Goal: Task Accomplishment & Management: Manage account settings

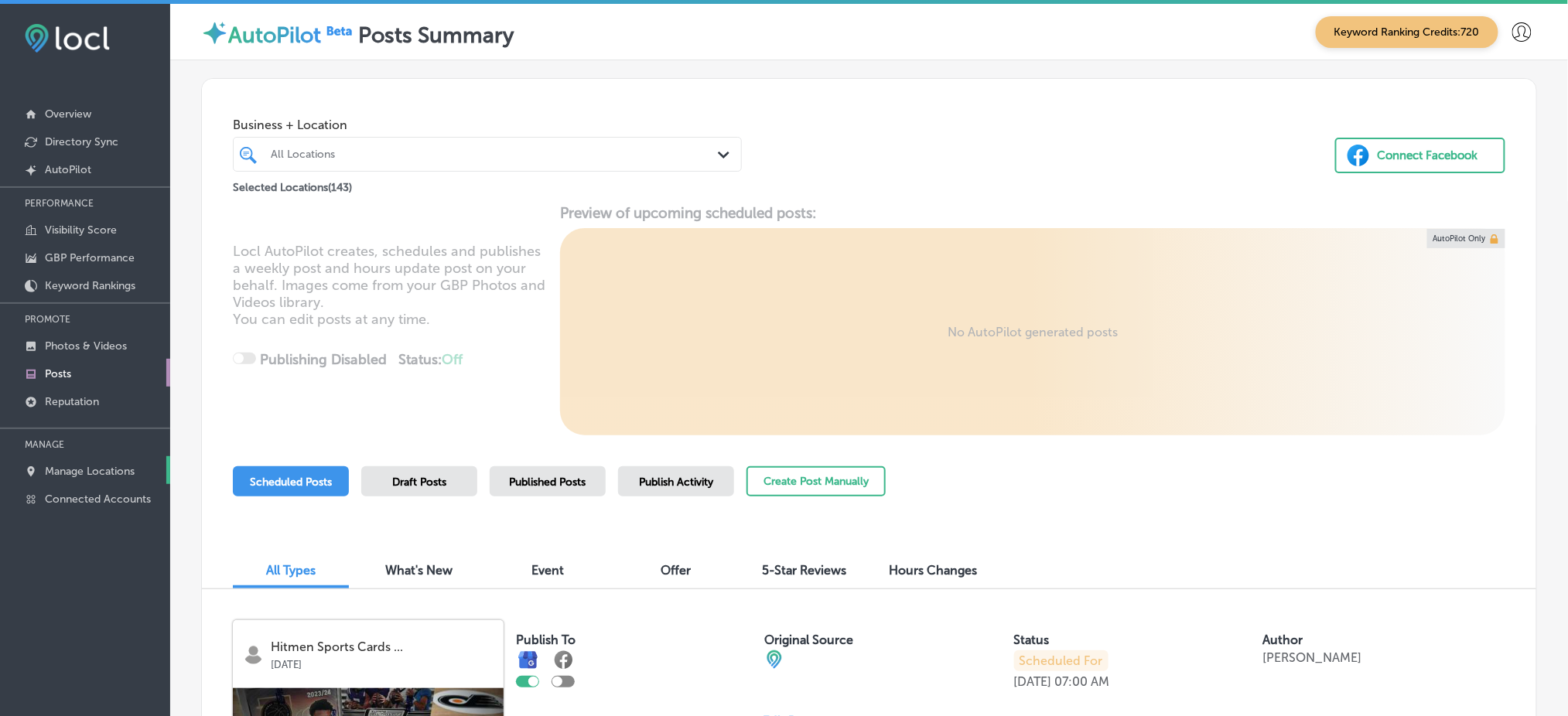
click at [88, 465] on p "Manage Locations" at bounding box center [89, 471] width 89 height 13
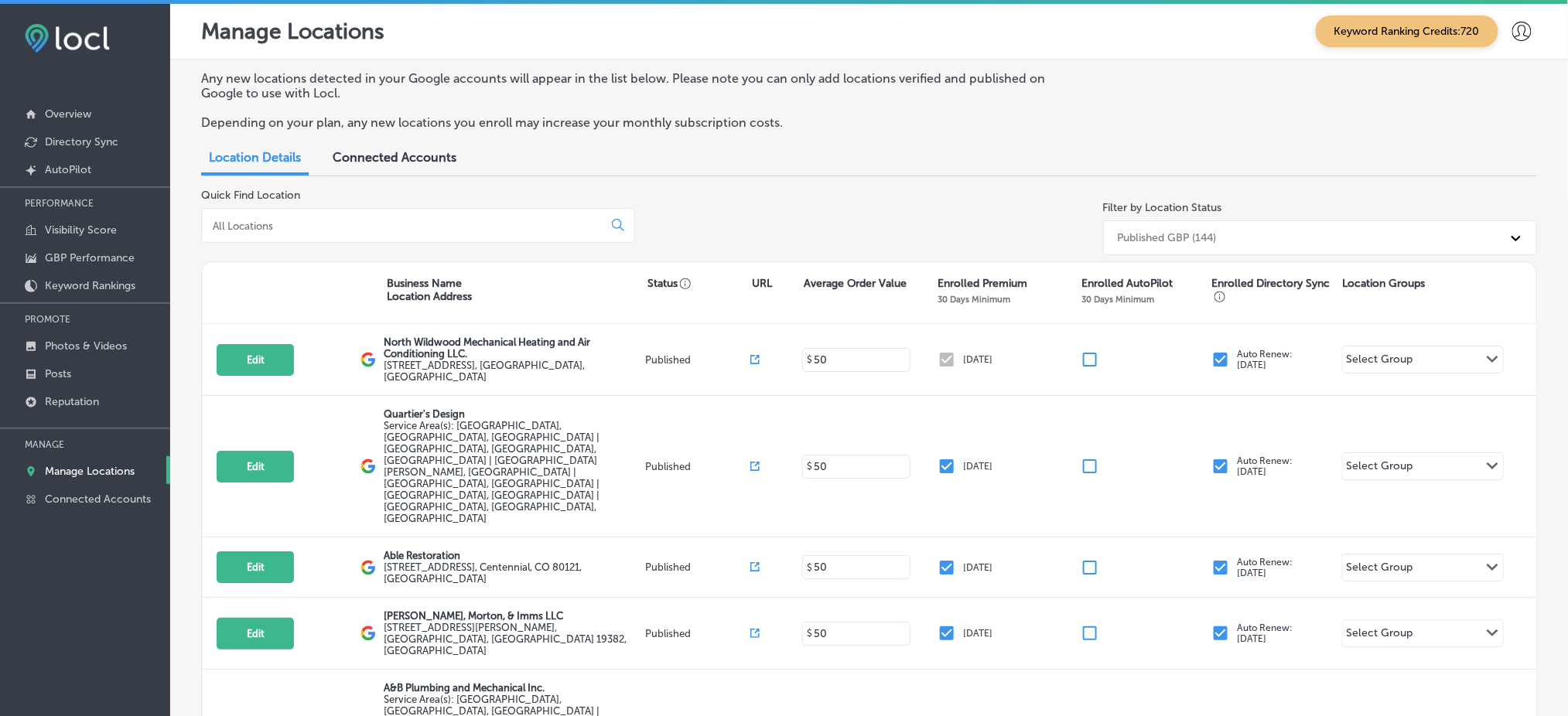
click at [419, 223] on input at bounding box center [405, 225] width 388 height 14
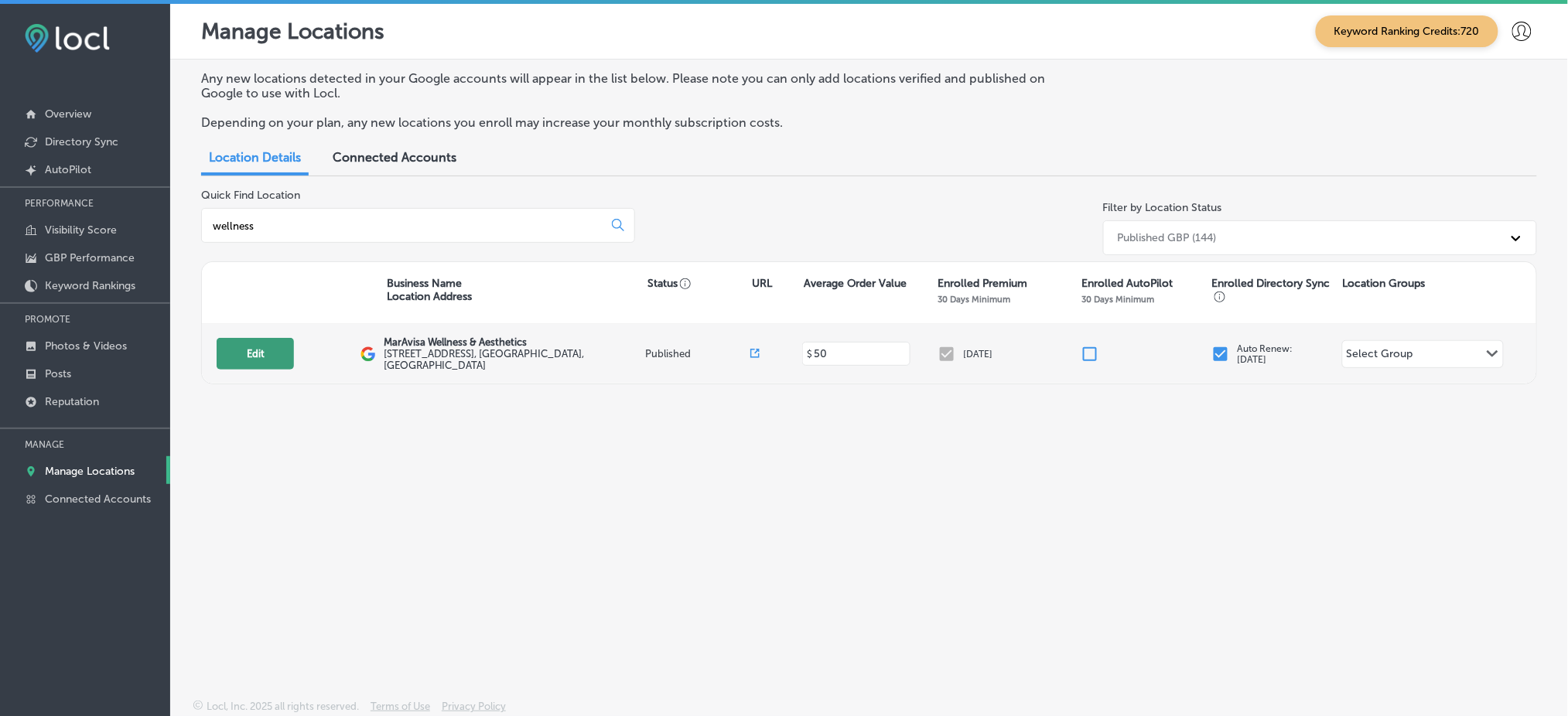
type input "wellness"
click at [250, 352] on button "Edit" at bounding box center [255, 354] width 77 height 32
select select "US"
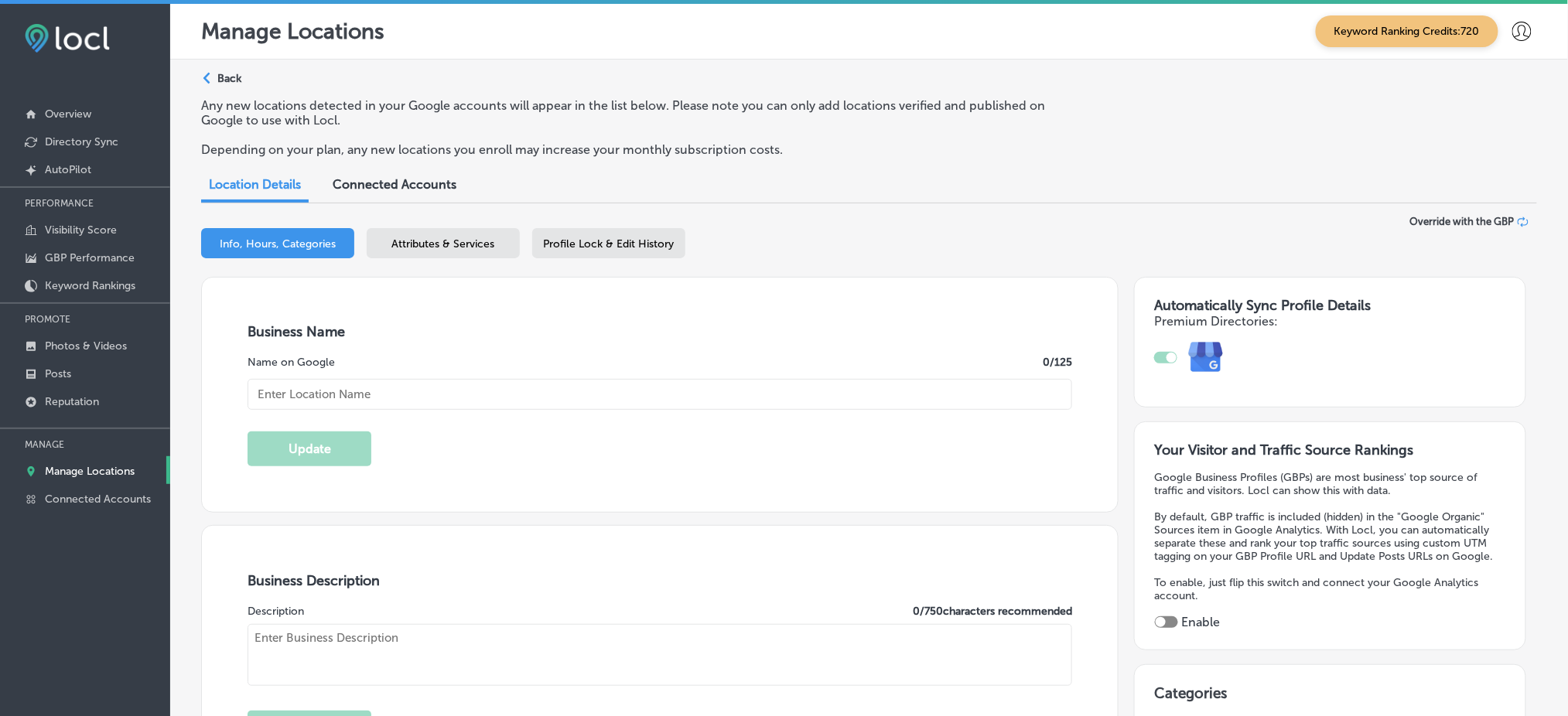
type input "MarAvisa Wellness & Aesthetics"
type input "[STREET_ADDRESS]"
type input "Suite 303"
type input "[GEOGRAPHIC_DATA]"
type input "32086"
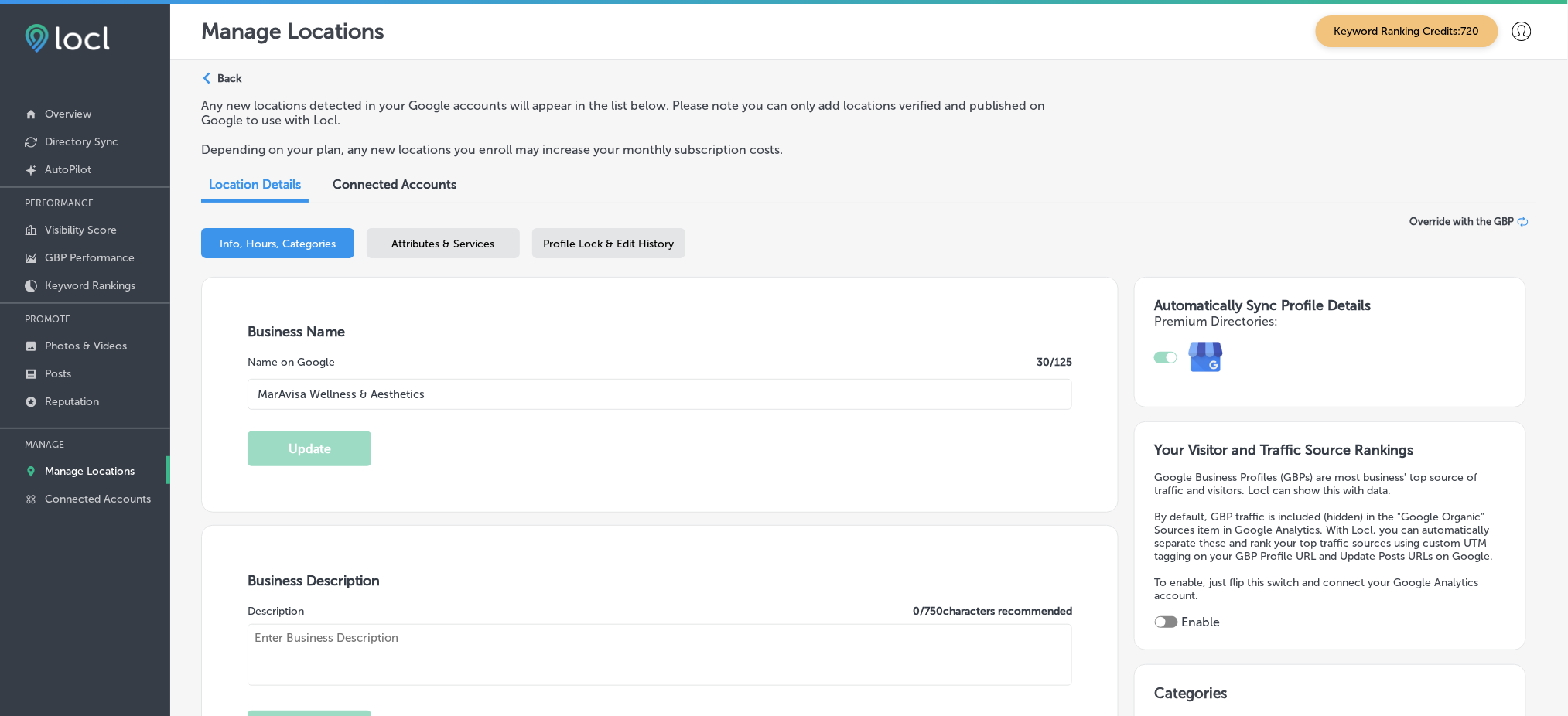
type input "US"
type input "[URL][DOMAIN_NAME]"
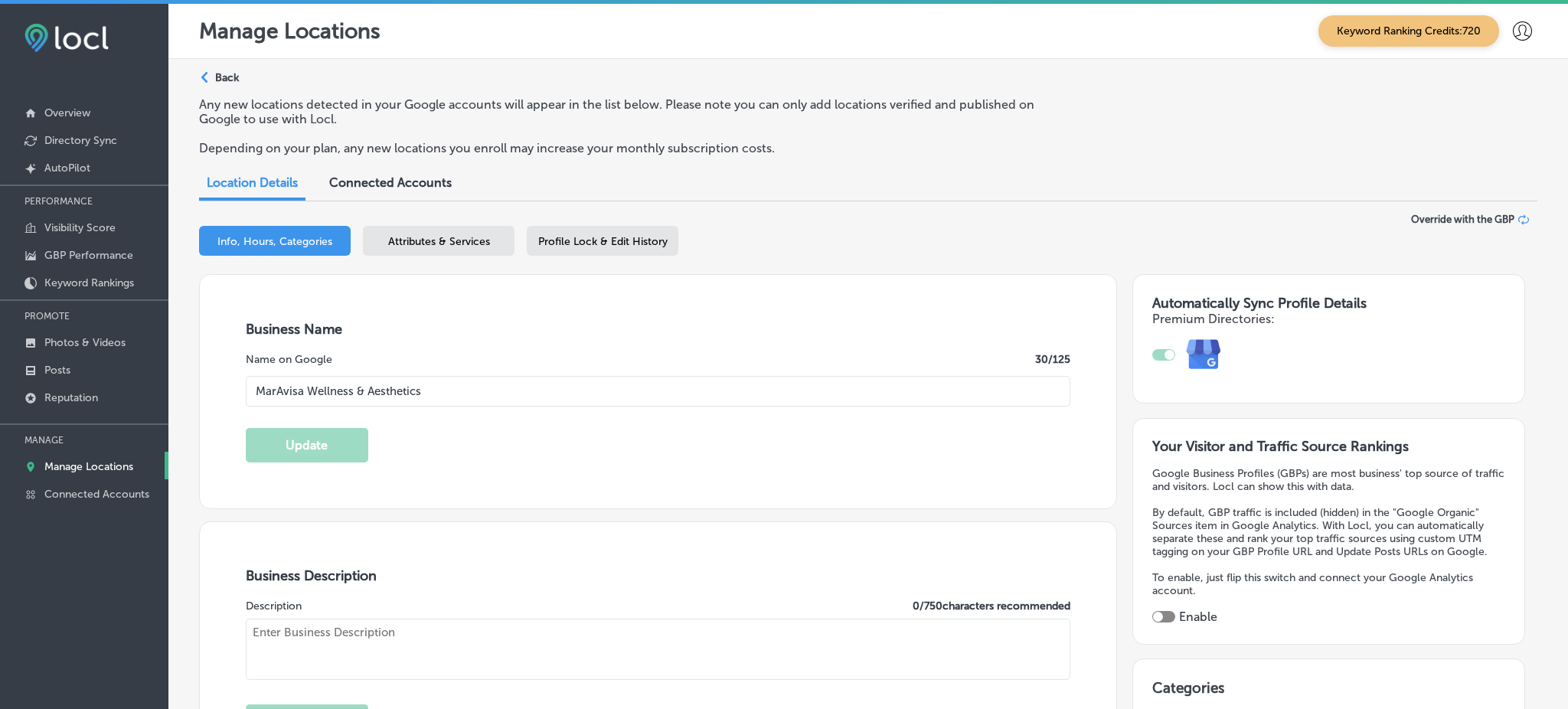
type textarea "MarAvisa is a cosmetic, non-surgical skincare practice serving communities from…"
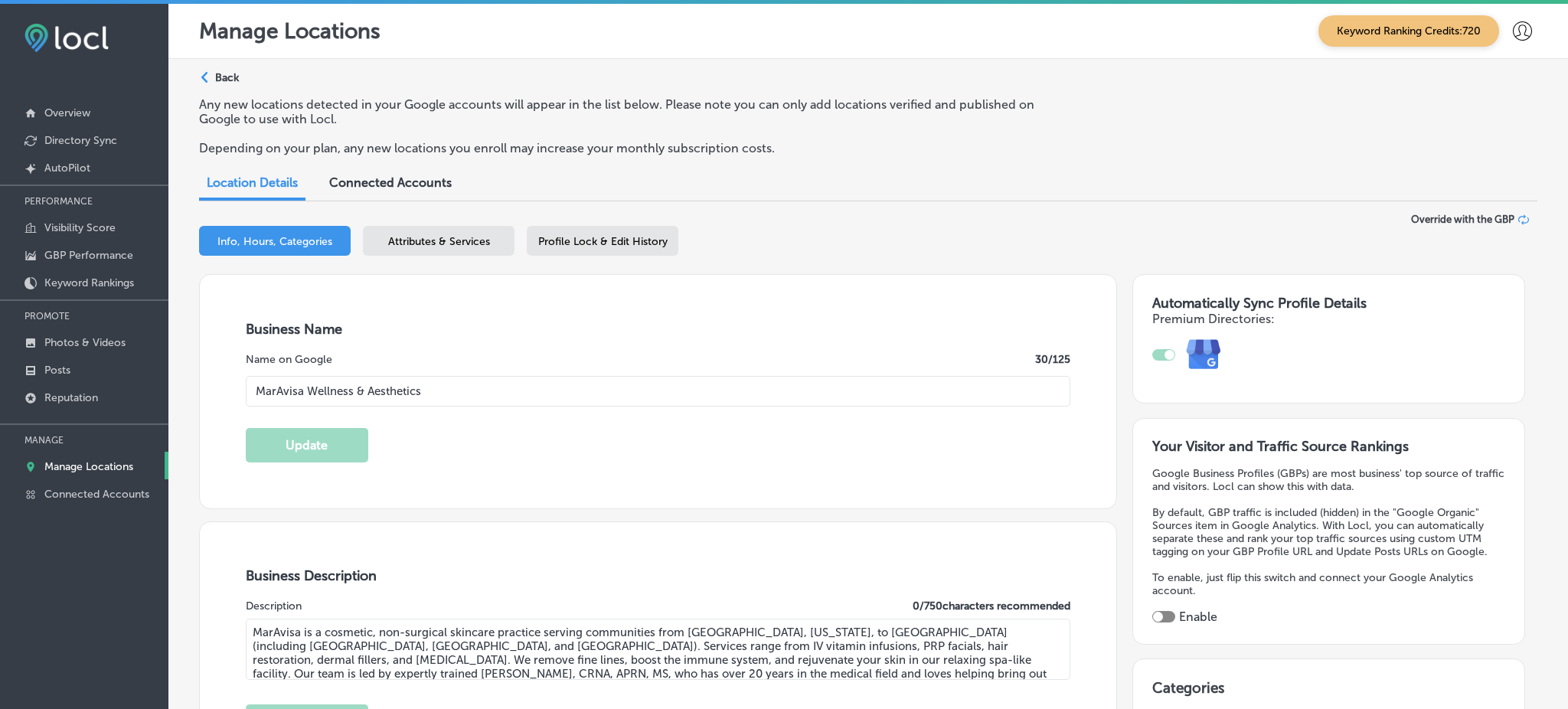
scroll to position [3, 0]
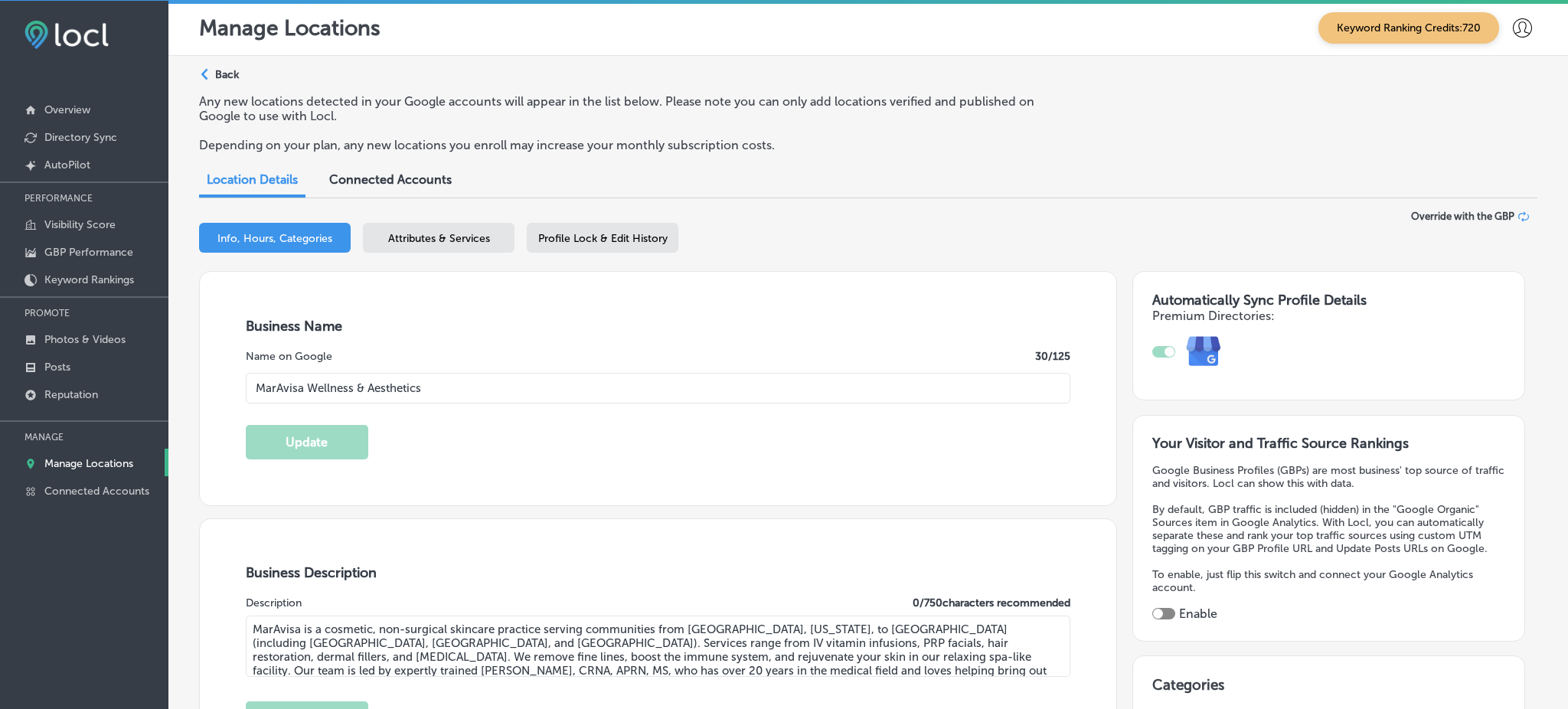
type input "[PHONE_NUMBER]"
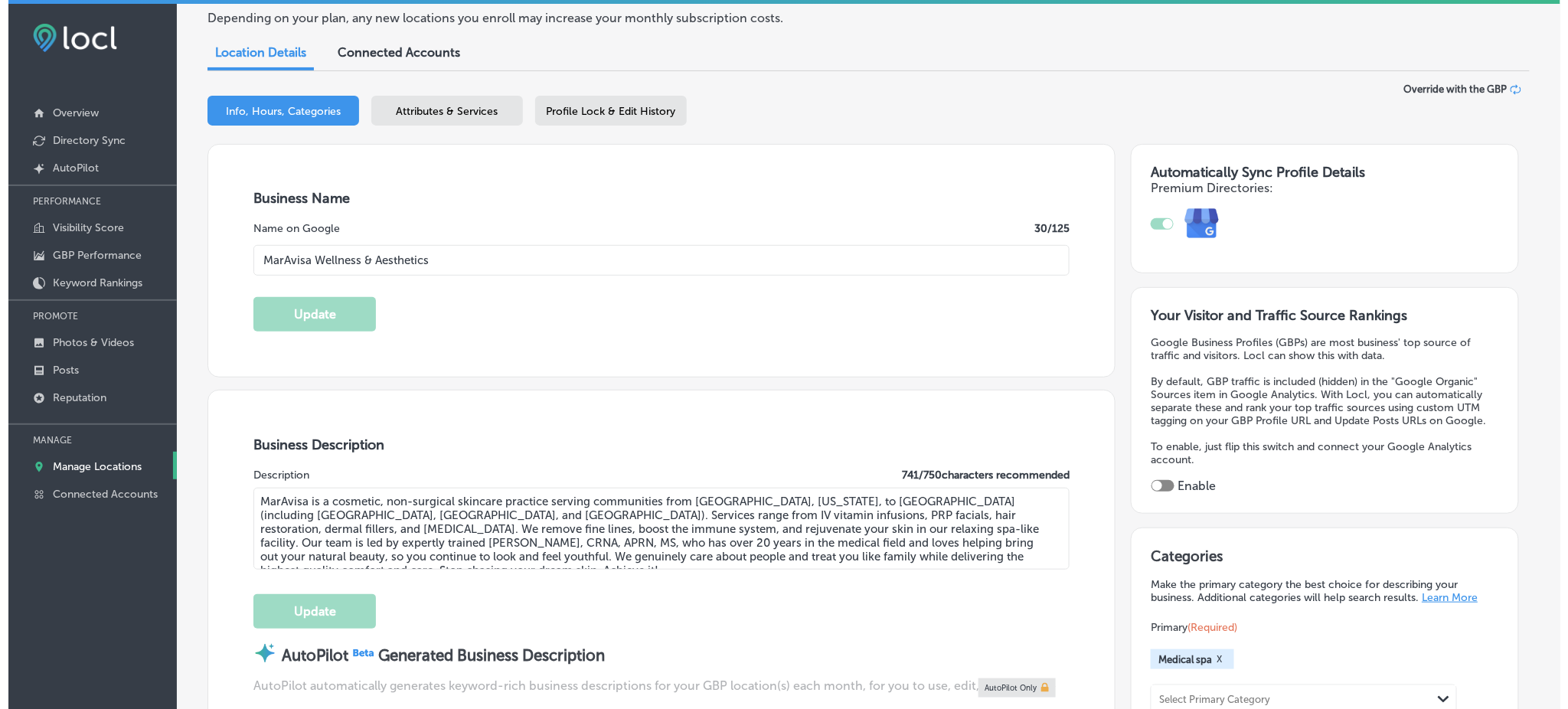
scroll to position [0, 0]
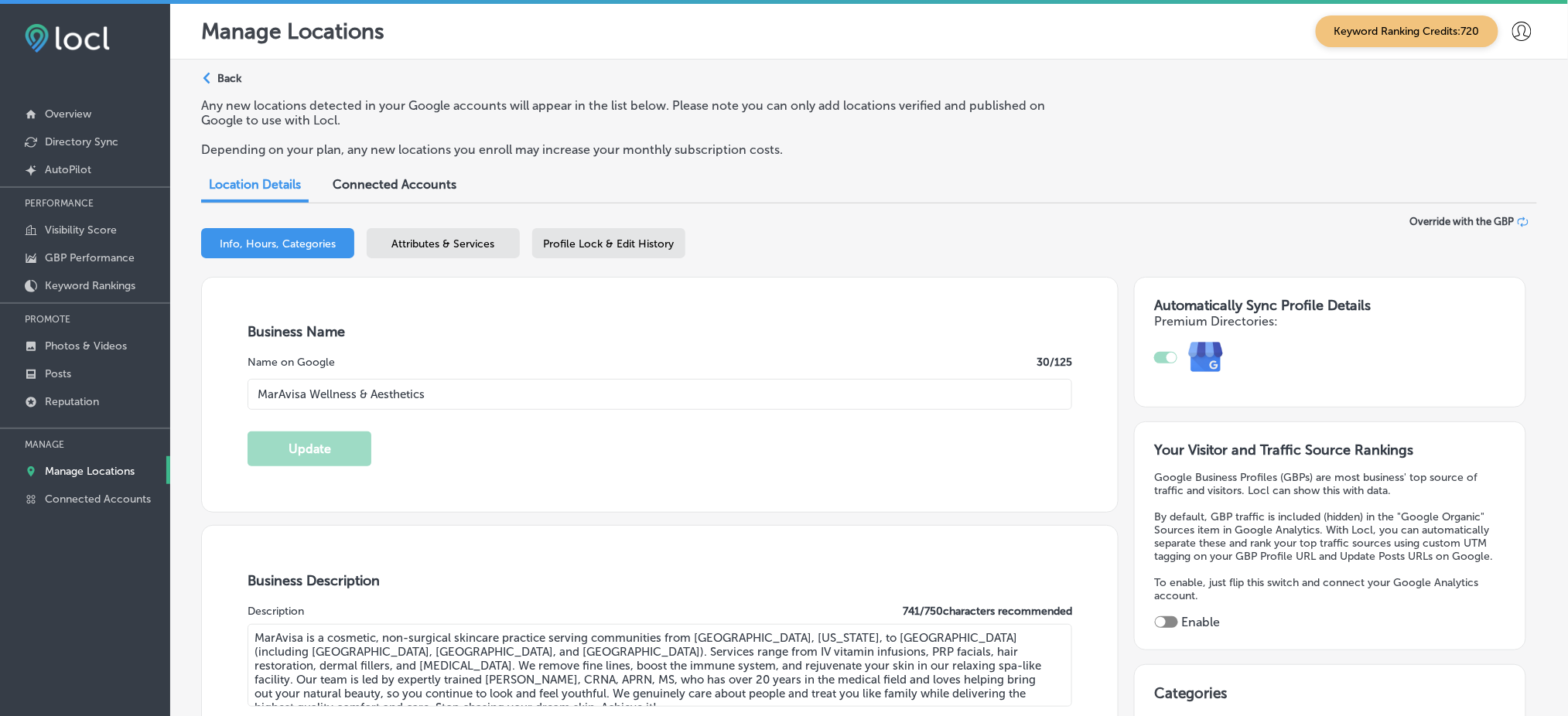
click at [444, 240] on span "Attributes & Services" at bounding box center [443, 244] width 102 height 13
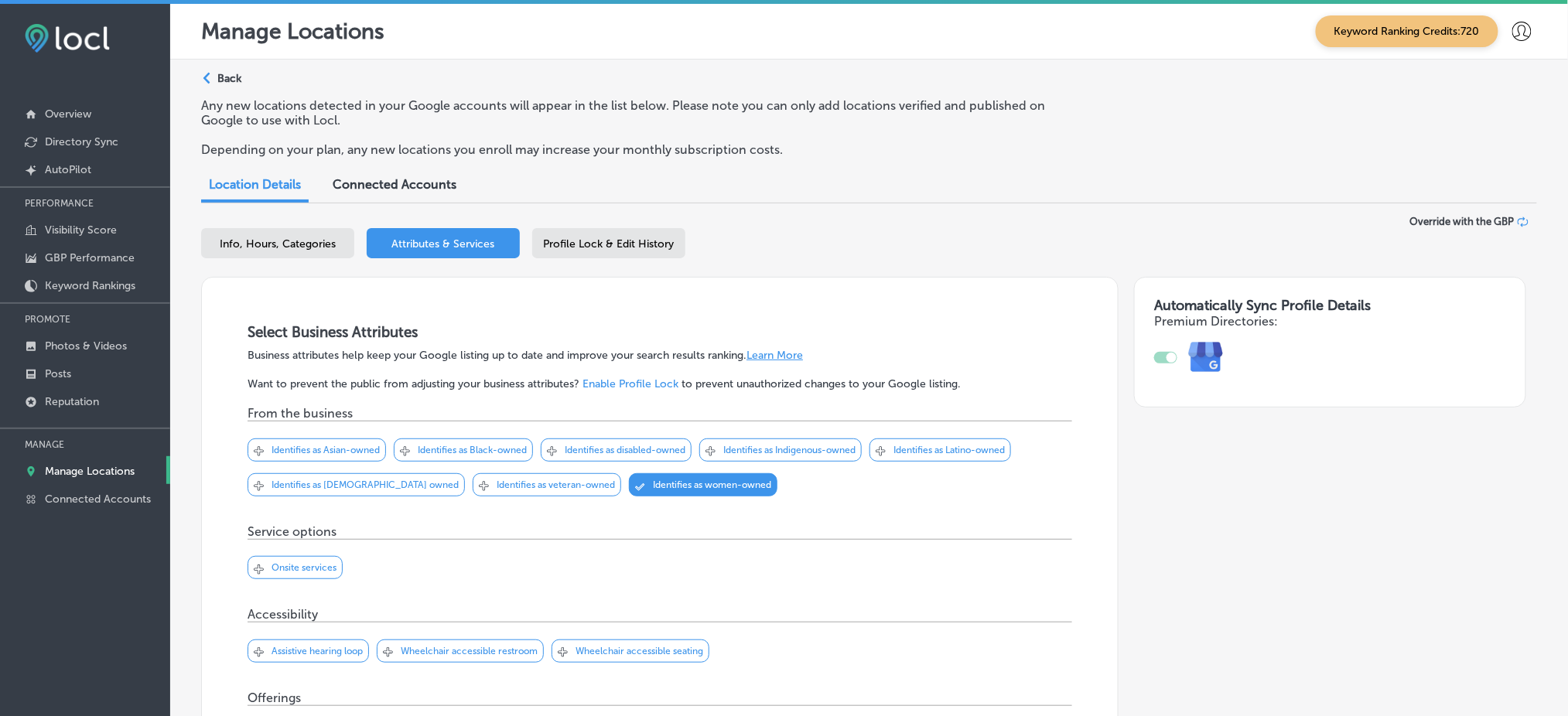
click at [572, 241] on span "Profile Lock & Edit History" at bounding box center [609, 244] width 130 height 13
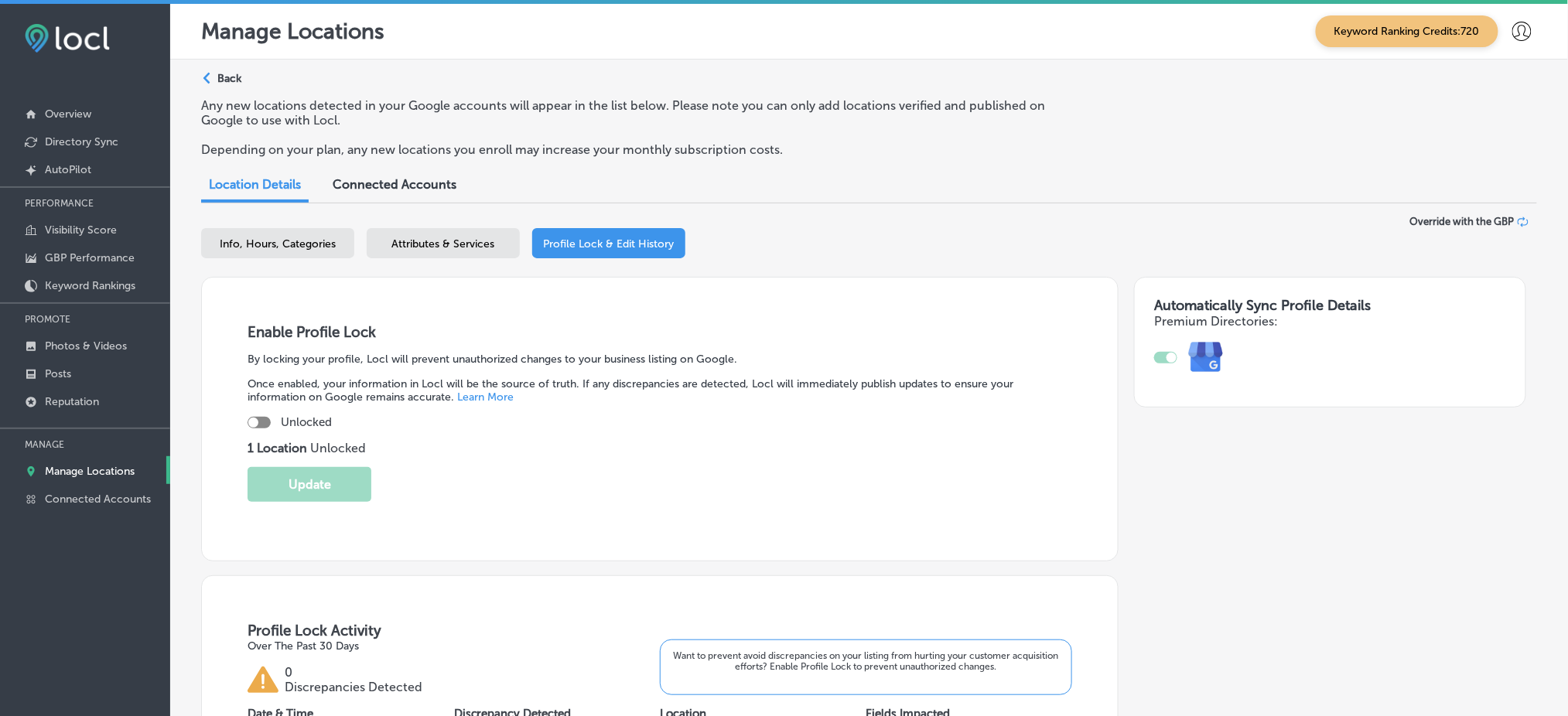
click at [253, 427] on div "Enable Profile Lock By locking your profile, Locl will prevent unauthorized cha…" at bounding box center [659, 419] width 917 height 285
click at [261, 417] on div at bounding box center [259, 423] width 23 height 11
checkbox input "true"
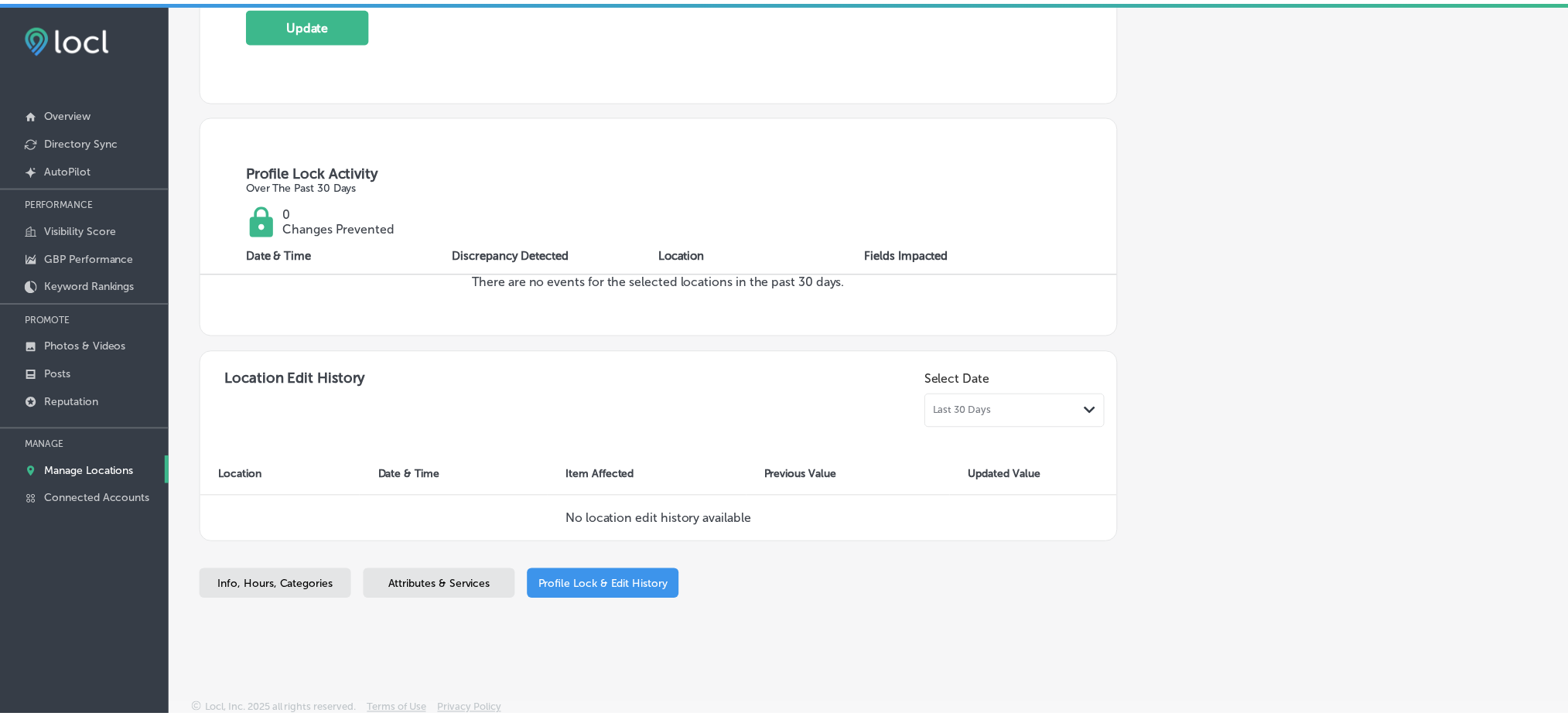
scroll to position [459, 0]
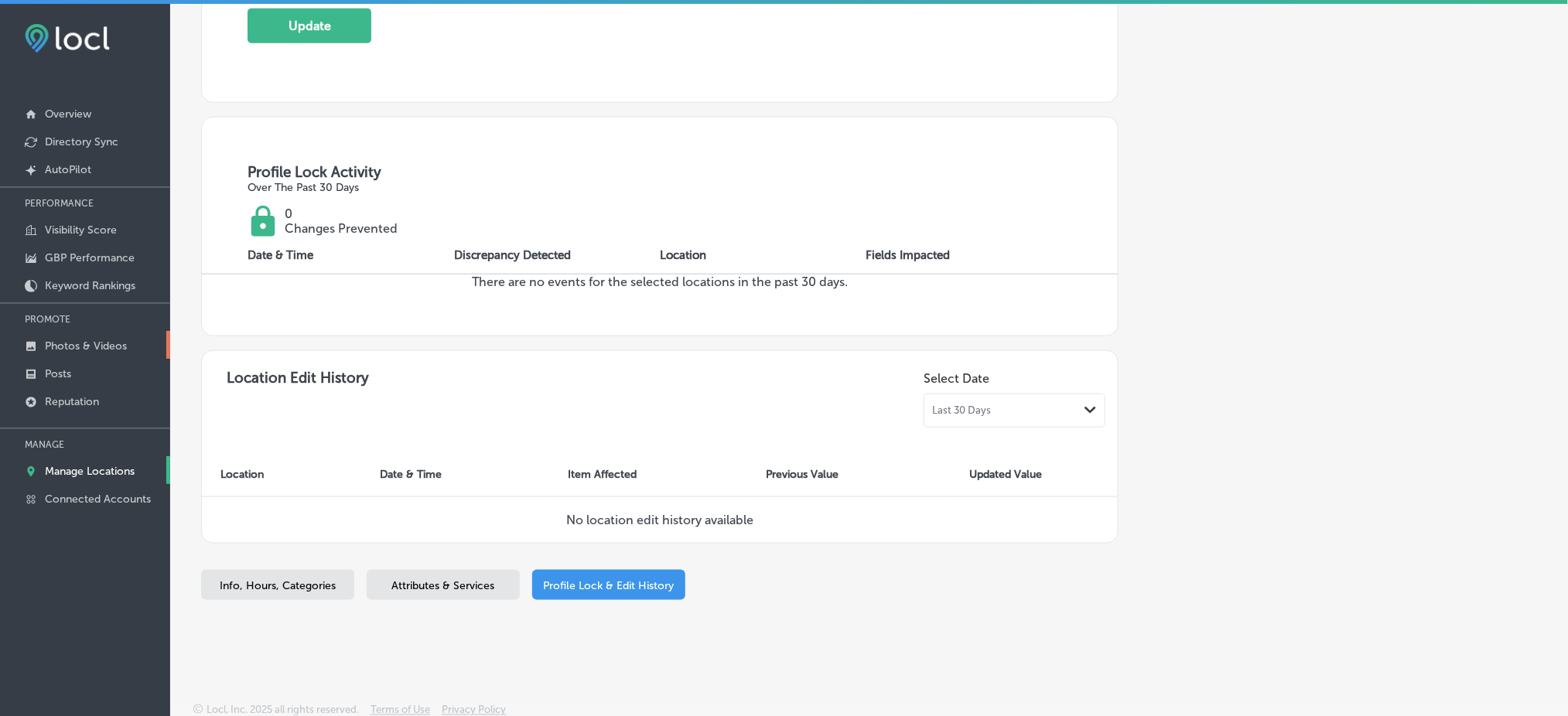
click at [91, 340] on p "Photos & Videos" at bounding box center [86, 346] width 82 height 13
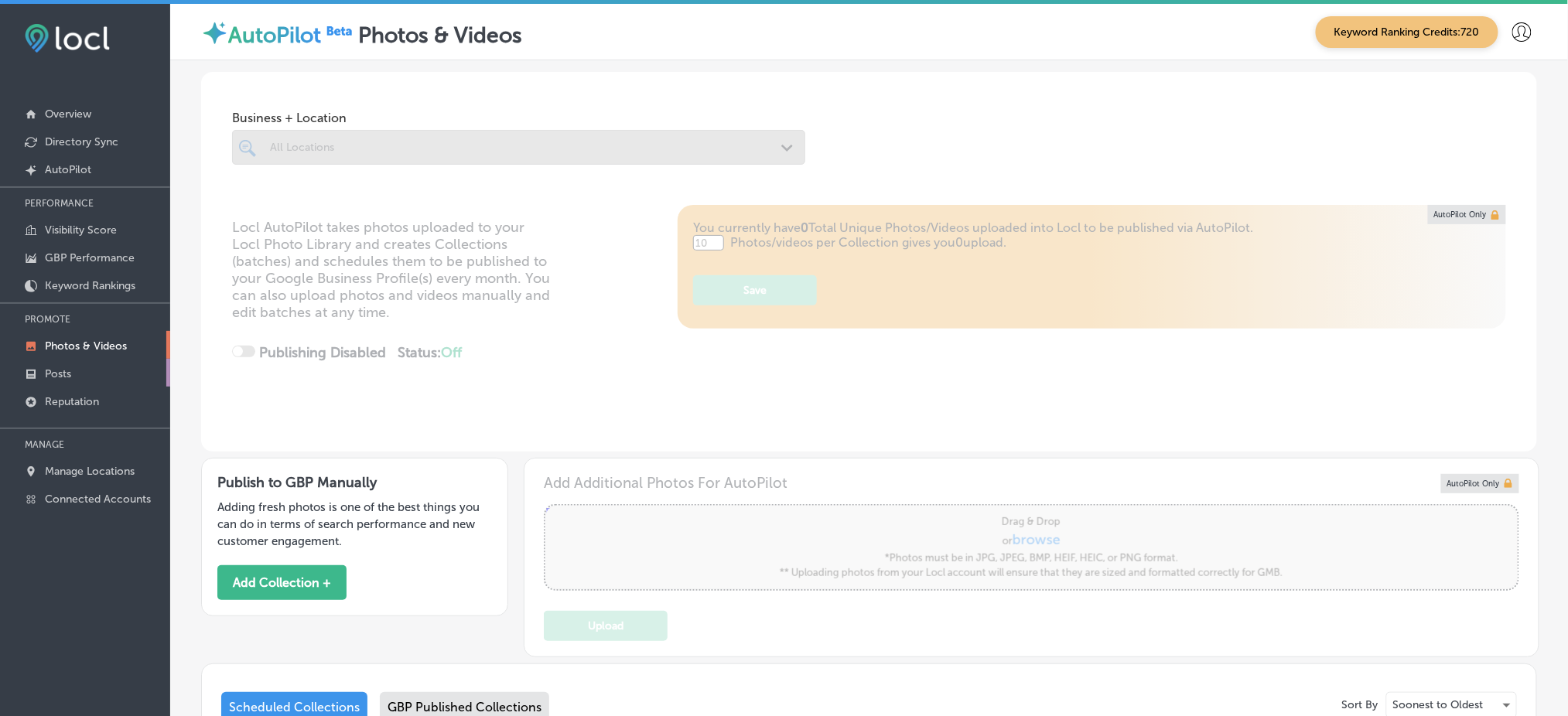
click at [115, 369] on link "Posts" at bounding box center [85, 372] width 170 height 28
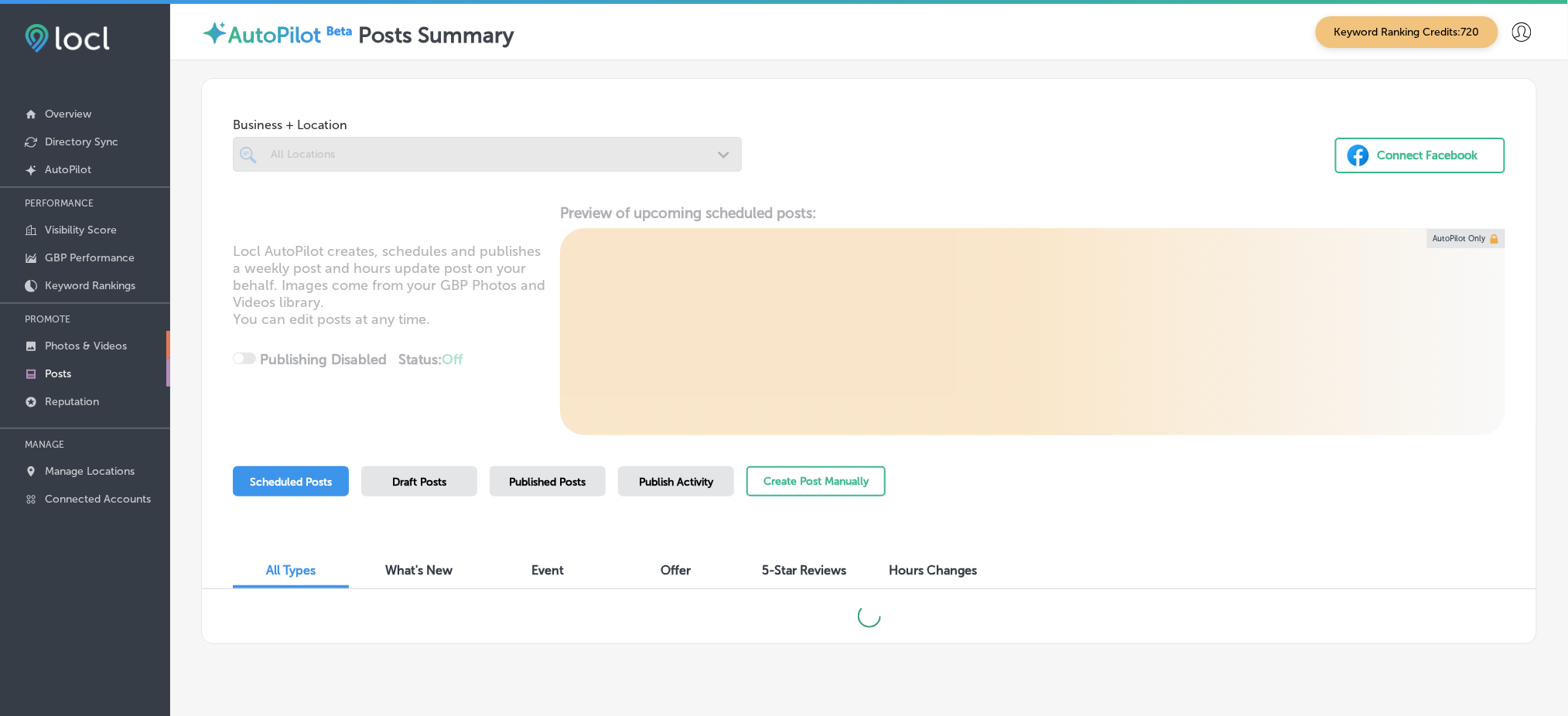
click at [107, 345] on p "Photos & Videos" at bounding box center [86, 346] width 82 height 13
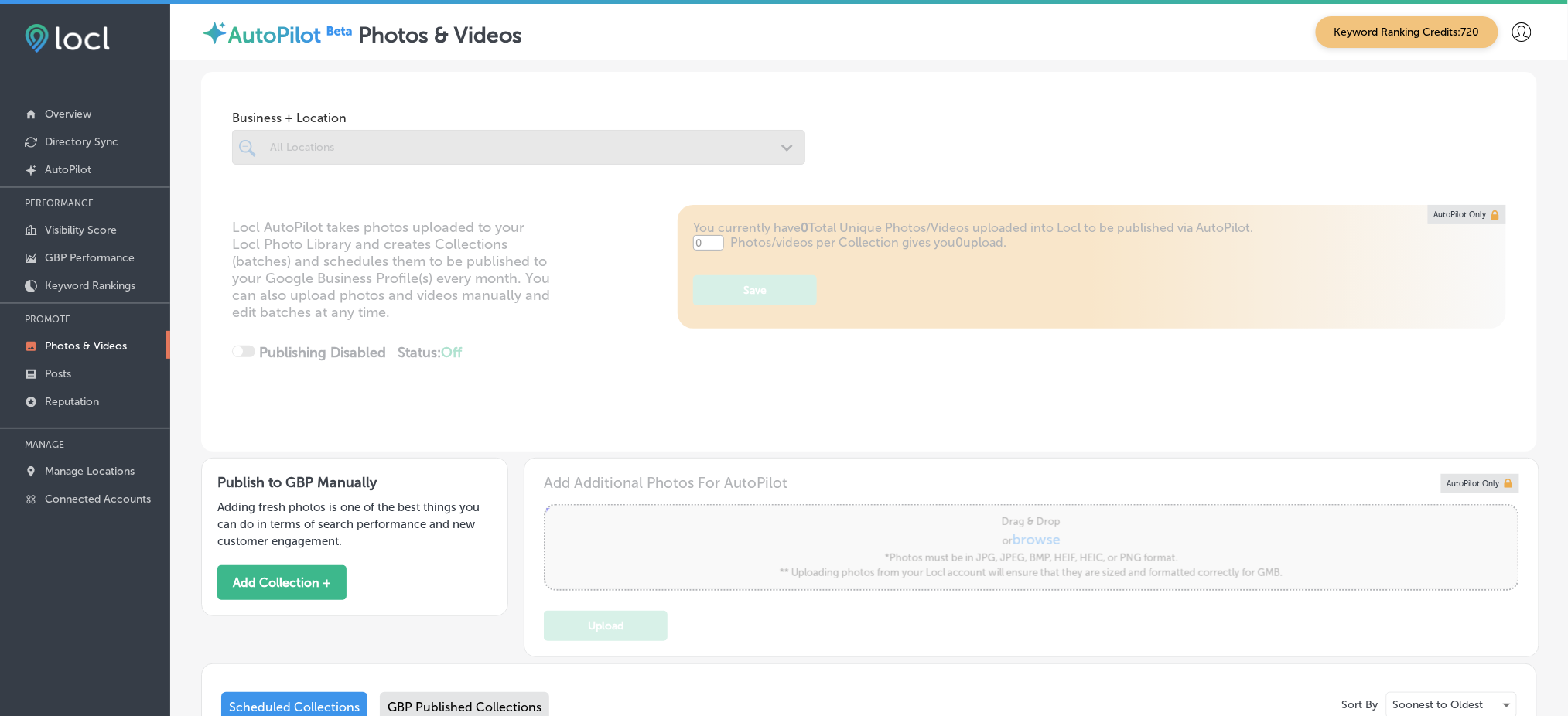
type input "5"
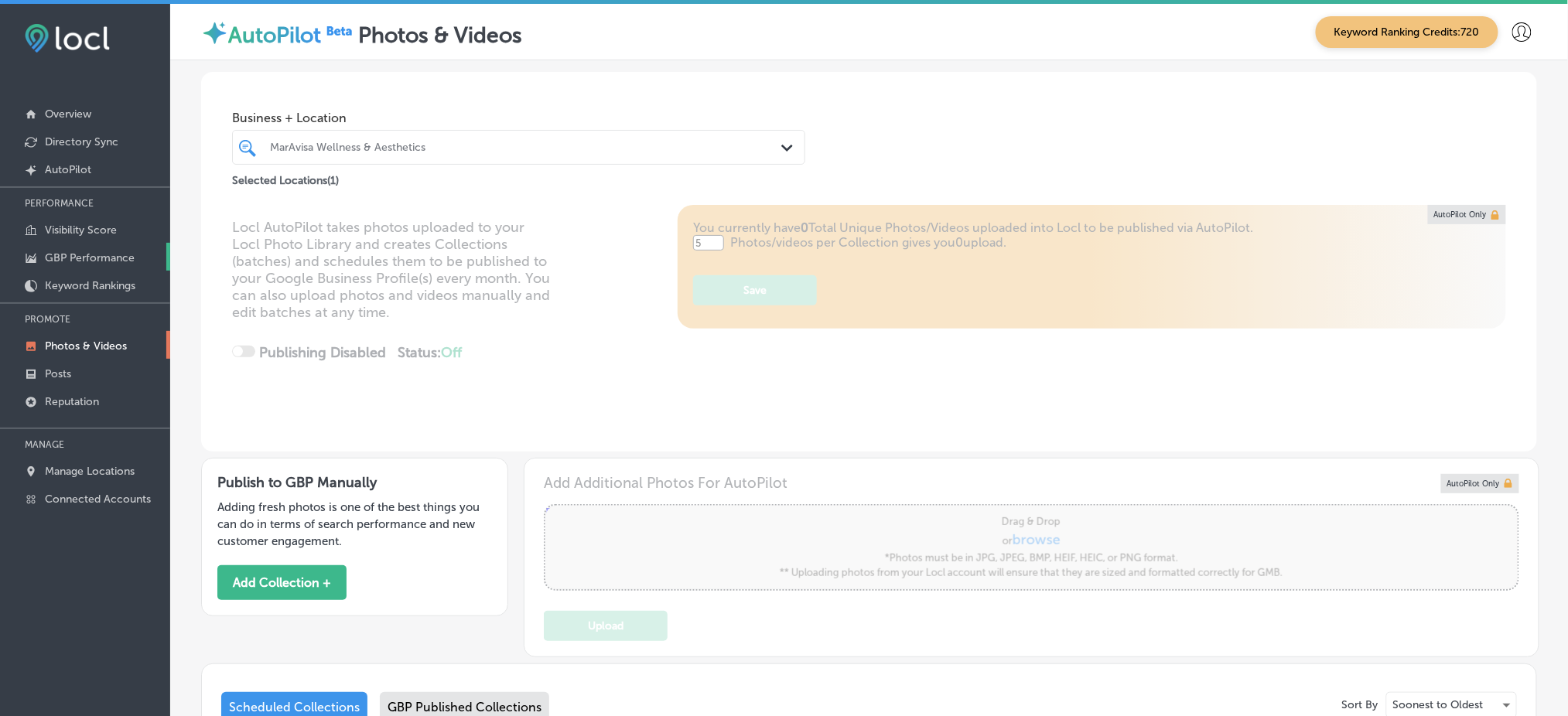
click at [110, 251] on p "GBP Performance" at bounding box center [89, 258] width 89 height 13
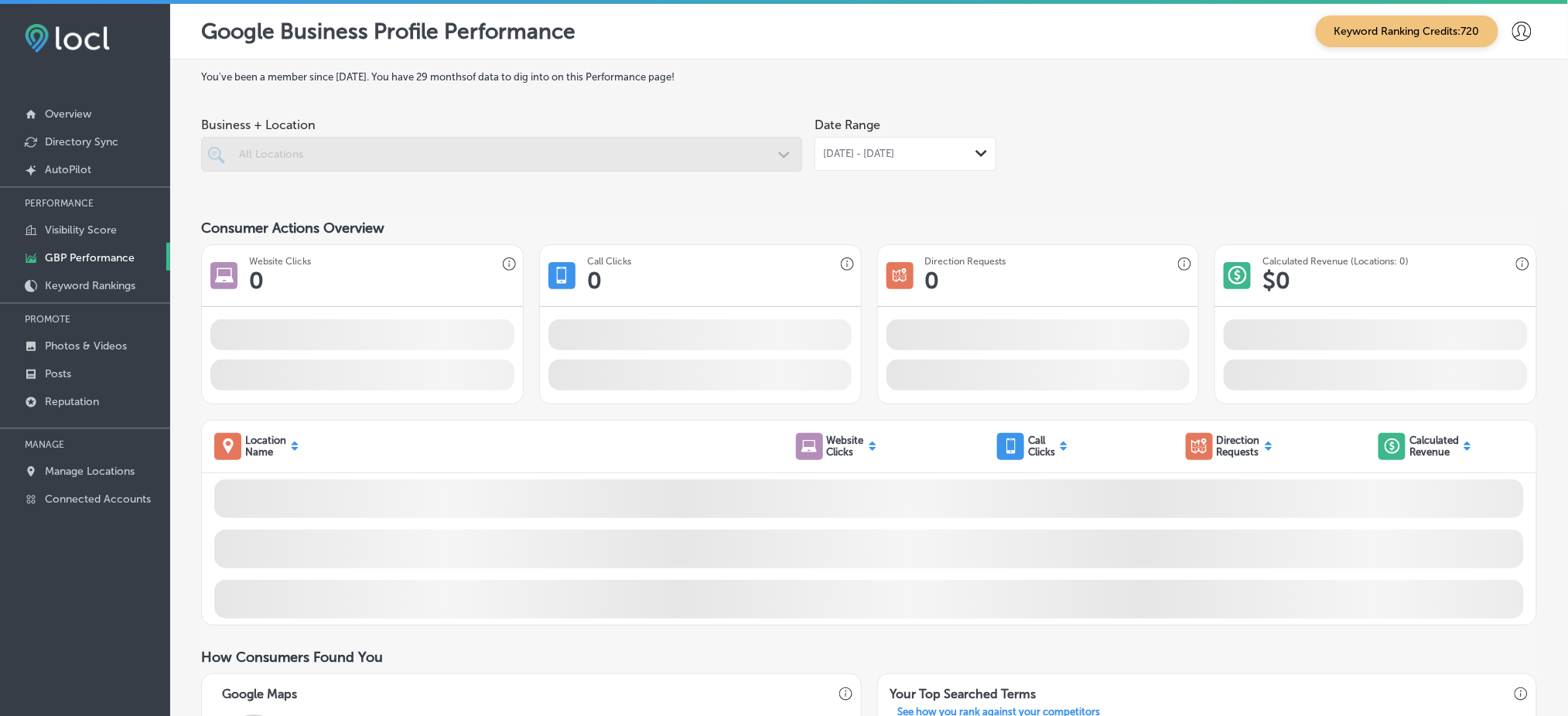
click at [386, 164] on div at bounding box center [502, 154] width 602 height 34
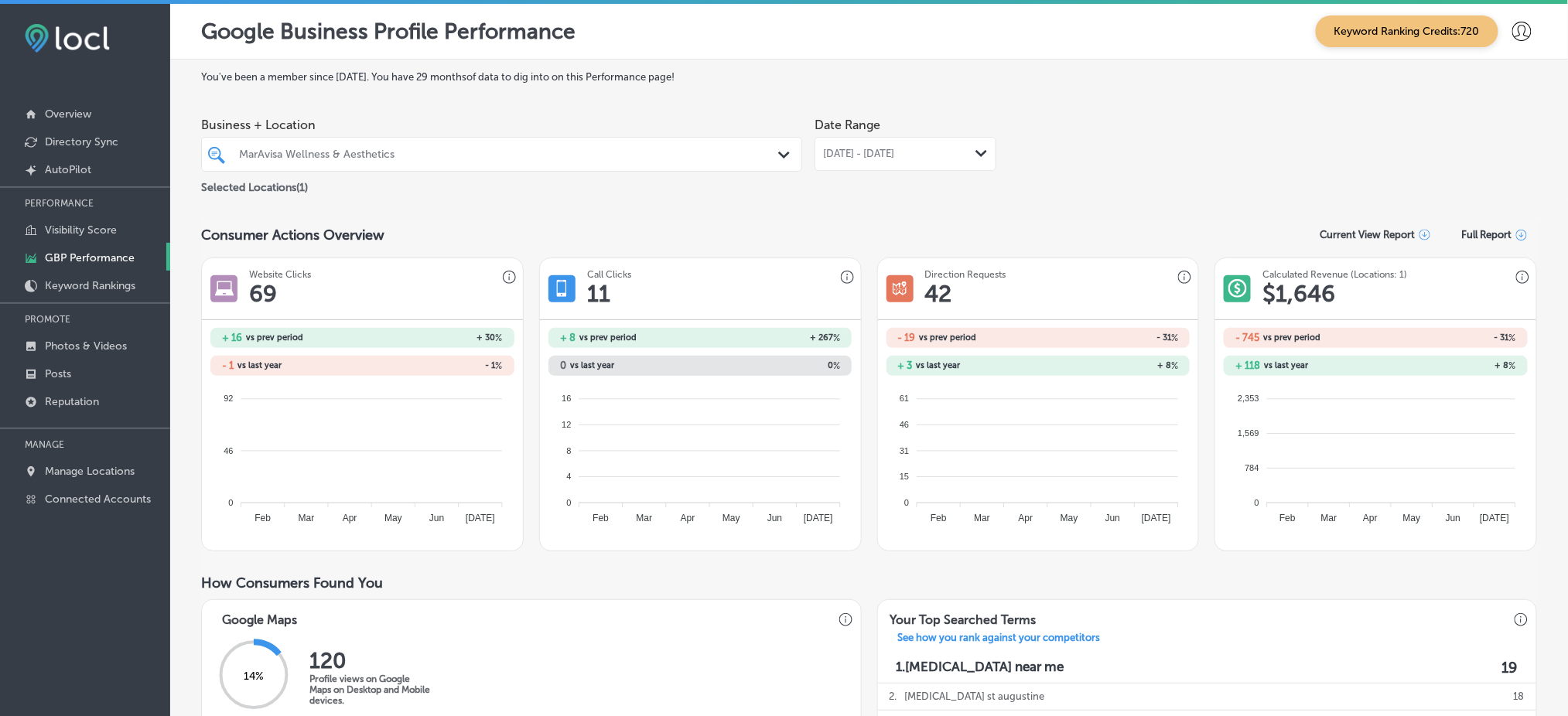
click at [385, 164] on div "MarAvisa Wellness & Aesthetics" at bounding box center [501, 155] width 541 height 24
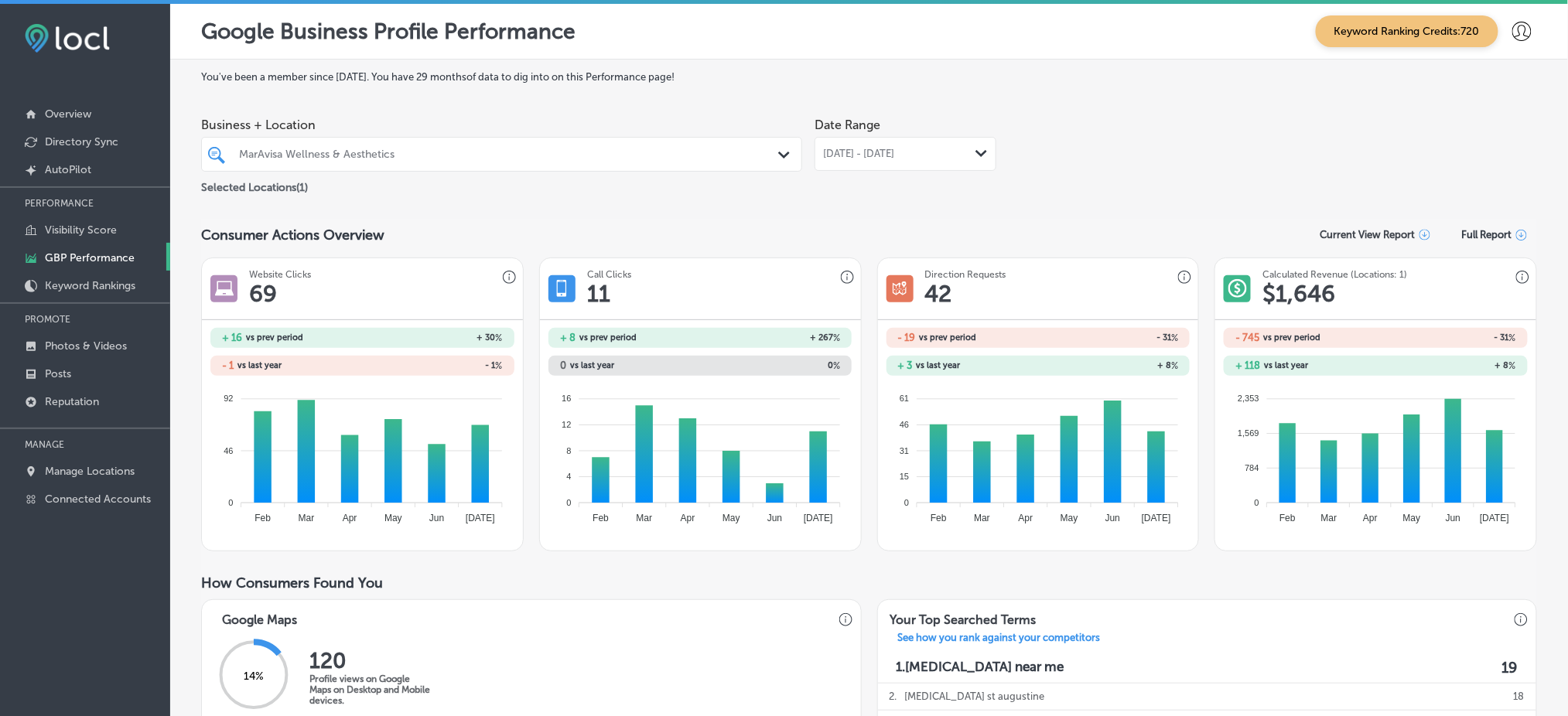
click at [924, 165] on div "[DATE] - [DATE] Path Created with Sketch." at bounding box center [905, 154] width 182 height 34
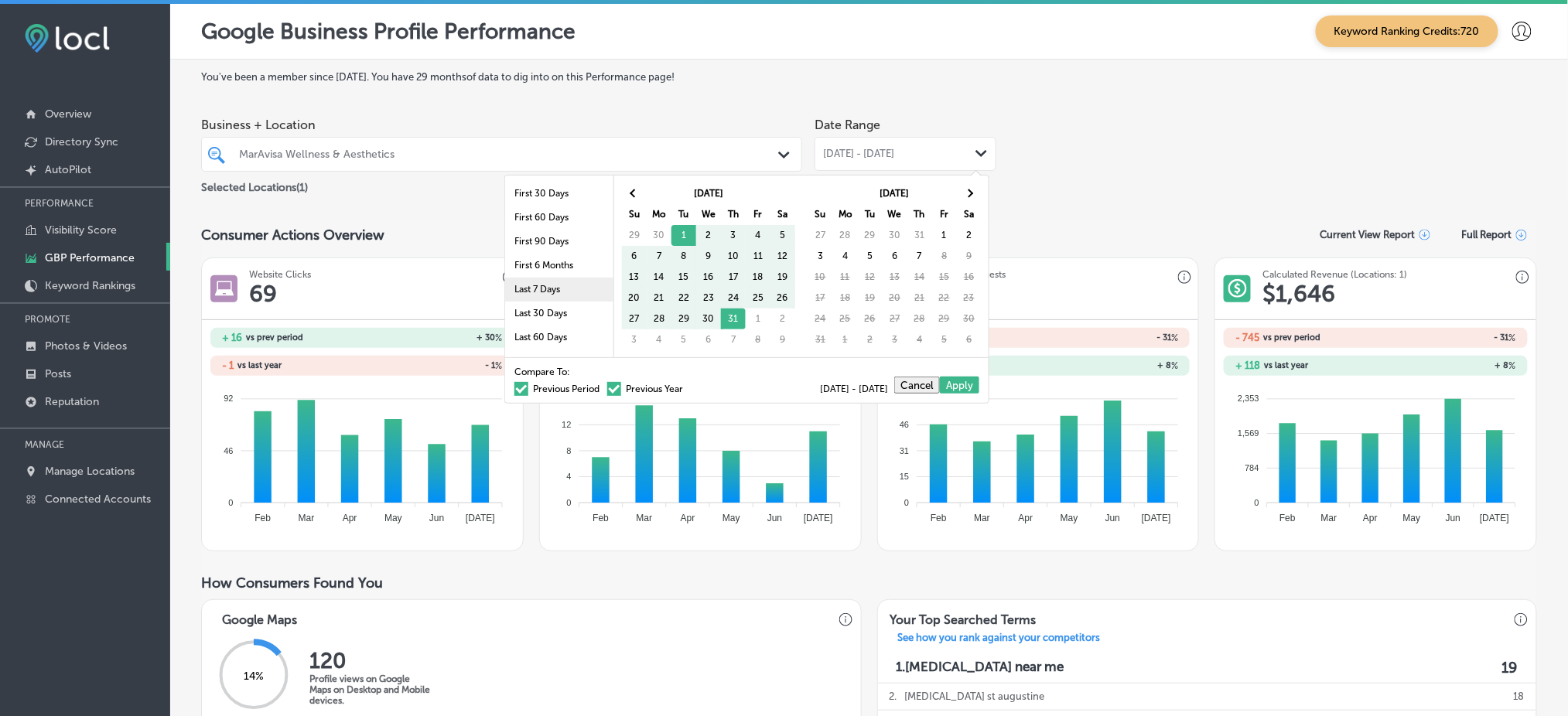
scroll to position [89, 0]
click at [560, 263] on li "Last 90 Days" at bounding box center [559, 272] width 108 height 24
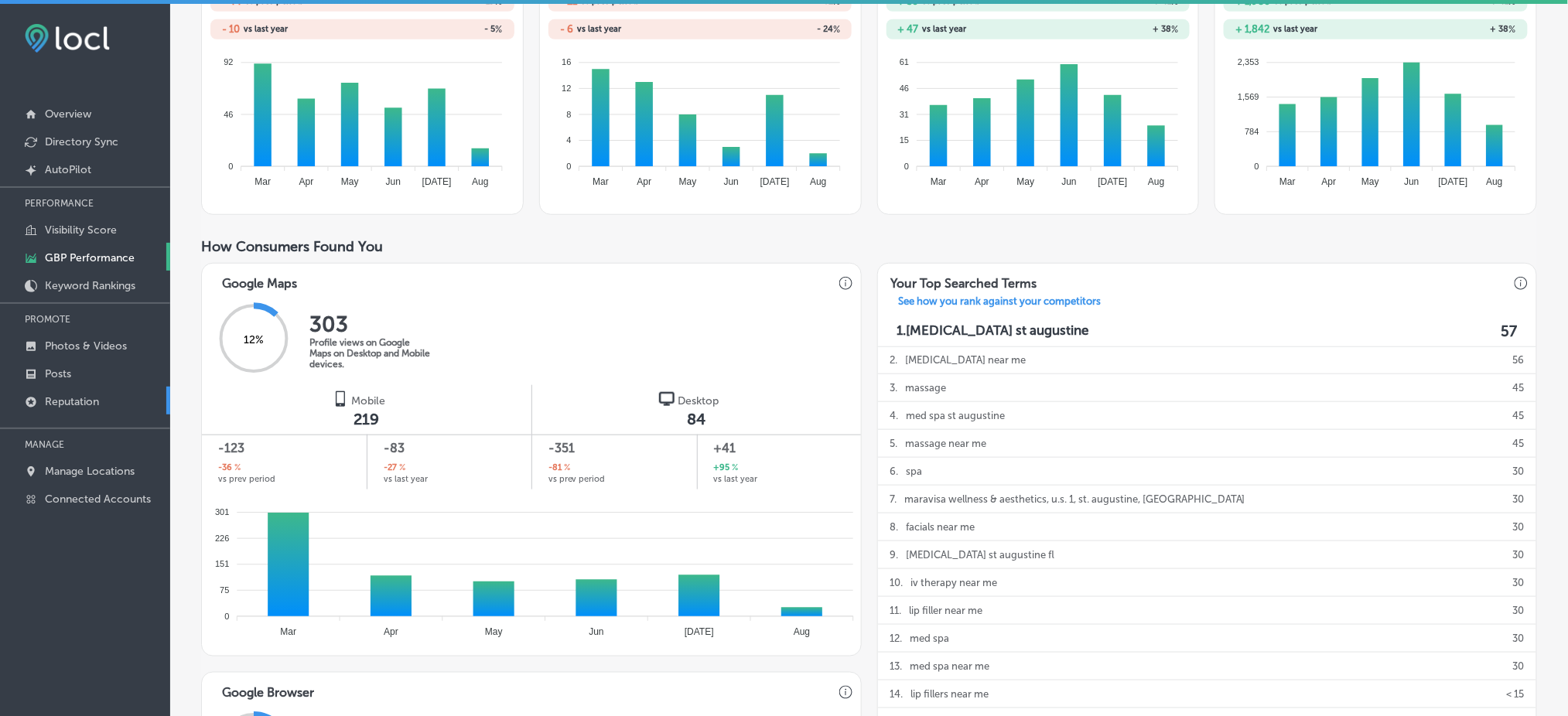
scroll to position [37, 0]
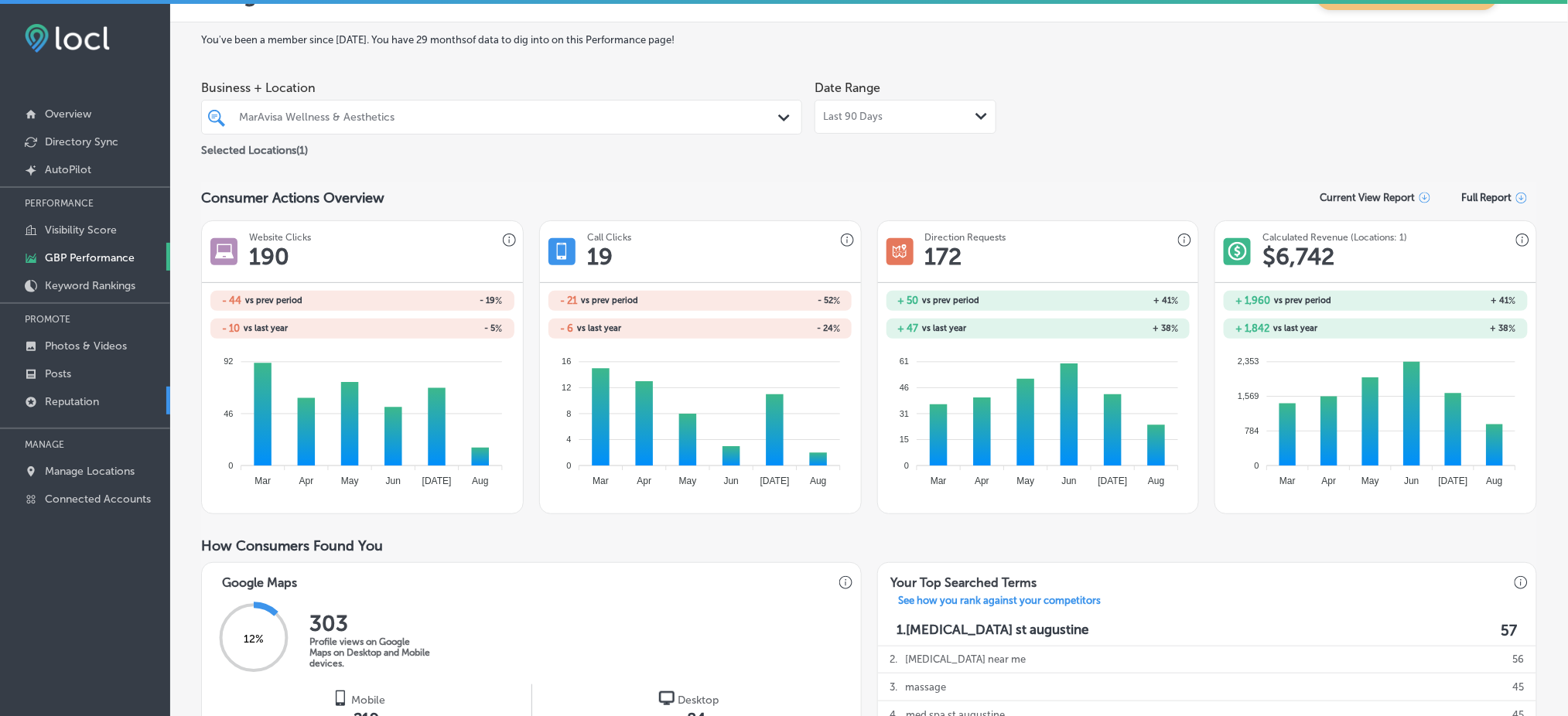
click at [105, 398] on link "Reputation" at bounding box center [85, 400] width 170 height 28
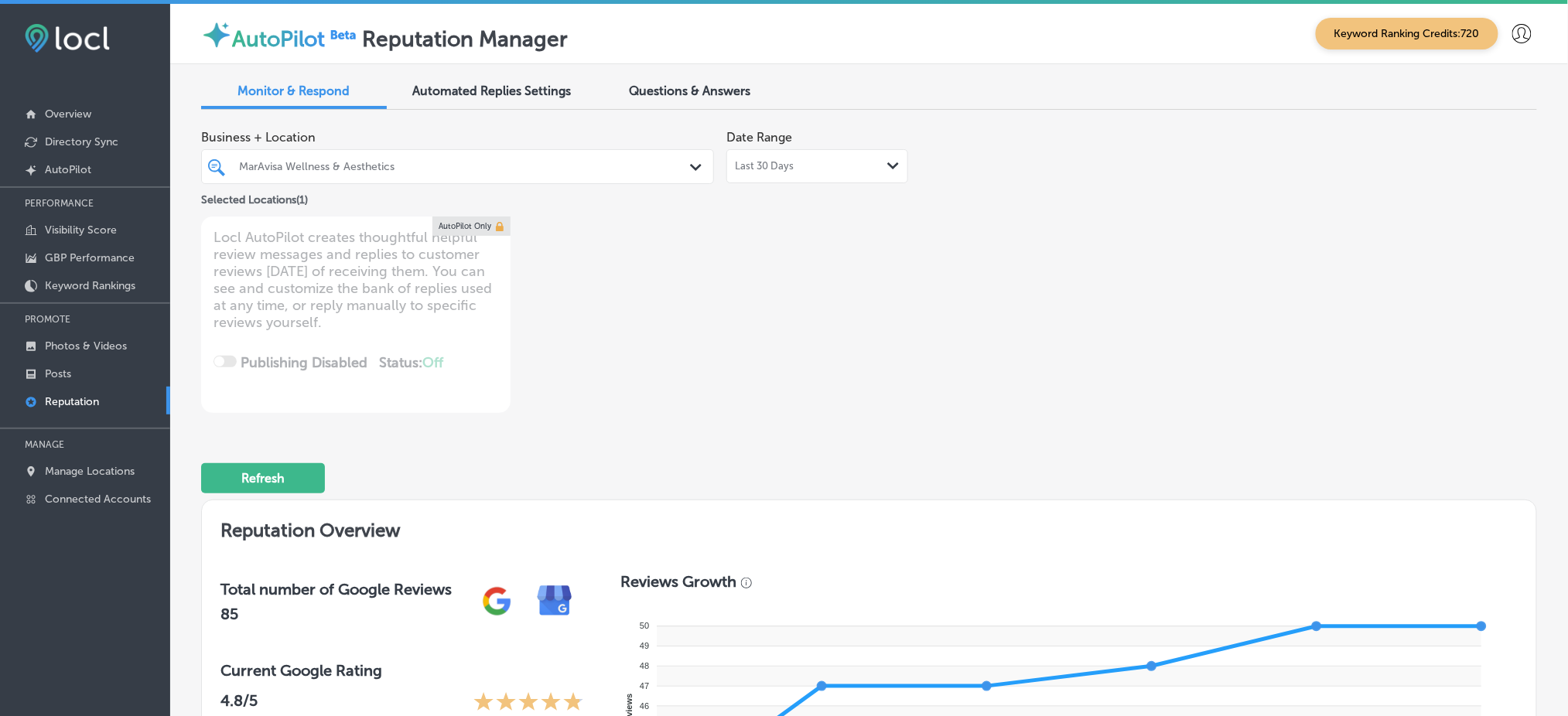
click at [761, 160] on span "Last 30 Days" at bounding box center [764, 166] width 59 height 12
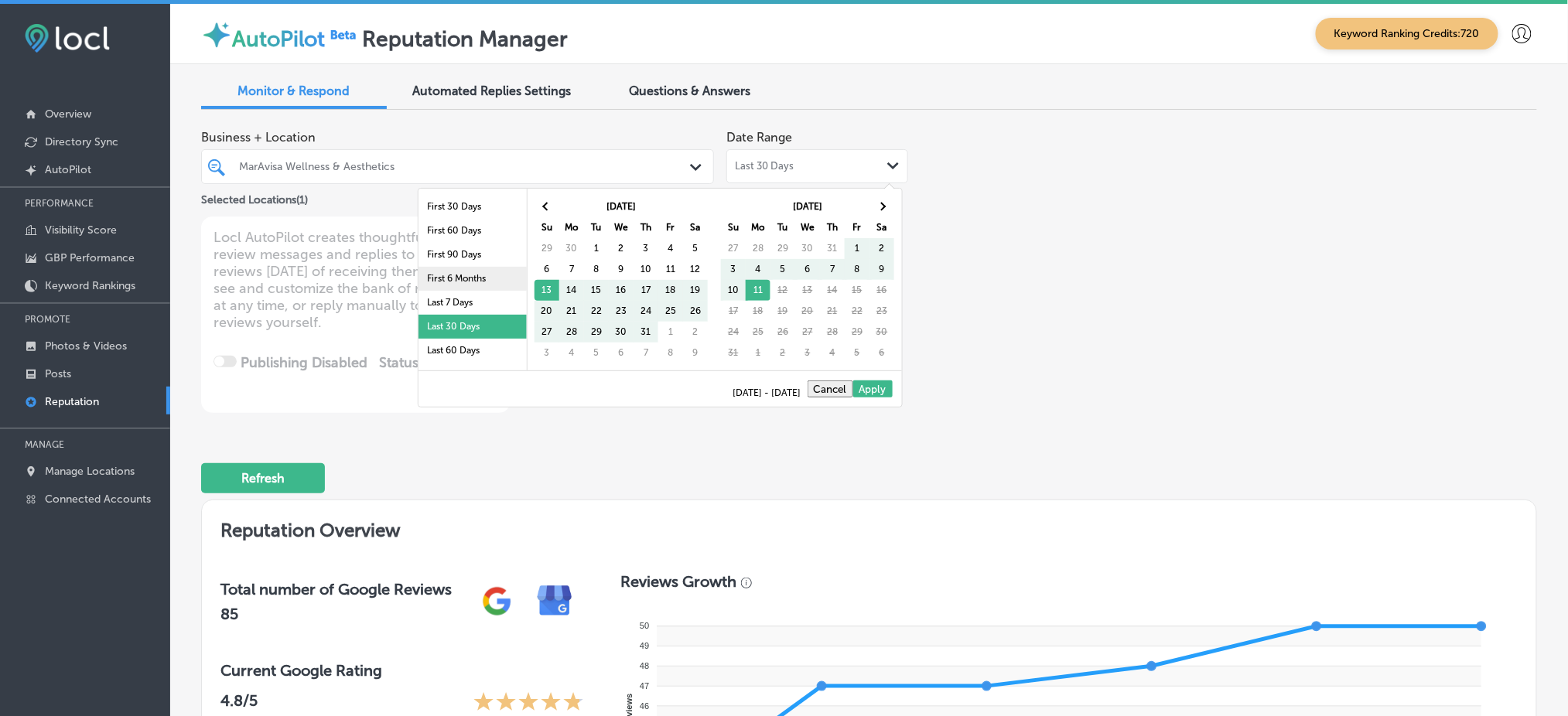
scroll to position [89, 0]
click at [450, 277] on li "Last 90 Days" at bounding box center [472, 286] width 108 height 24
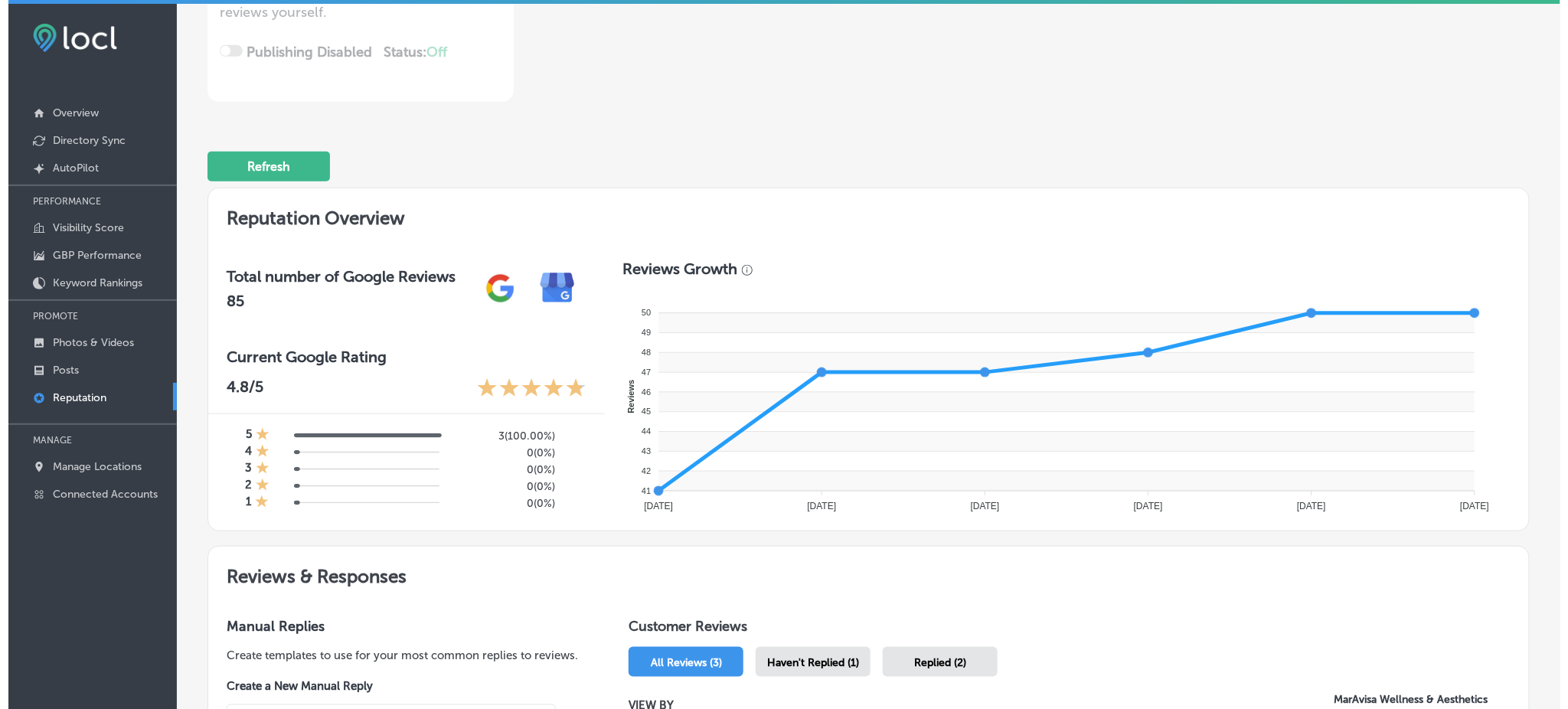
scroll to position [0, 0]
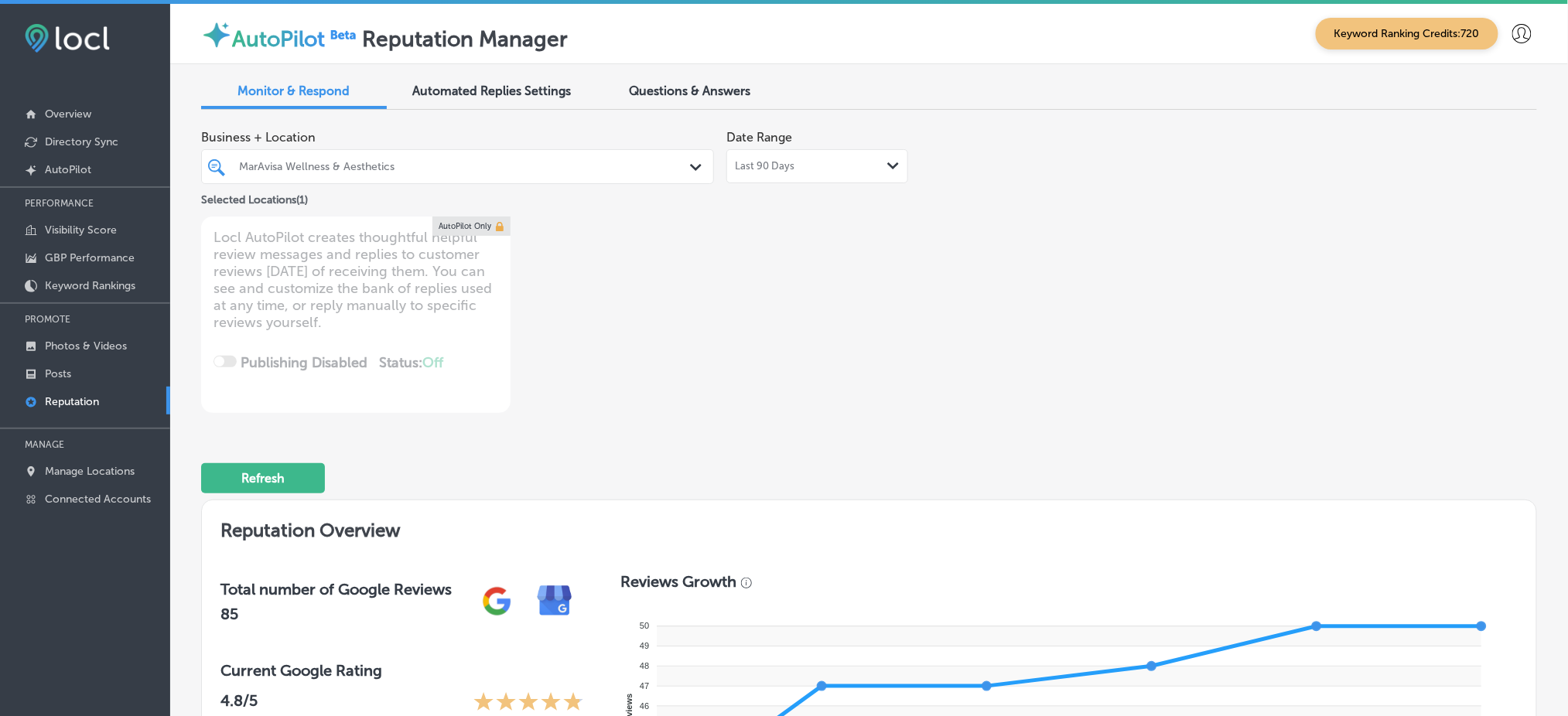
type textarea "x"
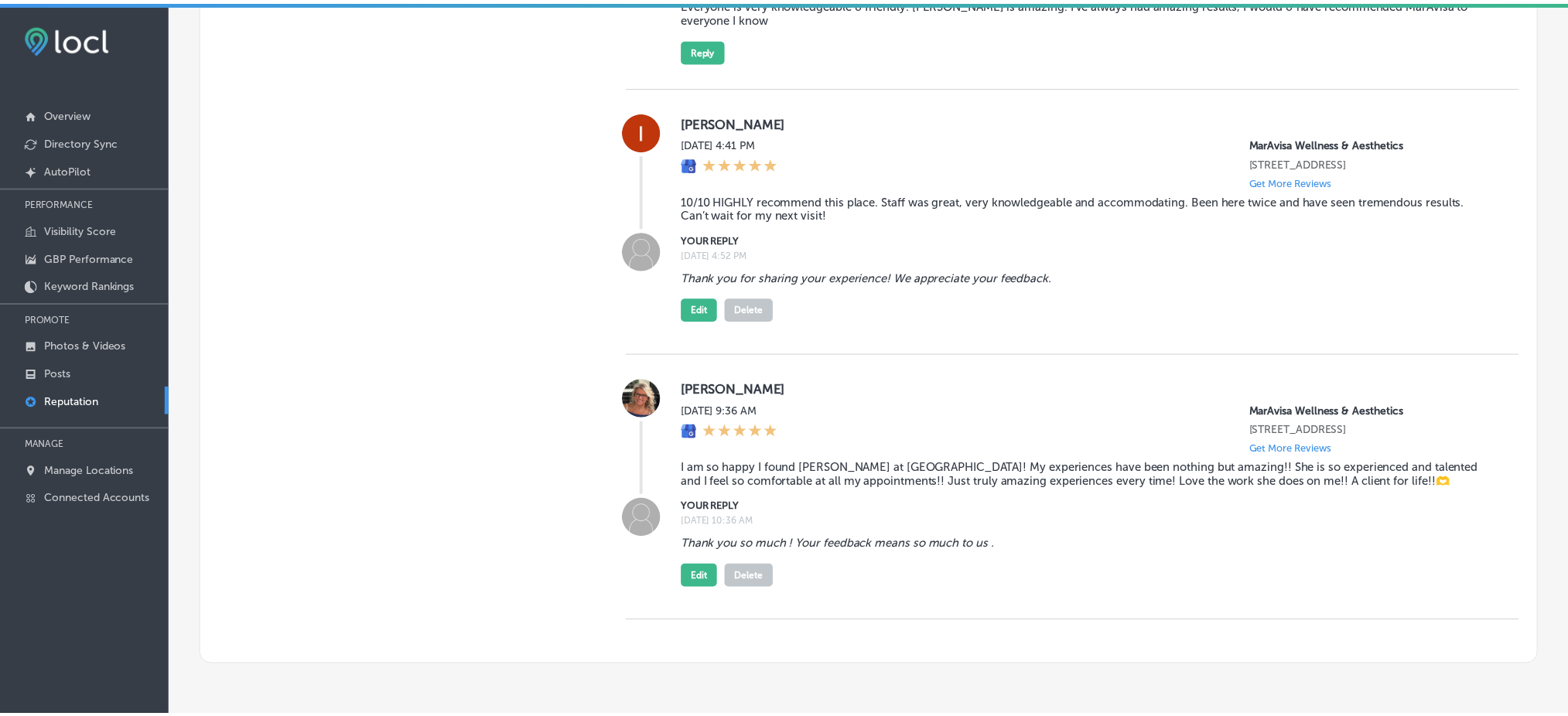
scroll to position [1355, 0]
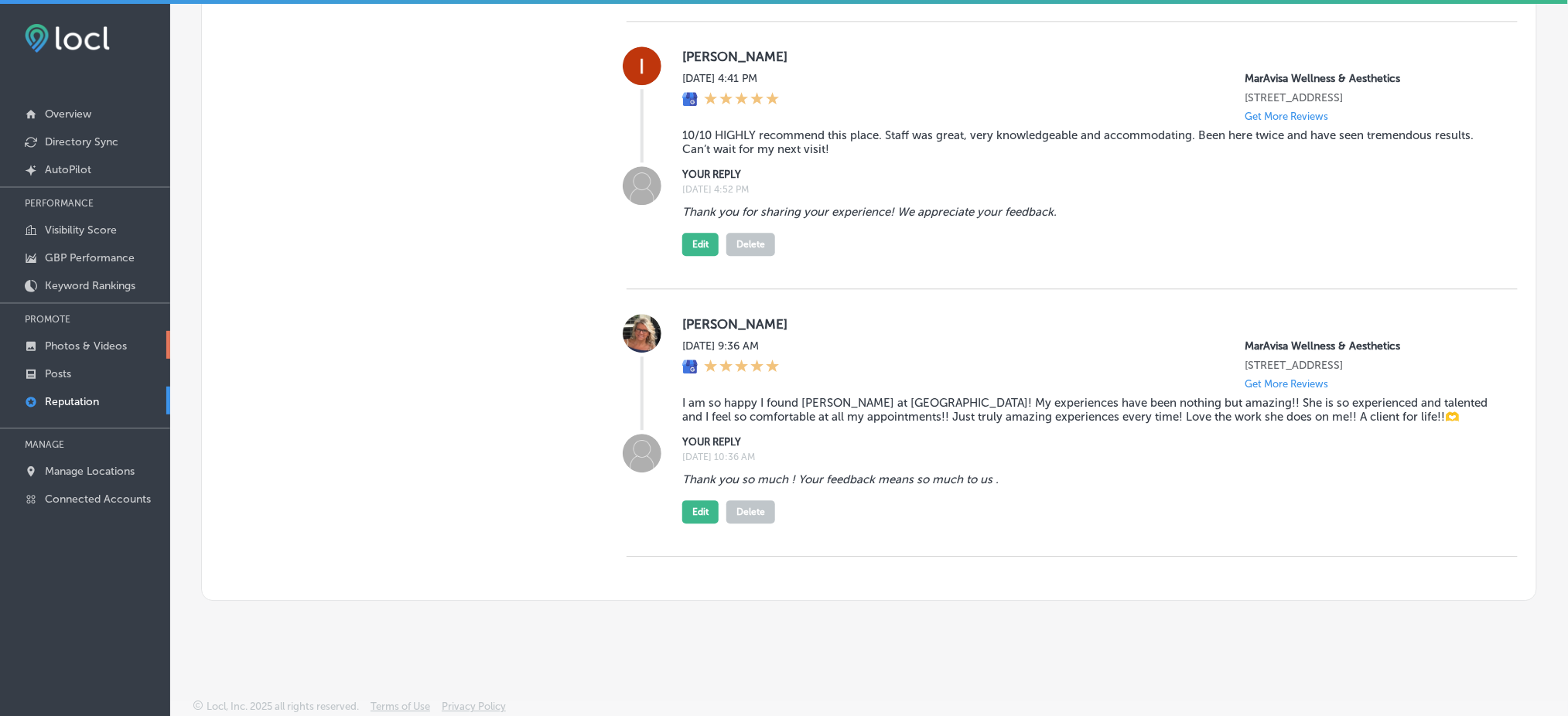
click at [104, 352] on link "Photos & Videos" at bounding box center [85, 345] width 170 height 28
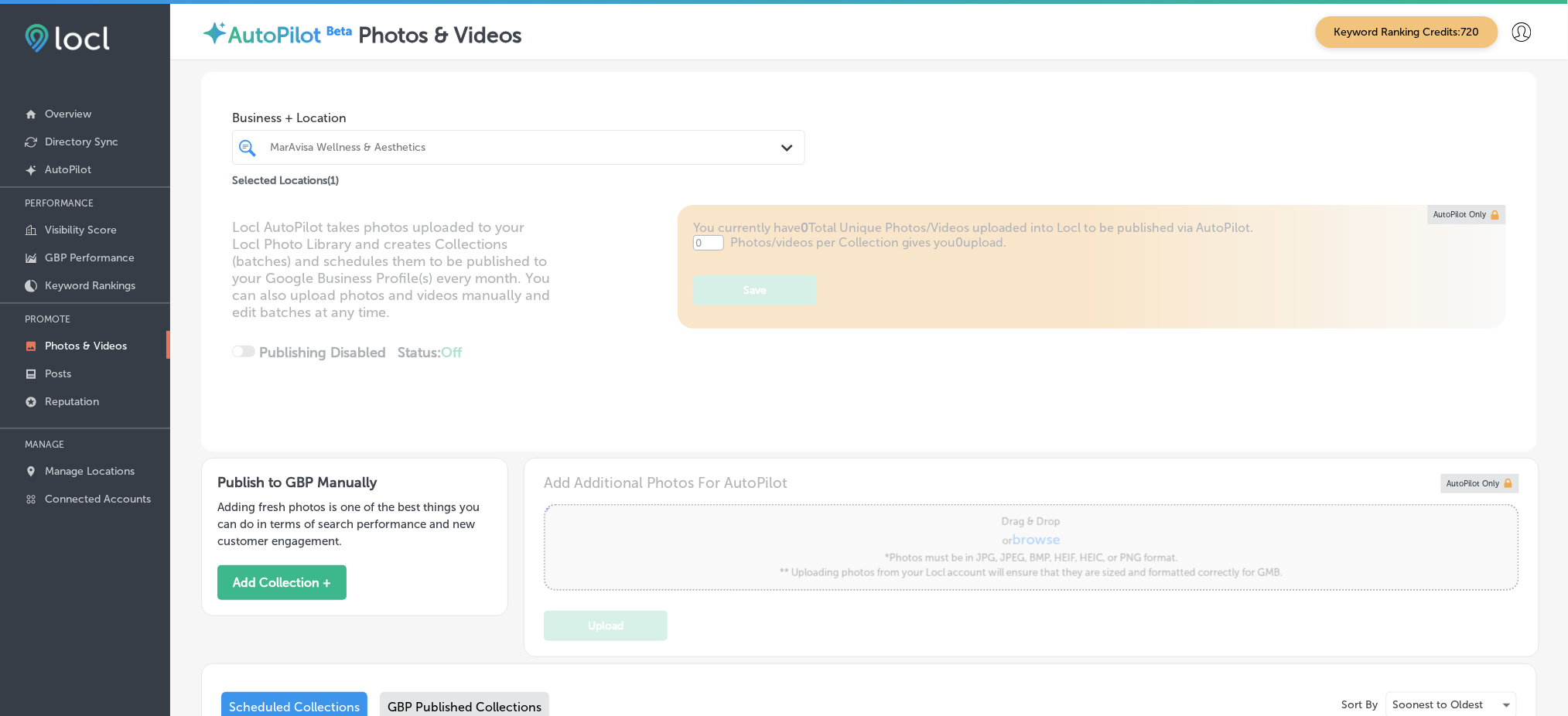
type input "5"
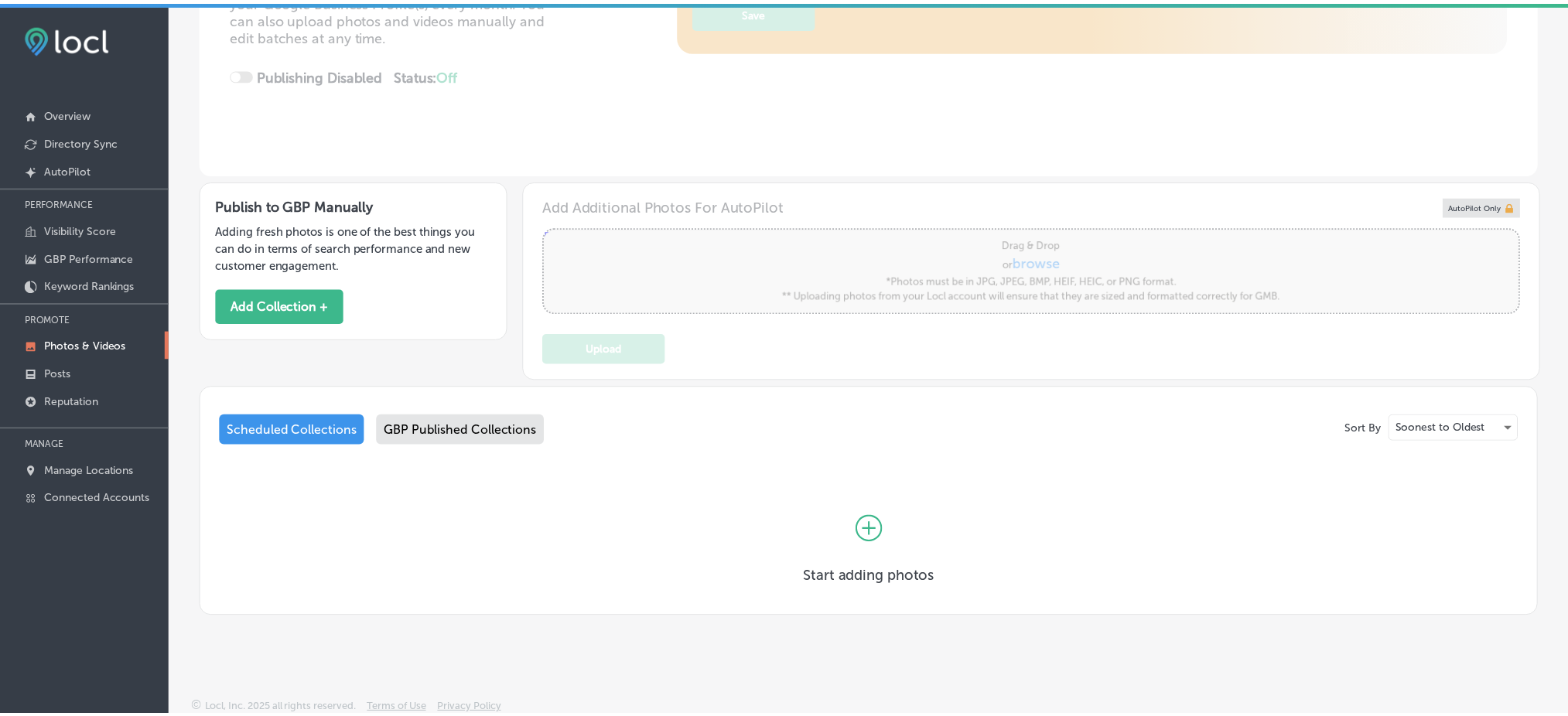
scroll to position [277, 0]
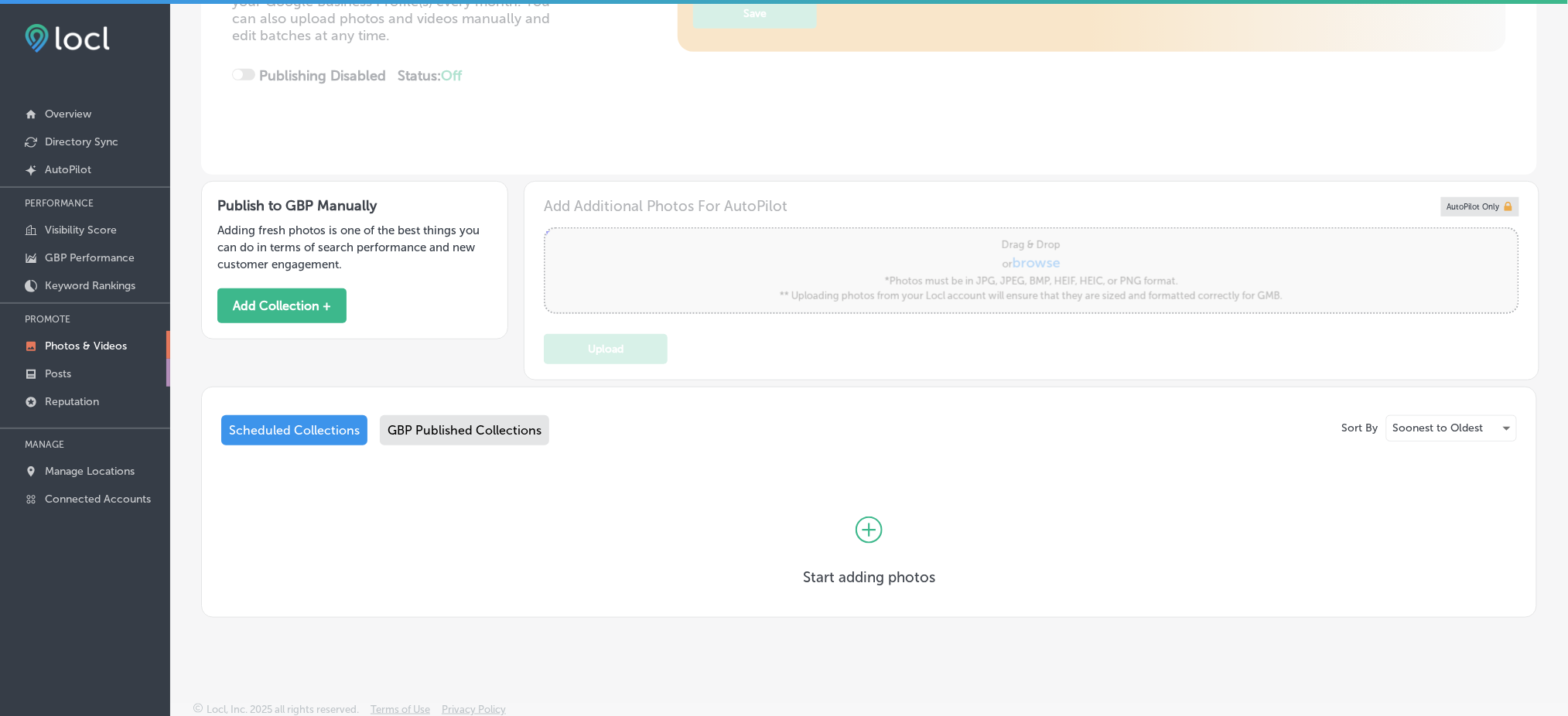
click at [100, 364] on link "Posts" at bounding box center [85, 372] width 170 height 28
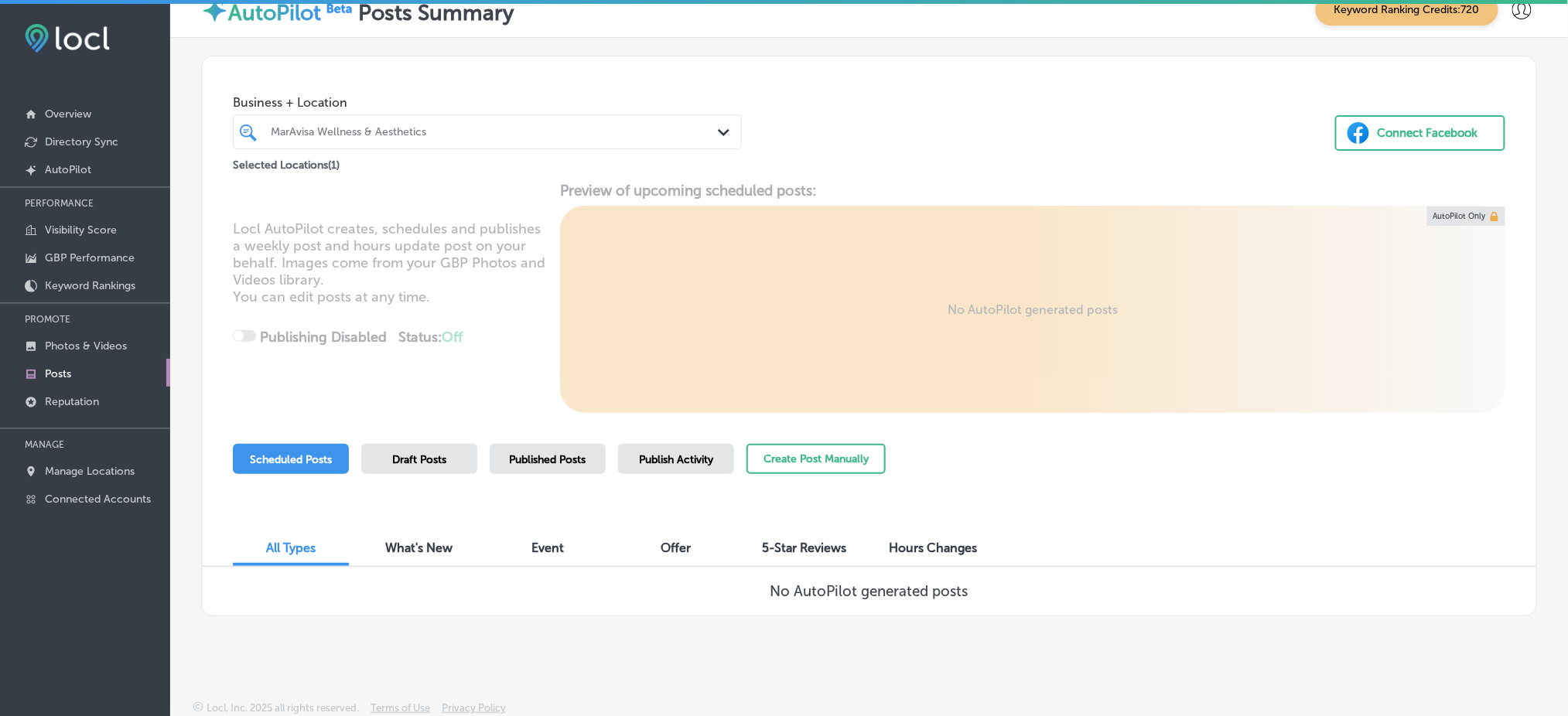
scroll to position [3, 0]
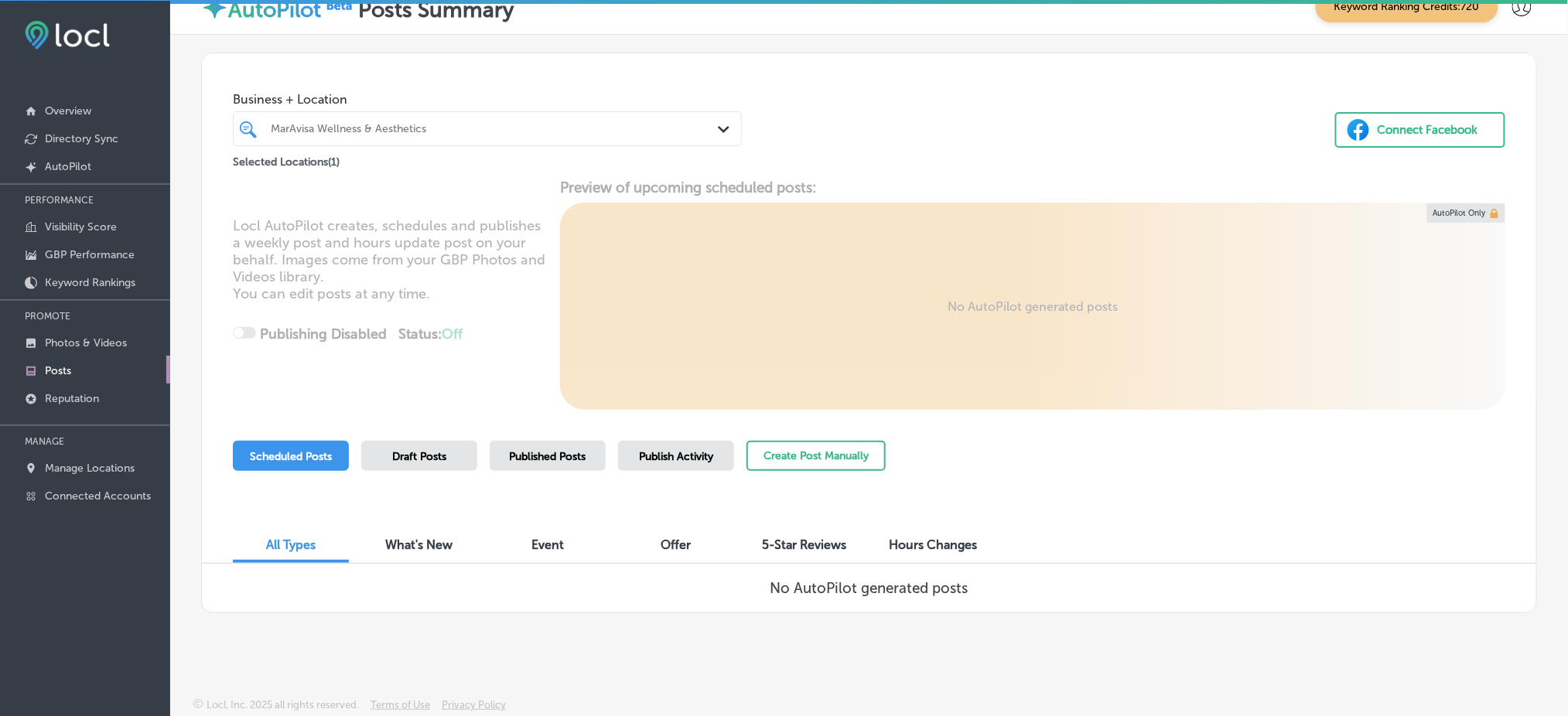
click at [370, 132] on div "MarAvisa Wellness & Aesthetics" at bounding box center [495, 128] width 449 height 13
click at [85, 462] on p "Manage Locations" at bounding box center [89, 468] width 89 height 13
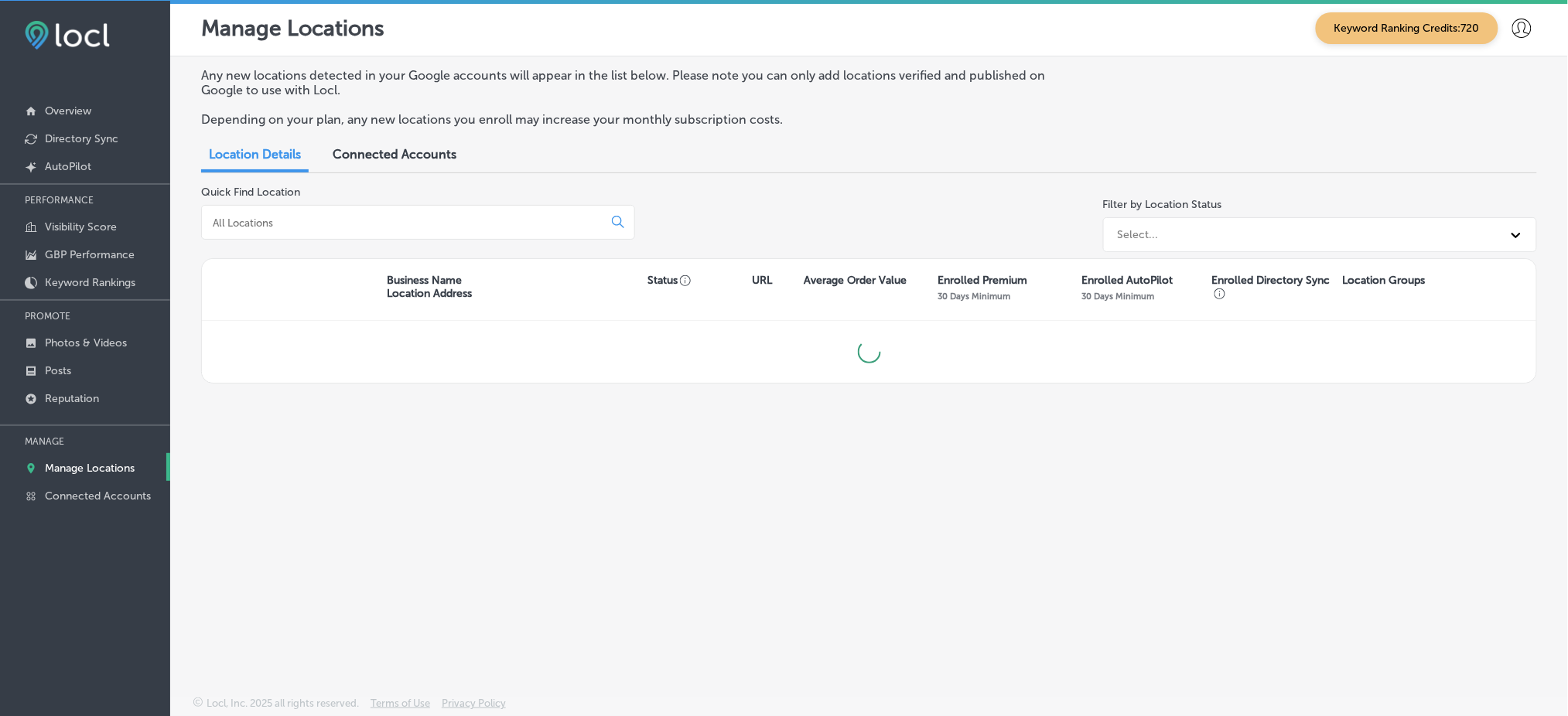
click at [327, 230] on div at bounding box center [418, 222] width 434 height 34
click at [320, 219] on input at bounding box center [405, 223] width 388 height 14
type input "m"
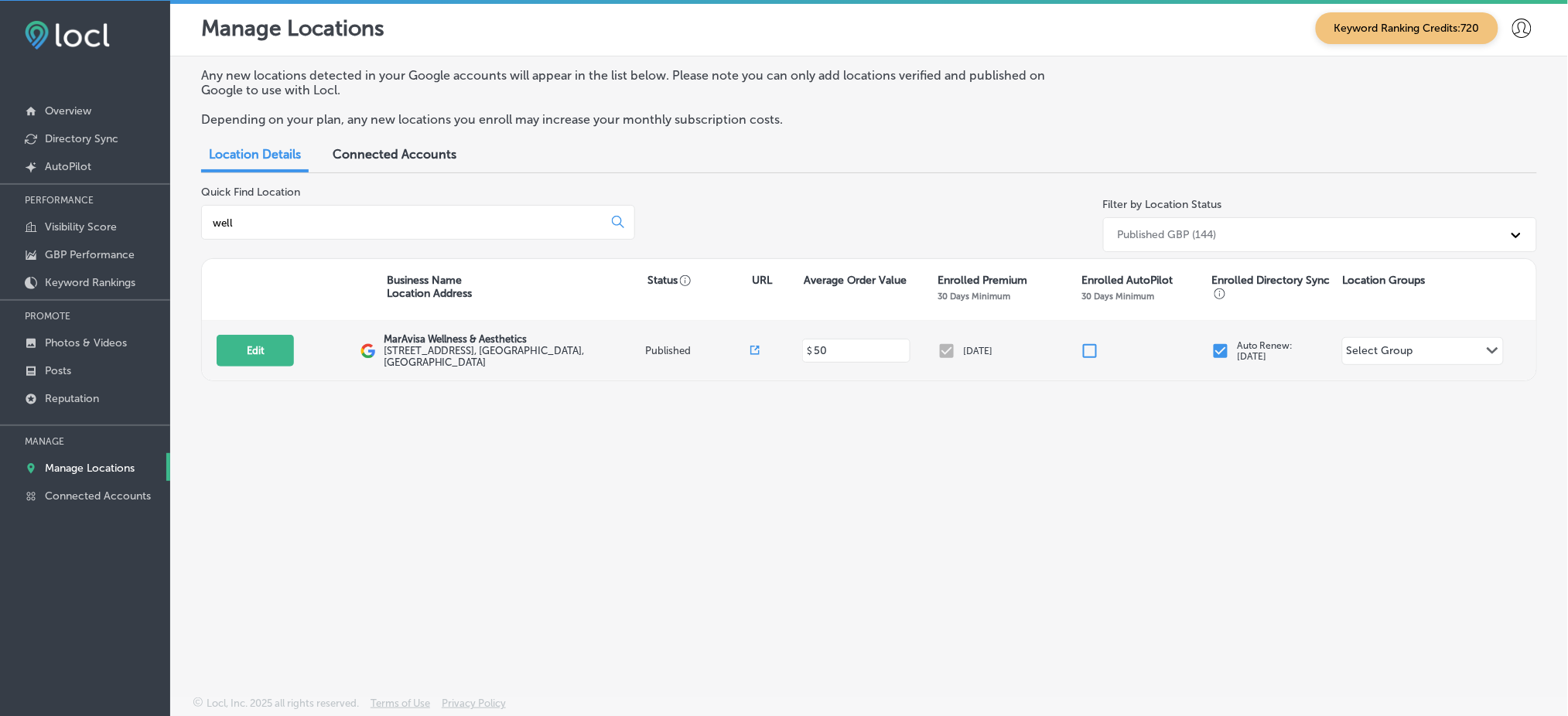
type input "well"
click at [228, 366] on div "Edit This location is not published yet. MarAvisa Wellness & Aesthetics [STREET…" at bounding box center [869, 351] width 1334 height 60
click at [230, 364] on div "Edit This location is not published yet. MarAvisa Wellness & Aesthetics [STREET…" at bounding box center [869, 351] width 1334 height 60
click at [249, 372] on div "Edit This location is not published yet. MarAvisa Wellness & Aesthetics [STREET…" at bounding box center [869, 351] width 1334 height 60
click at [256, 346] on button "Edit" at bounding box center [255, 351] width 77 height 32
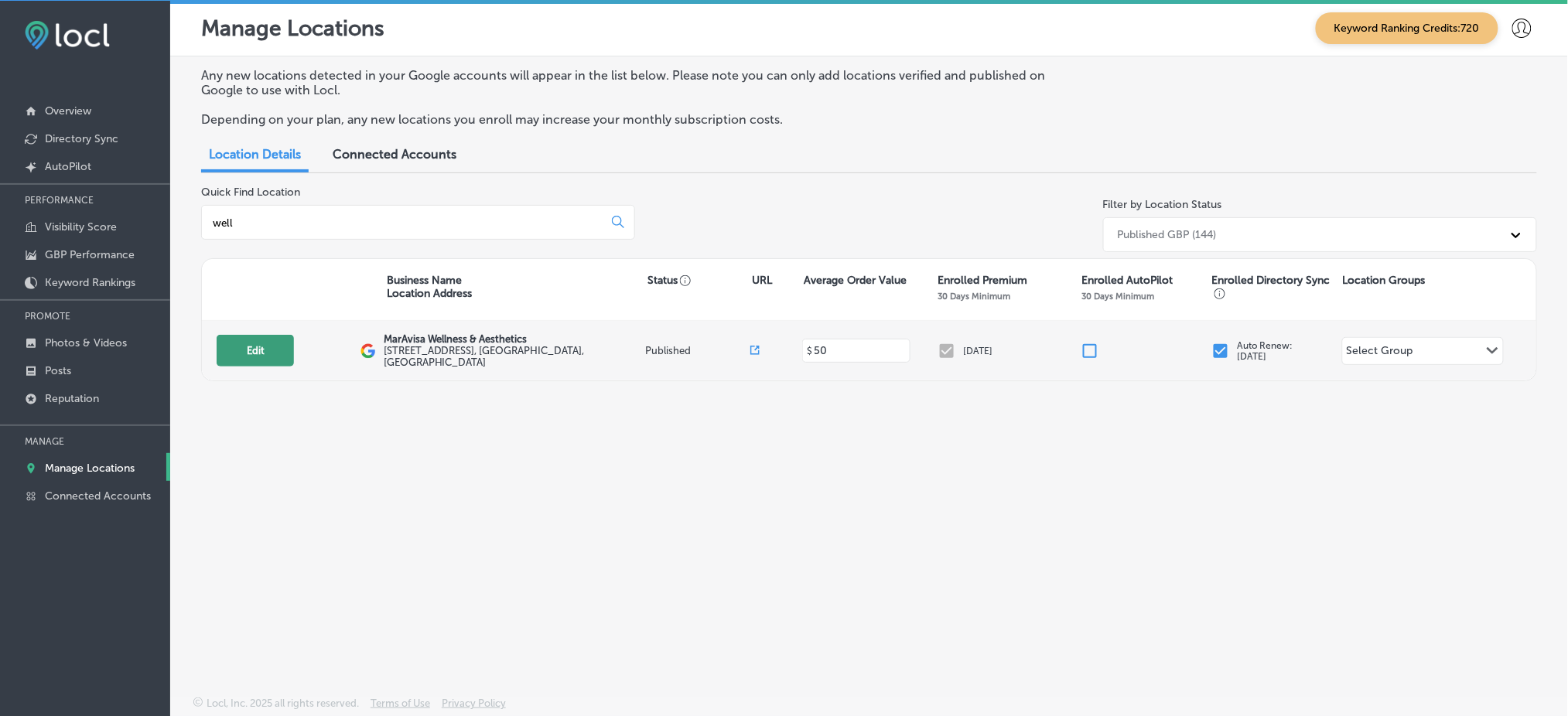
select select "US"
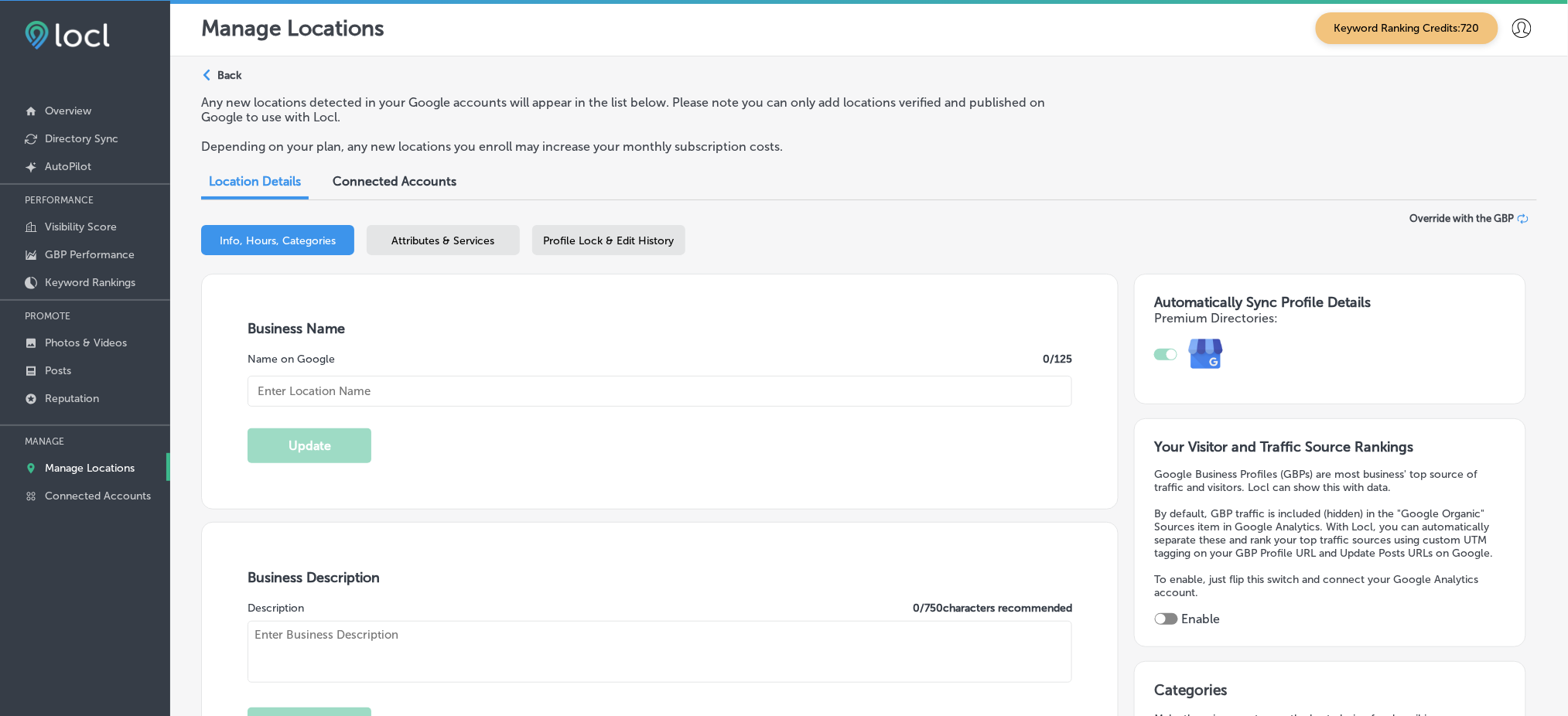
type input "MarAvisa Wellness & Aesthetics"
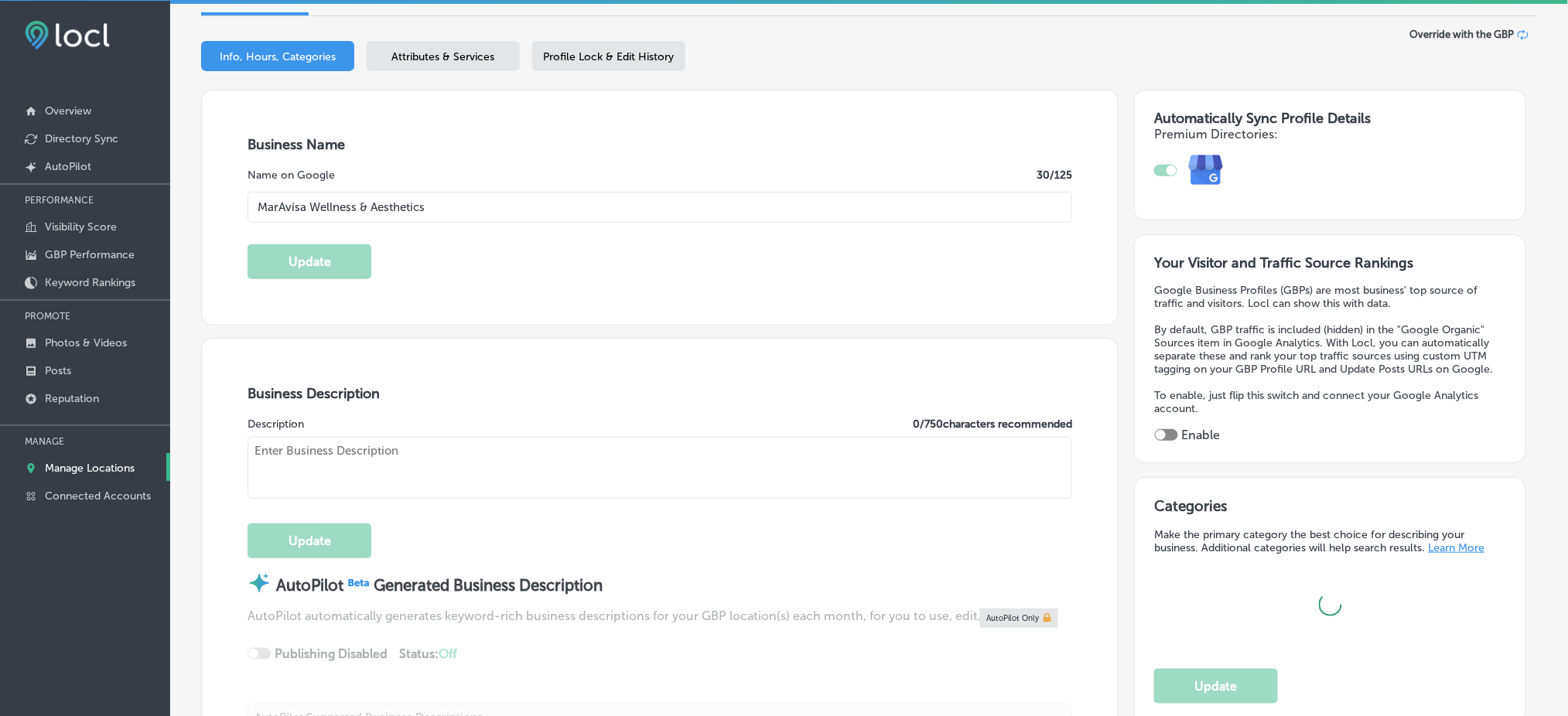
scroll to position [412, 0]
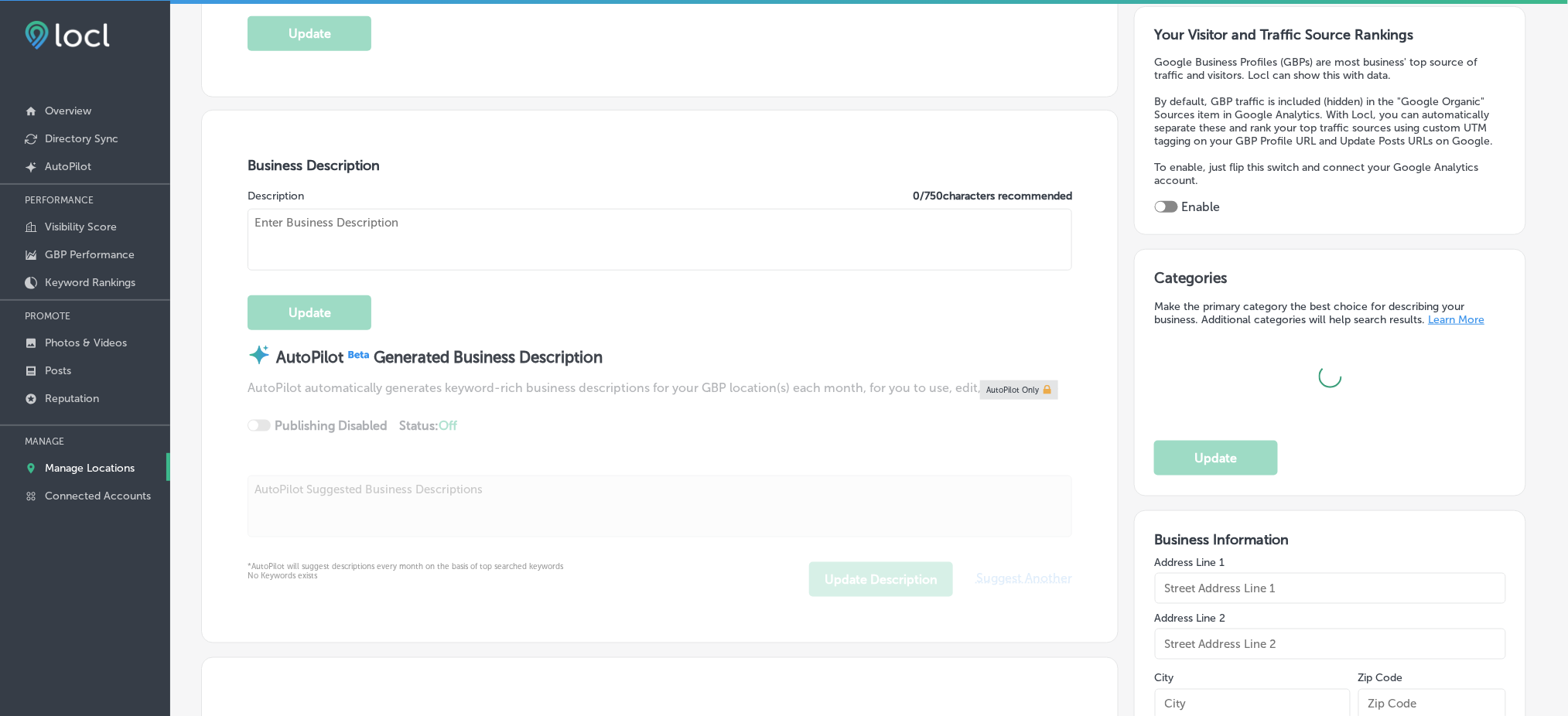
type input "[STREET_ADDRESS]"
type input "Suite 303"
type input "[GEOGRAPHIC_DATA]"
type input "32086"
type input "US"
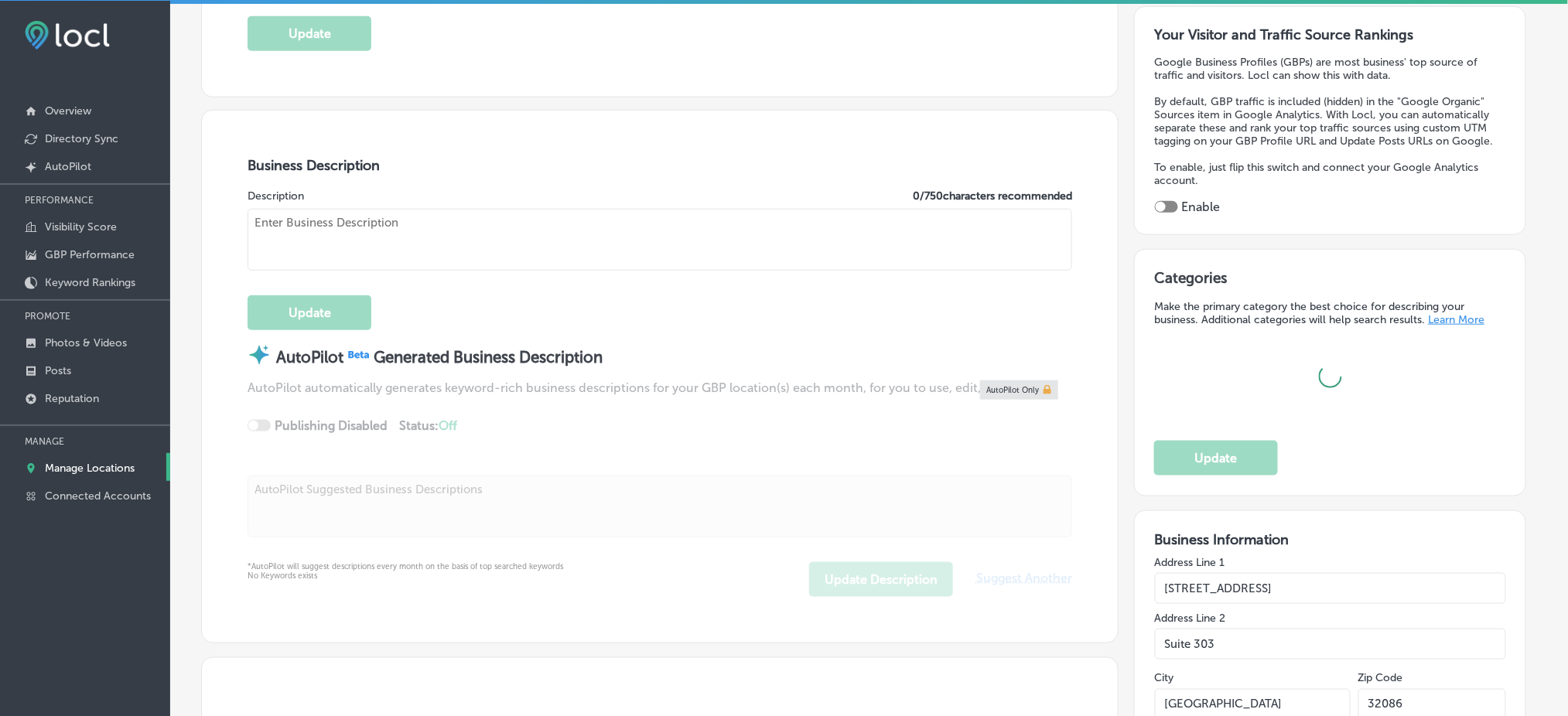
type input "[URL][DOMAIN_NAME]"
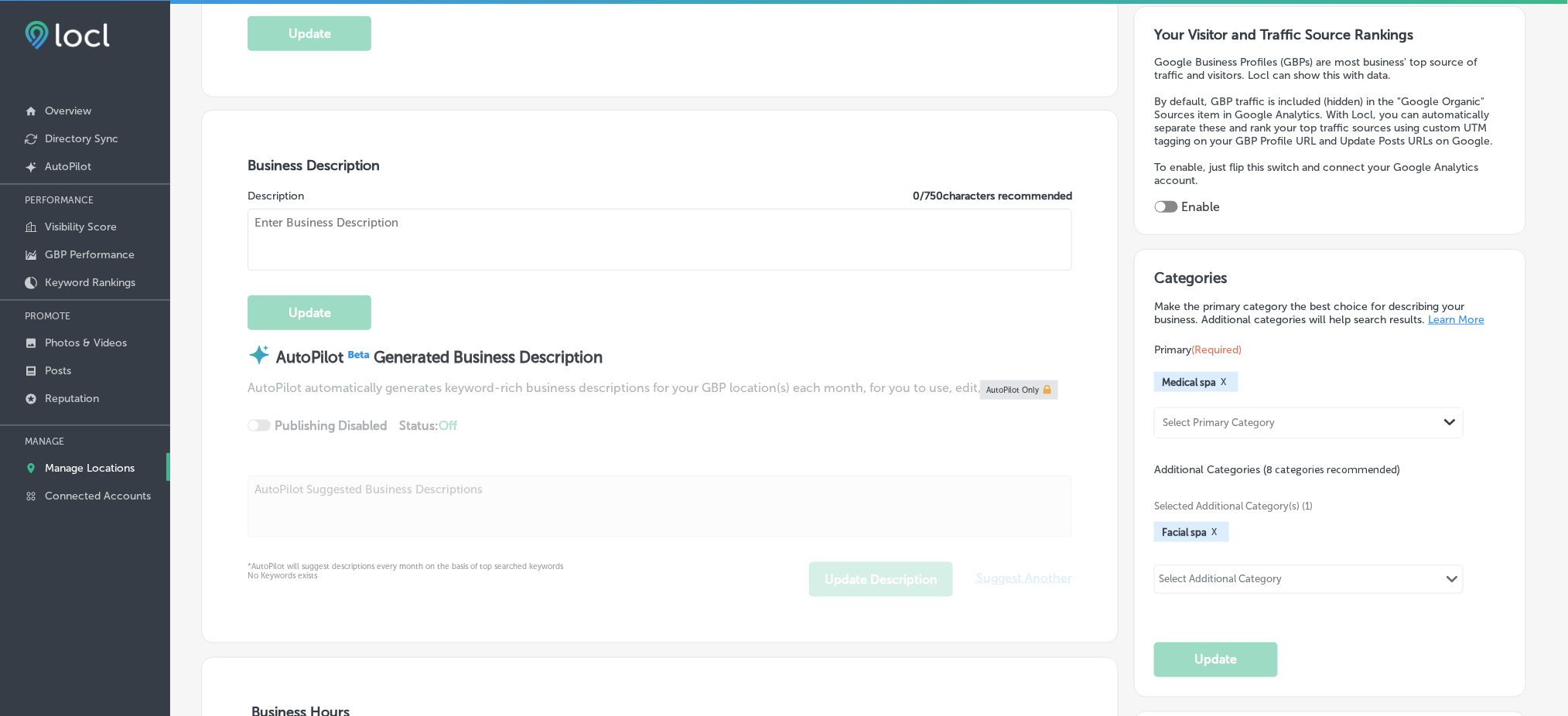
click at [389, 216] on textarea at bounding box center [660, 239] width 825 height 61
type textarea "MarAvisa is a cosmetic, non-surgical skincare practice serving communities from…"
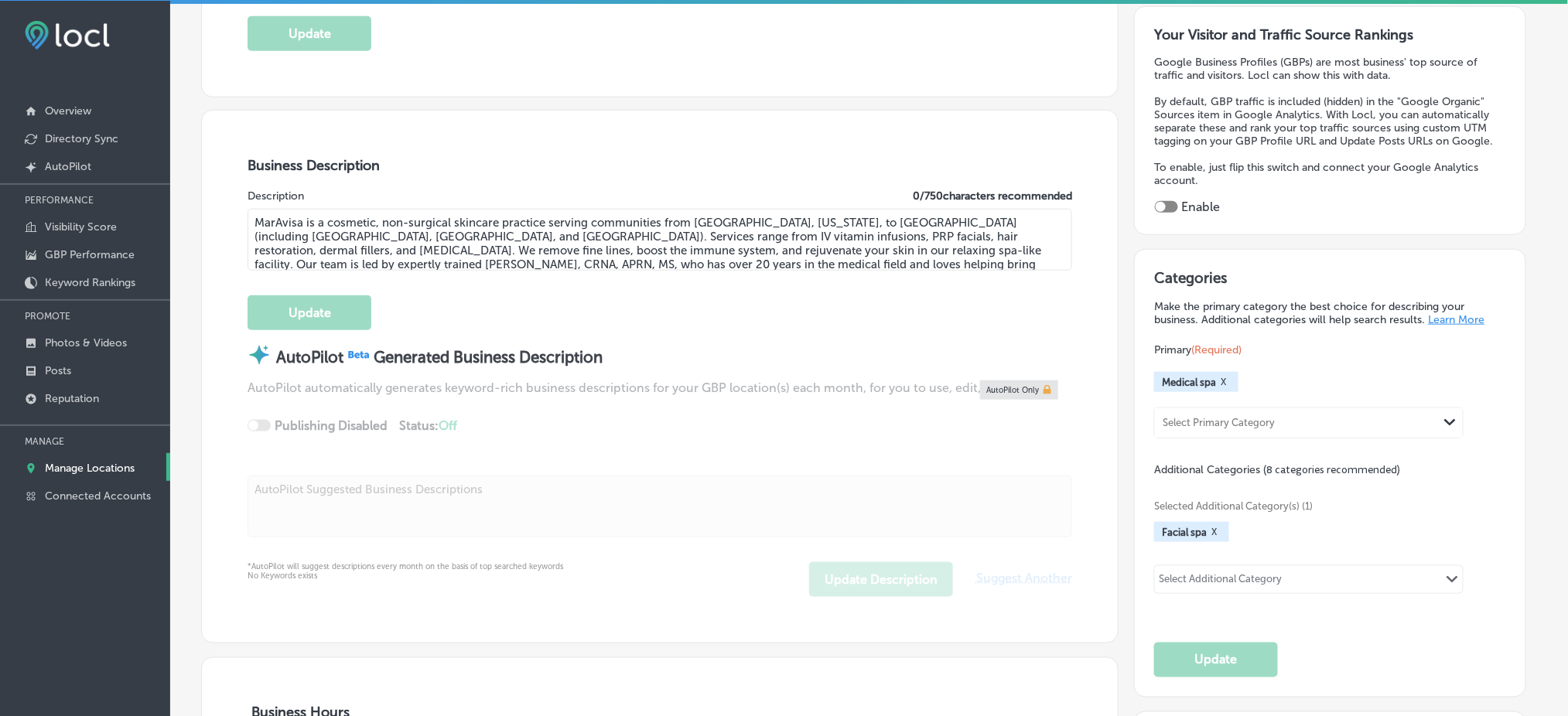
type input "[PHONE_NUMBER]"
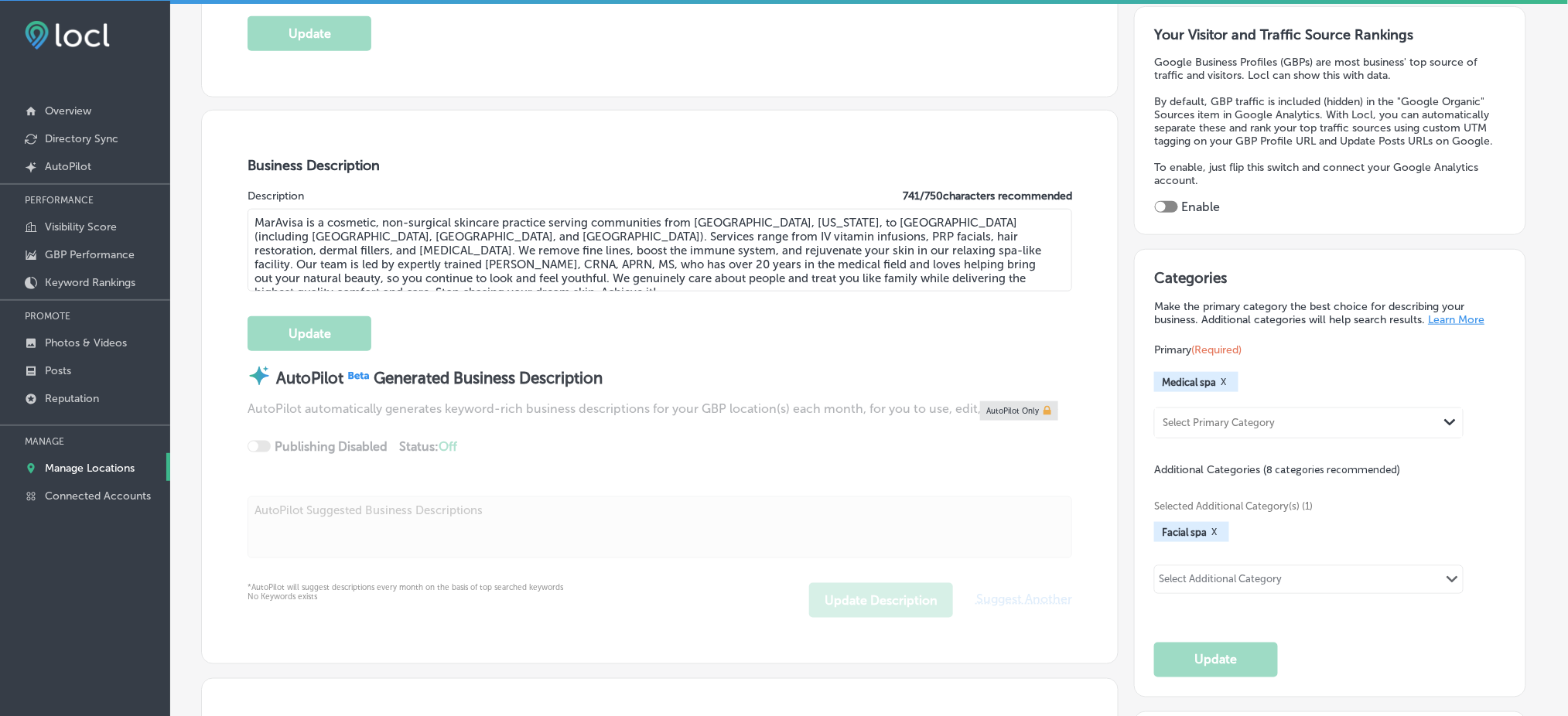
click at [391, 245] on textarea "MarAvisa is a cosmetic, non-surgical skincare practice serving communities from…" at bounding box center [660, 250] width 825 height 83
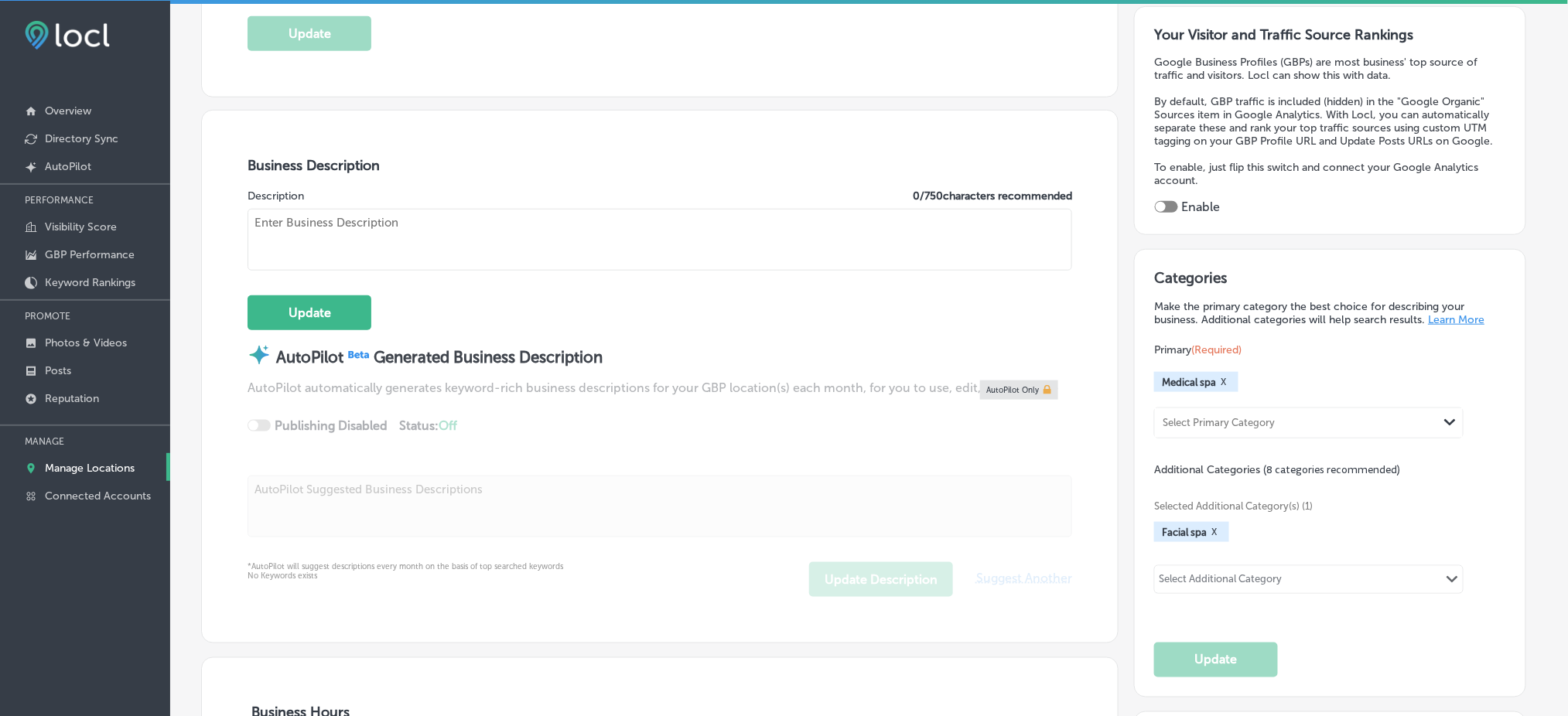
paste textarea "MarAvisa Wellness & Aesthetics is a premier medical spa in [GEOGRAPHIC_DATA][PE…"
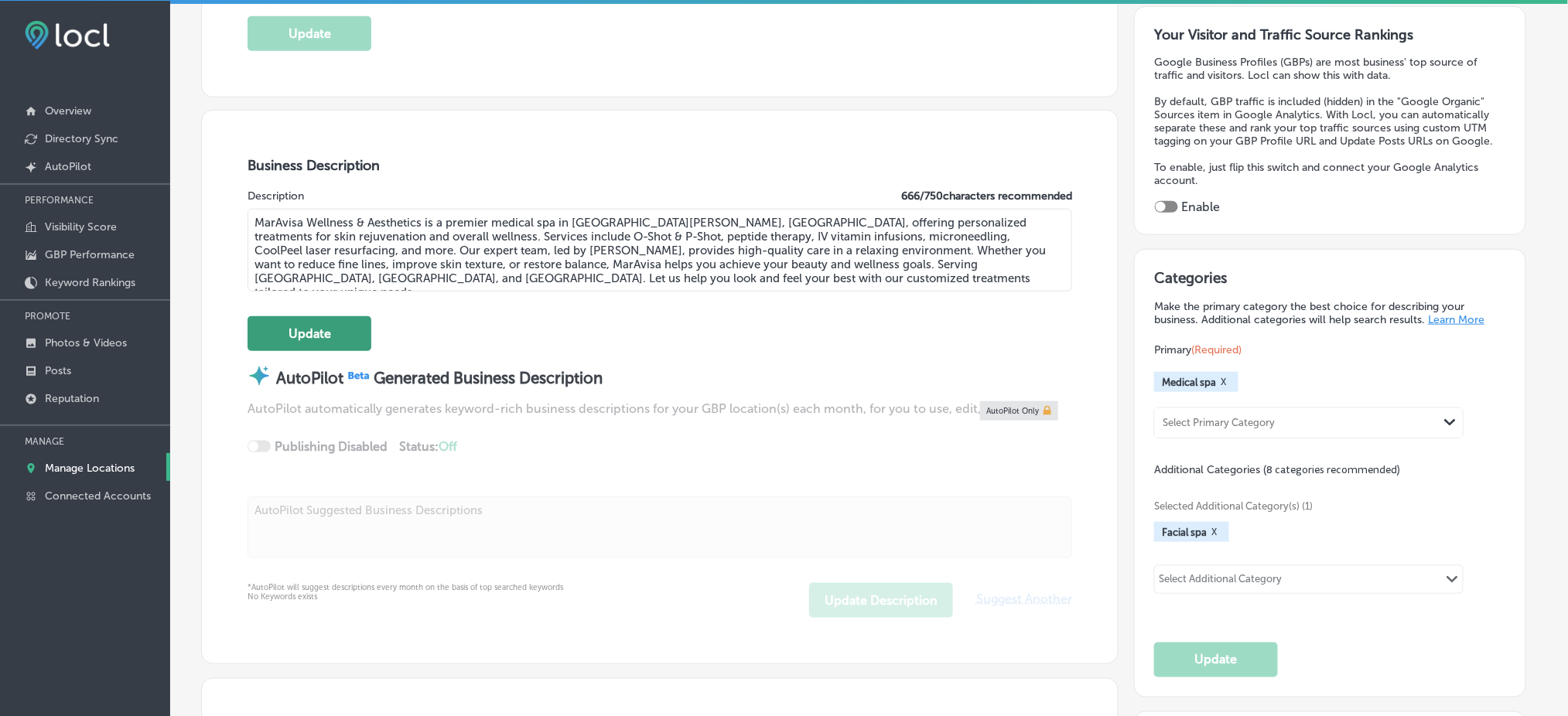
type textarea "MarAvisa Wellness & Aesthetics is a premier medical spa in [GEOGRAPHIC_DATA][PE…"
click at [343, 319] on button "Update" at bounding box center [309, 333] width 124 height 34
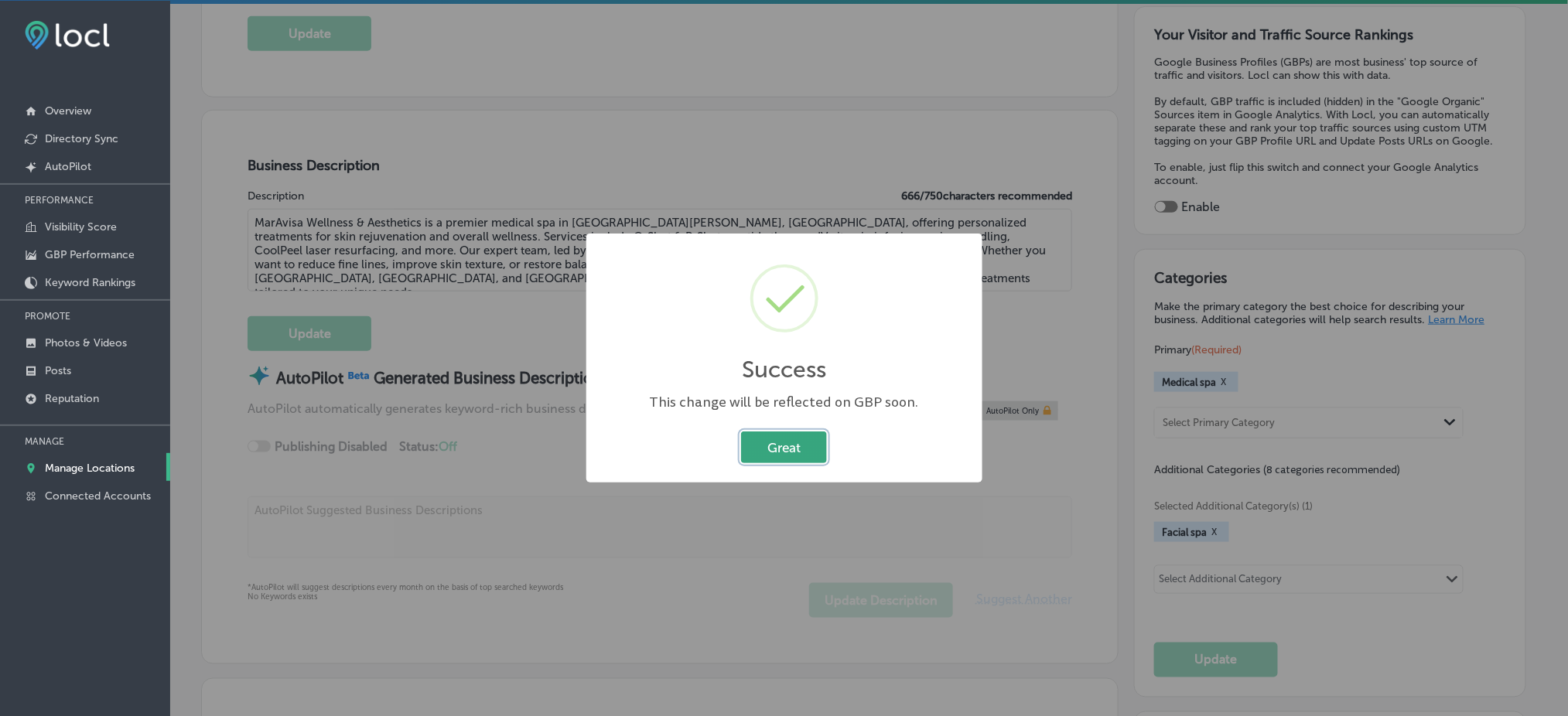
click at [806, 445] on button "Great" at bounding box center [784, 448] width 86 height 32
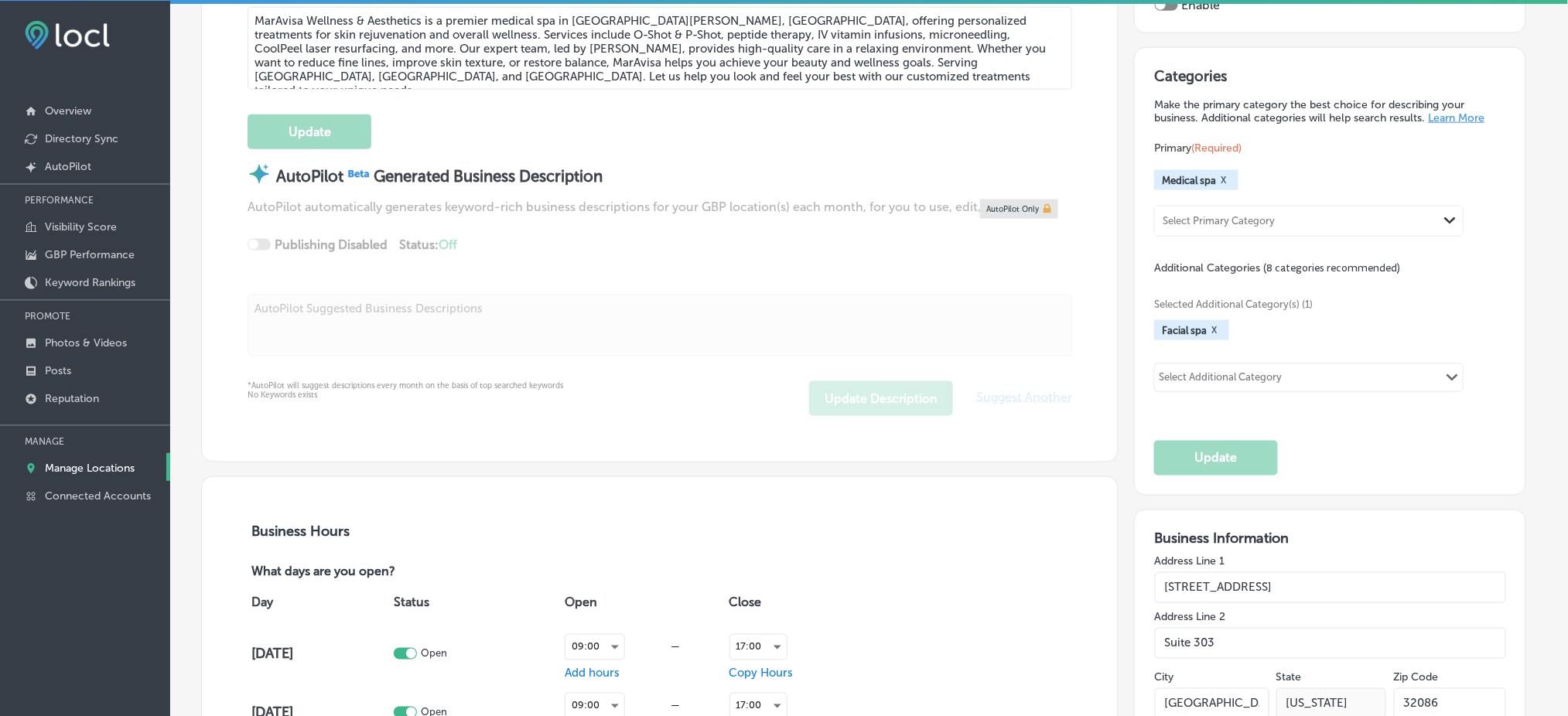
scroll to position [619, 0]
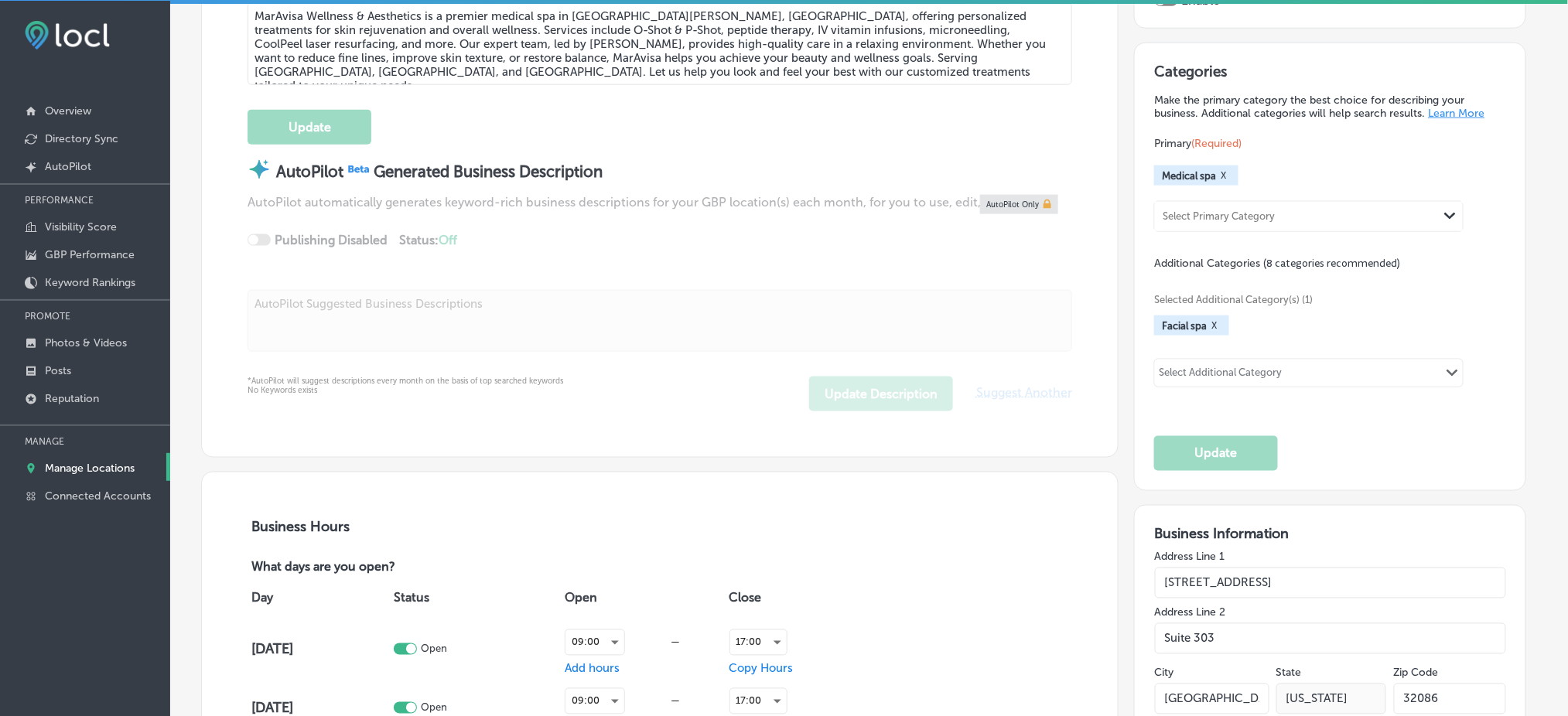
click at [1196, 363] on div "Select Additional Category" at bounding box center [1220, 373] width 131 height 21
type input "derma"
click at [1242, 374] on div "Select Additional Category Path Created with Sketch." at bounding box center [1308, 372] width 308 height 26
type input "cosmetic der"
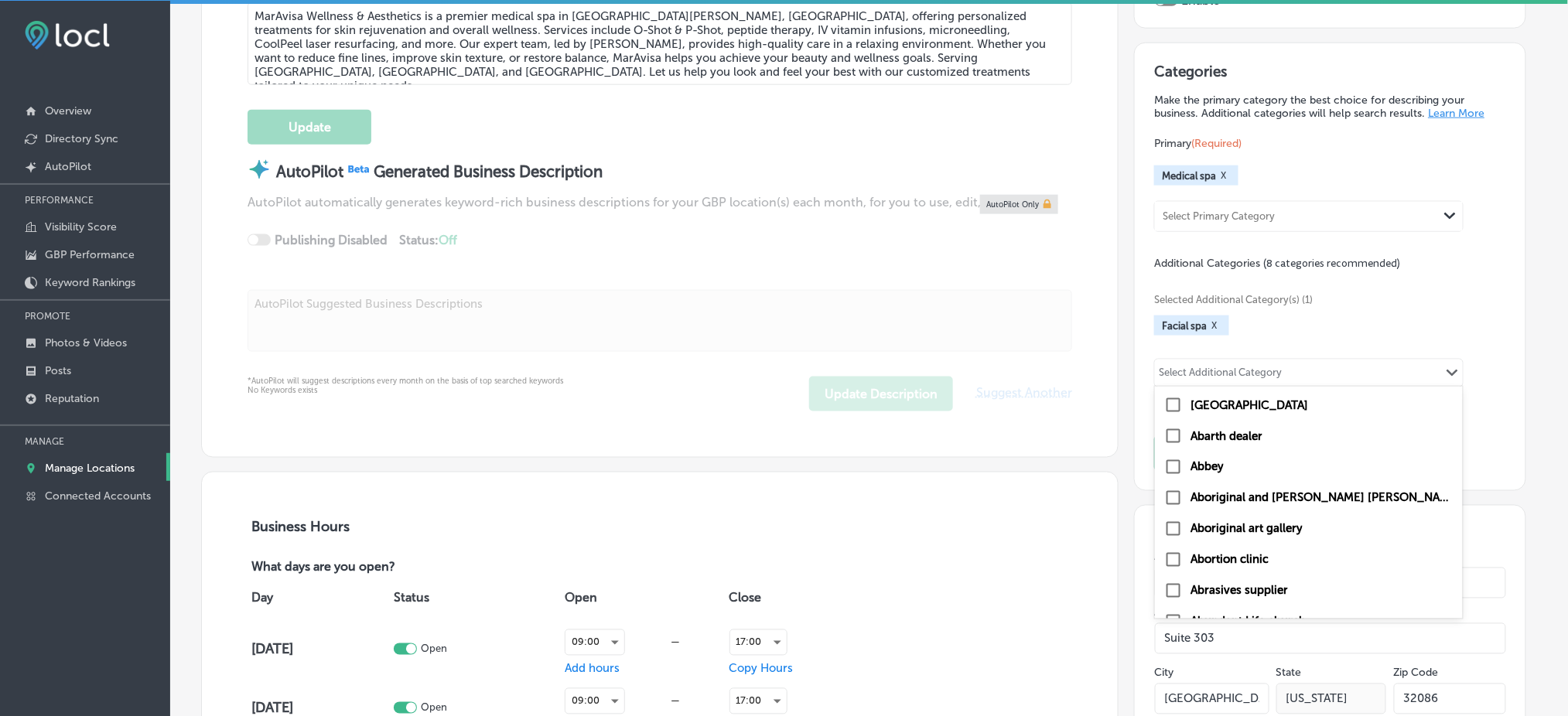
click at [1320, 365] on div "Select Additional Category Path Created with Sketch." at bounding box center [1308, 372] width 308 height 26
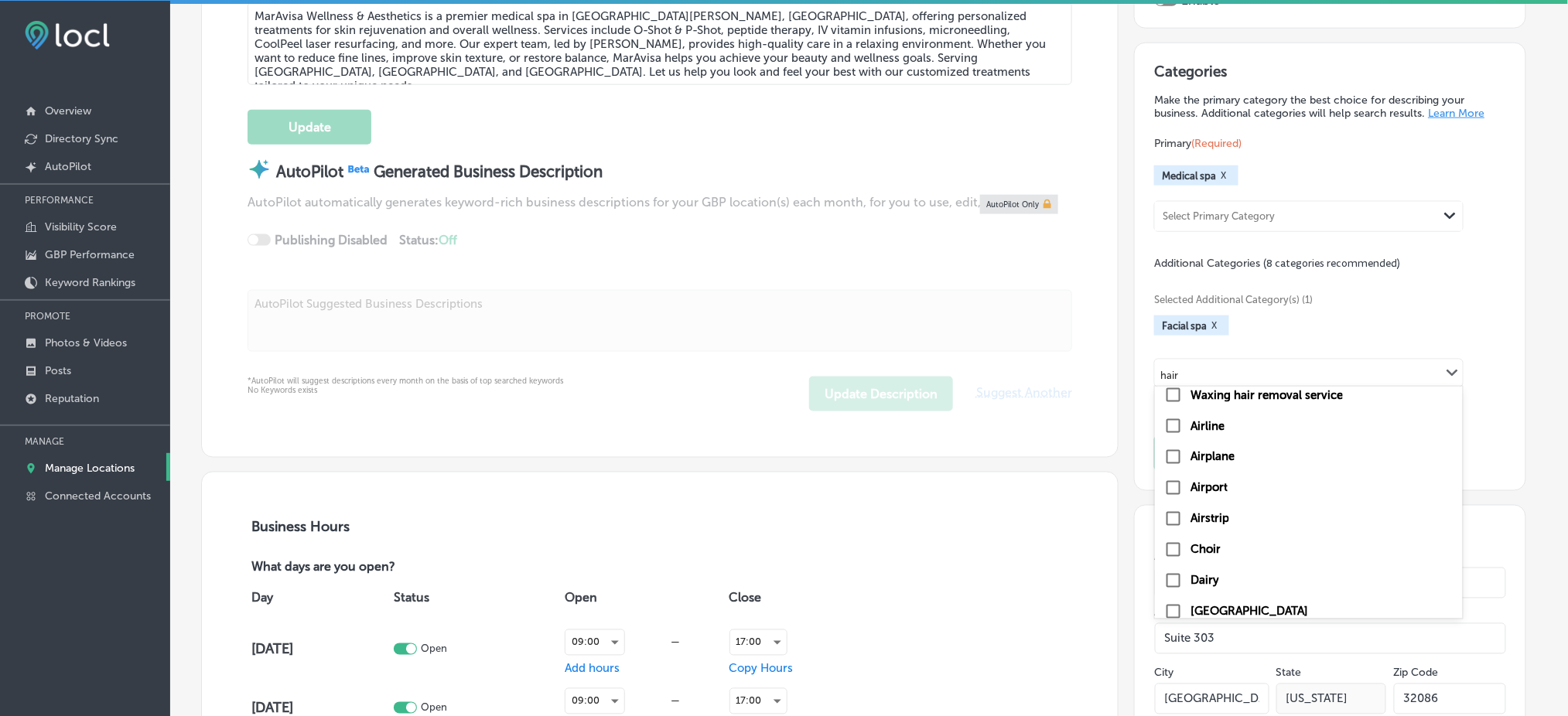
type input "hair"
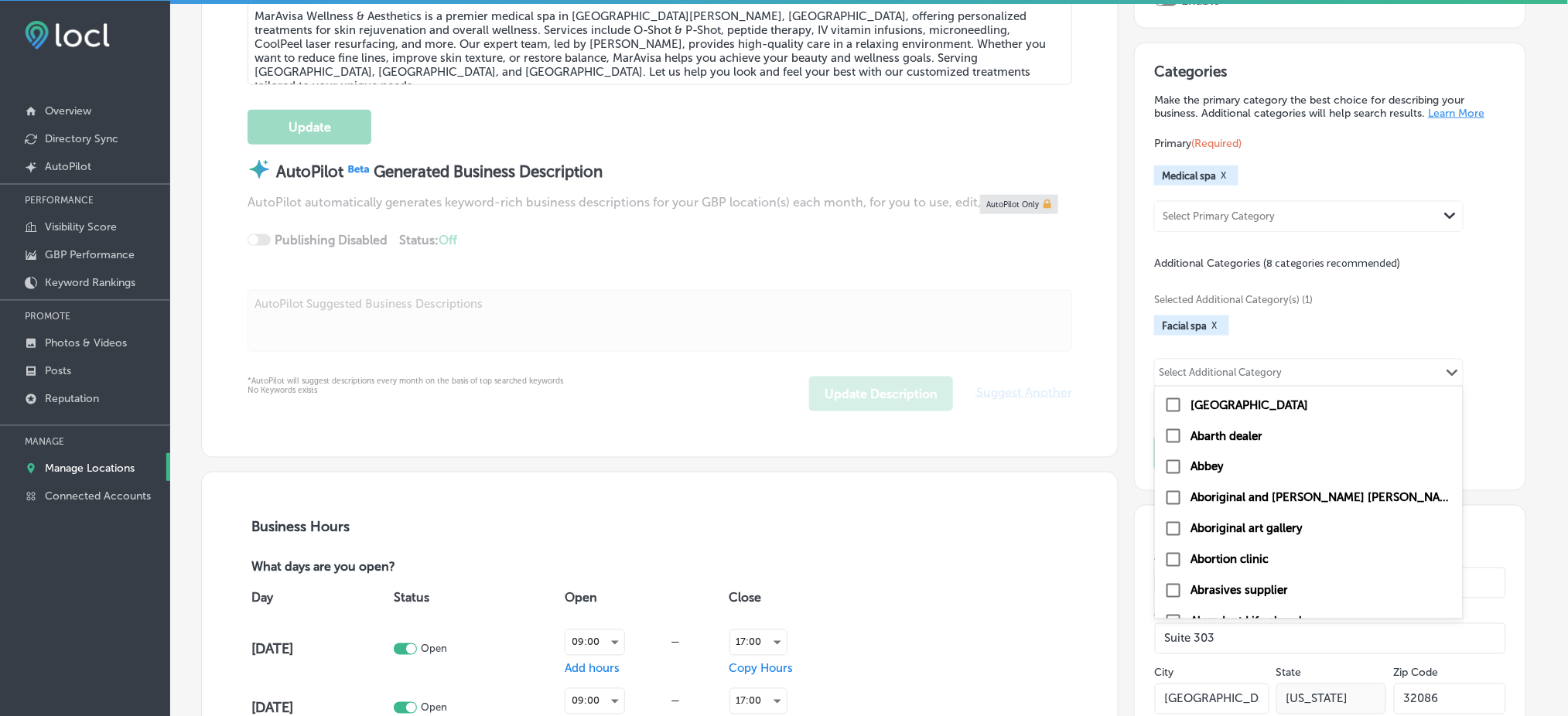
click at [1331, 359] on div "Select Additional Category Path Created with Sketch." at bounding box center [1308, 372] width 308 height 26
click at [1279, 584] on label "[MEDICAL_DATA] clinic" at bounding box center [1253, 590] width 125 height 14
type input "hair"
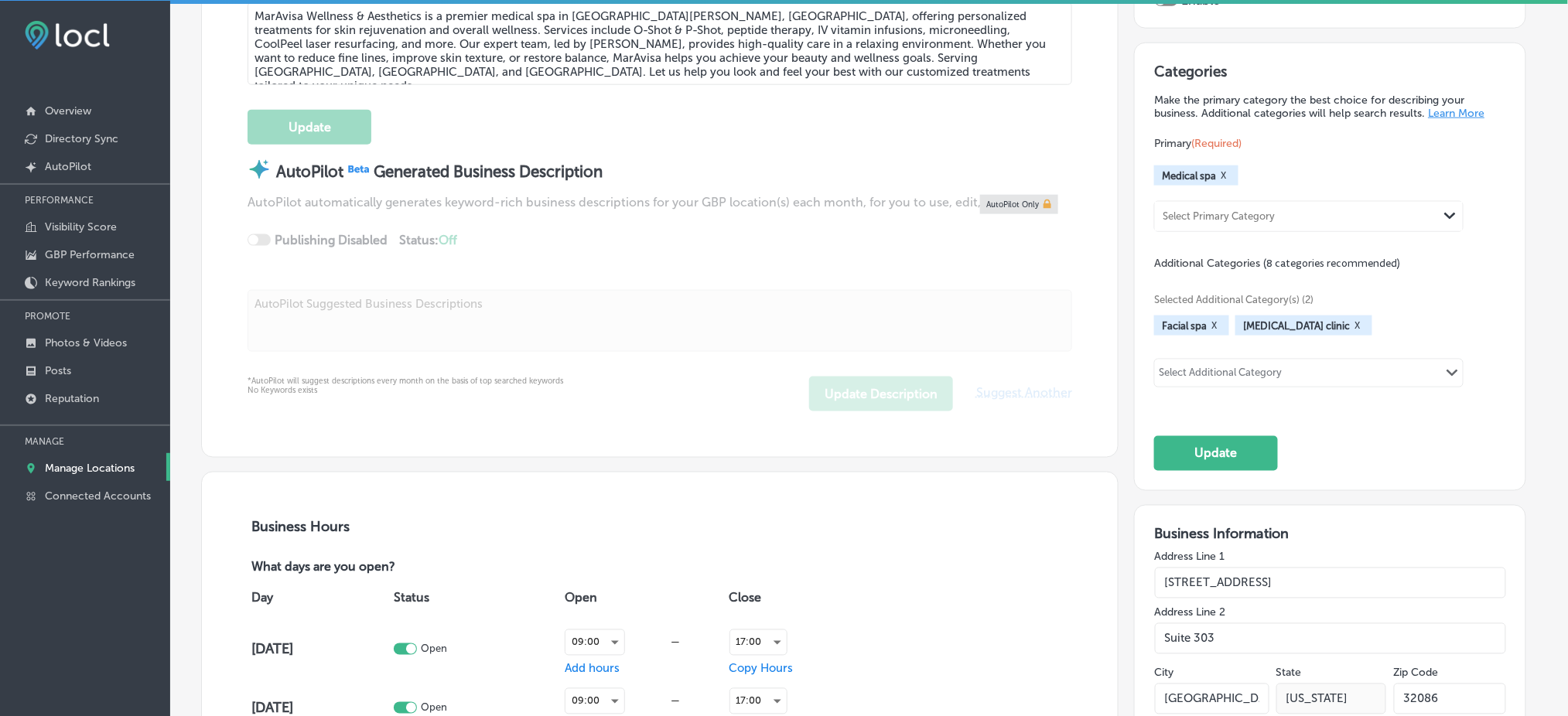
click at [1364, 319] on button "X" at bounding box center [1358, 325] width 15 height 12
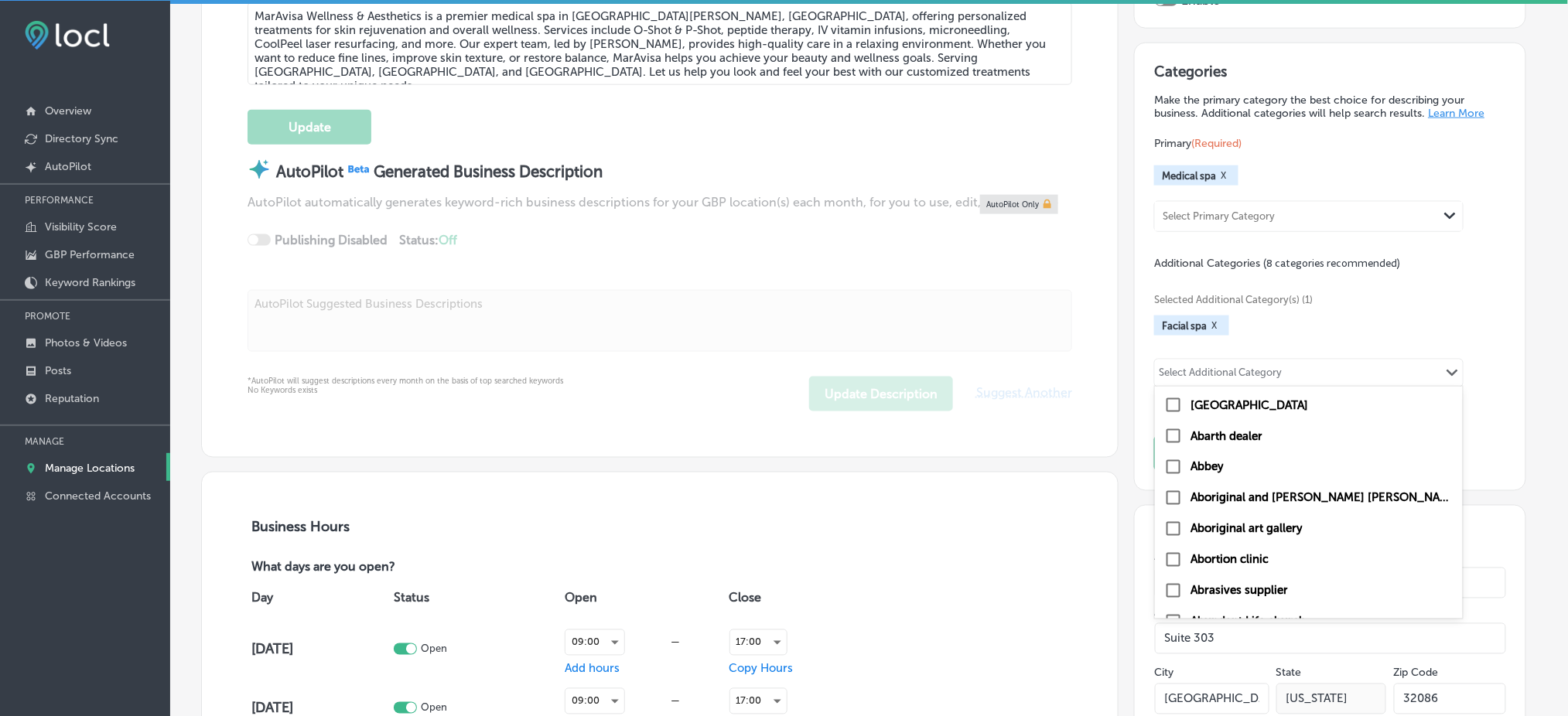
click at [1314, 360] on div "Select Additional Category Path Created with Sketch." at bounding box center [1308, 372] width 308 height 26
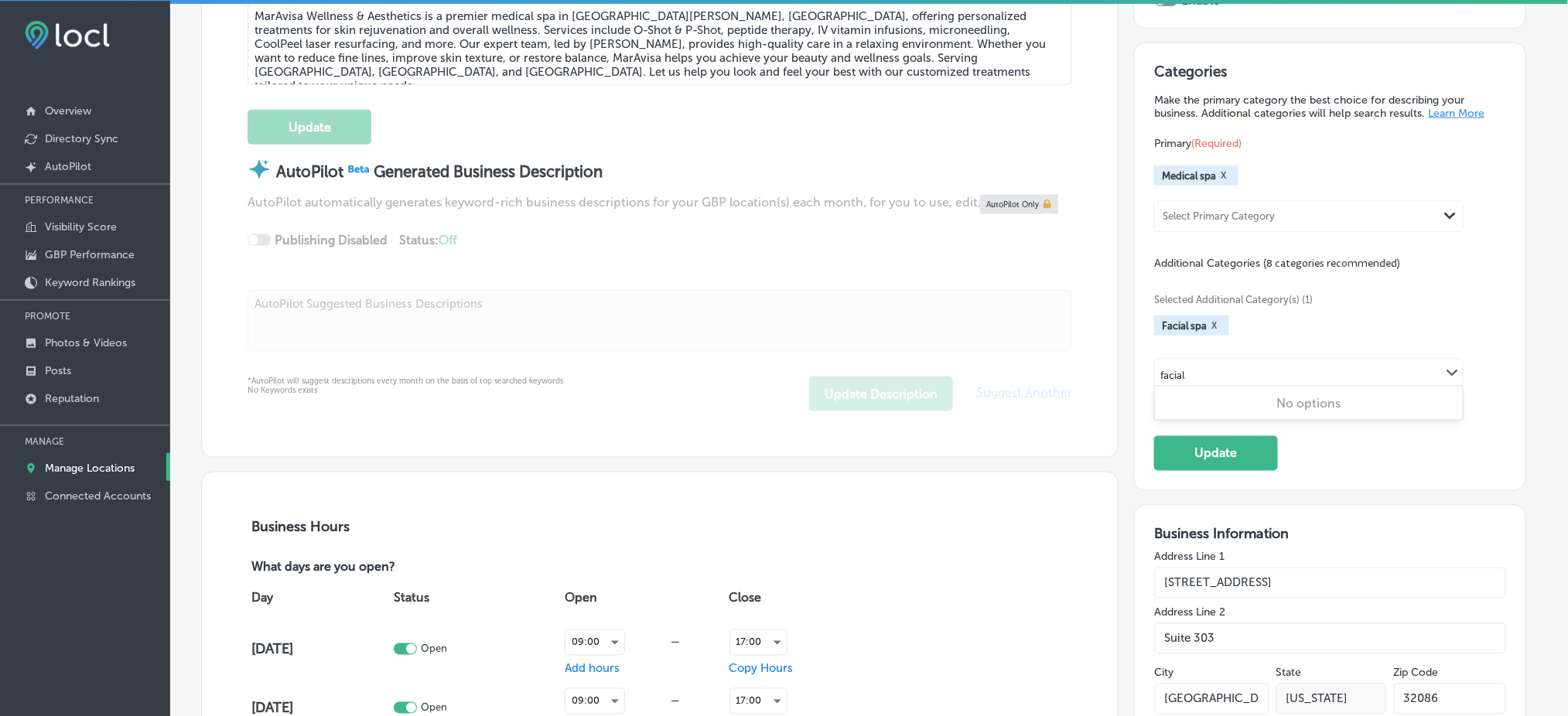
type input "facial"
click at [1213, 367] on div "Select Additional Category" at bounding box center [1220, 375] width 123 height 18
type input "aesthe"
click at [1250, 369] on div "Select Additional Category" at bounding box center [1220, 375] width 123 height 18
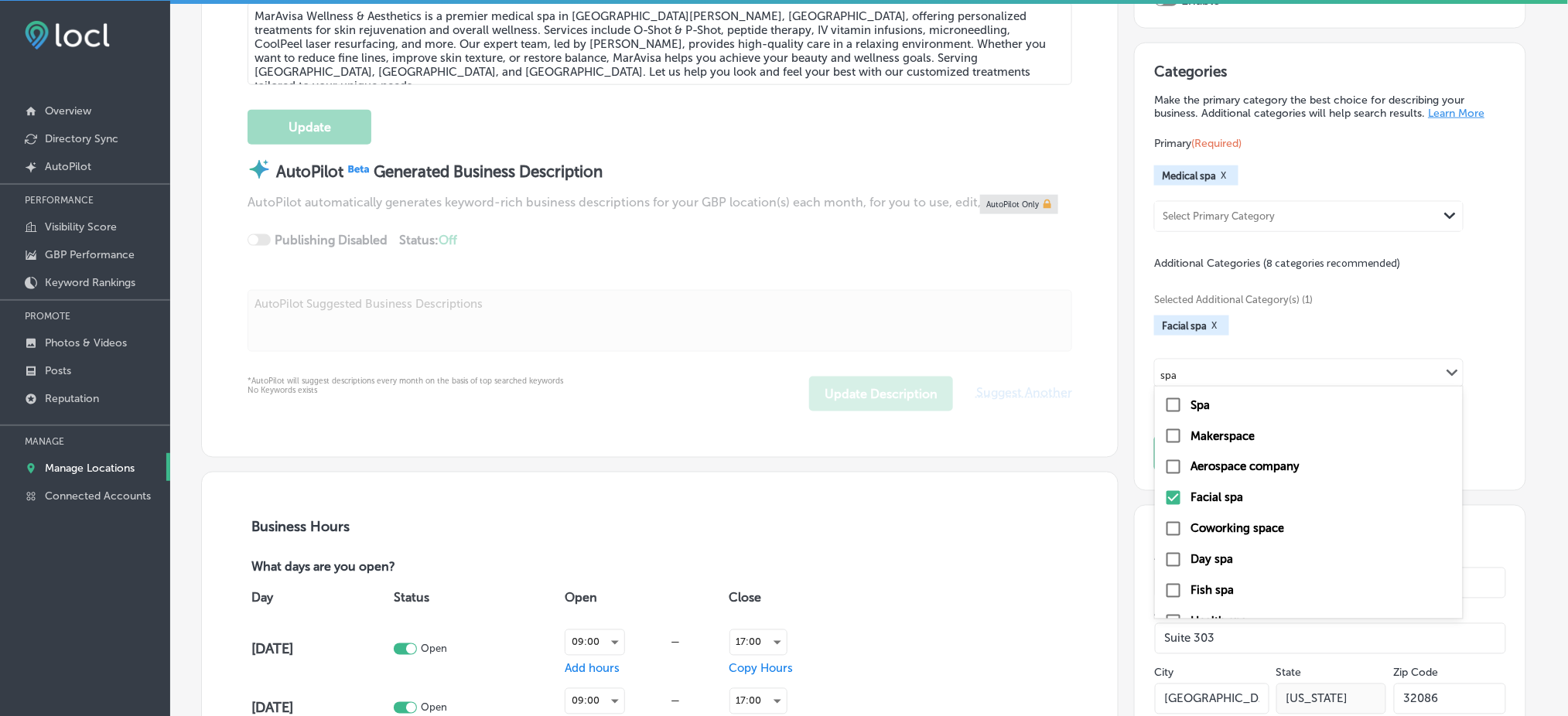
click at [1258, 390] on div "Spa" at bounding box center [1308, 405] width 308 height 31
type input "spa"
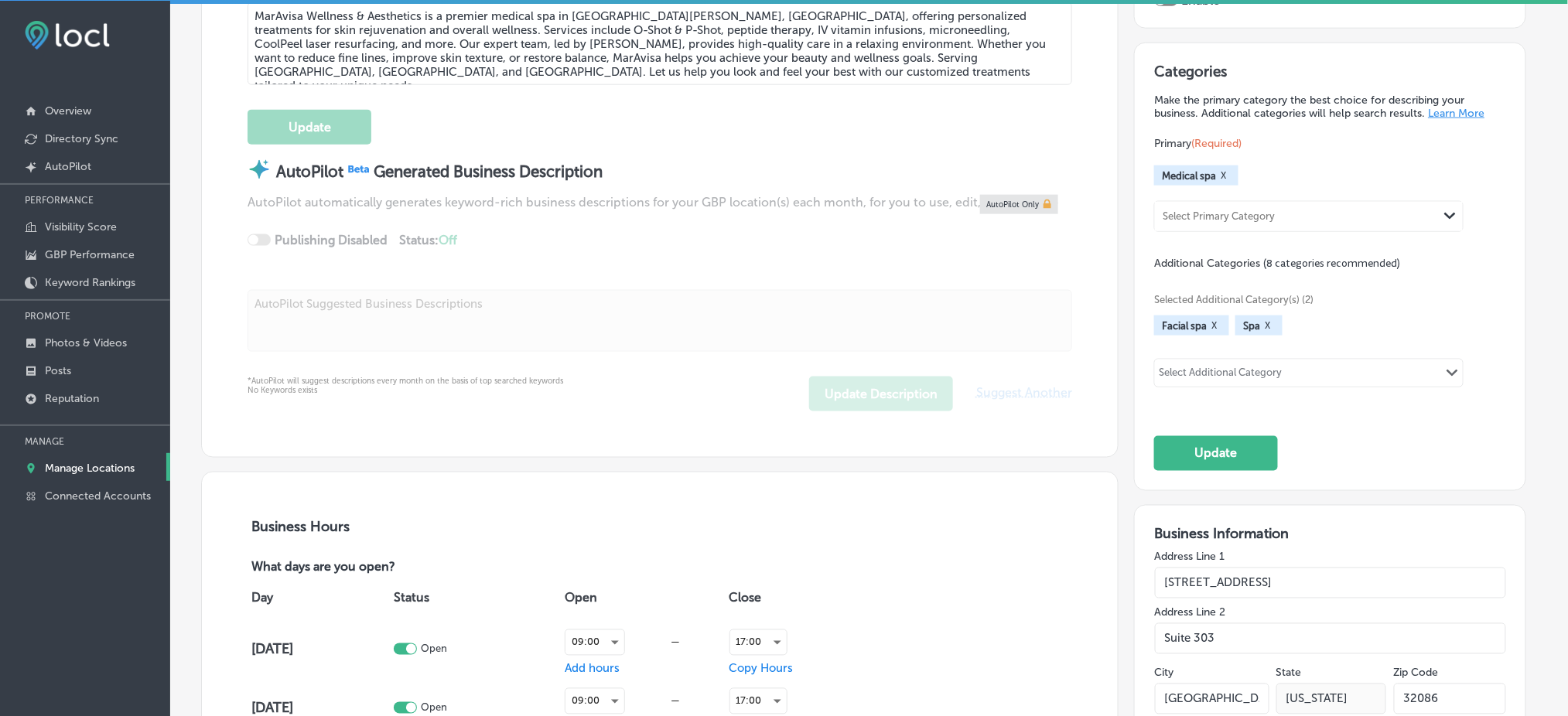
click at [1236, 367] on div "Select Additional Category" at bounding box center [1220, 375] width 123 height 18
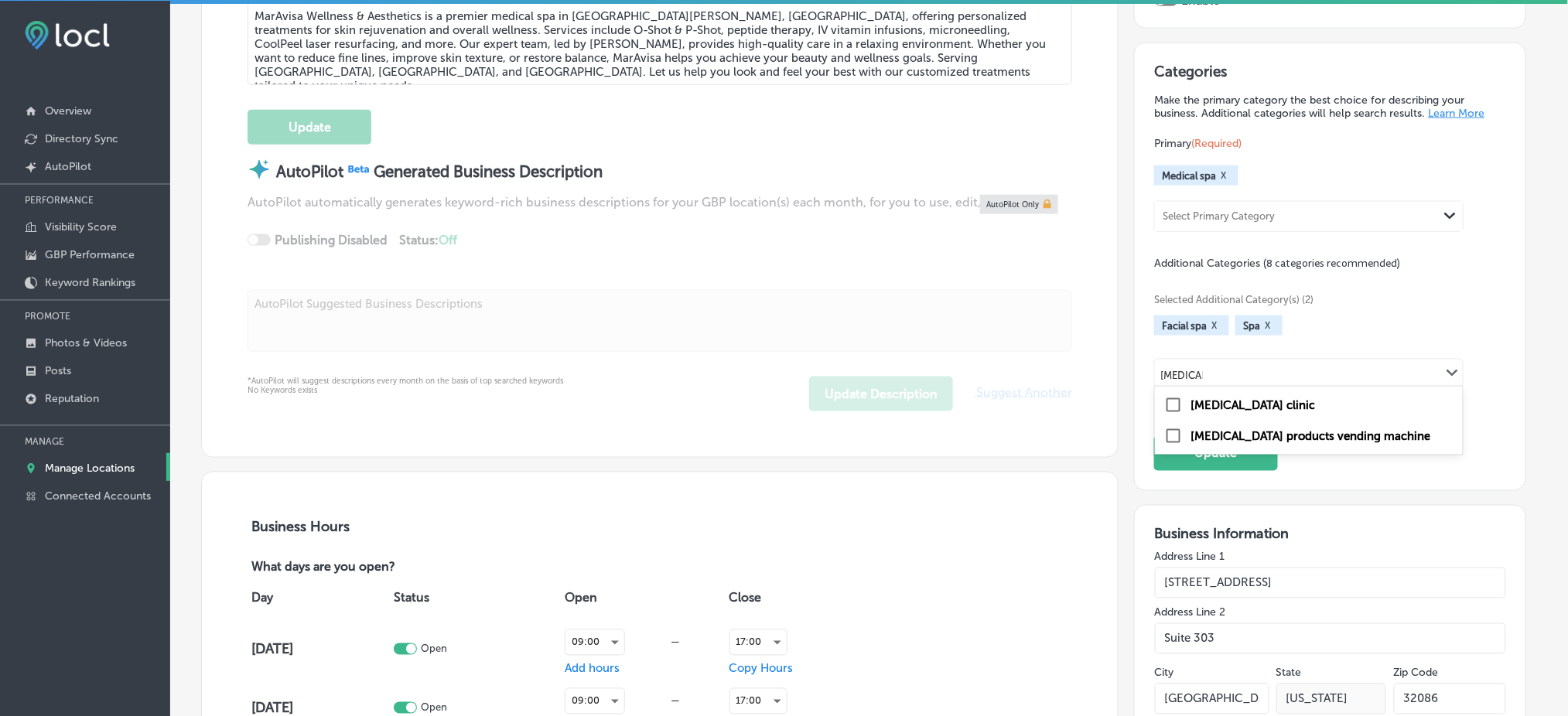
click at [1260, 399] on label "[MEDICAL_DATA] clinic" at bounding box center [1253, 405] width 125 height 14
type input "[MEDICAL_DATA]"
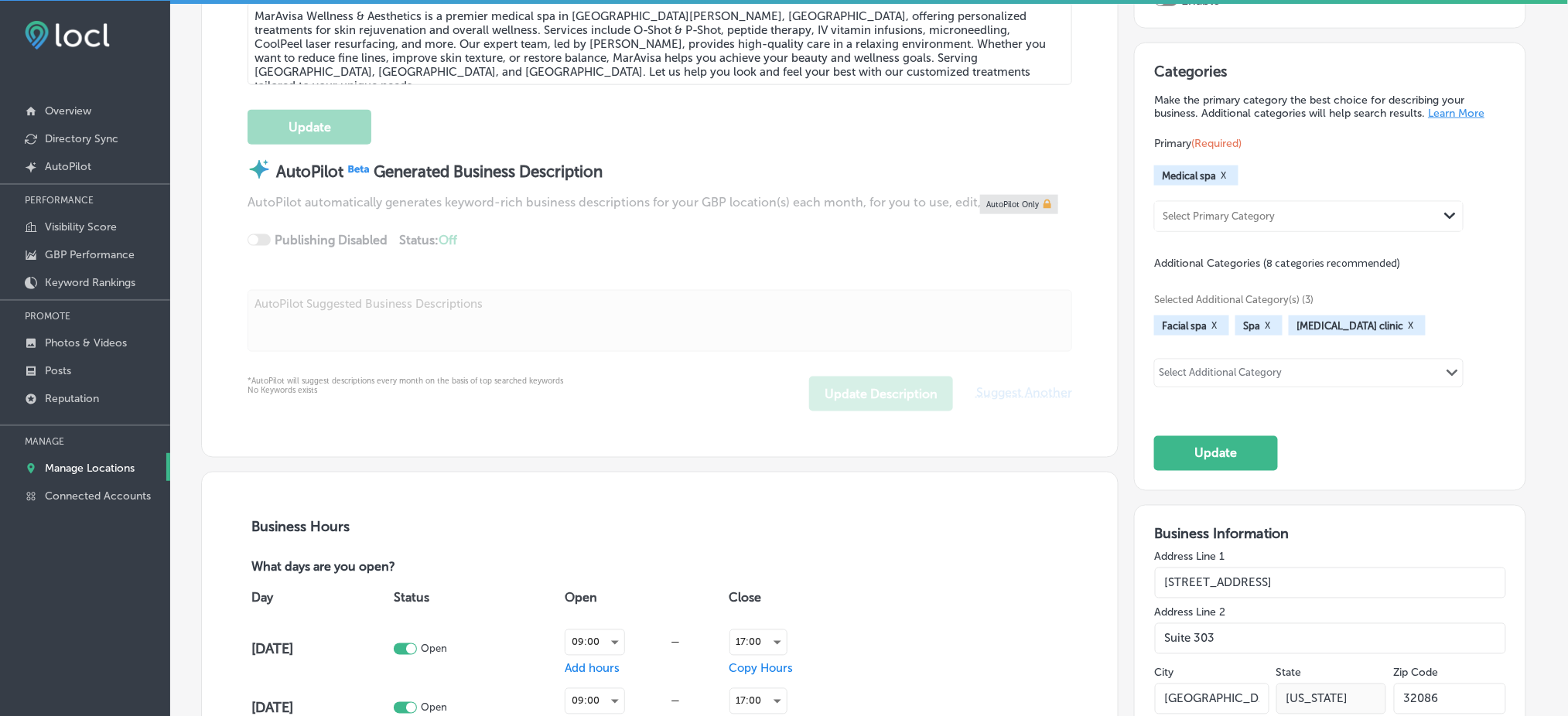
click at [1271, 367] on div "Select Additional Category" at bounding box center [1220, 375] width 123 height 18
type input "hormone"
click at [1258, 446] on button "Update" at bounding box center [1215, 453] width 124 height 34
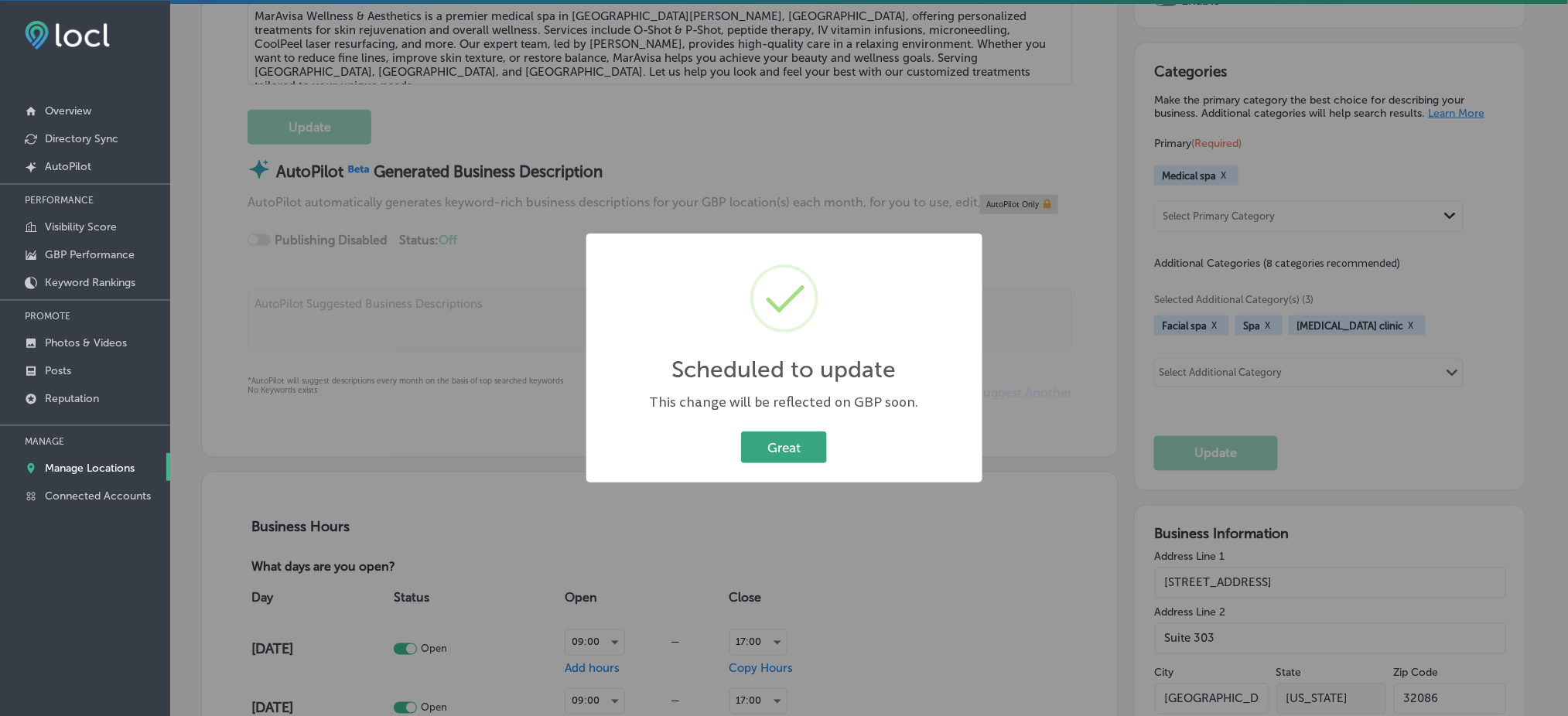
click at [799, 446] on button "Great" at bounding box center [784, 448] width 86 height 32
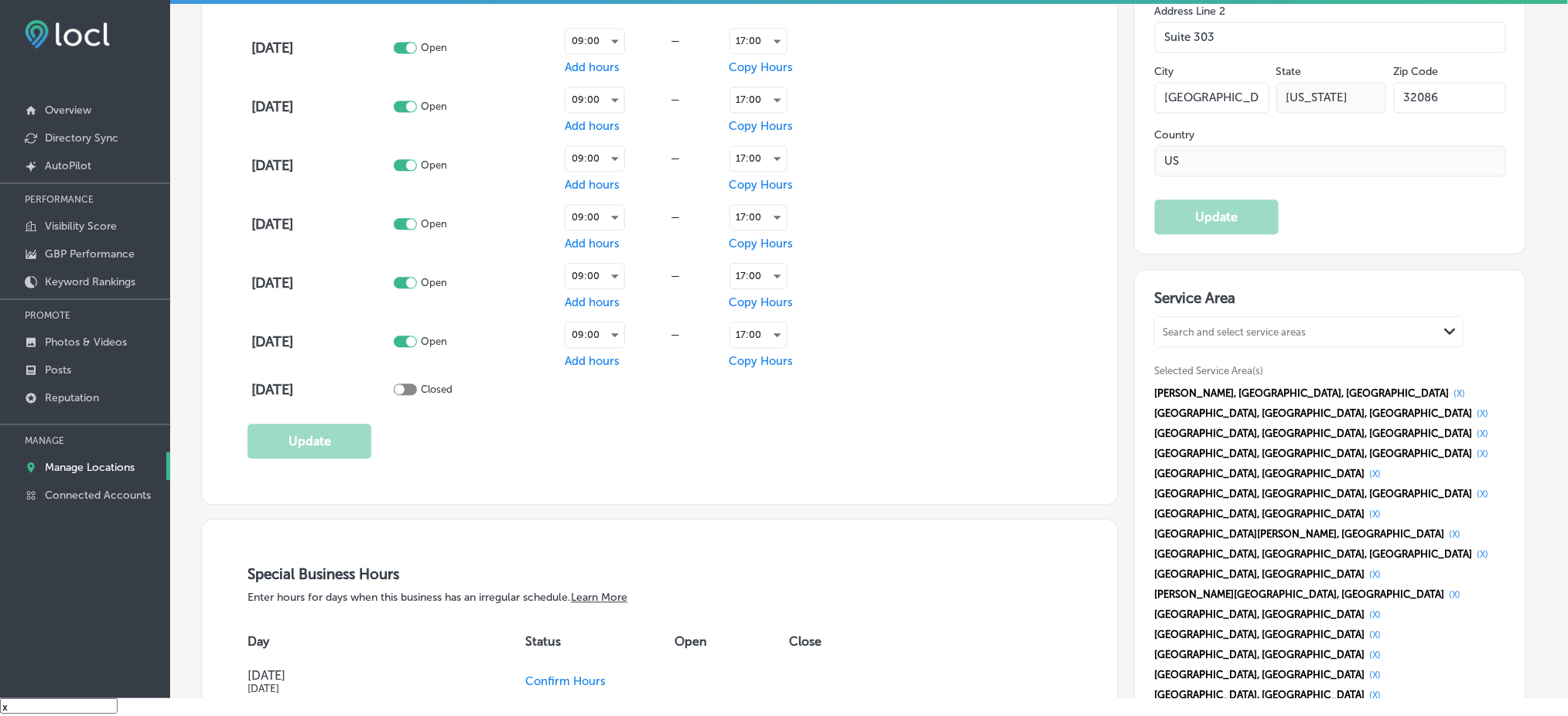
scroll to position [1237, 0]
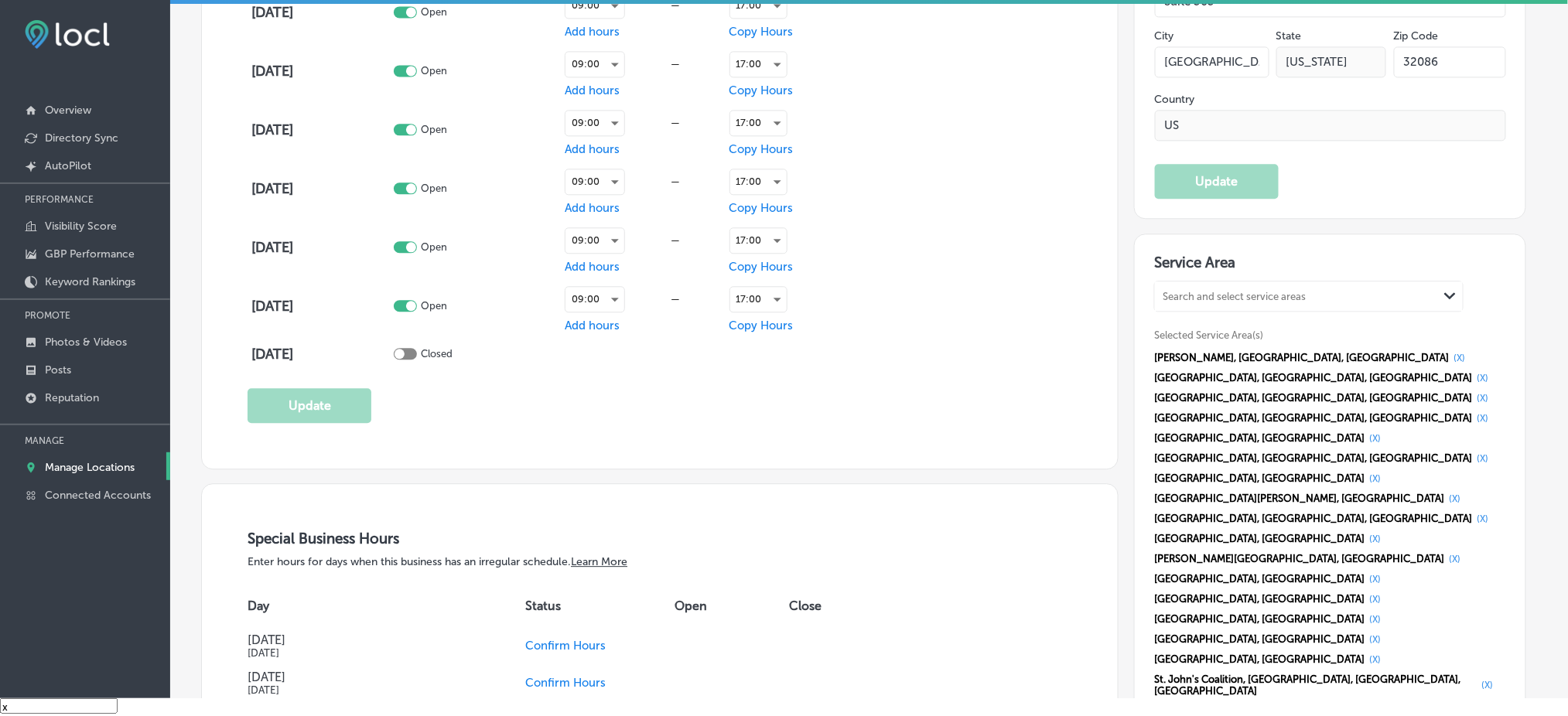
click at [1449, 352] on button "(X)" at bounding box center [1459, 358] width 20 height 12
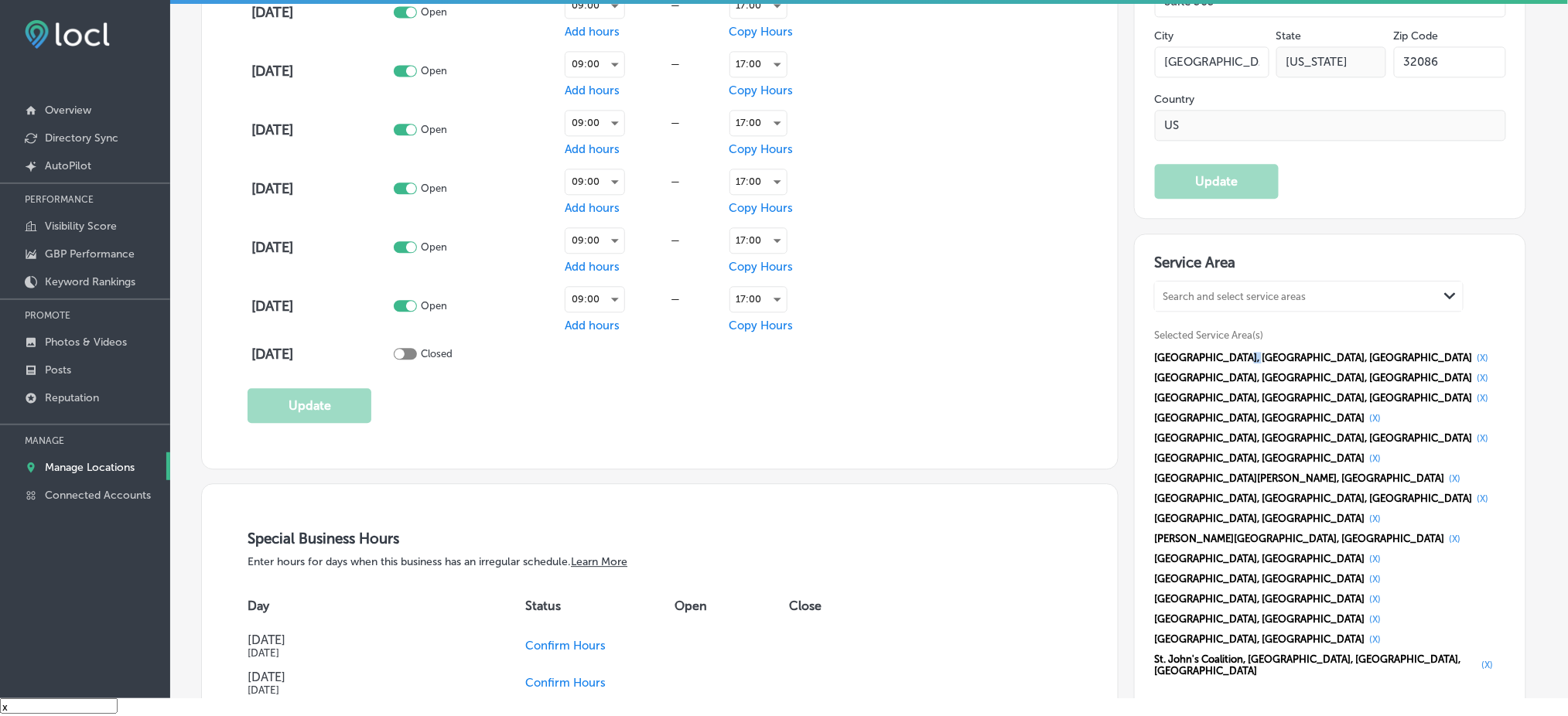
click at [1242, 352] on span "[GEOGRAPHIC_DATA], [GEOGRAPHIC_DATA], [GEOGRAPHIC_DATA]" at bounding box center [1312, 358] width 318 height 11
click at [1472, 352] on button "(X)" at bounding box center [1482, 358] width 20 height 12
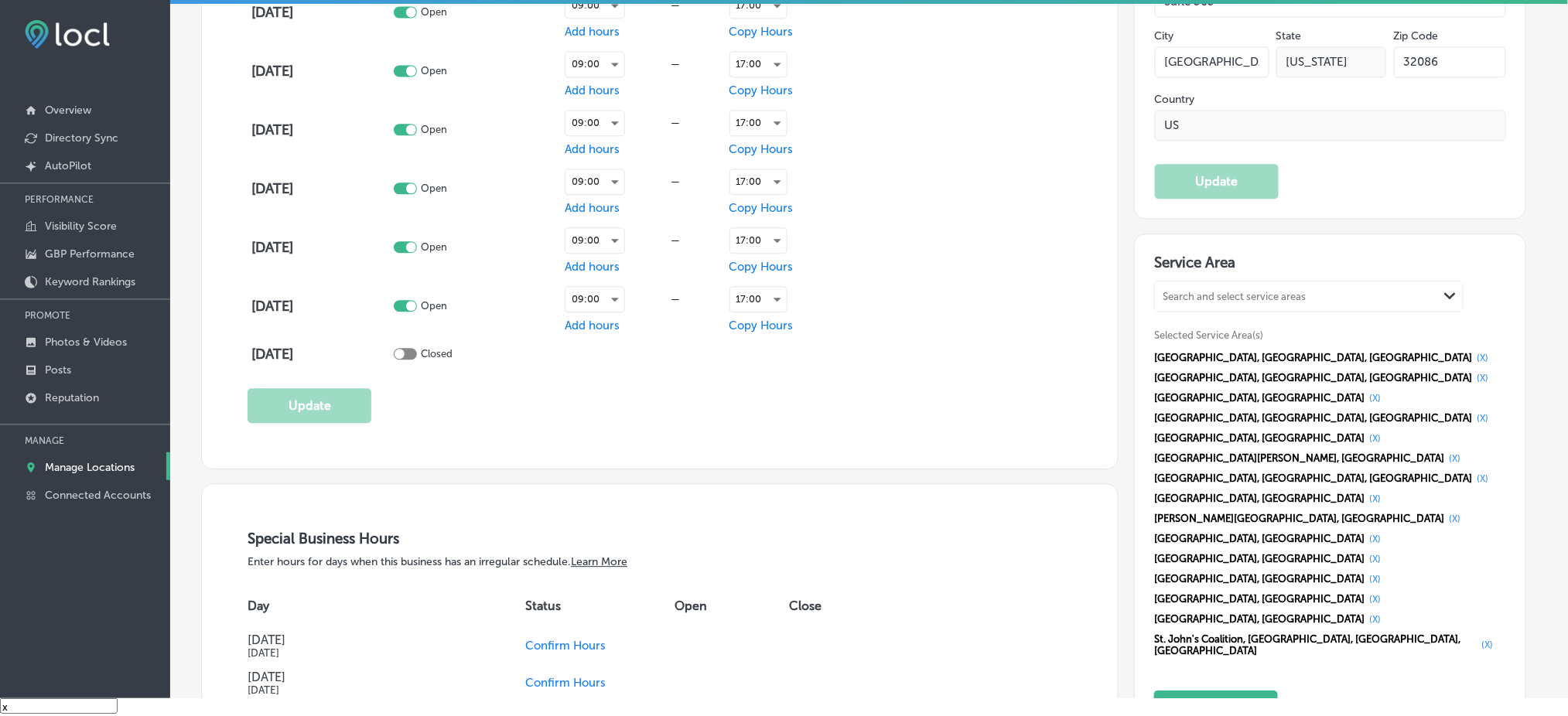
click at [1472, 352] on button "(X)" at bounding box center [1482, 358] width 20 height 12
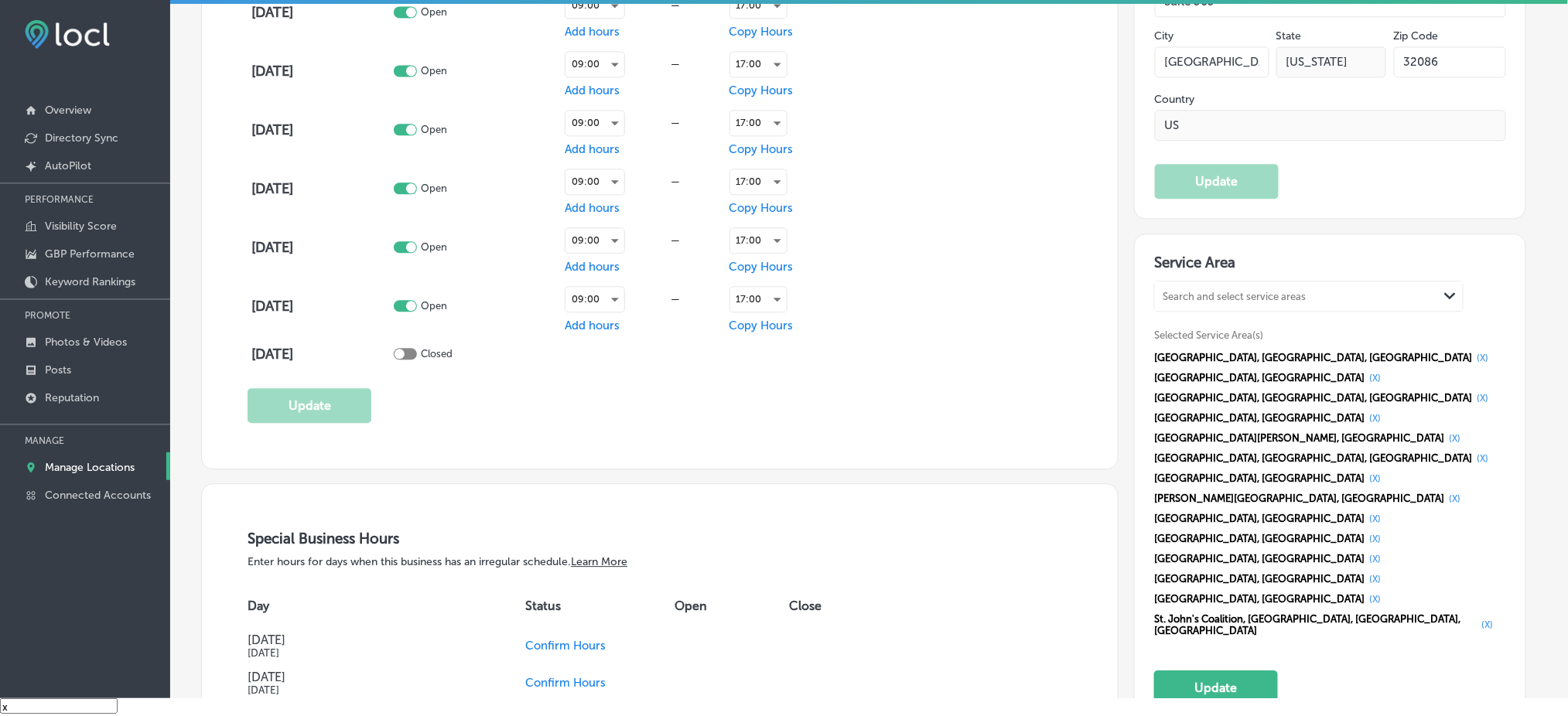
click at [1472, 352] on button "(X)" at bounding box center [1482, 358] width 20 height 12
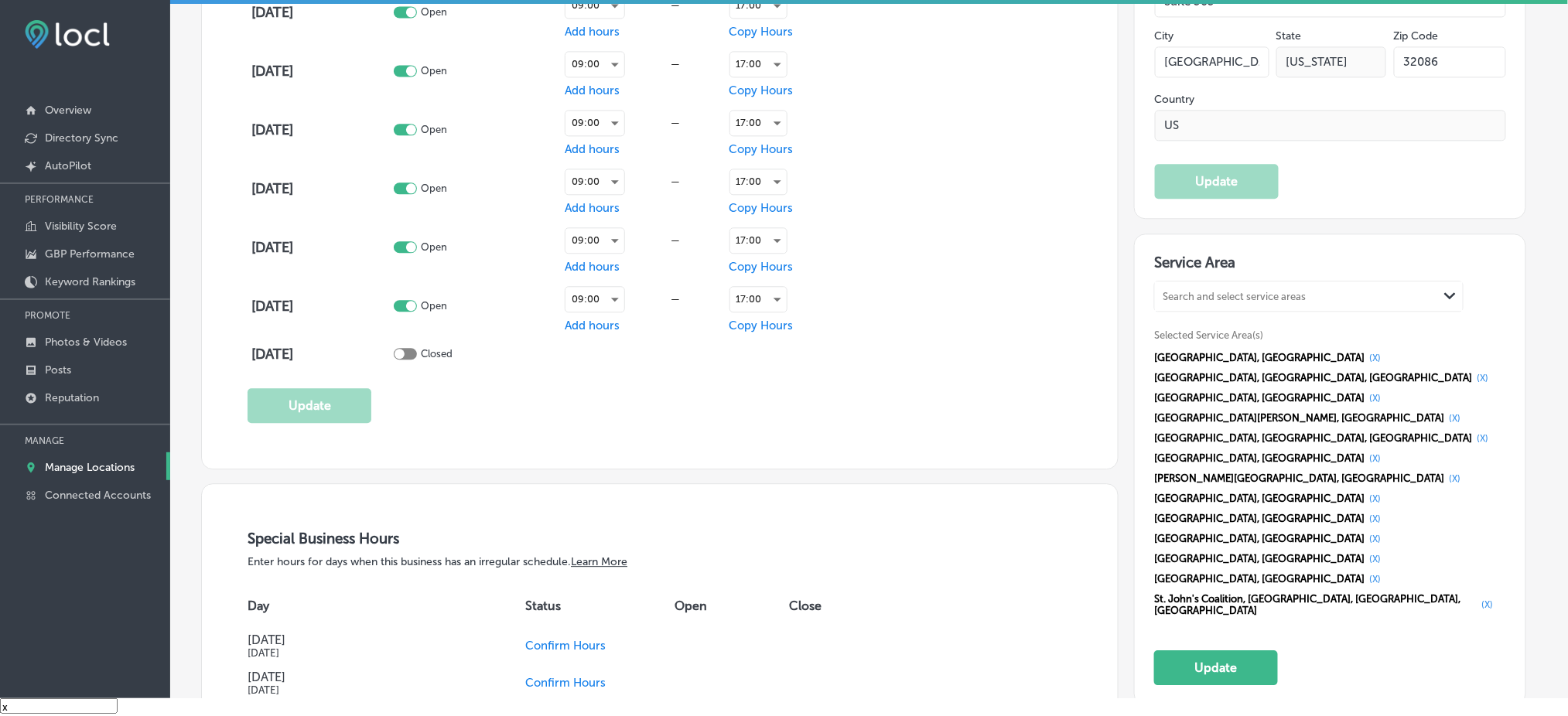
click at [1364, 352] on button "(X)" at bounding box center [1374, 358] width 20 height 12
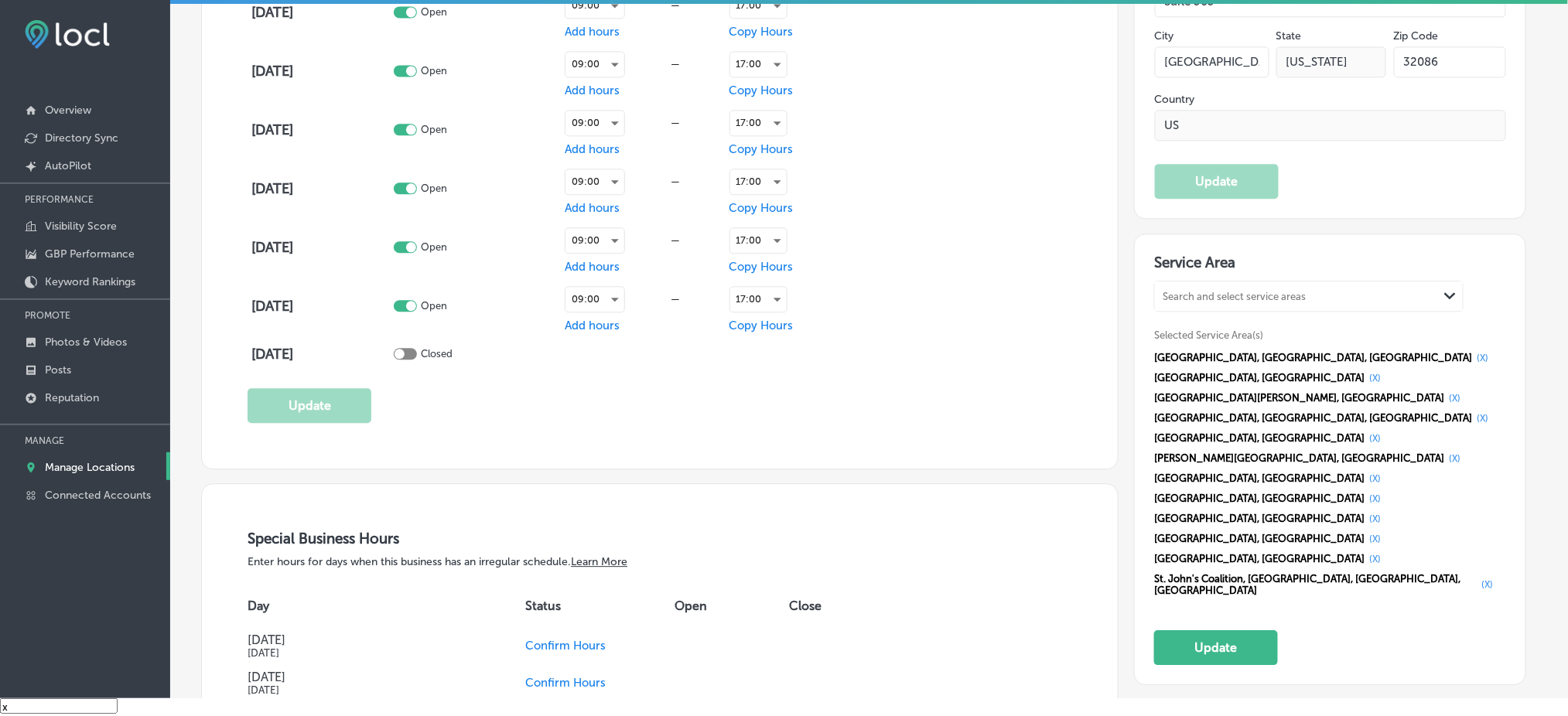
click at [1472, 352] on button "(X)" at bounding box center [1482, 358] width 20 height 12
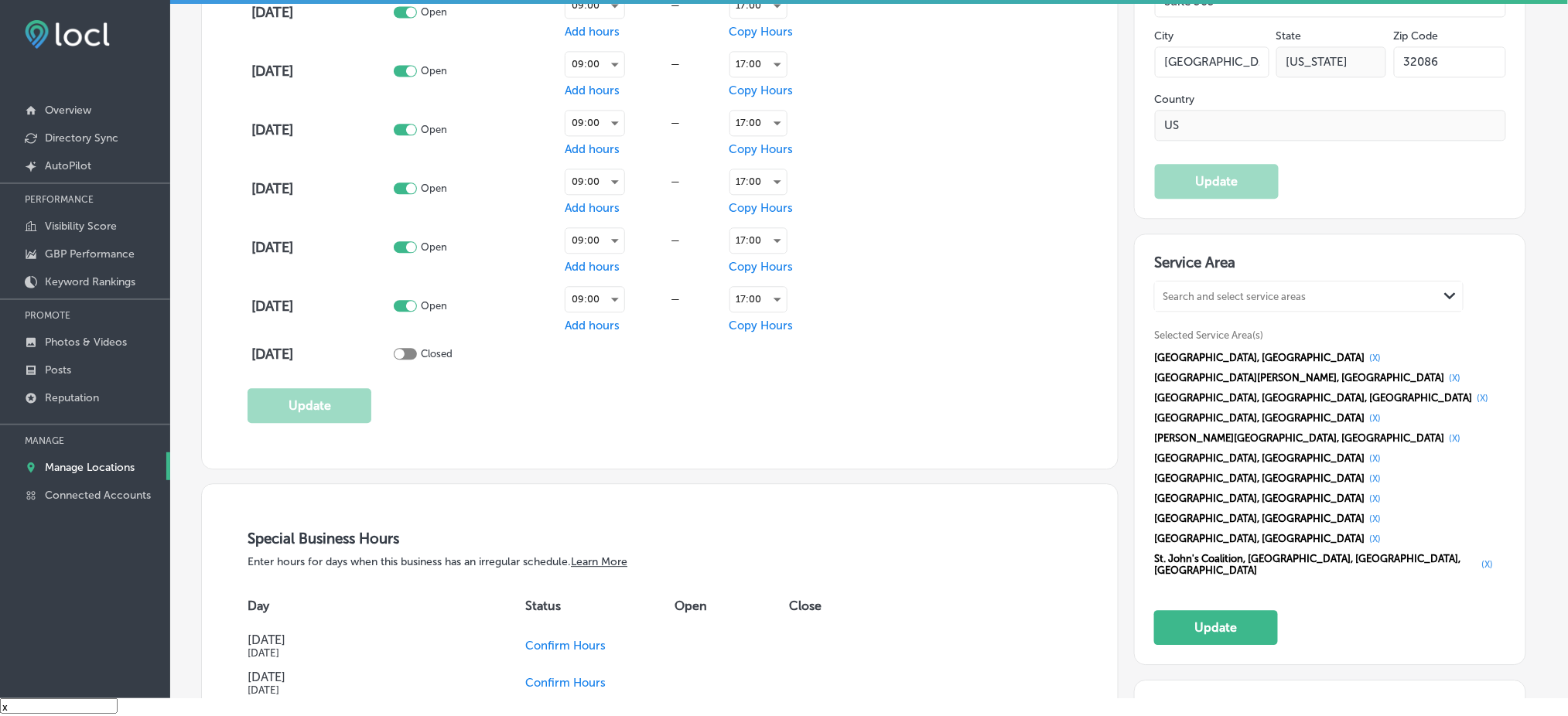
click at [1364, 352] on button "(X)" at bounding box center [1374, 358] width 20 height 12
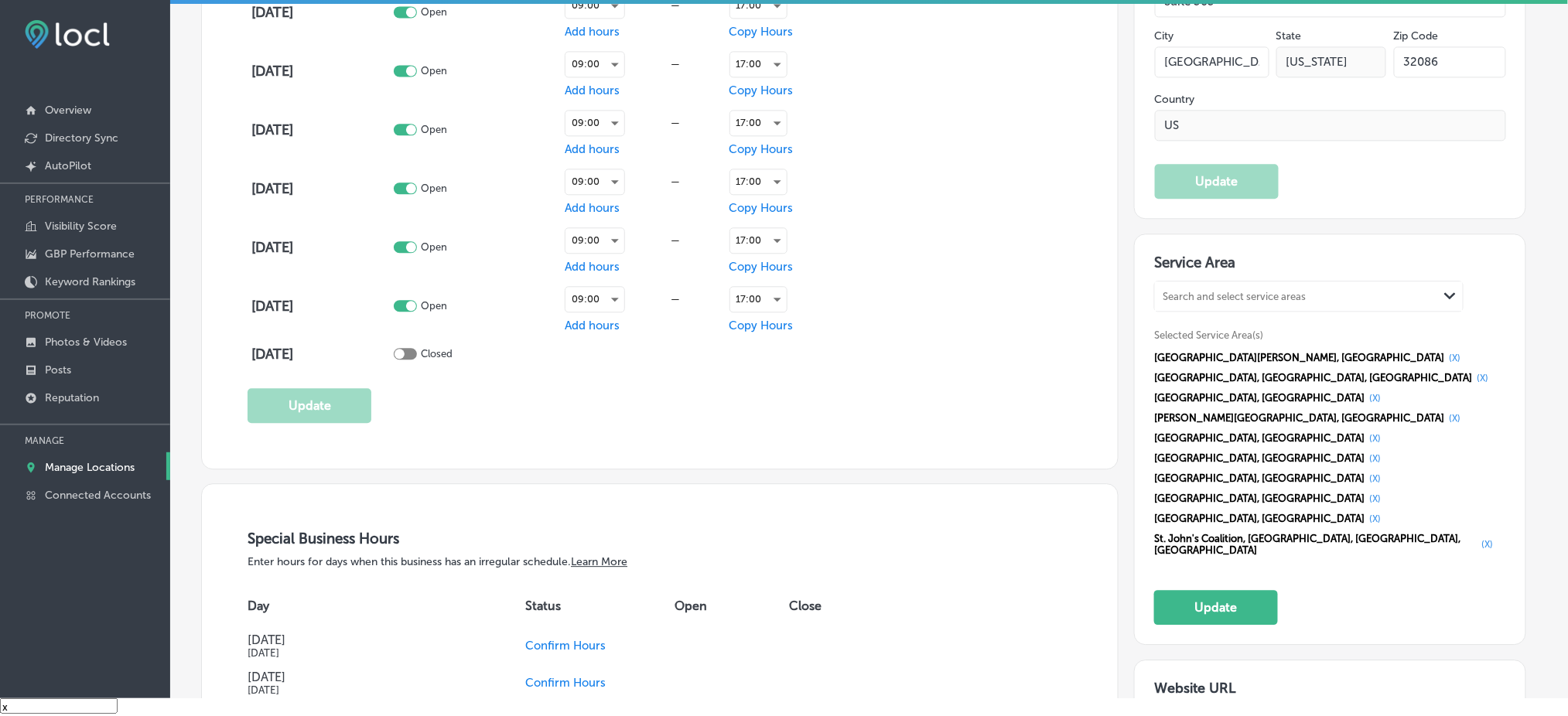
click at [1444, 352] on button "(X)" at bounding box center [1454, 358] width 20 height 12
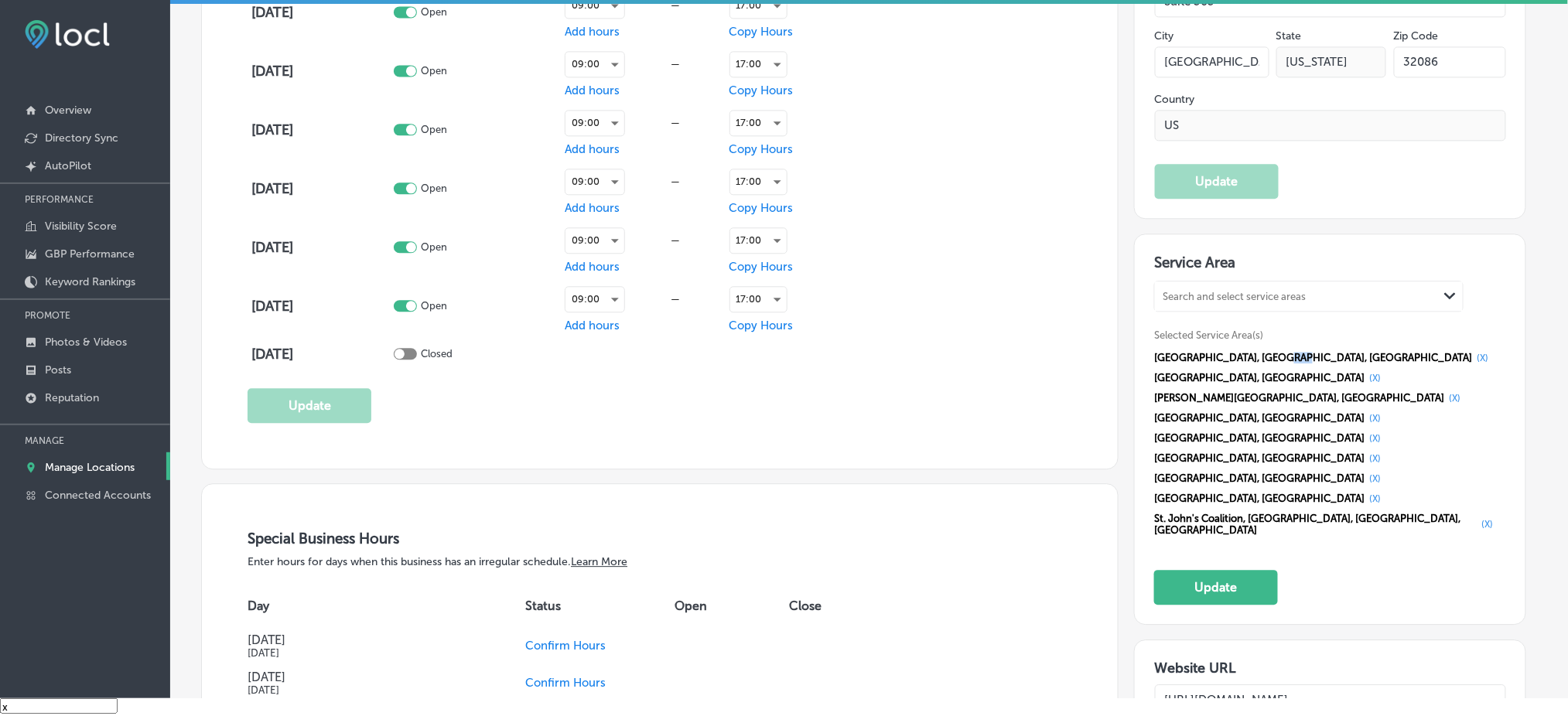
click at [1273, 352] on span "[GEOGRAPHIC_DATA], [GEOGRAPHIC_DATA], [GEOGRAPHIC_DATA]" at bounding box center [1312, 358] width 318 height 11
click at [1472, 352] on button "(X)" at bounding box center [1482, 358] width 20 height 12
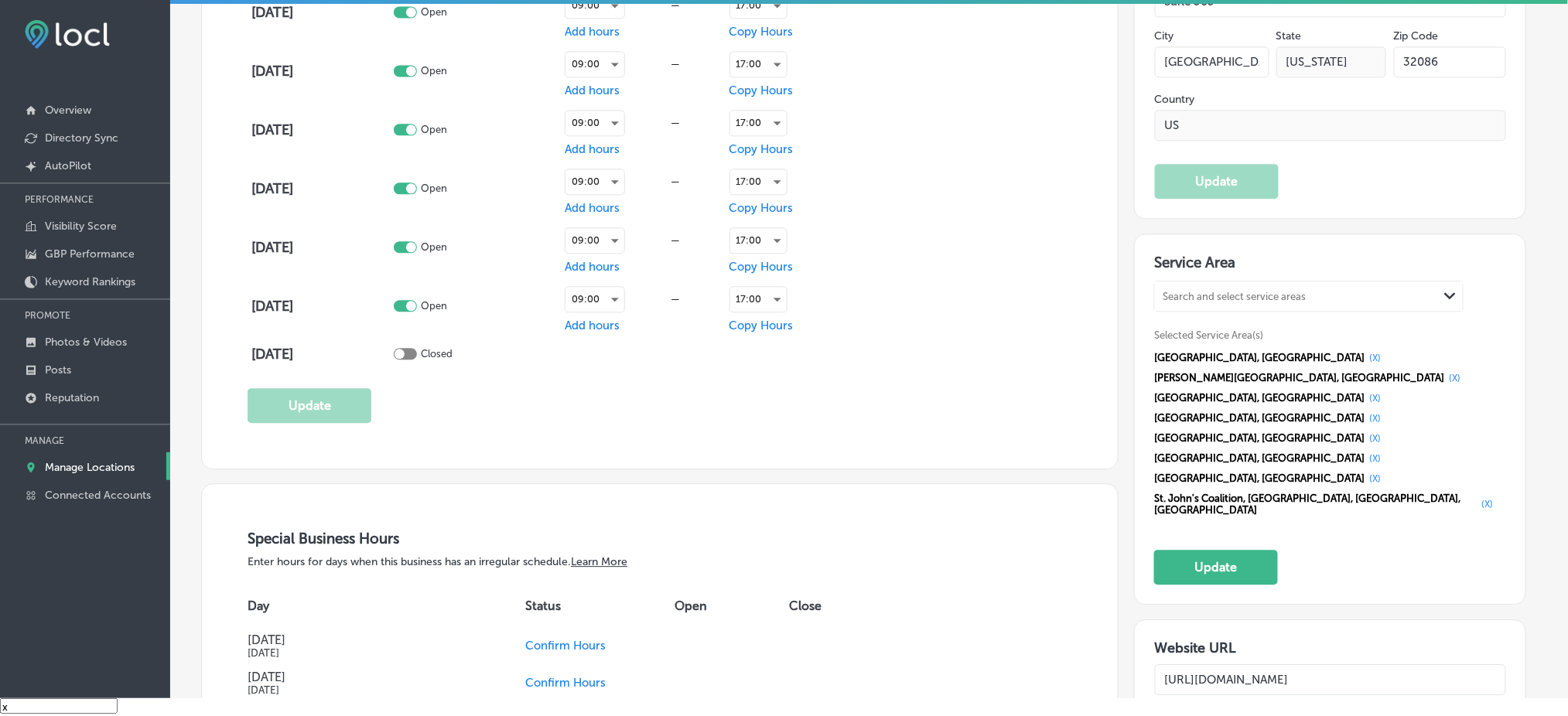
click at [1364, 352] on button "(X)" at bounding box center [1374, 358] width 20 height 12
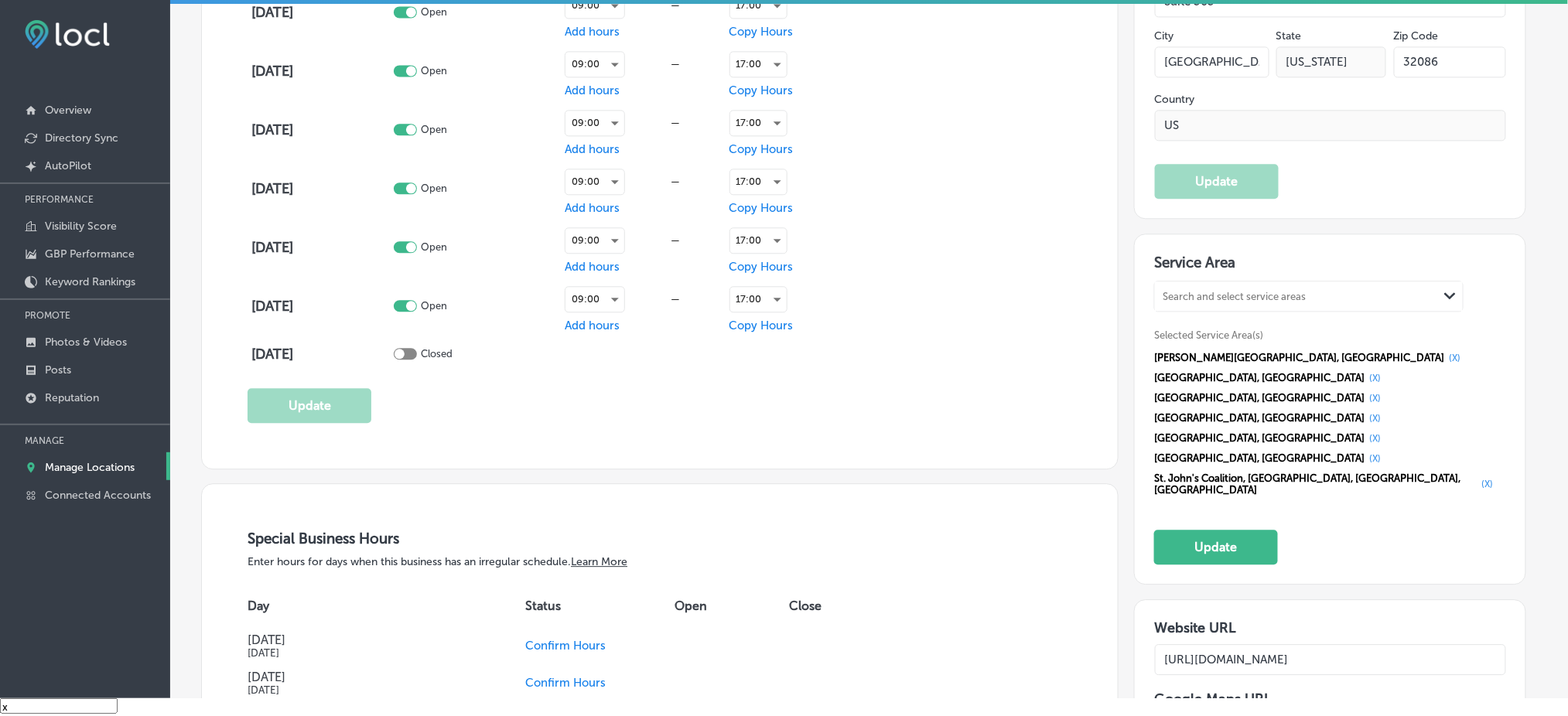
click at [1444, 352] on button "(X)" at bounding box center [1454, 358] width 20 height 12
click at [1364, 372] on button "(X)" at bounding box center [1374, 378] width 20 height 12
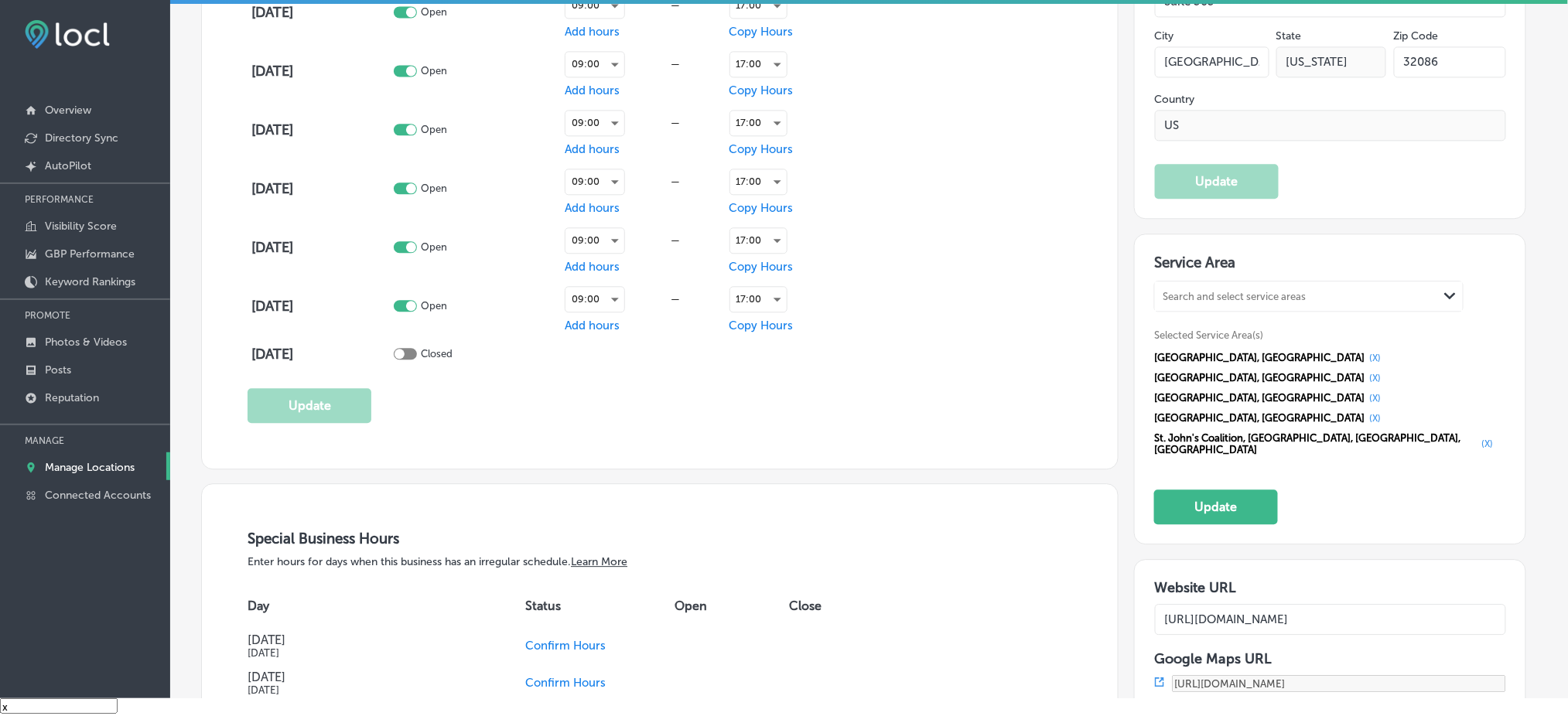
click at [1364, 352] on button "(X)" at bounding box center [1374, 358] width 20 height 12
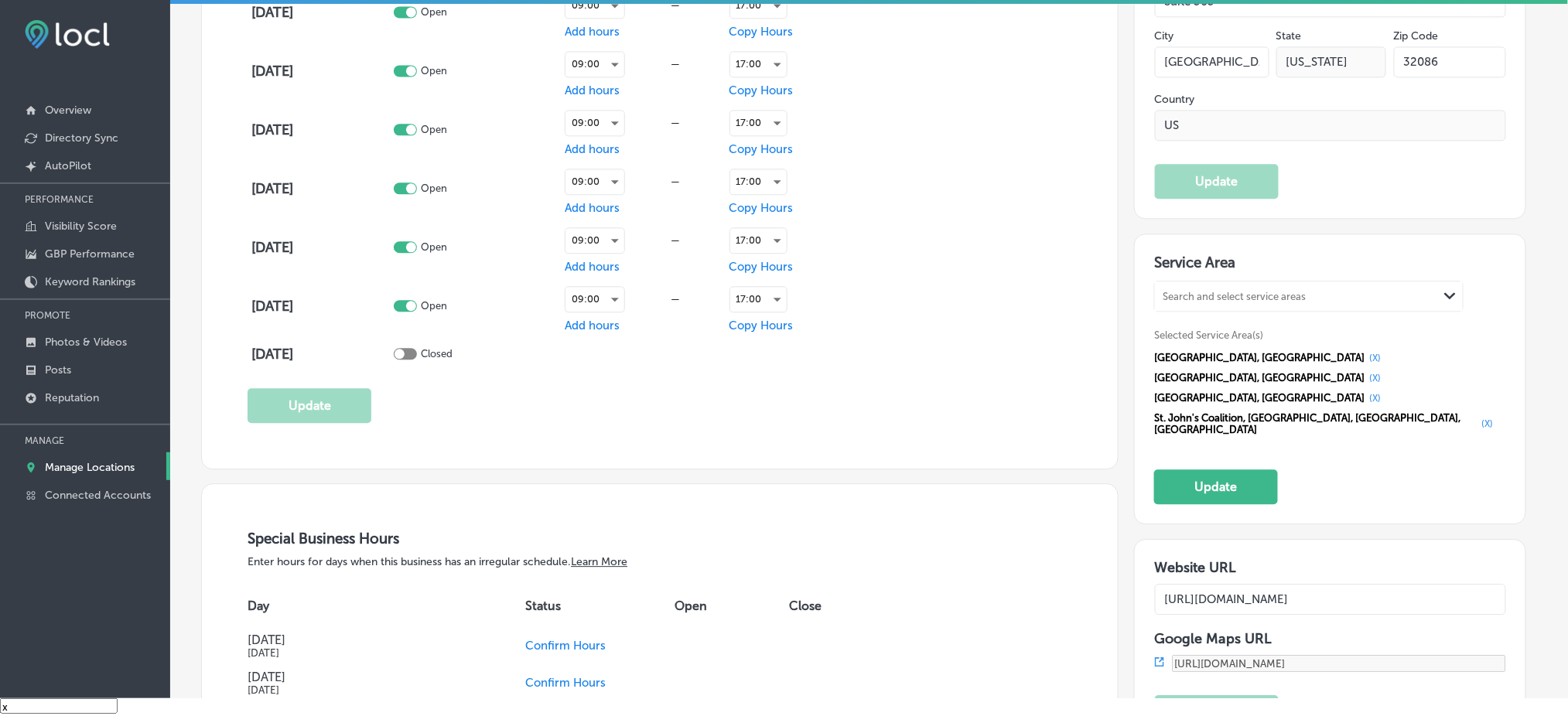
click at [1301, 352] on span "[GEOGRAPHIC_DATA], [GEOGRAPHIC_DATA]" at bounding box center [1259, 358] width 210 height 11
click at [1364, 352] on button "(X)" at bounding box center [1374, 358] width 20 height 12
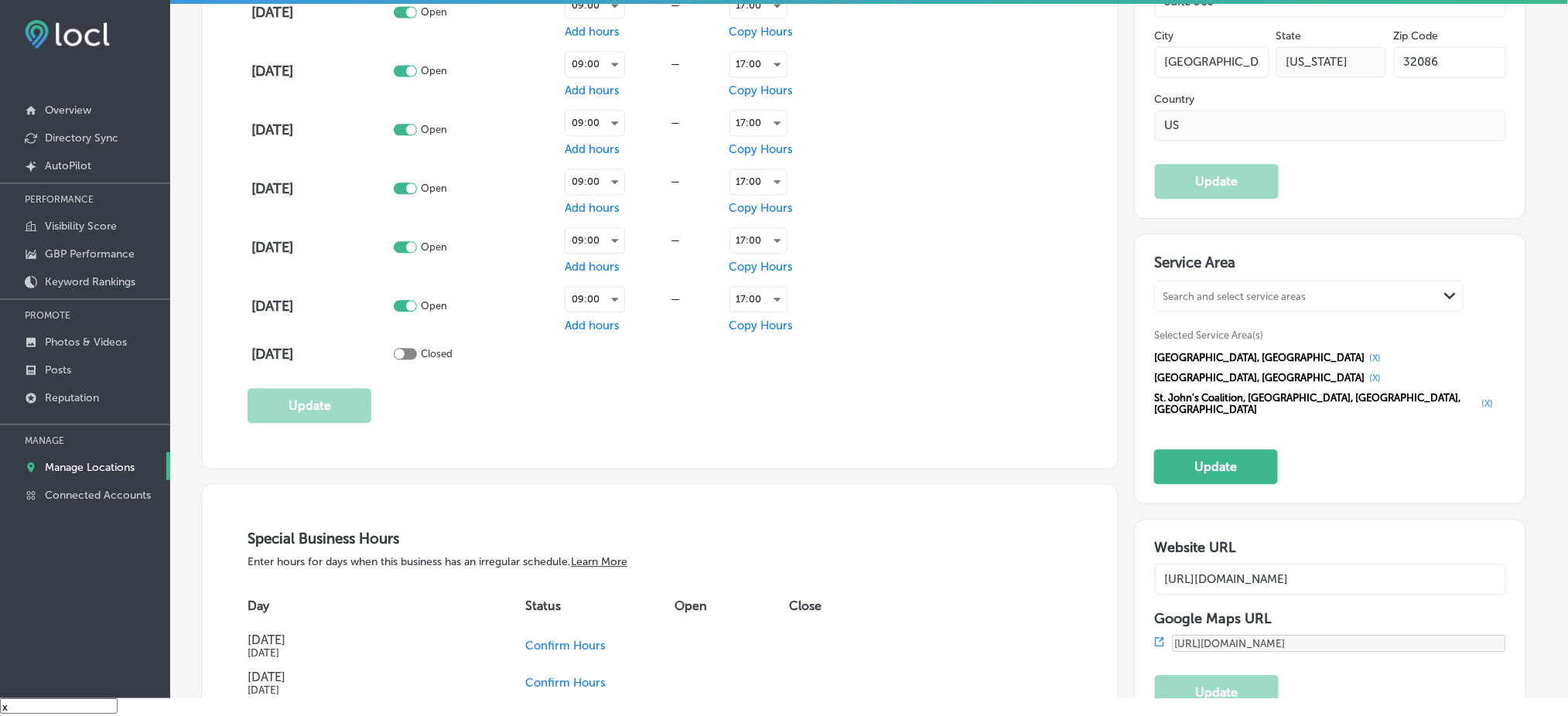
click at [1364, 352] on button "(X)" at bounding box center [1374, 358] width 20 height 12
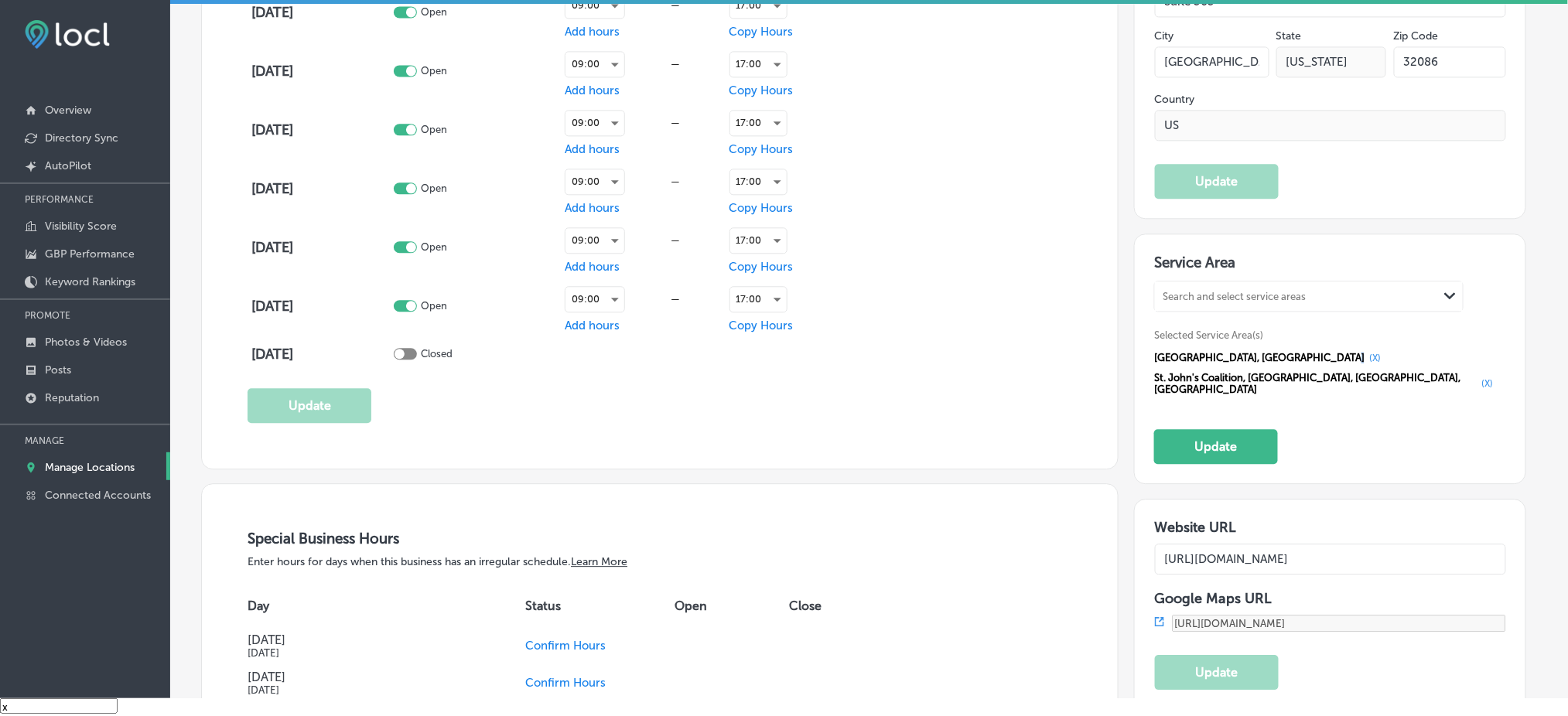
click at [1331, 352] on div "[GEOGRAPHIC_DATA], [GEOGRAPHIC_DATA] (X)" at bounding box center [1269, 358] width 231 height 12
click at [1364, 352] on button "(X)" at bounding box center [1374, 358] width 20 height 12
click at [1478, 377] on button "(X)" at bounding box center [1488, 383] width 20 height 12
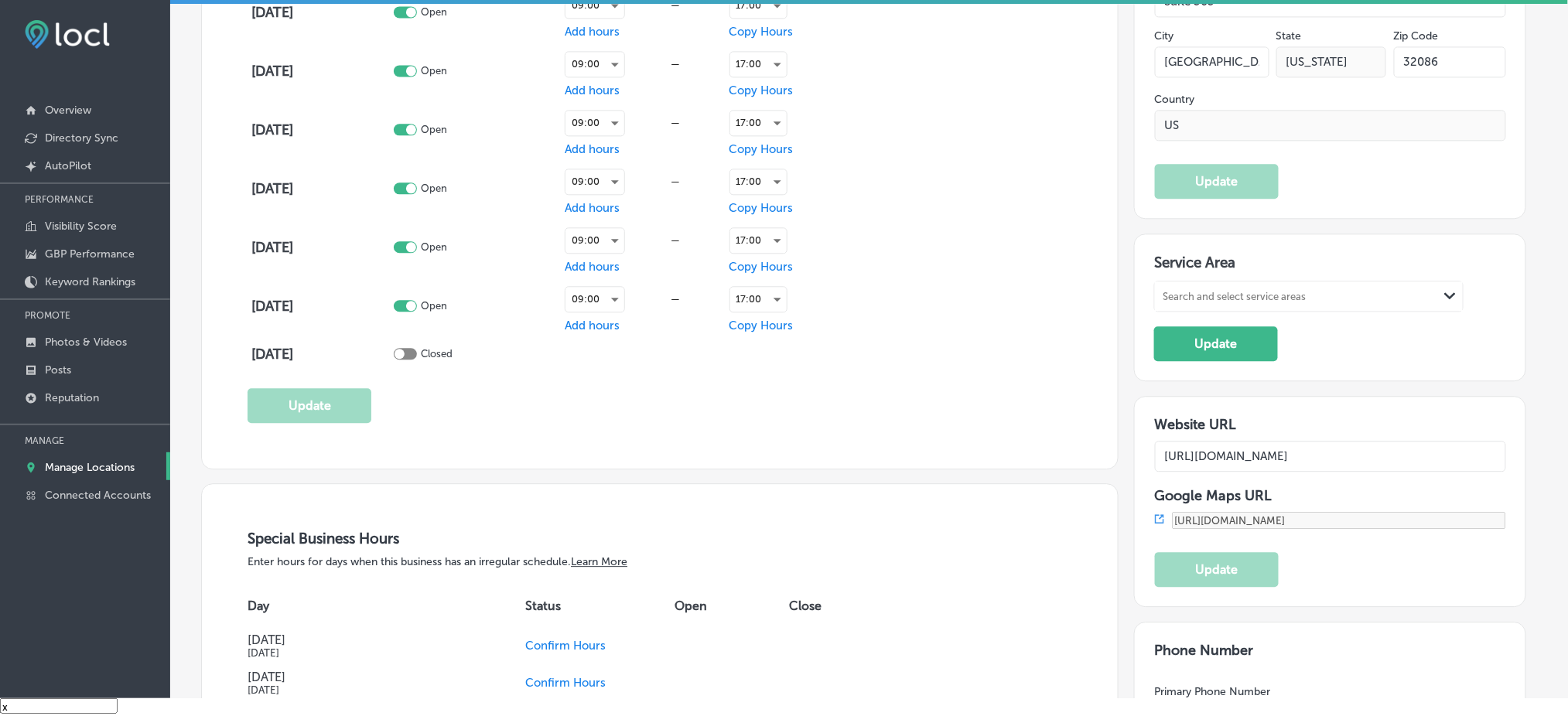
click at [1331, 286] on div "Search and select service areas" at bounding box center [1296, 296] width 283 height 20
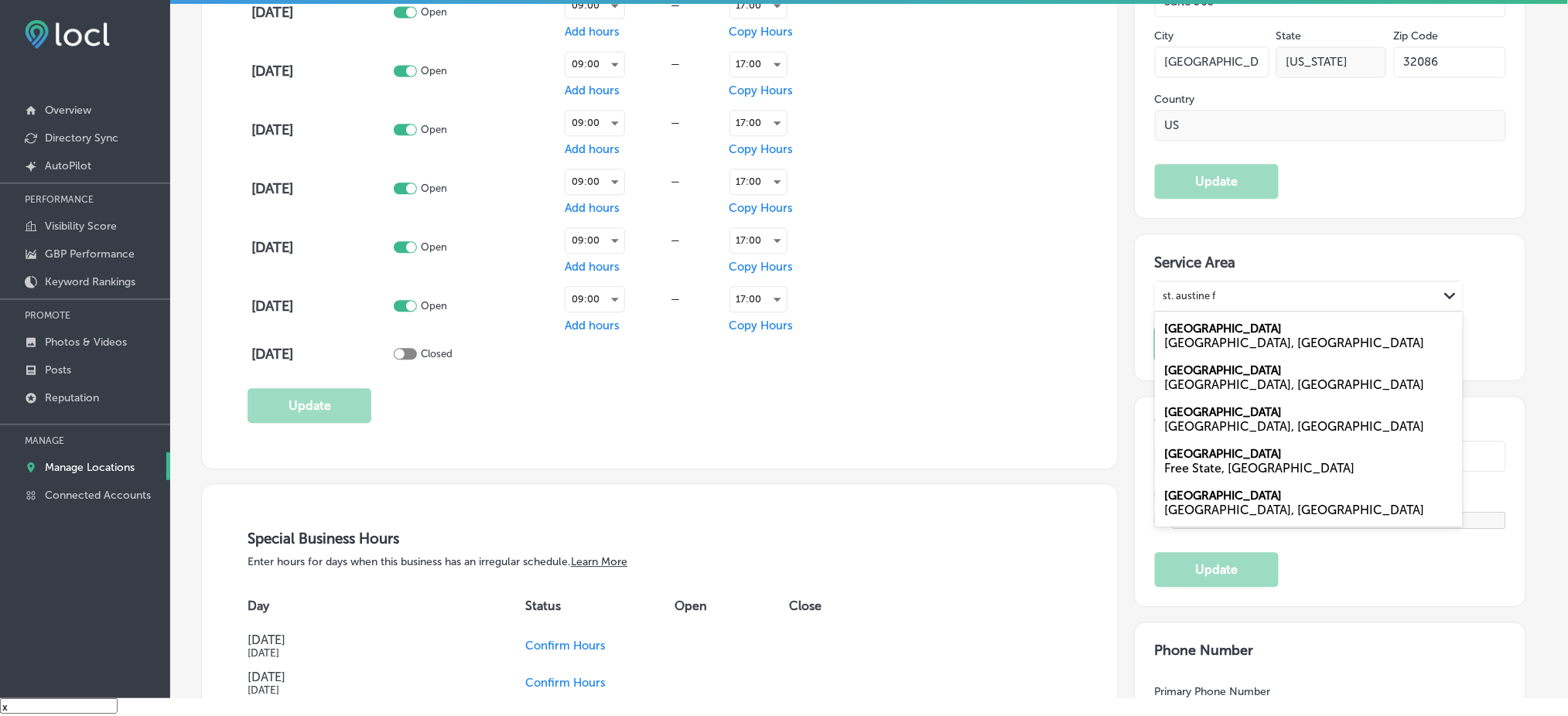
click at [1310, 315] on div "[GEOGRAPHIC_DATA], [GEOGRAPHIC_DATA]" at bounding box center [1308, 335] width 308 height 42
type input "st. austine f"
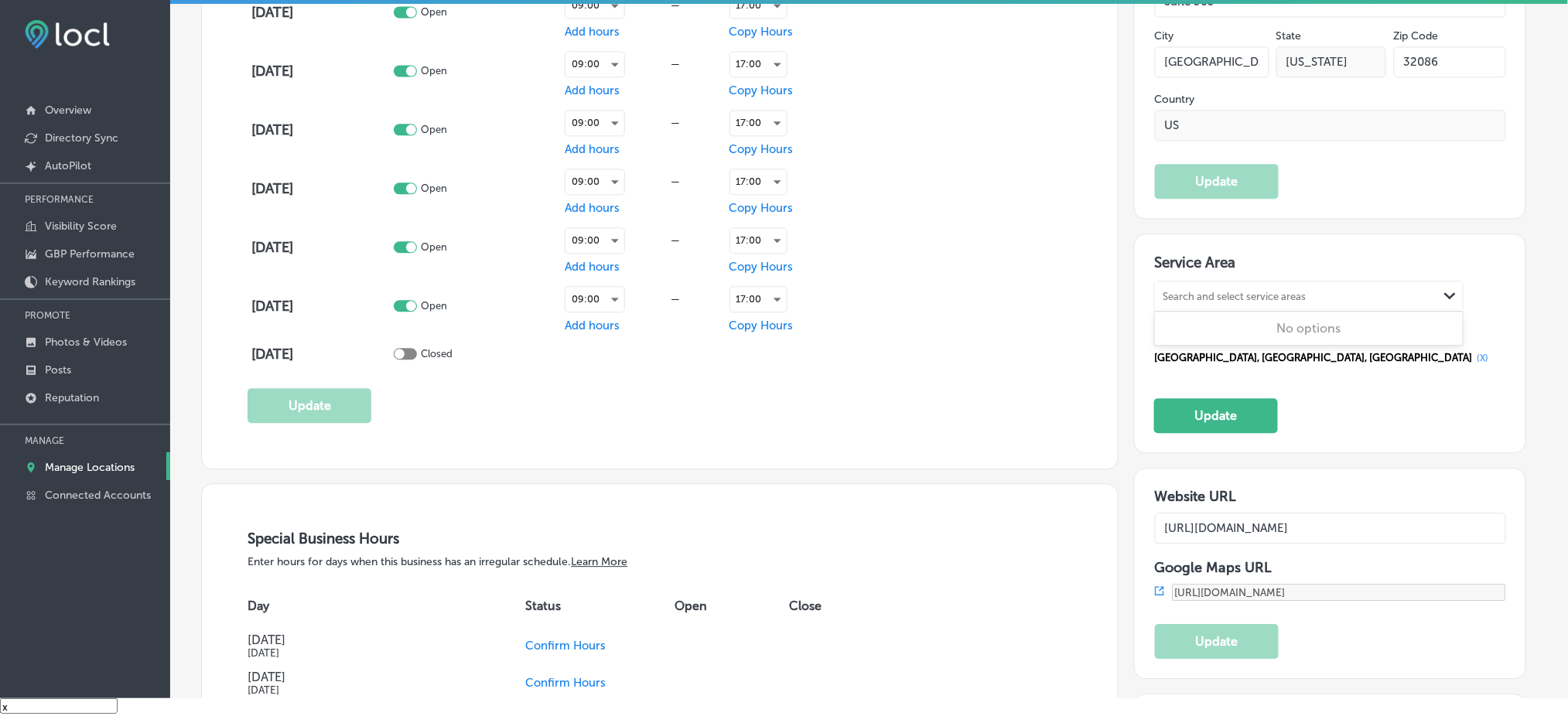
click at [1302, 290] on div "Search and select service areas" at bounding box center [1235, 296] width 143 height 11
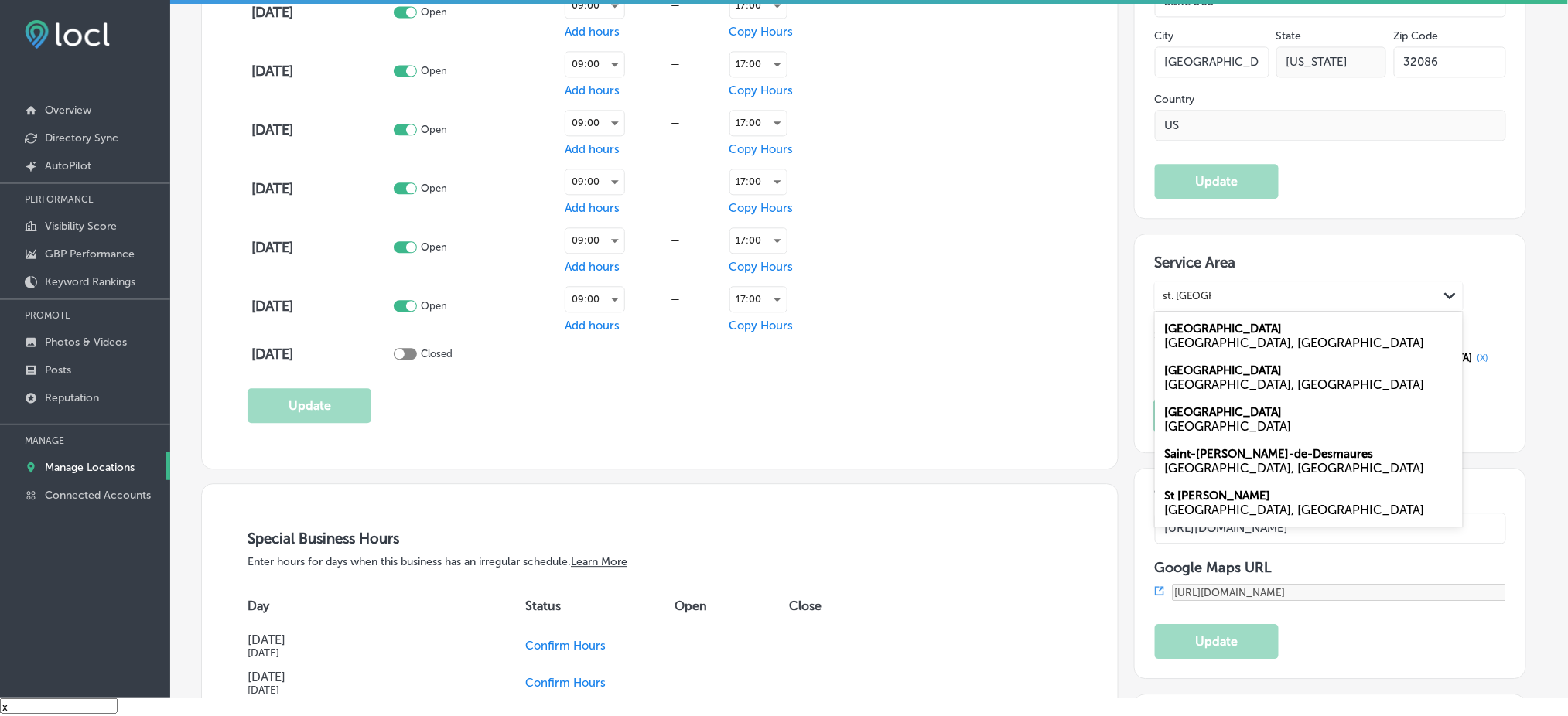
click at [1289, 363] on div "[GEOGRAPHIC_DATA] [GEOGRAPHIC_DATA], [GEOGRAPHIC_DATA]" at bounding box center [1308, 377] width 308 height 42
type input "st. [GEOGRAPHIC_DATA]"
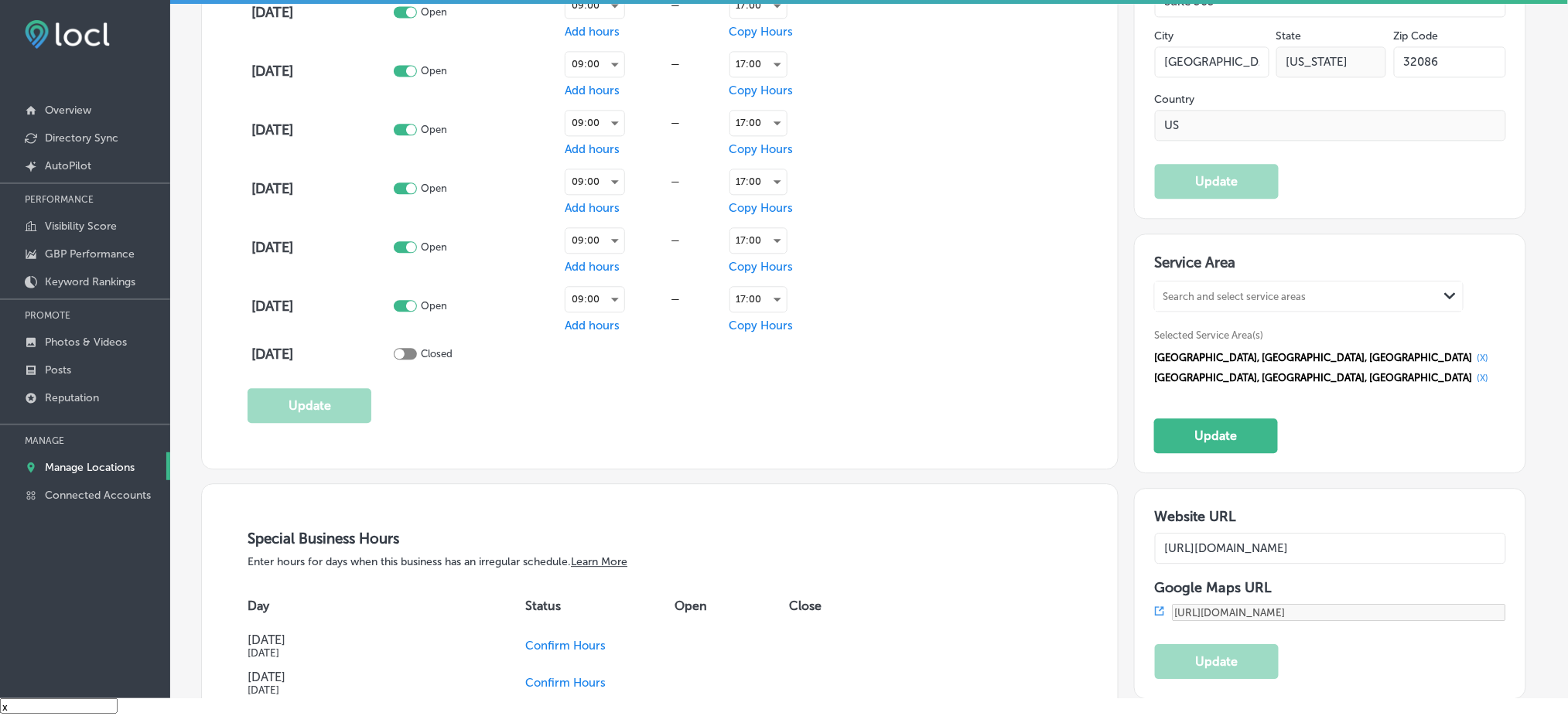
click at [1292, 290] on div "Search and select service areas" at bounding box center [1235, 296] width 143 height 11
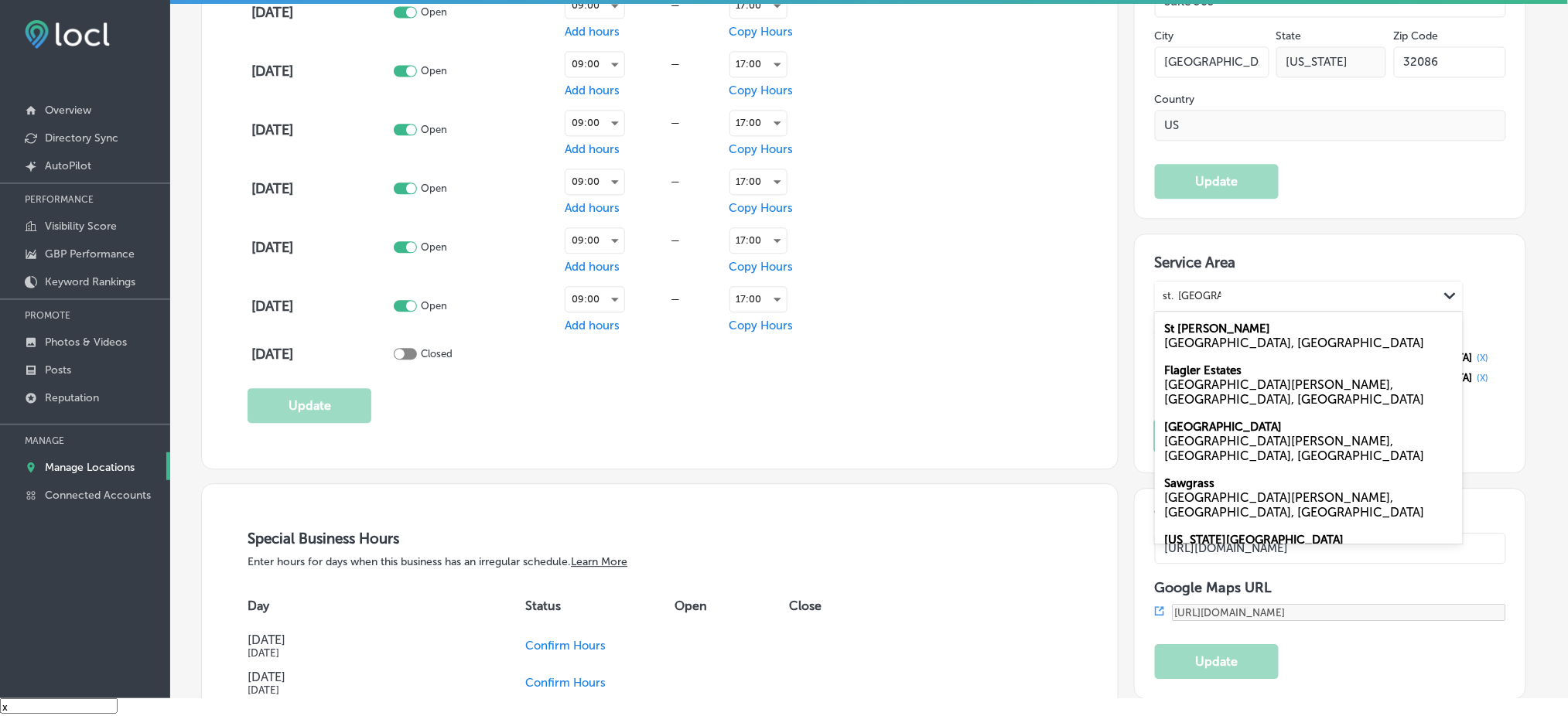
click at [1191, 315] on div "[GEOGRAPHIC_DATA][PERSON_NAME], [GEOGRAPHIC_DATA]" at bounding box center [1308, 335] width 308 height 42
type input "st. [GEOGRAPHIC_DATA], [GEOGRAPHIC_DATA]"
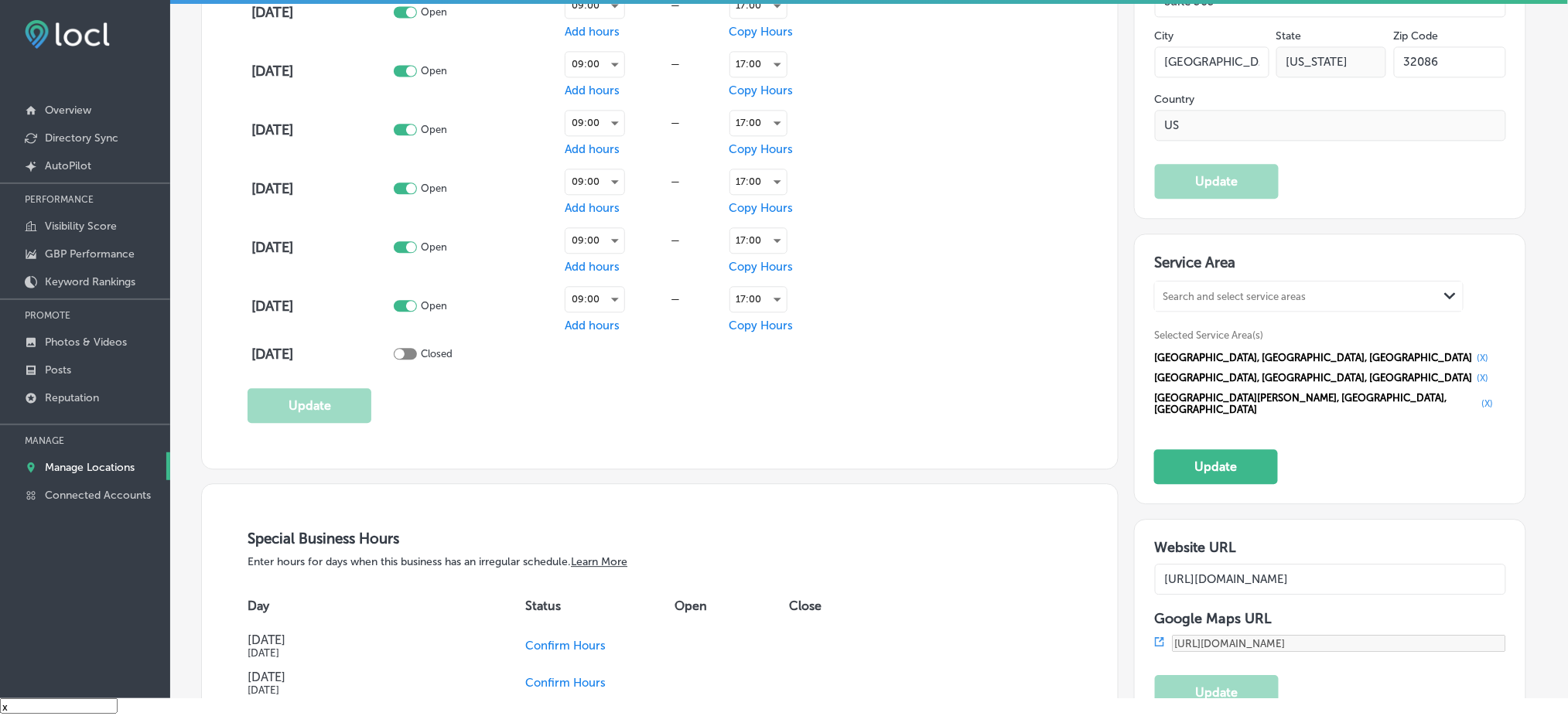
click at [1218, 290] on div "Search and select service areas" at bounding box center [1235, 296] width 143 height 11
paste input "[GEOGRAPHIC_DATA], [GEOGRAPHIC_DATA] [GEOGRAPHIC_DATA], [GEOGRAPHIC_DATA] [GEOG…"
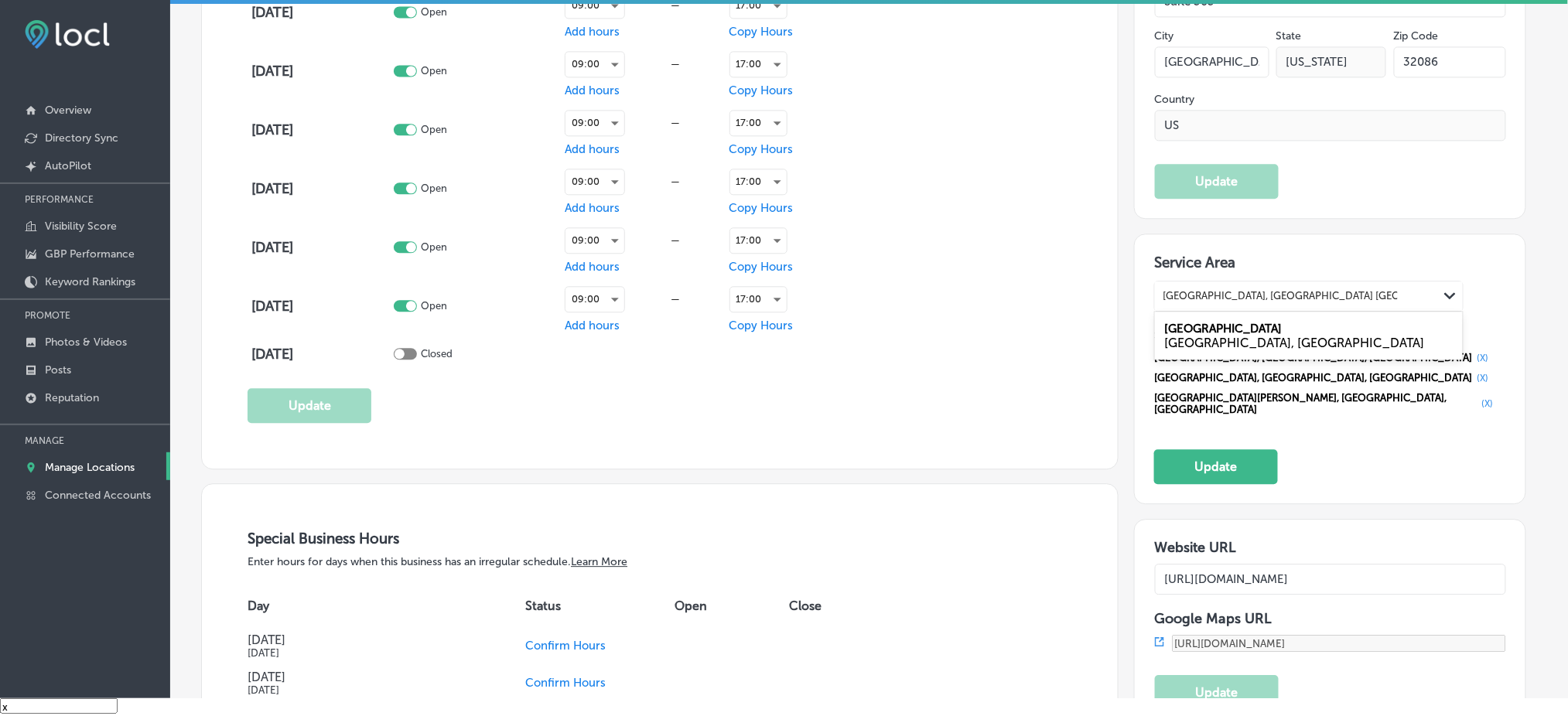
drag, startPoint x: 1225, startPoint y: 281, endPoint x: 1402, endPoint y: 281, distance: 177.0
click at [1402, 286] on div "[GEOGRAPHIC_DATA], [GEOGRAPHIC_DATA], [GEOGRAPHIC_DATA] [GEOGRAPHIC_DATA], [GEO…" at bounding box center [1296, 296] width 283 height 20
click at [1189, 336] on div "[GEOGRAPHIC_DATA], [GEOGRAPHIC_DATA]" at bounding box center [1308, 344] width 290 height 15
type input "[GEOGRAPHIC_DATA], [GEOGRAPHIC_DATA]"
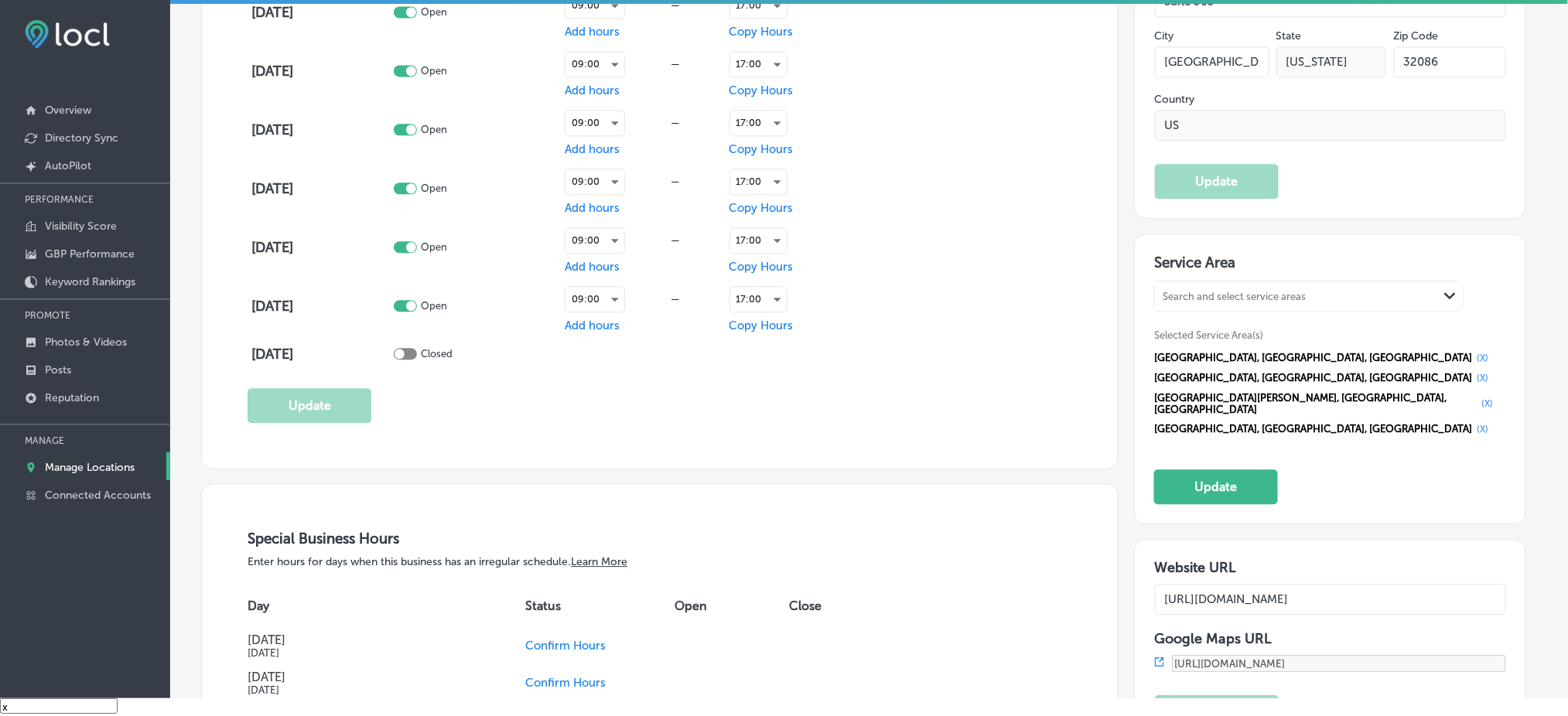
click at [1202, 290] on div "Search and select service areas" at bounding box center [1235, 296] width 143 height 11
paste input "[GEOGRAPHIC_DATA], [GEOGRAPHIC_DATA] [GEOGRAPHIC_DATA], [GEOGRAPHIC_DATA]"
drag, startPoint x: 1237, startPoint y: 281, endPoint x: 1401, endPoint y: 283, distance: 164.0
click at [1401, 286] on div "[GEOGRAPHIC_DATA], [GEOGRAPHIC_DATA] [GEOGRAPHIC_DATA], [GEOGRAPHIC_DATA] [GEOG…" at bounding box center [1296, 296] width 283 height 20
click at [1204, 322] on label "[GEOGRAPHIC_DATA]" at bounding box center [1223, 329] width 117 height 14
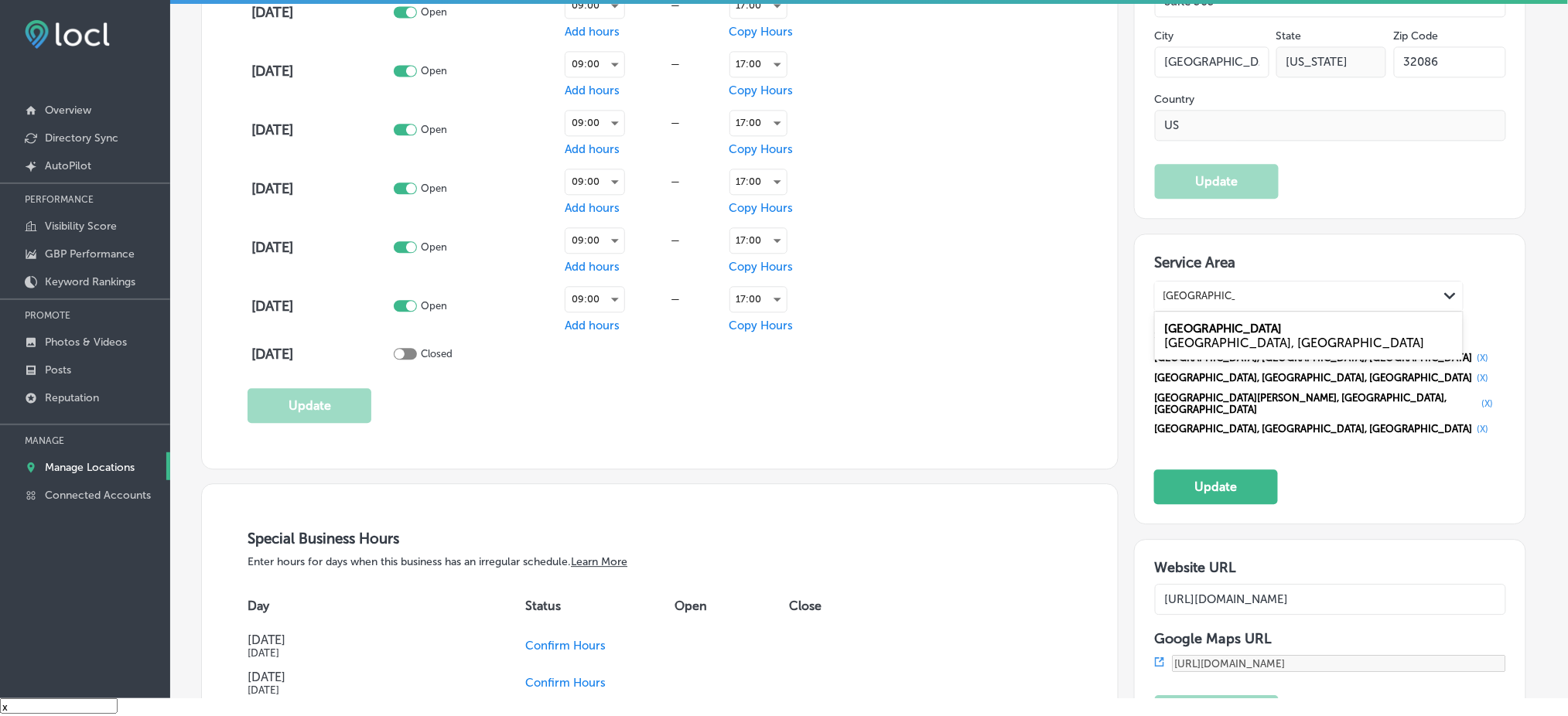
type input "[GEOGRAPHIC_DATA], [GEOGRAPHIC_DATA]"
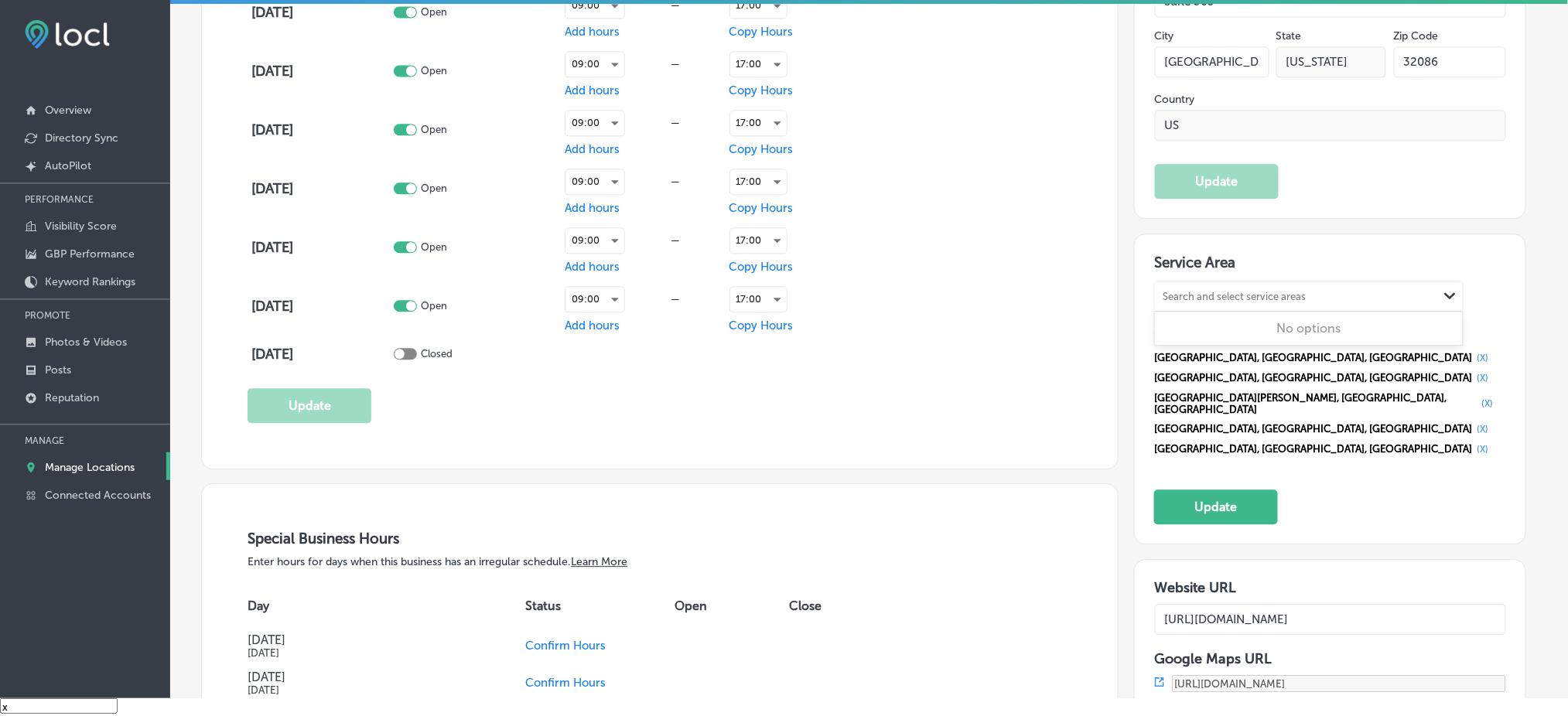
click at [1191, 290] on div "Search and select service areas" at bounding box center [1235, 296] width 143 height 11
paste input "[GEOGRAPHIC_DATA], [GEOGRAPHIC_DATA]"
click at [1216, 322] on label "[GEOGRAPHIC_DATA]" at bounding box center [1223, 329] width 117 height 14
type input "[GEOGRAPHIC_DATA], [GEOGRAPHIC_DATA]"
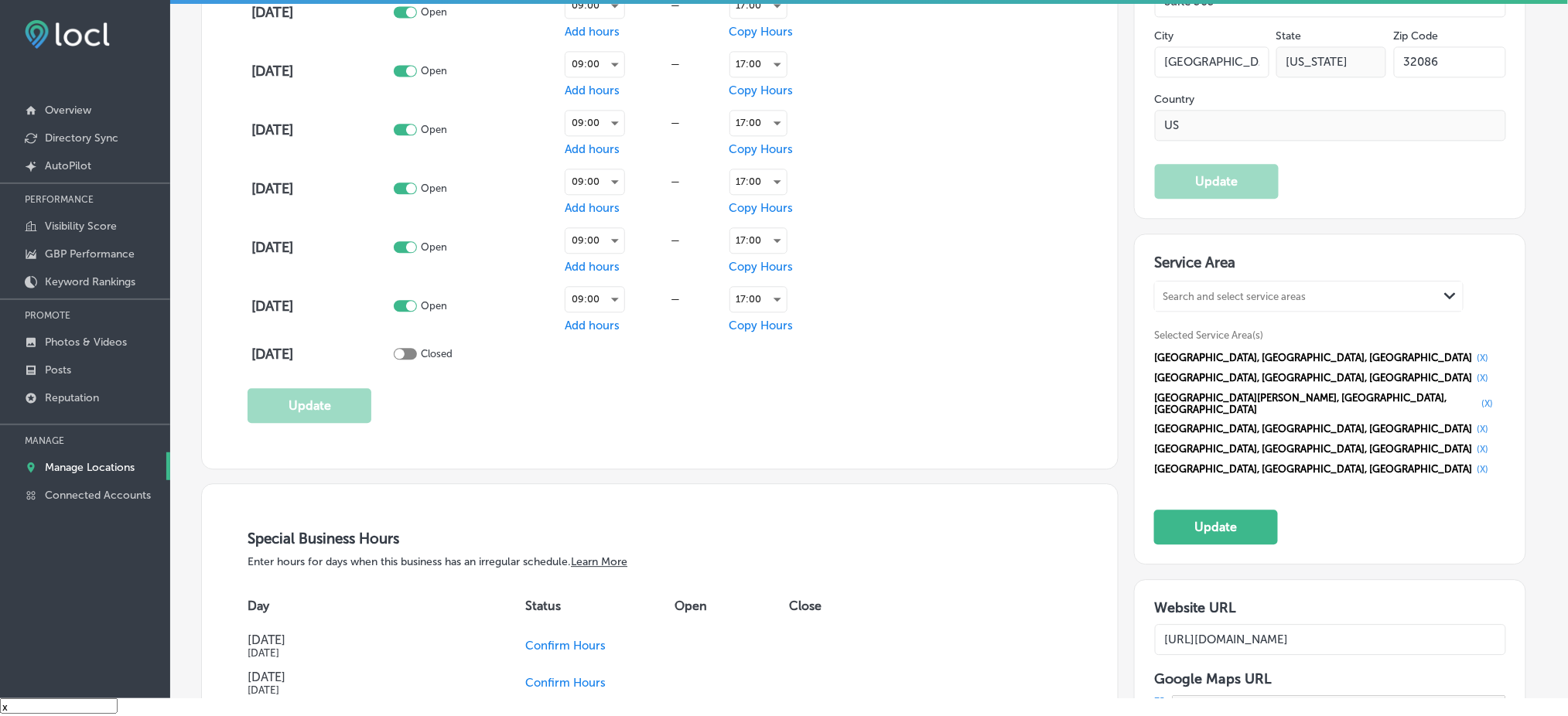
click at [1206, 290] on div "Search and select service areas" at bounding box center [1296, 296] width 283 height 20
paste input "Nocatee, [GEOGRAPHIC_DATA] [GEOGRAPHIC_DATA], [GEOGRAPHIC_DATA] [GEOGRAPHIC_DAT…"
drag, startPoint x: 1221, startPoint y: 285, endPoint x: 1399, endPoint y: 286, distance: 178.0
click at [1399, 286] on div "Nocatee, [GEOGRAPHIC_DATA] [GEOGRAPHIC_DATA], [GEOGRAPHIC_DATA] [GEOGRAPHIC_DAT…" at bounding box center [1296, 296] width 283 height 20
click at [1207, 322] on label "Nocatee" at bounding box center [1185, 329] width 44 height 14
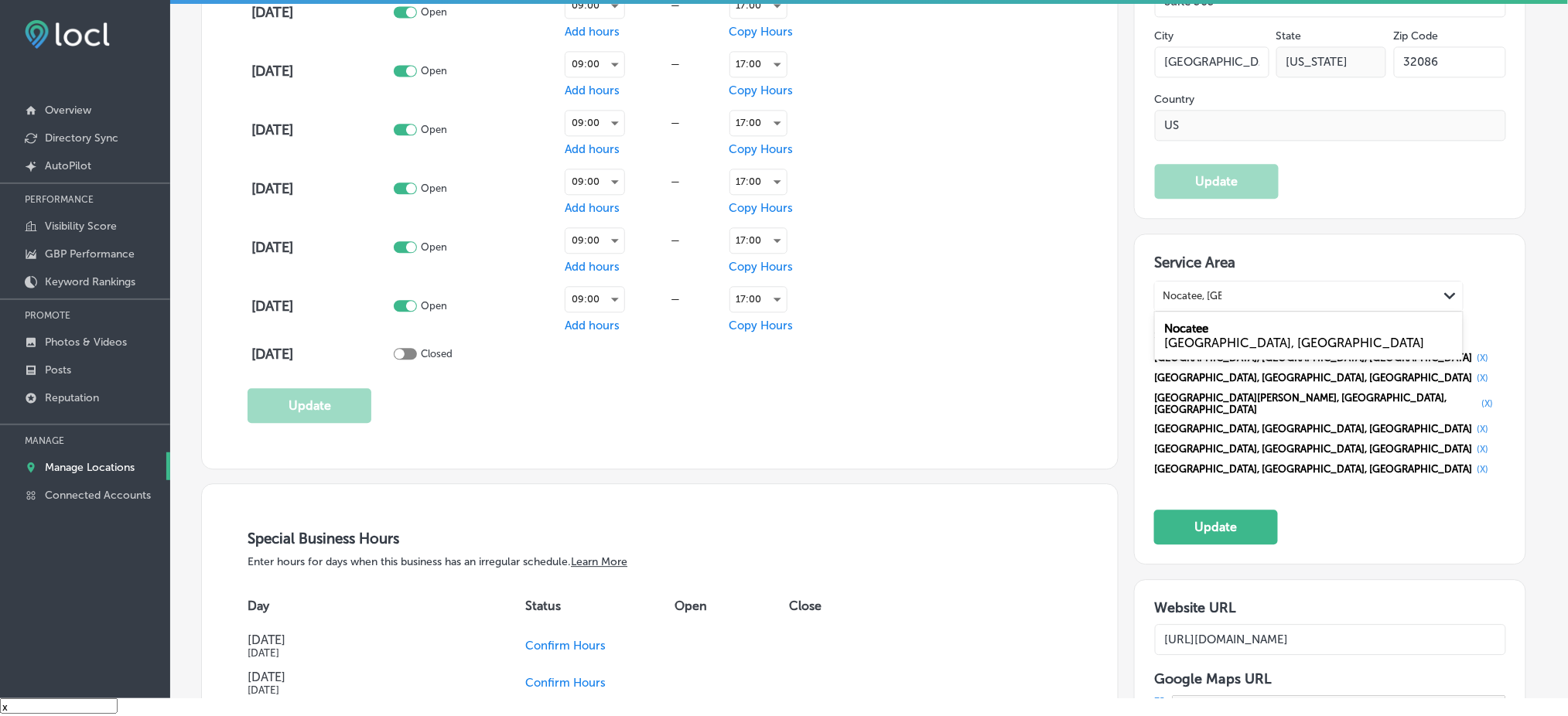
type input "Nocatee, [GEOGRAPHIC_DATA]"
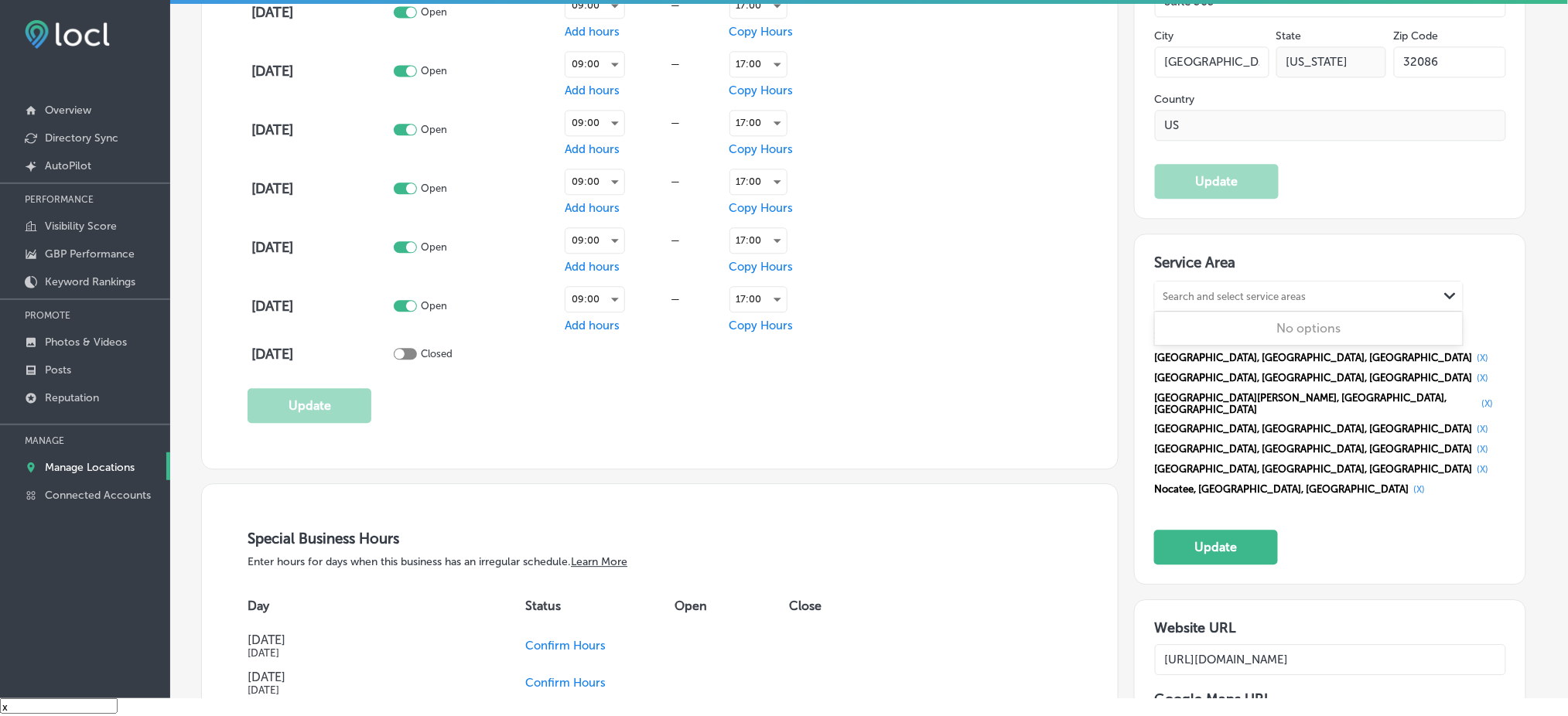
click at [1184, 290] on div "Search and select service areas" at bounding box center [1235, 296] width 143 height 11
paste input "[GEOGRAPHIC_DATA], [GEOGRAPHIC_DATA] [GEOGRAPHIC_DATA], [GEOGRAPHIC_DATA]"
drag, startPoint x: 1249, startPoint y: 281, endPoint x: 1372, endPoint y: 281, distance: 123.0
click at [1372, 286] on div "[GEOGRAPHIC_DATA], [GEOGRAPHIC_DATA] [GEOGRAPHIC_DATA], [GEOGRAPHIC_DATA] [GEOG…" at bounding box center [1296, 296] width 283 height 20
drag, startPoint x: 1238, startPoint y: 281, endPoint x: 1366, endPoint y: 277, distance: 128.1
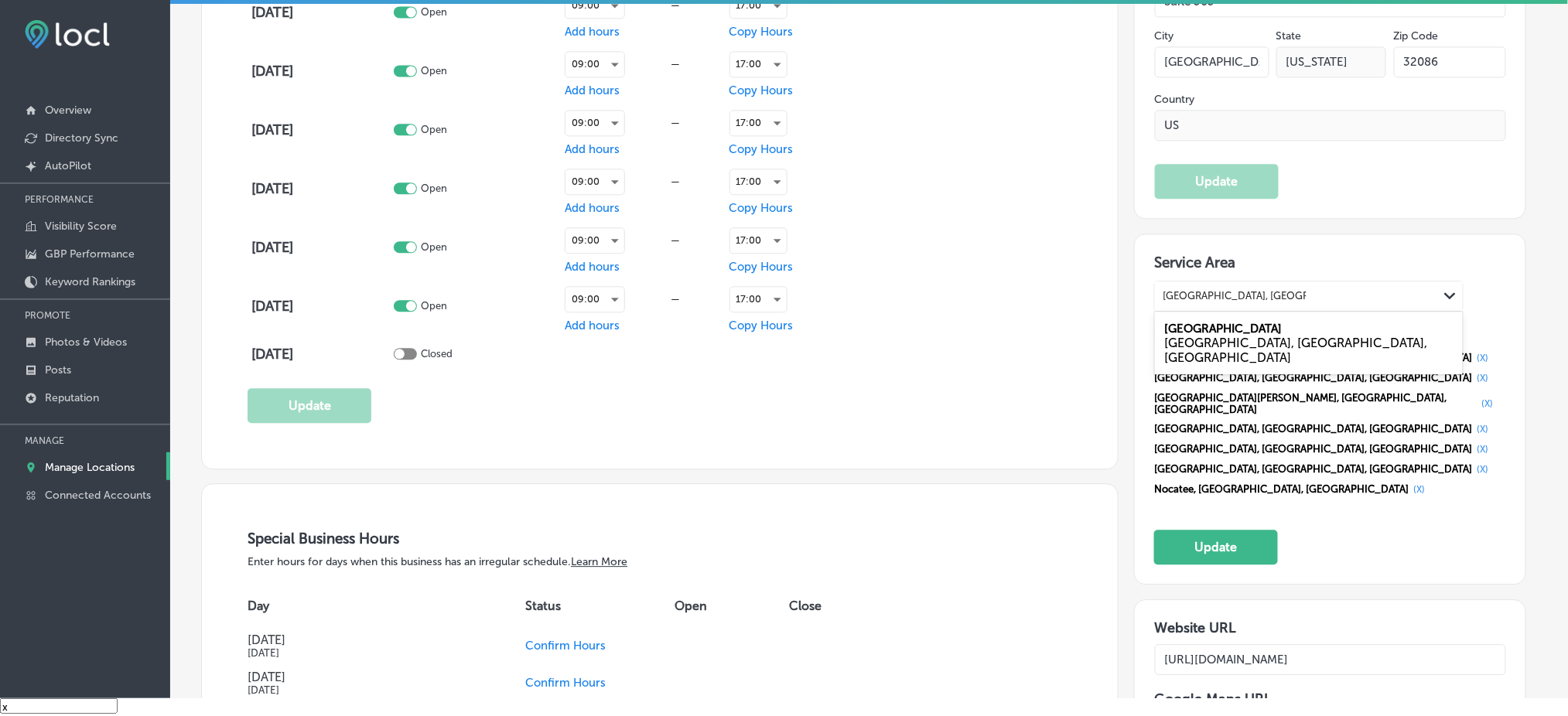
click at [1366, 286] on div "[GEOGRAPHIC_DATA], [GEOGRAPHIC_DATA] [GEOGRAPHIC_DATA], [GEOGRAPHIC_DATA] [GEOG…" at bounding box center [1296, 296] width 283 height 20
click at [1210, 322] on label "[GEOGRAPHIC_DATA]" at bounding box center [1223, 329] width 117 height 14
type input "[GEOGRAPHIC_DATA], [GEOGRAPHIC_DATA]"
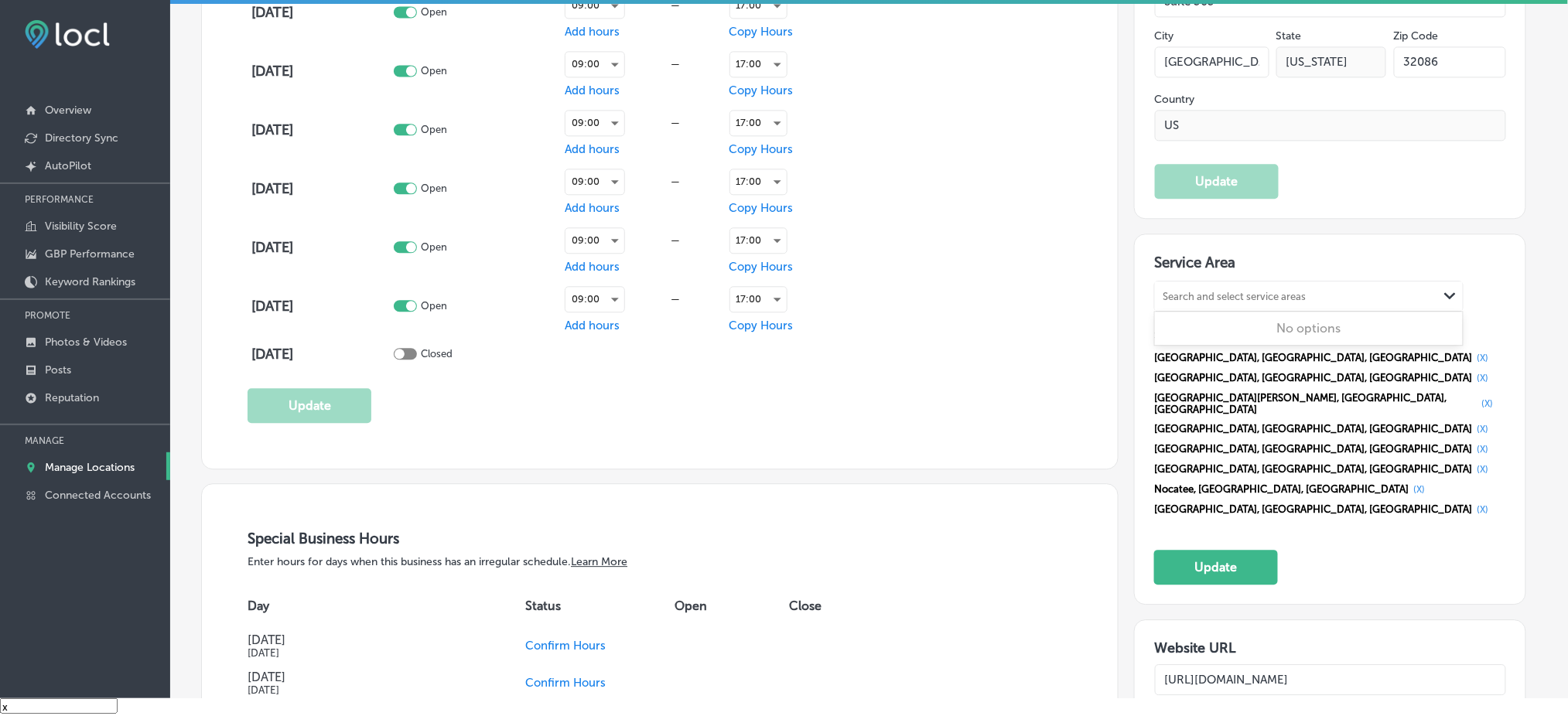
click at [1206, 290] on div "Search and select service areas" at bounding box center [1235, 296] width 143 height 11
paste input "[GEOGRAPHIC_DATA], [GEOGRAPHIC_DATA]"
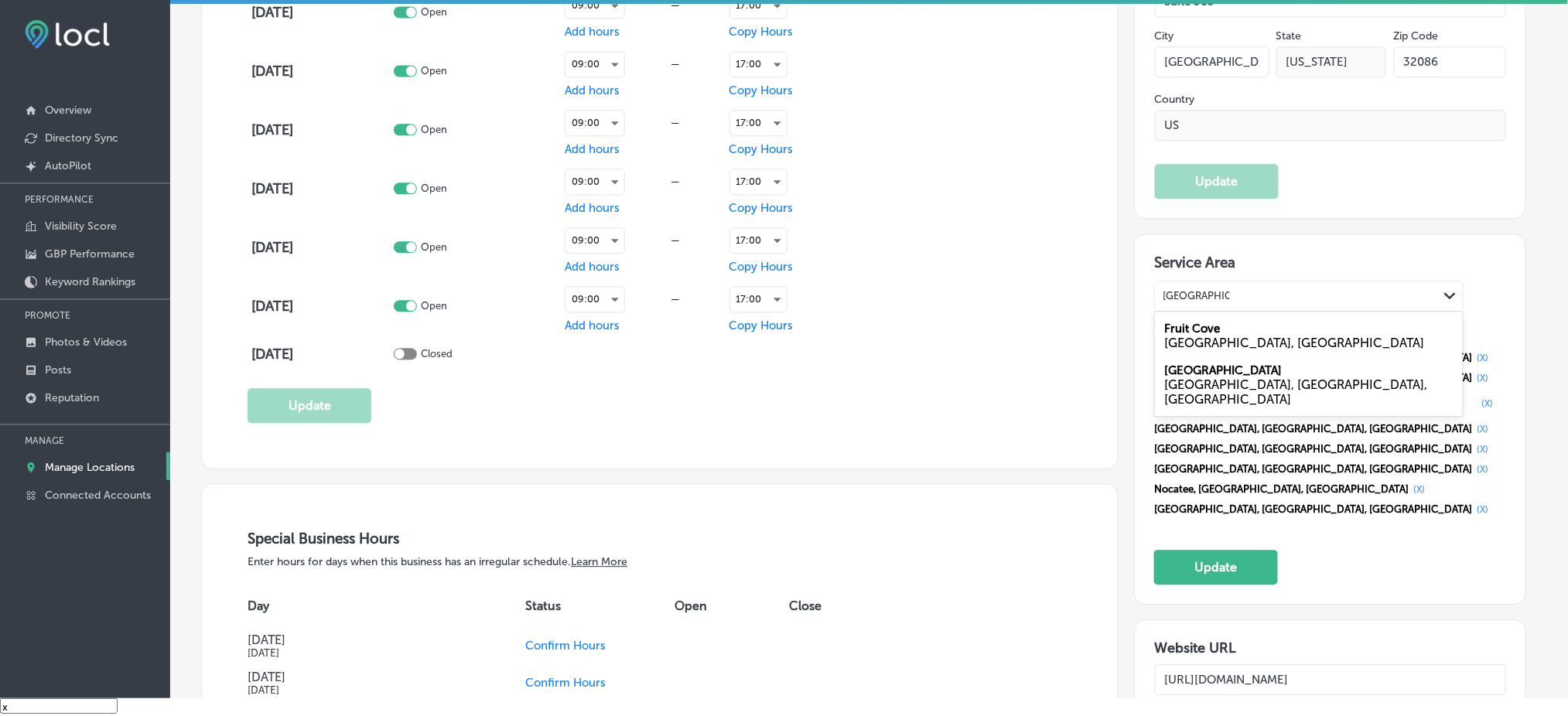
click at [1218, 322] on label "Fruit Cove" at bounding box center [1192, 329] width 56 height 14
type input "[GEOGRAPHIC_DATA], [GEOGRAPHIC_DATA]"
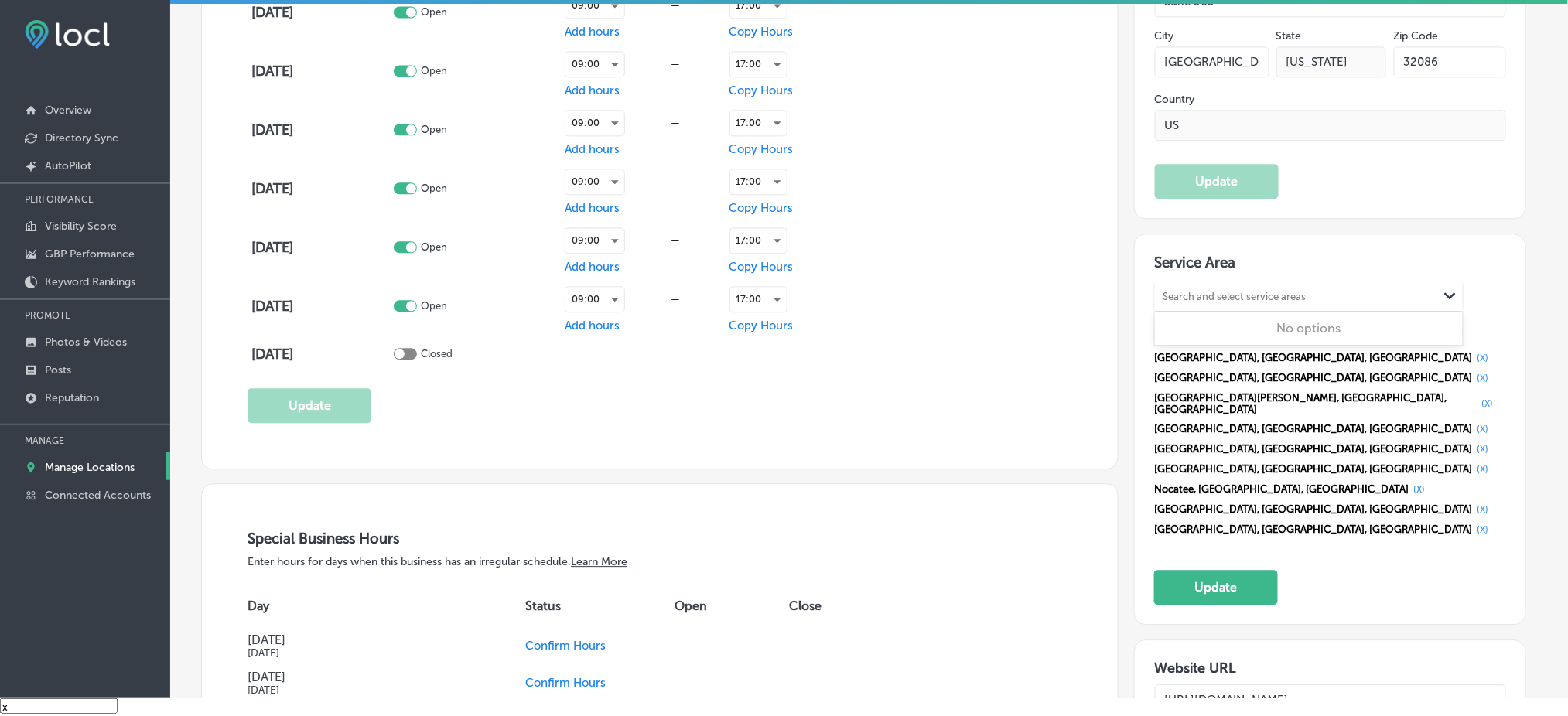
click at [1185, 290] on div "Search and select service areas" at bounding box center [1235, 296] width 143 height 11
paste input "[GEOGRAPHIC_DATA], [GEOGRAPHIC_DATA] [GEOGRAPHIC_DATA], [GEOGRAPHIC_DATA] [GEOG…"
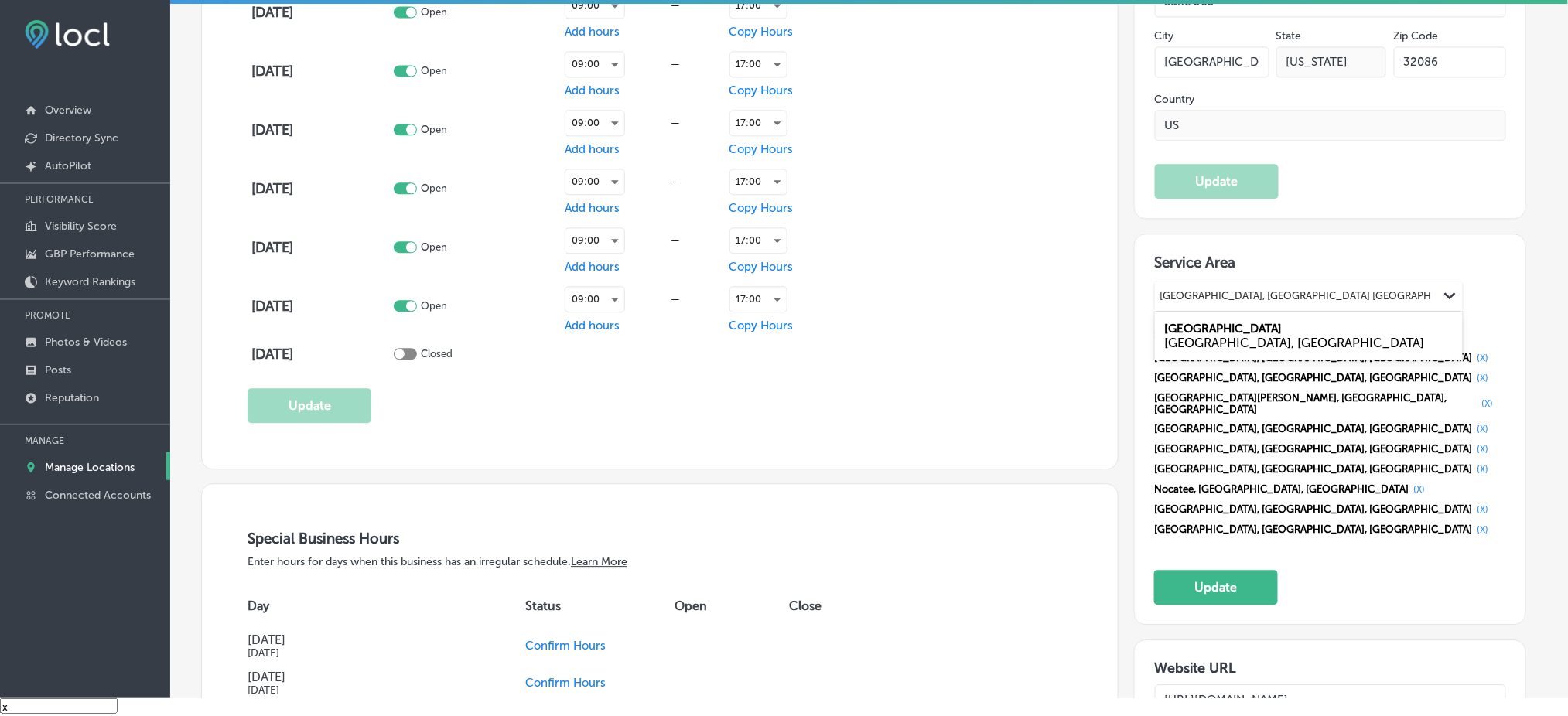
scroll to position [0, 3]
drag, startPoint x: 1236, startPoint y: 283, endPoint x: 1578, endPoint y: 286, distance: 342.0
click at [1567, 286] on html "iconmonstr-menu-thin copy Created with Sketch. Overview Directory Sync Created …" at bounding box center [784, 347] width 1568 height 738
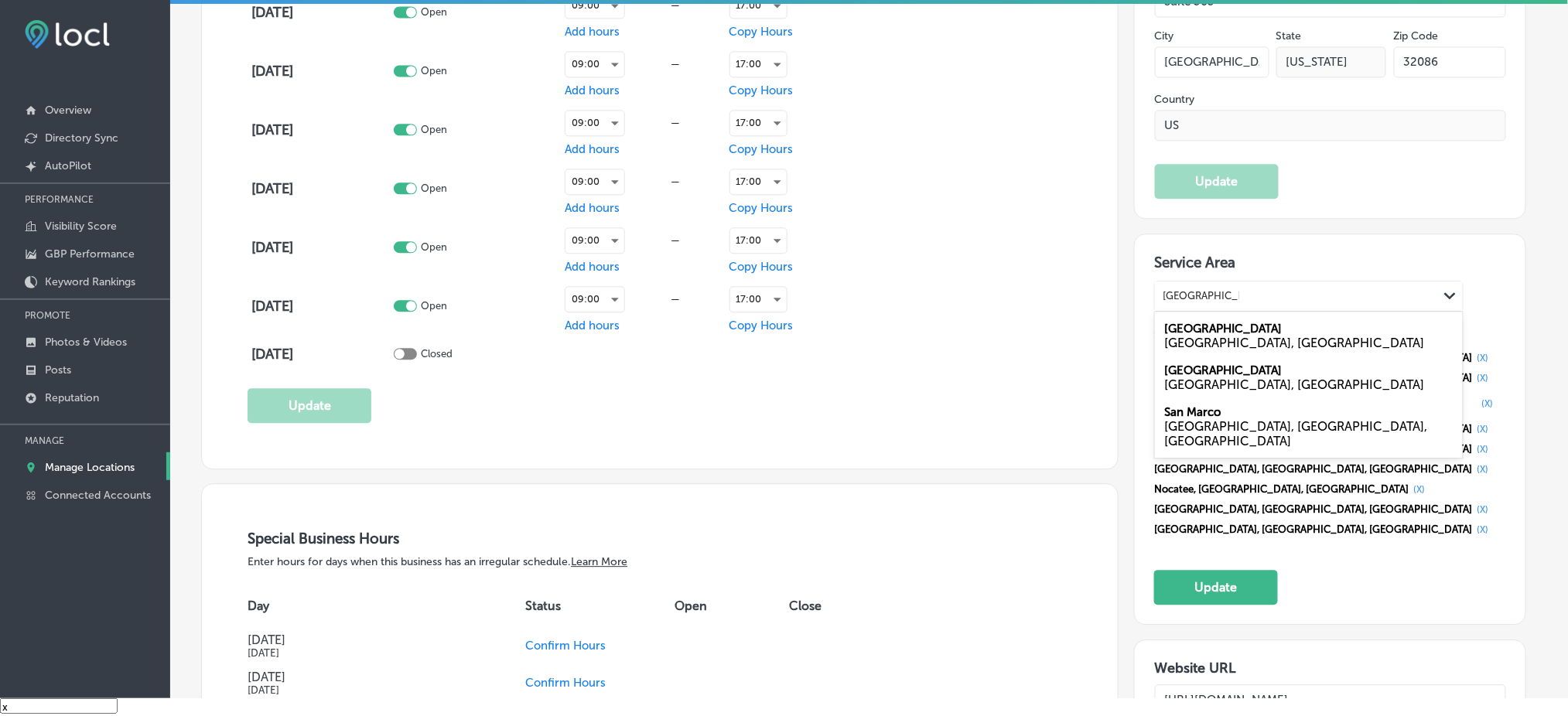
click at [1219, 322] on label "[GEOGRAPHIC_DATA]" at bounding box center [1223, 329] width 117 height 14
type input "[GEOGRAPHIC_DATA], [GEOGRAPHIC_DATA]"
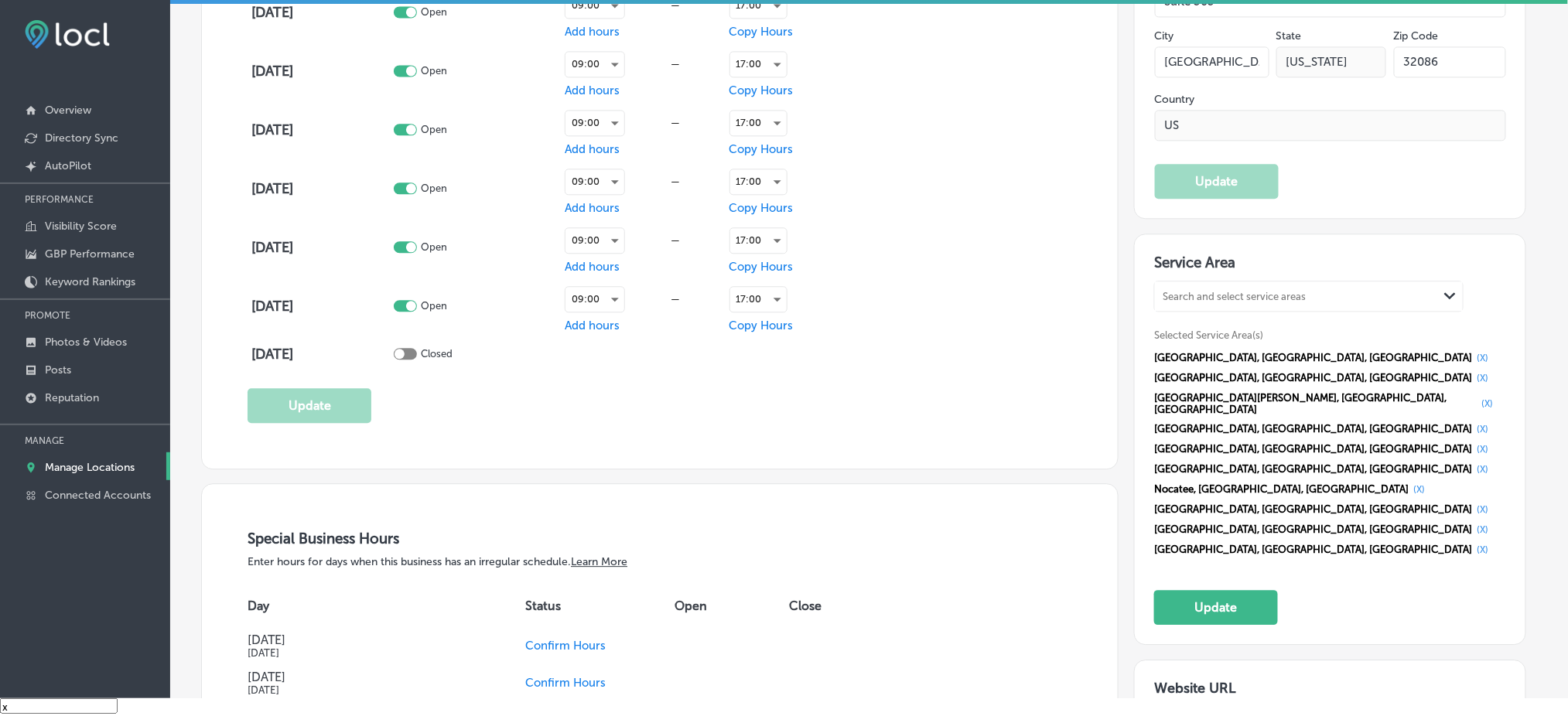
click at [1196, 290] on div "Search and select service areas" at bounding box center [1235, 296] width 143 height 11
paste input "[GEOGRAPHIC_DATA], [GEOGRAPHIC_DATA] [GEOGRAPHIC_DATA], [GEOGRAPHIC_DATA]"
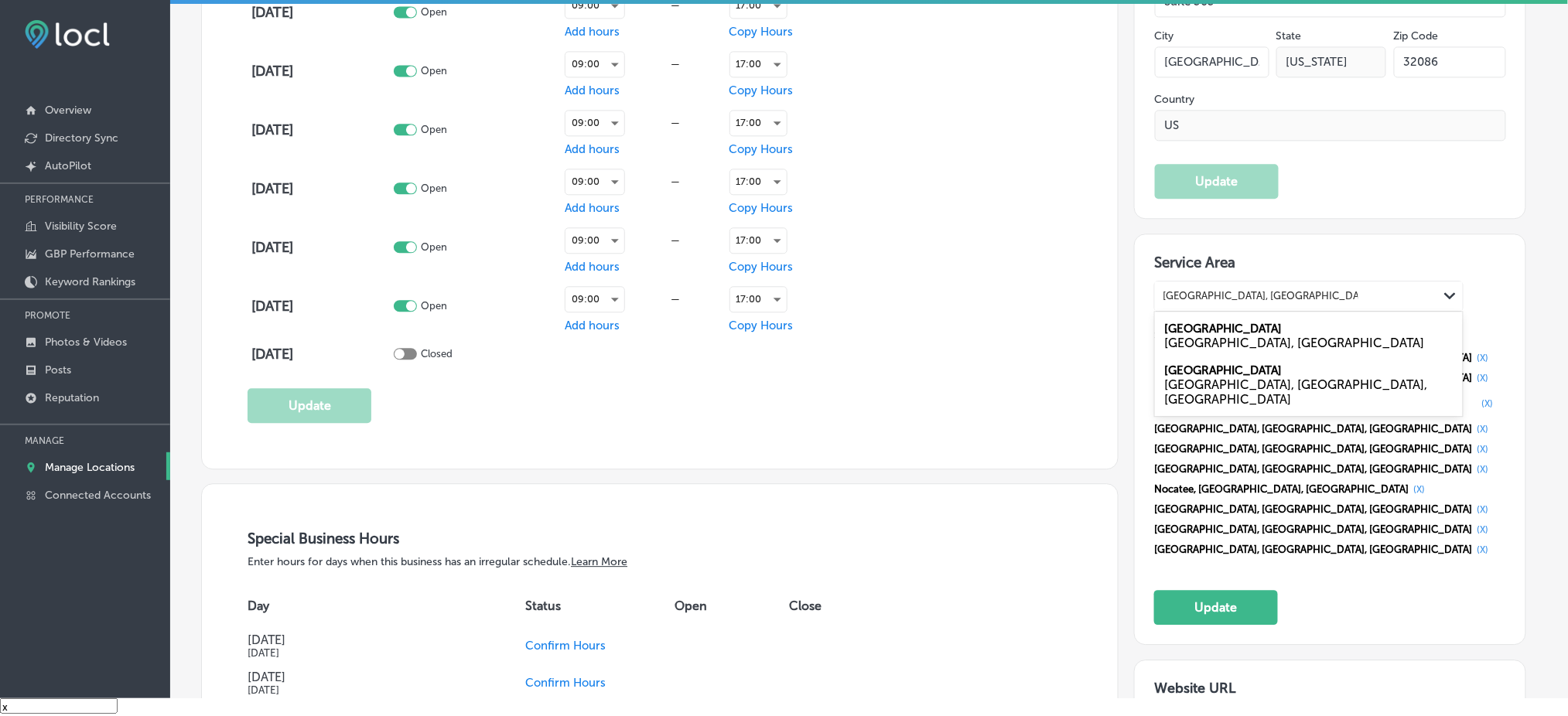
drag, startPoint x: 1279, startPoint y: 286, endPoint x: 1426, endPoint y: 288, distance: 147.0
click at [1426, 288] on div "[GEOGRAPHIC_DATA], [GEOGRAPHIC_DATA] [GEOGRAPHIC_DATA], [GEOGRAPHIC_DATA] [GEOG…" at bounding box center [1296, 296] width 283 height 20
drag, startPoint x: 1302, startPoint y: 283, endPoint x: 1448, endPoint y: 286, distance: 146.0
click at [1448, 286] on div "[GEOGRAPHIC_DATA], [GEOGRAPHIC_DATA] [GEOGRAPHIC_DATA], [GEOGRAPHIC_DATA] [GEOG…" at bounding box center [1308, 296] width 308 height 30
click at [1210, 336] on div "[GEOGRAPHIC_DATA], [GEOGRAPHIC_DATA]" at bounding box center [1308, 344] width 290 height 15
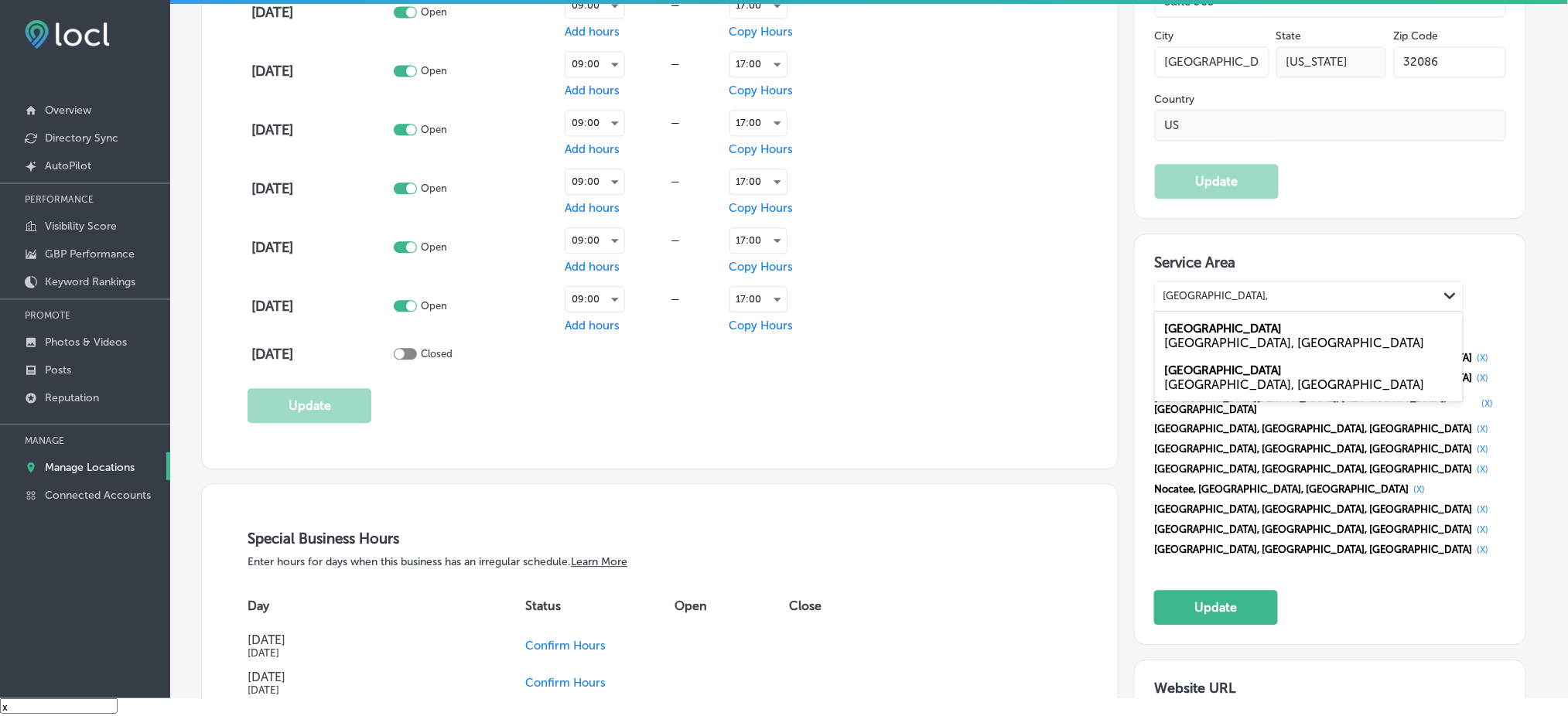
type input "[GEOGRAPHIC_DATA], [GEOGRAPHIC_DATA]"
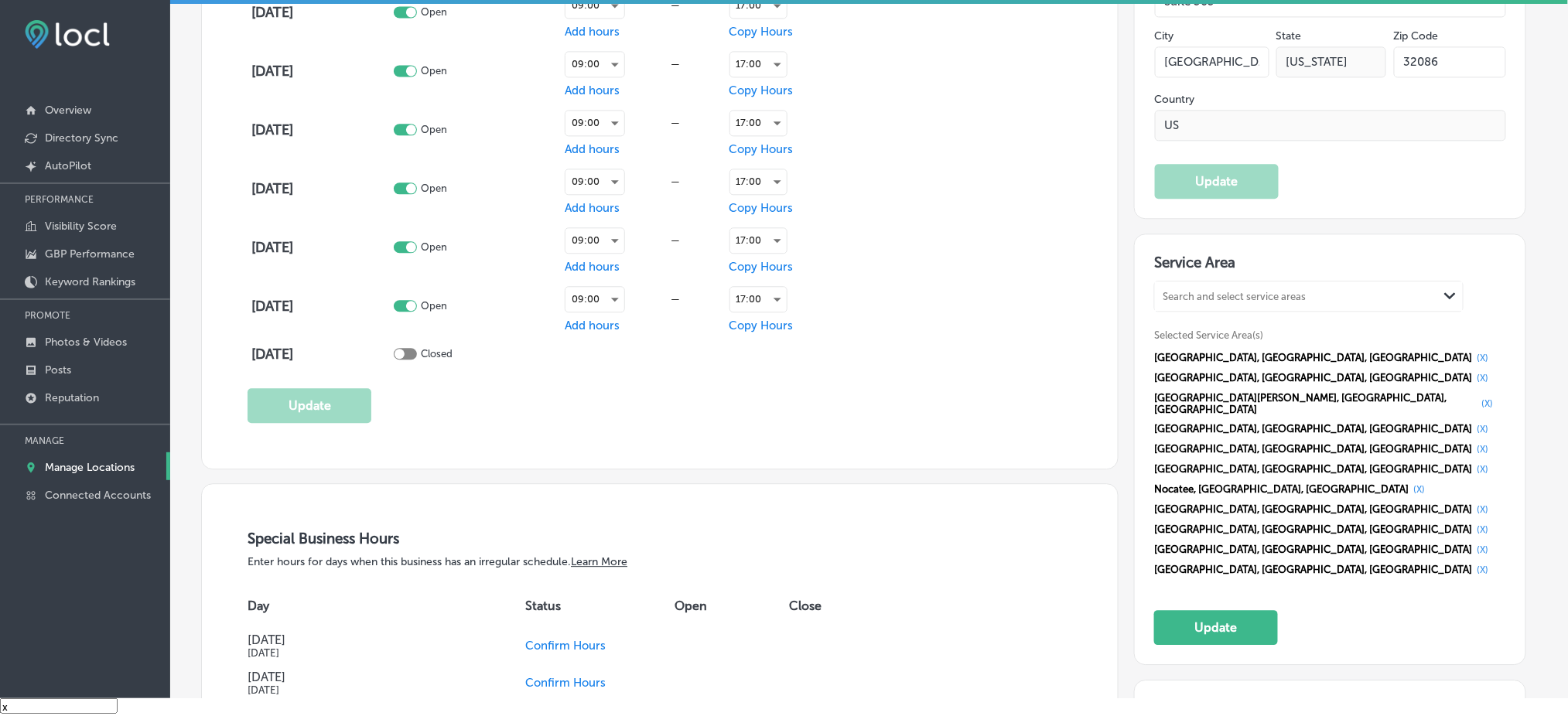
click at [1177, 290] on div "Search and select service areas" at bounding box center [1235, 296] width 143 height 11
paste input "[GEOGRAPHIC_DATA], [GEOGRAPHIC_DATA]"
click at [1179, 336] on div "[GEOGRAPHIC_DATA], [GEOGRAPHIC_DATA]" at bounding box center [1308, 344] width 290 height 15
type input "[GEOGRAPHIC_DATA], [GEOGRAPHIC_DATA]"
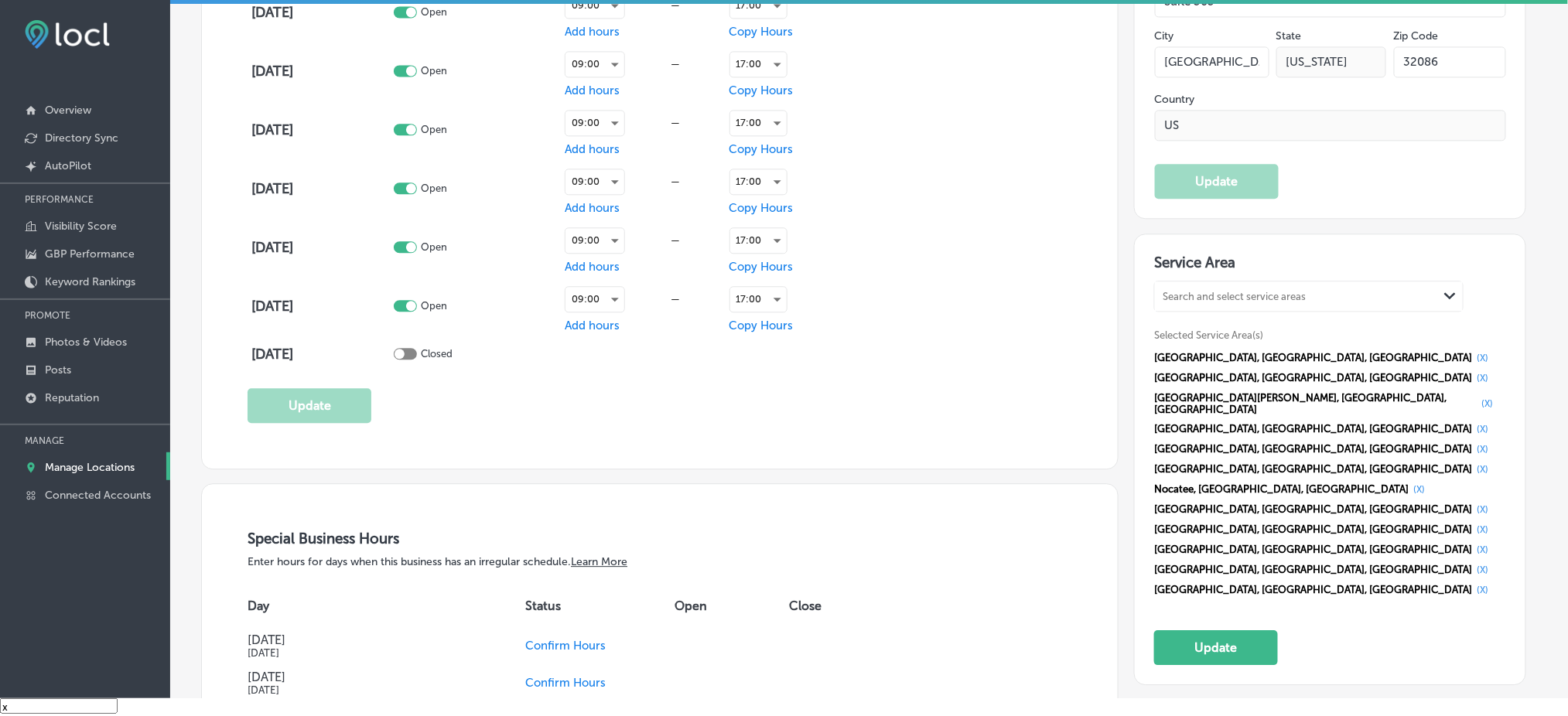
click at [1209, 290] on div "Search and select service areas" at bounding box center [1235, 296] width 143 height 11
paste input "[GEOGRAPHIC_DATA], [GEOGRAPHIC_DATA], [GEOGRAPHIC_DATA] [GEOGRAPHIC_DATA], [GEO…"
drag, startPoint x: 1248, startPoint y: 282, endPoint x: 1434, endPoint y: 282, distance: 186.0
click at [1434, 286] on div "[GEOGRAPHIC_DATA], [GEOGRAPHIC_DATA], [GEOGRAPHIC_DATA] [GEOGRAPHIC_DATA], [GEO…" at bounding box center [1296, 296] width 283 height 20
click at [1220, 322] on label "[GEOGRAPHIC_DATA]" at bounding box center [1223, 329] width 117 height 14
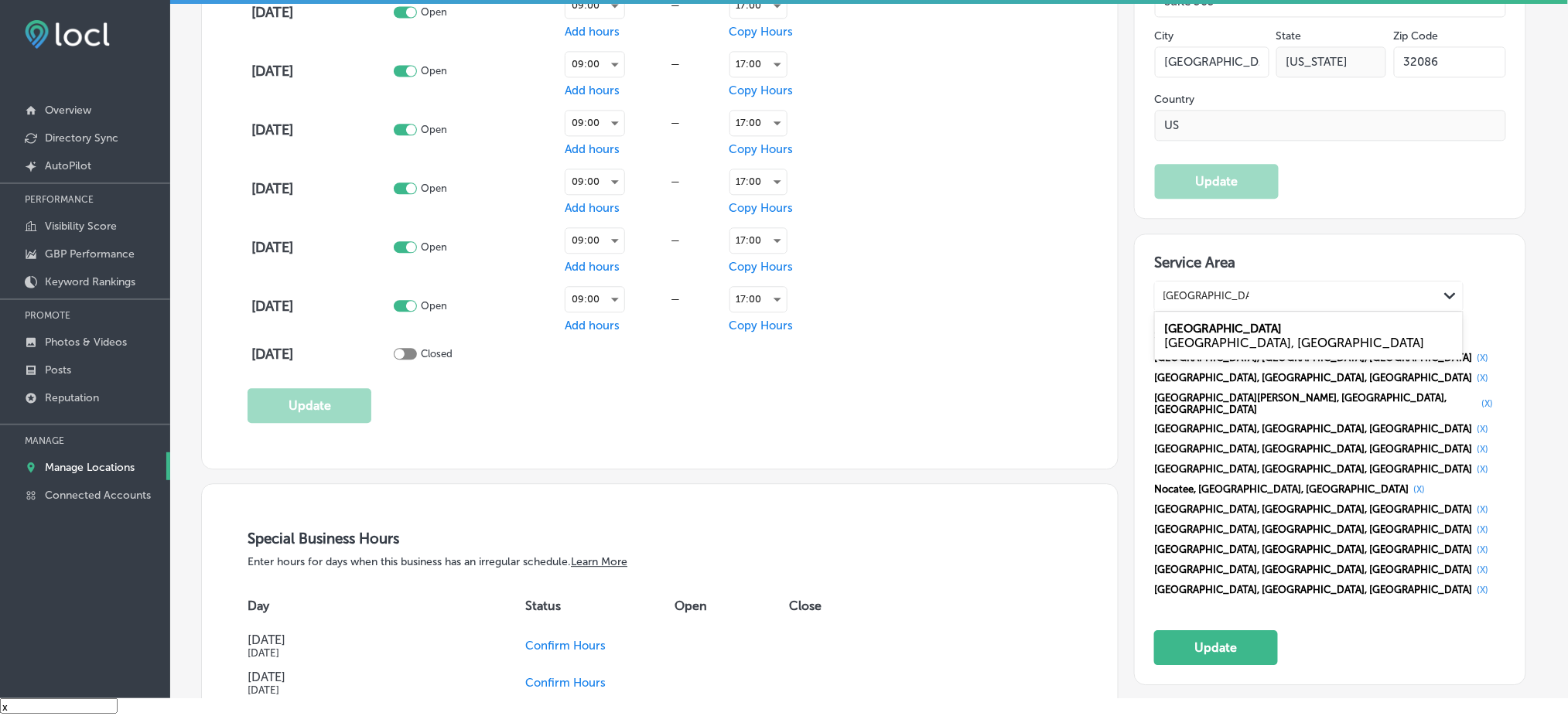
type input "[GEOGRAPHIC_DATA], [GEOGRAPHIC_DATA]"
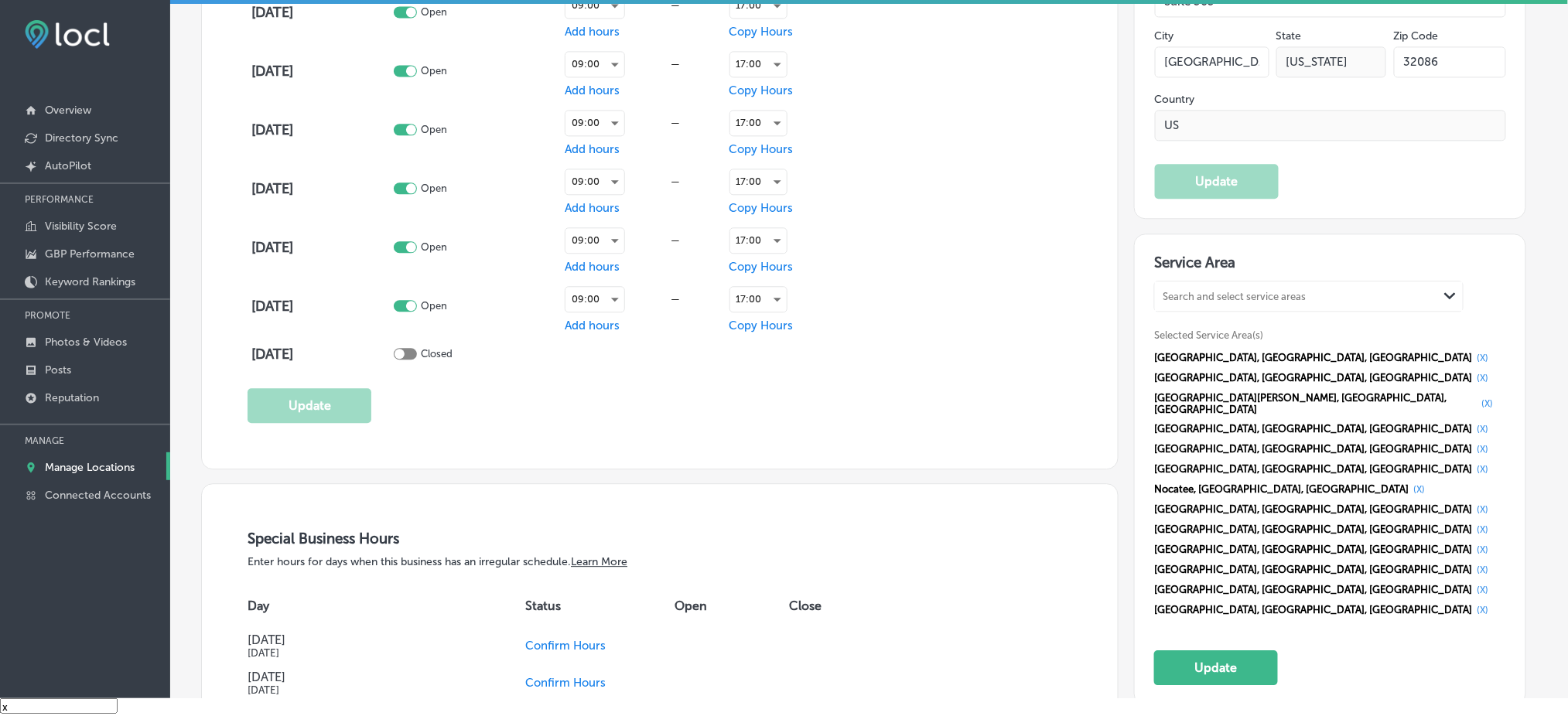
click at [1194, 286] on div "Search and select service areas" at bounding box center [1296, 296] width 283 height 20
paste input "[GEOGRAPHIC_DATA], [GEOGRAPHIC_DATA] [GEOGRAPHIC_DATA], [GEOGRAPHIC_DATA]"
drag, startPoint x: 1278, startPoint y: 281, endPoint x: 1291, endPoint y: 284, distance: 13.3
click at [1291, 290] on input "[GEOGRAPHIC_DATA], [GEOGRAPHIC_DATA] [GEOGRAPHIC_DATA], [GEOGRAPHIC_DATA]" at bounding box center [1246, 296] width 167 height 11
drag, startPoint x: 1271, startPoint y: 284, endPoint x: 1346, endPoint y: 288, distance: 75.1
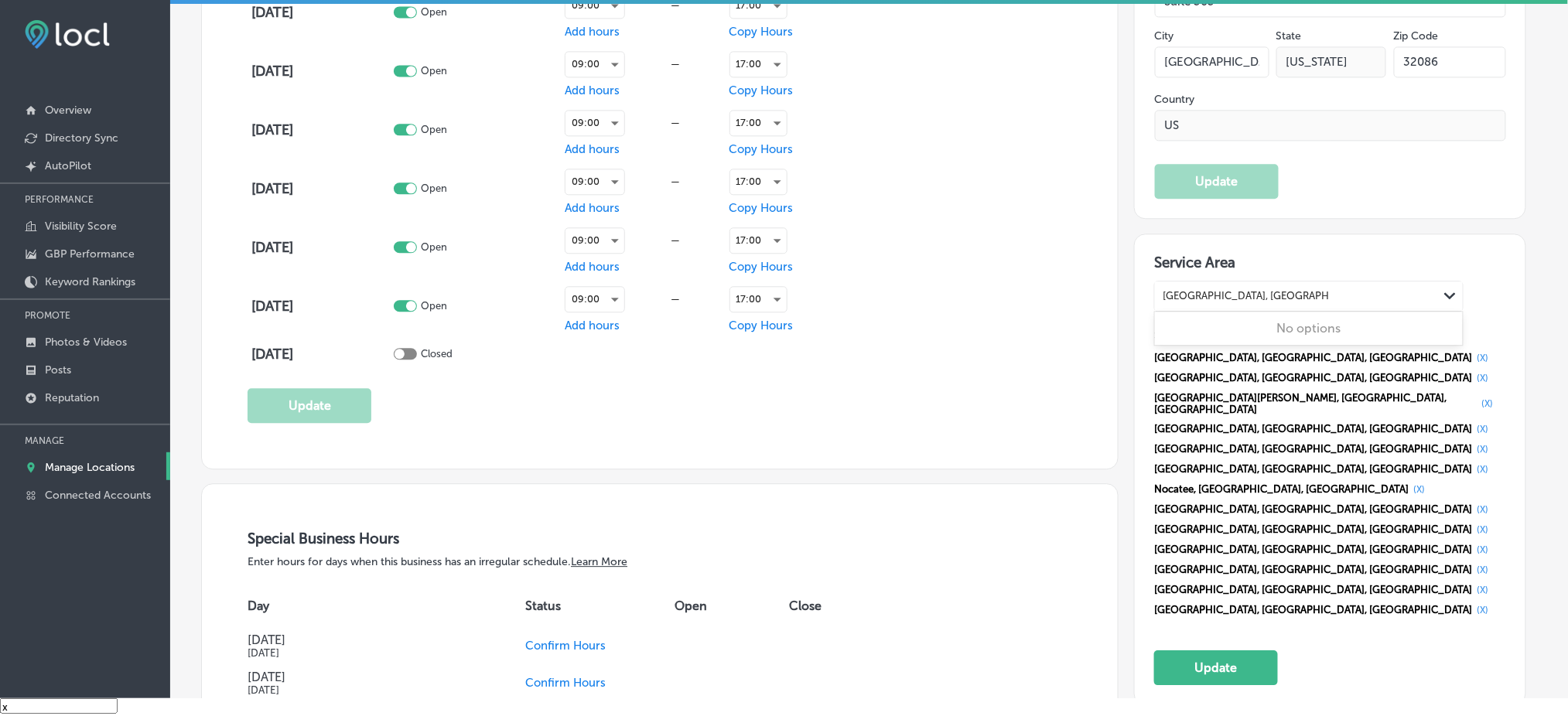
click at [1346, 288] on div "[GEOGRAPHIC_DATA], [GEOGRAPHIC_DATA] [GEOGRAPHIC_DATA], [GEOGRAPHIC_DATA] [GEOG…" at bounding box center [1296, 296] width 283 height 20
click at [1270, 322] on label "[GEOGRAPHIC_DATA]" at bounding box center [1223, 329] width 117 height 14
type input "[GEOGRAPHIC_DATA], [GEOGRAPHIC_DATA]"
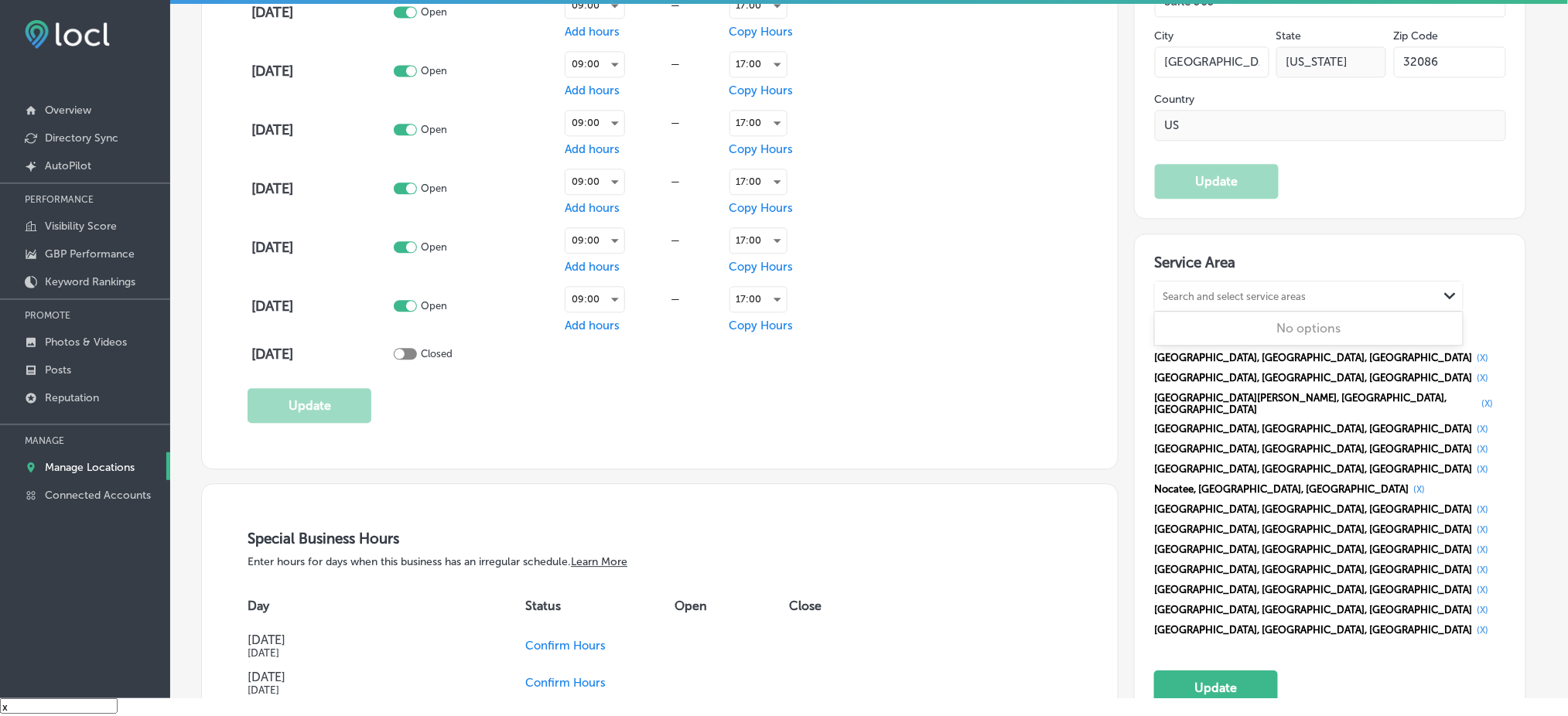
click at [1223, 290] on div "Search and select service areas" at bounding box center [1235, 296] width 143 height 11
paste input "[GEOGRAPHIC_DATA], [GEOGRAPHIC_DATA]"
click at [1165, 290] on input "[GEOGRAPHIC_DATA], [GEOGRAPHIC_DATA]" at bounding box center [1192, 296] width 59 height 11
type input "[GEOGRAPHIC_DATA], [GEOGRAPHIC_DATA]"
click at [1229, 286] on div "[GEOGRAPHIC_DATA], [GEOGRAPHIC_DATA]" at bounding box center [1296, 296] width 283 height 20
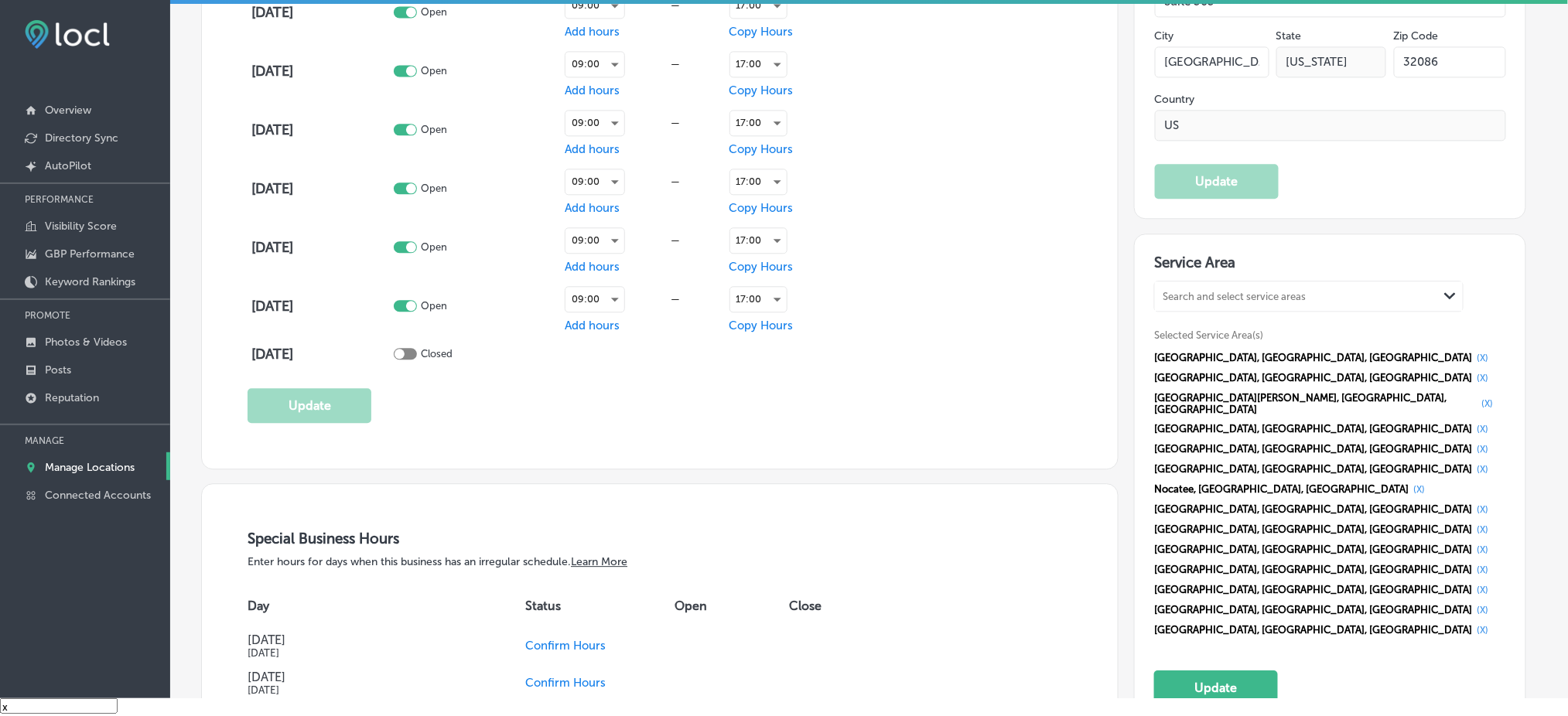
click at [1194, 290] on div "Search and select service areas" at bounding box center [1235, 296] width 143 height 11
paste input "[GEOGRAPHIC_DATA], [GEOGRAPHIC_DATA] [GEOGRAPHIC_DATA], [GEOGRAPHIC_DATA] [GEOG…"
drag, startPoint x: 1254, startPoint y: 282, endPoint x: 1488, endPoint y: 285, distance: 234.0
click at [1488, 285] on div "option [object Object], selected. 0 results available for search term [GEOGRAPH…" at bounding box center [1330, 461] width 352 height 359
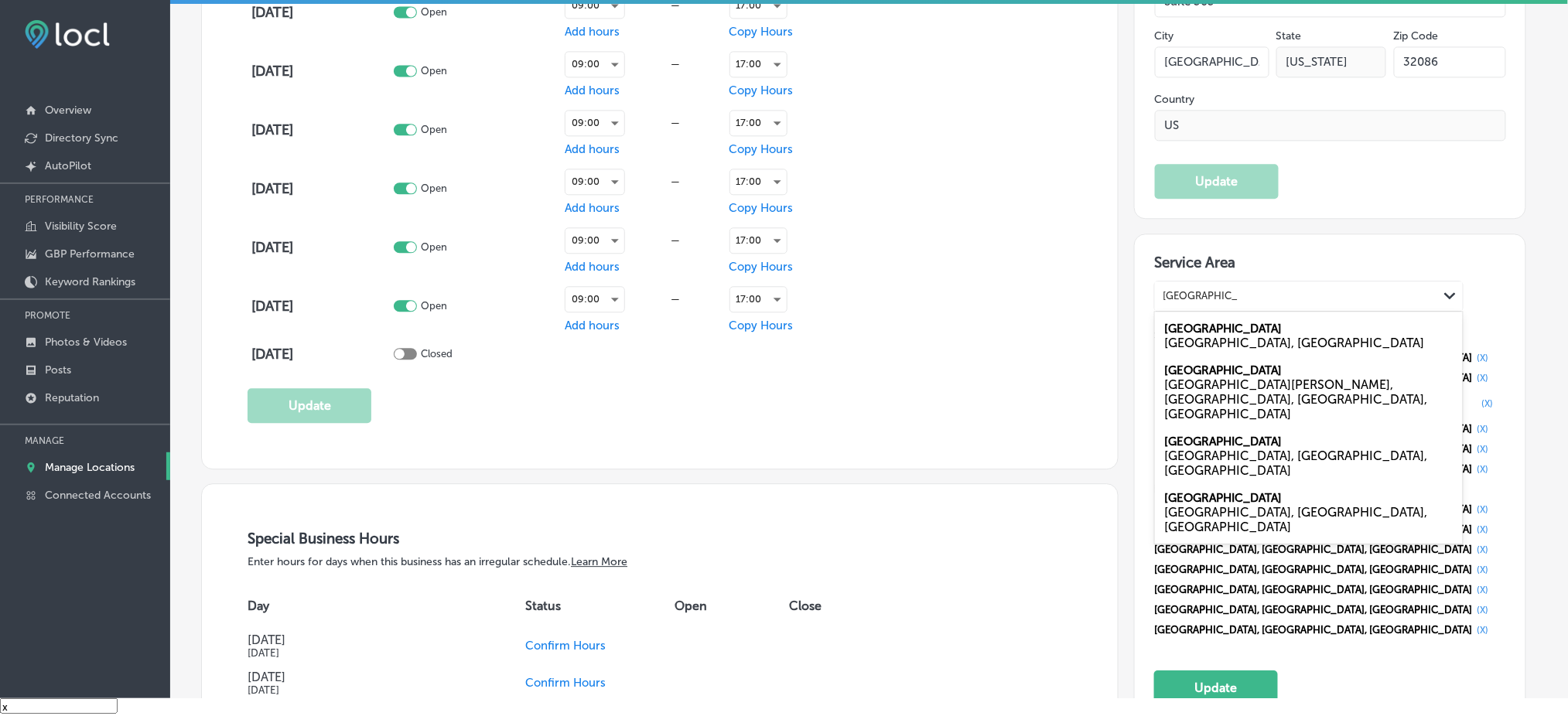
click at [1228, 336] on div "[GEOGRAPHIC_DATA], [GEOGRAPHIC_DATA]" at bounding box center [1308, 344] width 290 height 15
type input "[GEOGRAPHIC_DATA], [GEOGRAPHIC_DATA]"
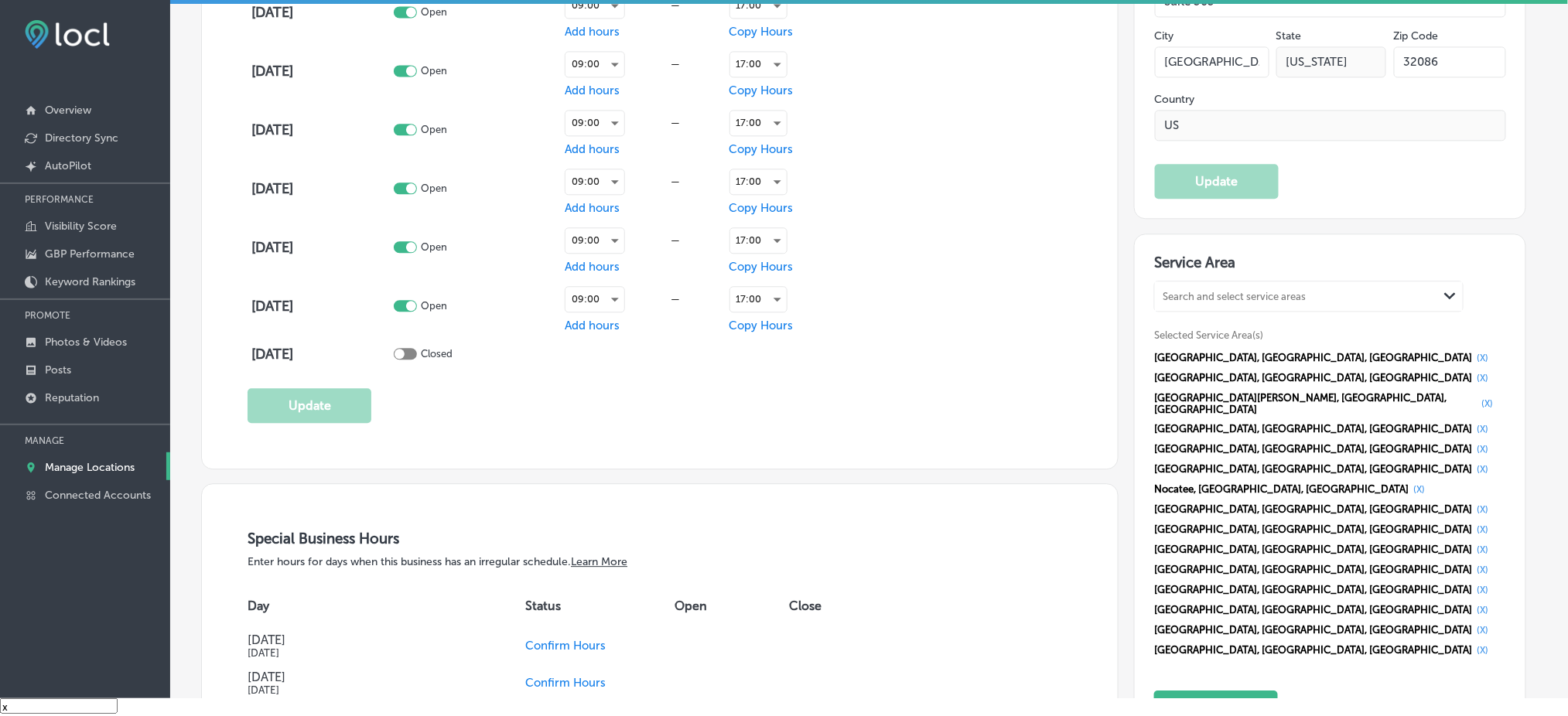
click at [1213, 290] on div "Search and select service areas" at bounding box center [1235, 296] width 143 height 11
paste input "[GEOGRAPHIC_DATA], [GEOGRAPHIC_DATA] [GEOGRAPHIC_DATA], [GEOGRAPHIC_DATA]"
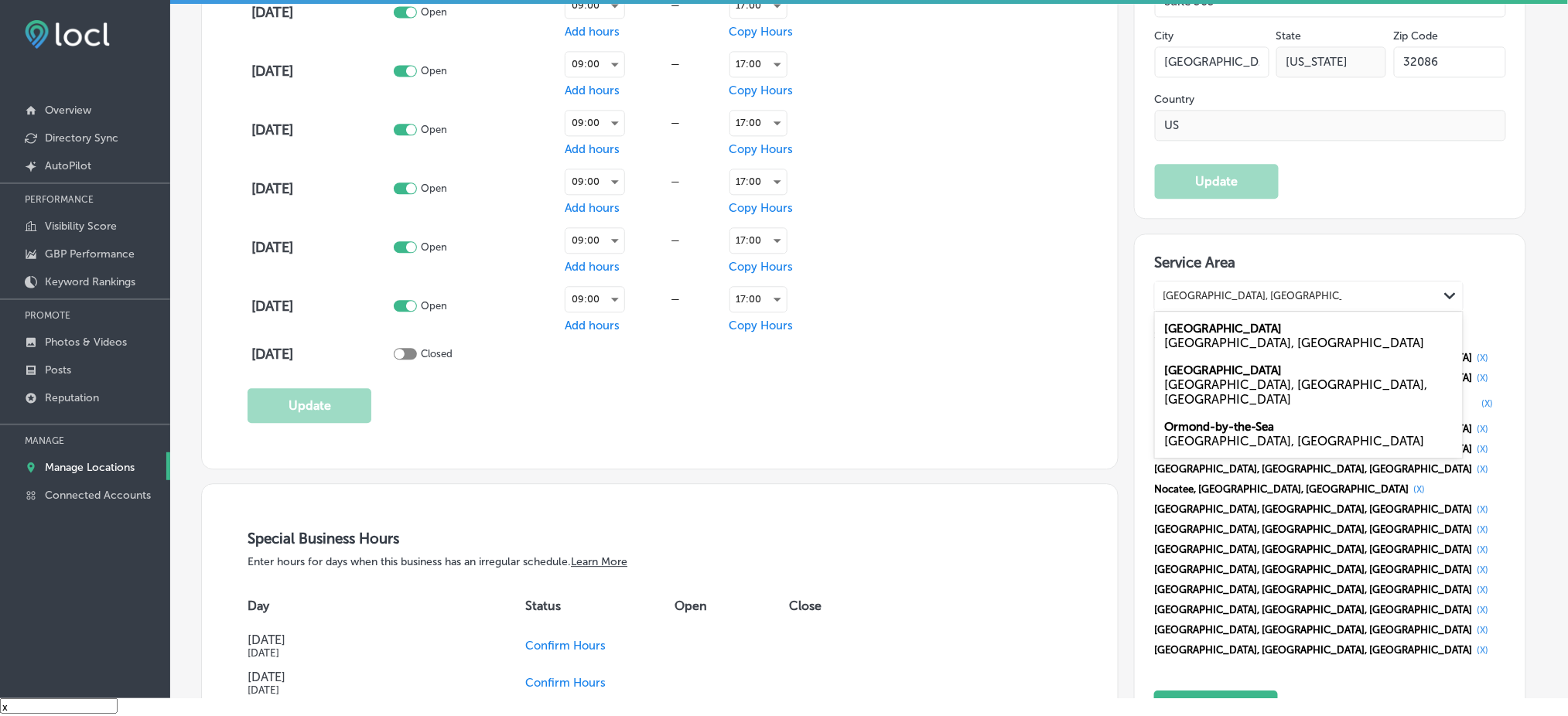
drag, startPoint x: 1256, startPoint y: 288, endPoint x: 1425, endPoint y: 291, distance: 169.0
click at [1425, 291] on div "[GEOGRAPHIC_DATA], [GEOGRAPHIC_DATA] [GEOGRAPHIC_DATA], [GEOGRAPHIC_DATA] [GEOG…" at bounding box center [1296, 296] width 283 height 20
click at [1217, 322] on label "[GEOGRAPHIC_DATA]" at bounding box center [1223, 329] width 117 height 14
type input "[GEOGRAPHIC_DATA], [GEOGRAPHIC_DATA]"
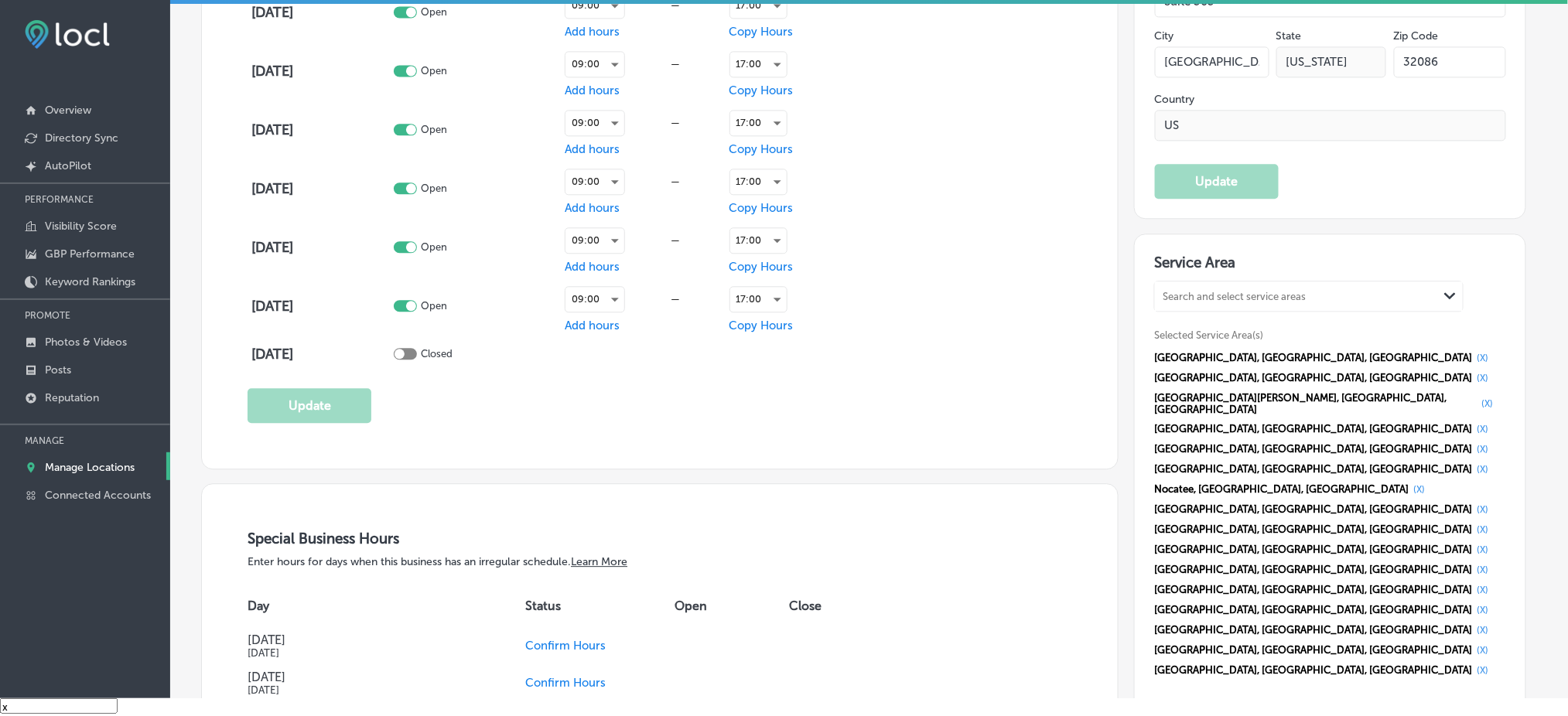
click at [1196, 290] on div "Search and select service areas" at bounding box center [1235, 296] width 143 height 11
paste input "[GEOGRAPHIC_DATA], [GEOGRAPHIC_DATA]"
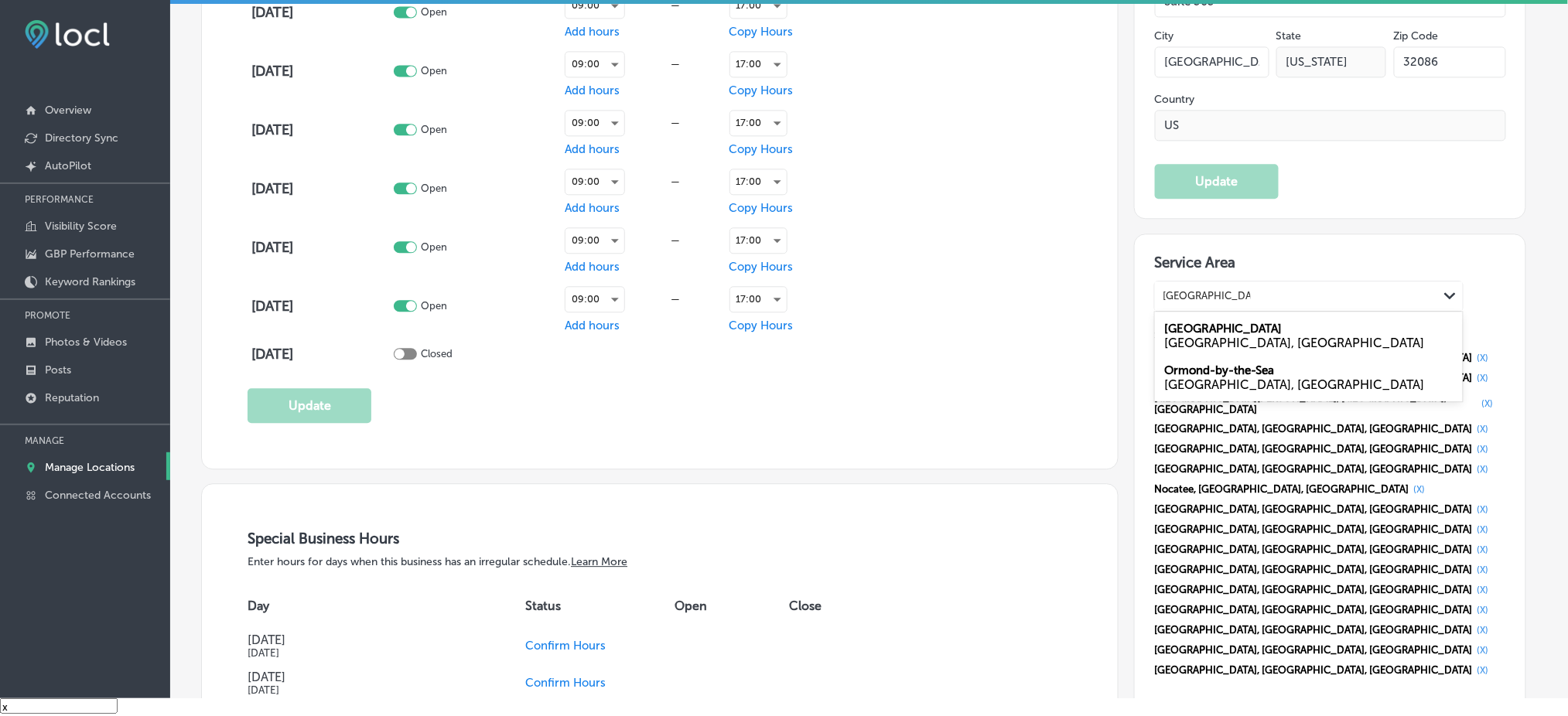
click at [1197, 336] on div "[GEOGRAPHIC_DATA], [GEOGRAPHIC_DATA]" at bounding box center [1308, 344] width 290 height 15
type input "[GEOGRAPHIC_DATA], [GEOGRAPHIC_DATA]"
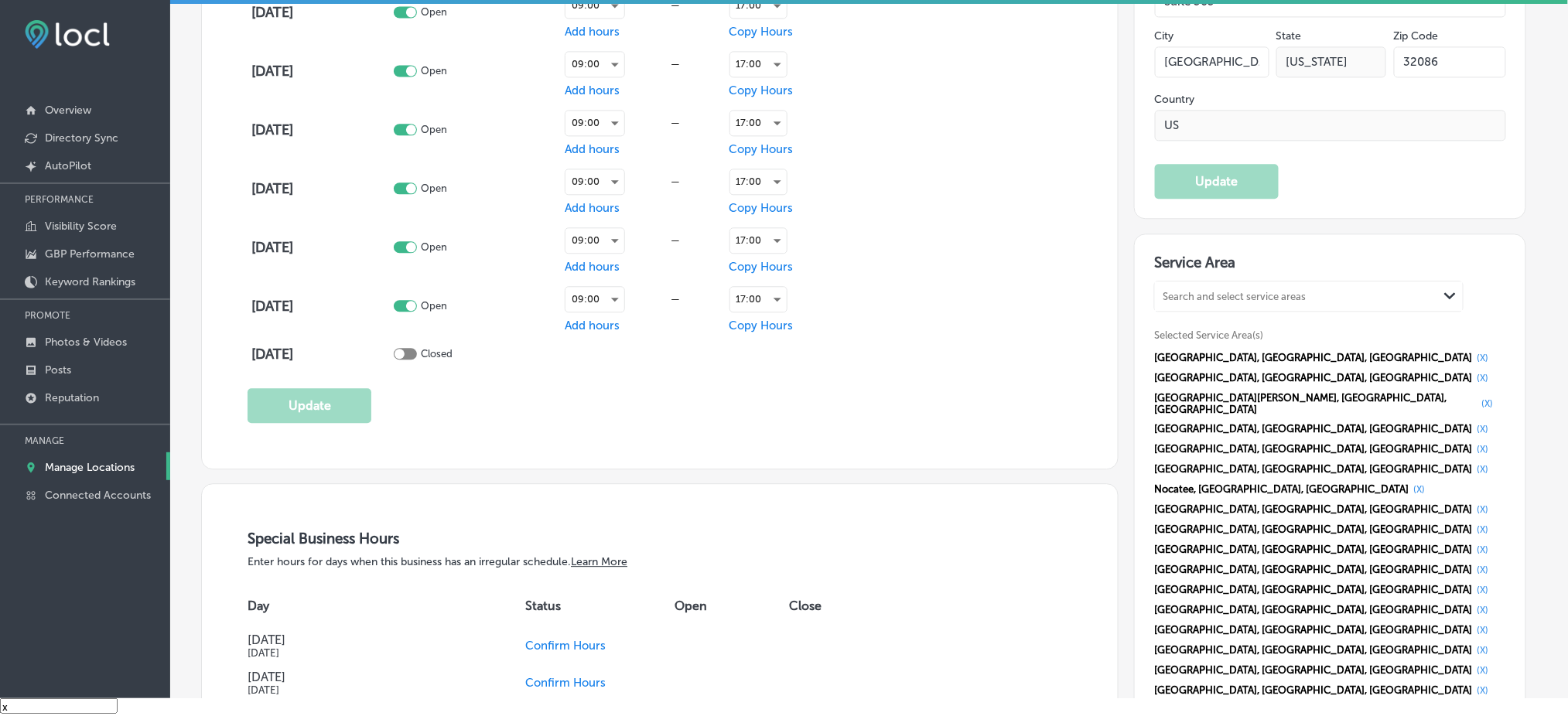
click at [1207, 290] on div "Search and select service areas" at bounding box center [1296, 296] width 283 height 20
paste input "[GEOGRAPHIC_DATA], [GEOGRAPHIC_DATA], [GEOGRAPHIC_DATA]"
drag, startPoint x: 1247, startPoint y: 281, endPoint x: 1257, endPoint y: 284, distance: 10.4
click at [1257, 290] on input "[GEOGRAPHIC_DATA], [GEOGRAPHIC_DATA], [GEOGRAPHIC_DATA]" at bounding box center [1249, 296] width 171 height 11
drag, startPoint x: 1242, startPoint y: 289, endPoint x: 1395, endPoint y: 290, distance: 153.0
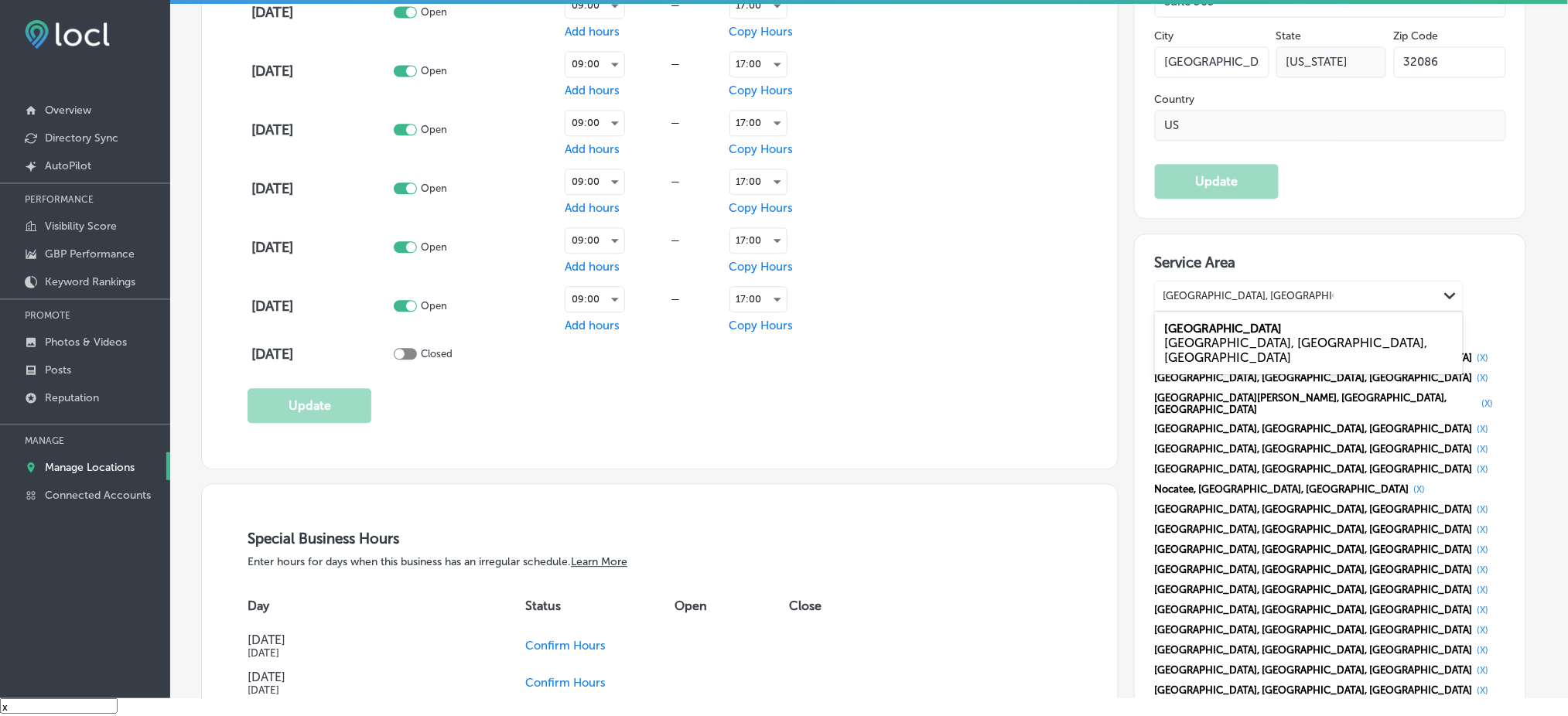
click at [1395, 290] on div "[GEOGRAPHIC_DATA], [GEOGRAPHIC_DATA], [GEOGRAPHIC_DATA] [GEOGRAPHIC_DATA], [GEO…" at bounding box center [1296, 296] width 283 height 20
click at [1207, 322] on label "[GEOGRAPHIC_DATA]" at bounding box center [1223, 329] width 117 height 14
type input "[GEOGRAPHIC_DATA], [GEOGRAPHIC_DATA]"
click at [1209, 290] on div "Search and select service areas" at bounding box center [1235, 296] width 143 height 11
paste input "[GEOGRAPHIC_DATA], [GEOGRAPHIC_DATA]"
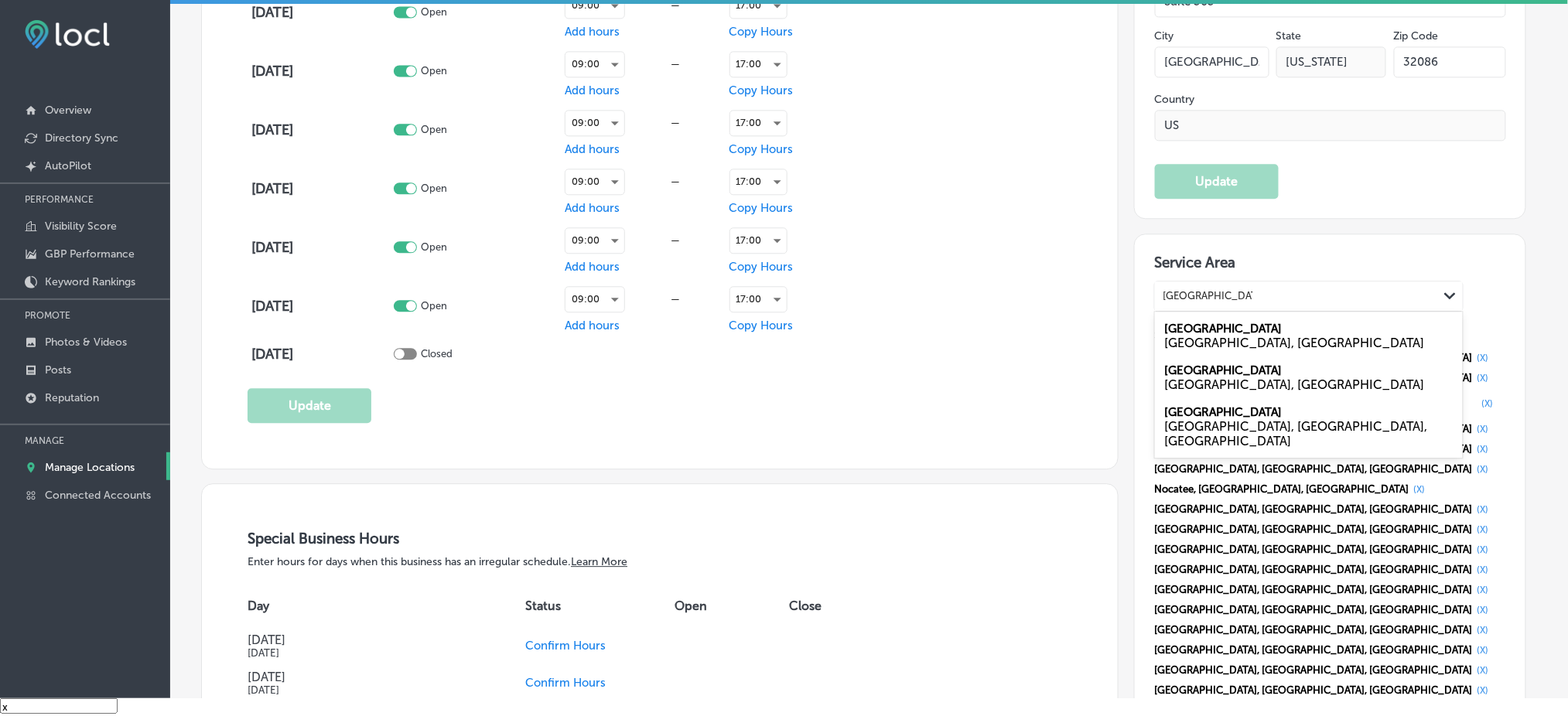
click at [1213, 336] on div "[GEOGRAPHIC_DATA], [GEOGRAPHIC_DATA]" at bounding box center [1308, 344] width 290 height 15
type input "[GEOGRAPHIC_DATA], [GEOGRAPHIC_DATA]"
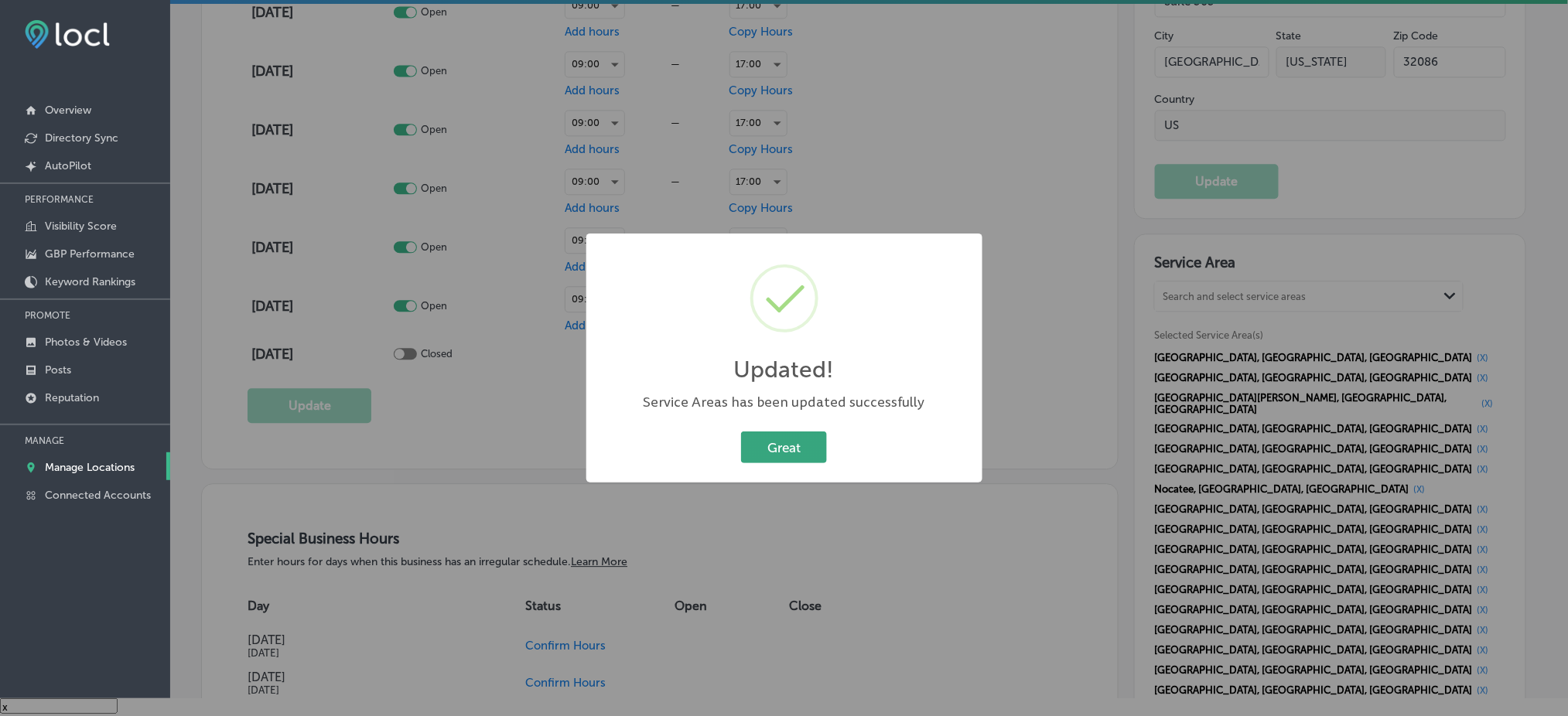
click at [818, 453] on button "Great" at bounding box center [784, 448] width 86 height 32
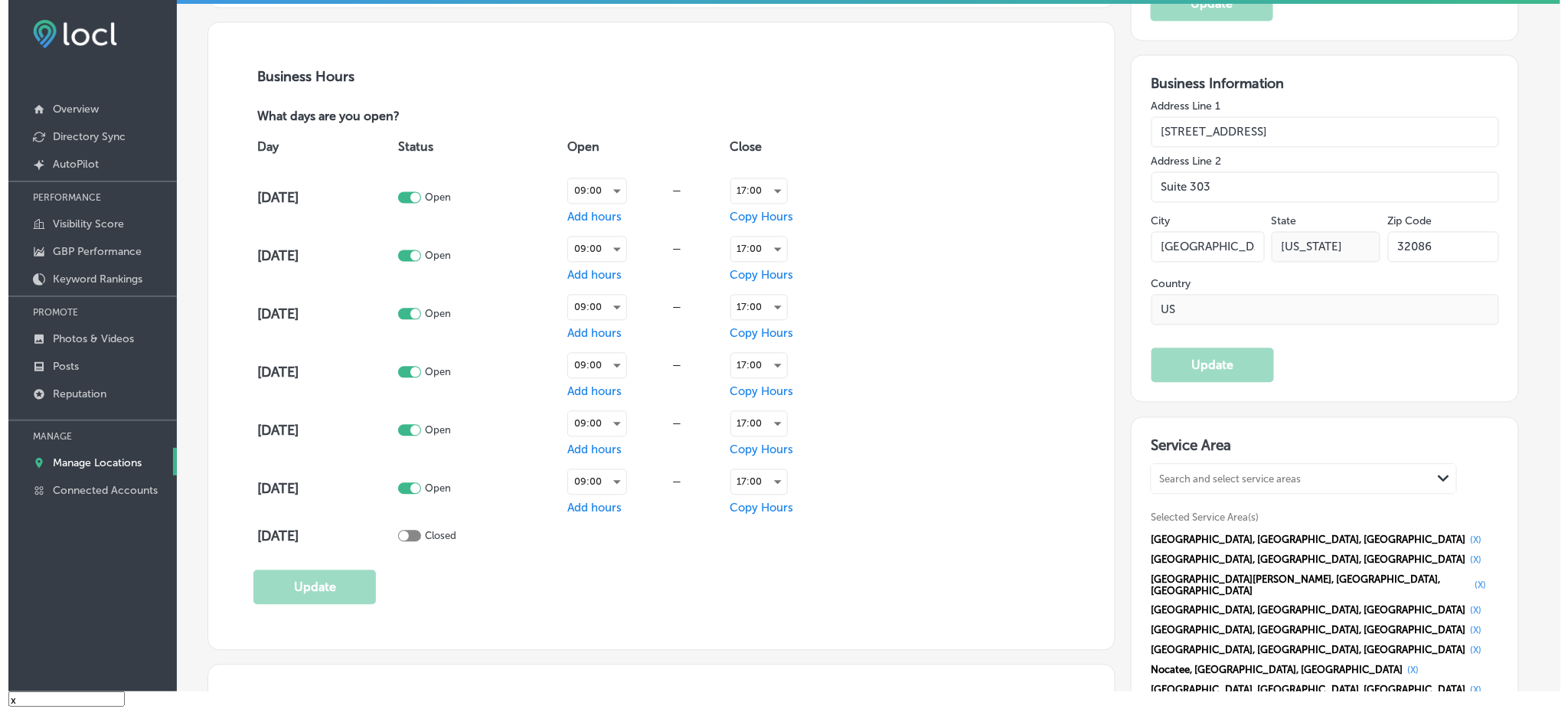
scroll to position [1021, 0]
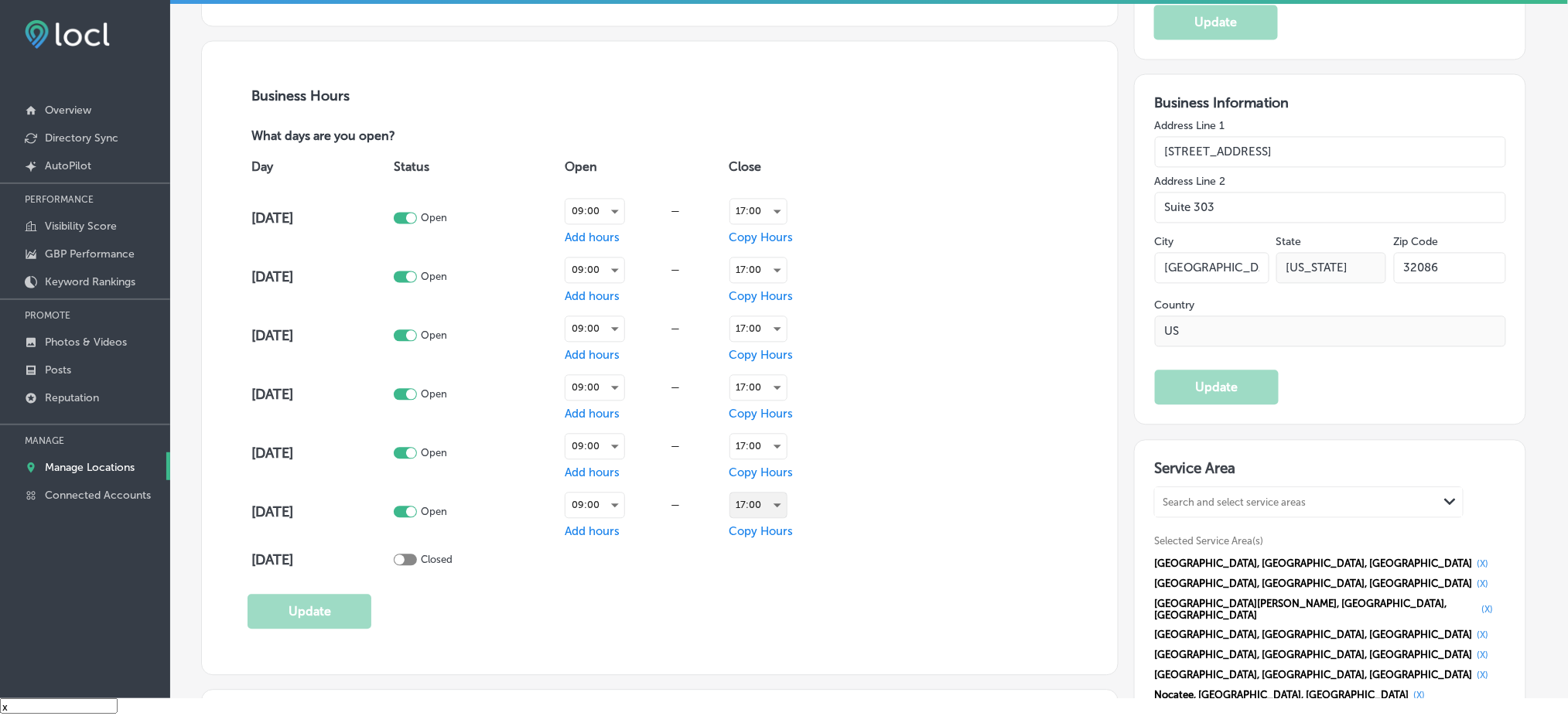
click at [761, 506] on div "17:00" at bounding box center [758, 506] width 57 height 25
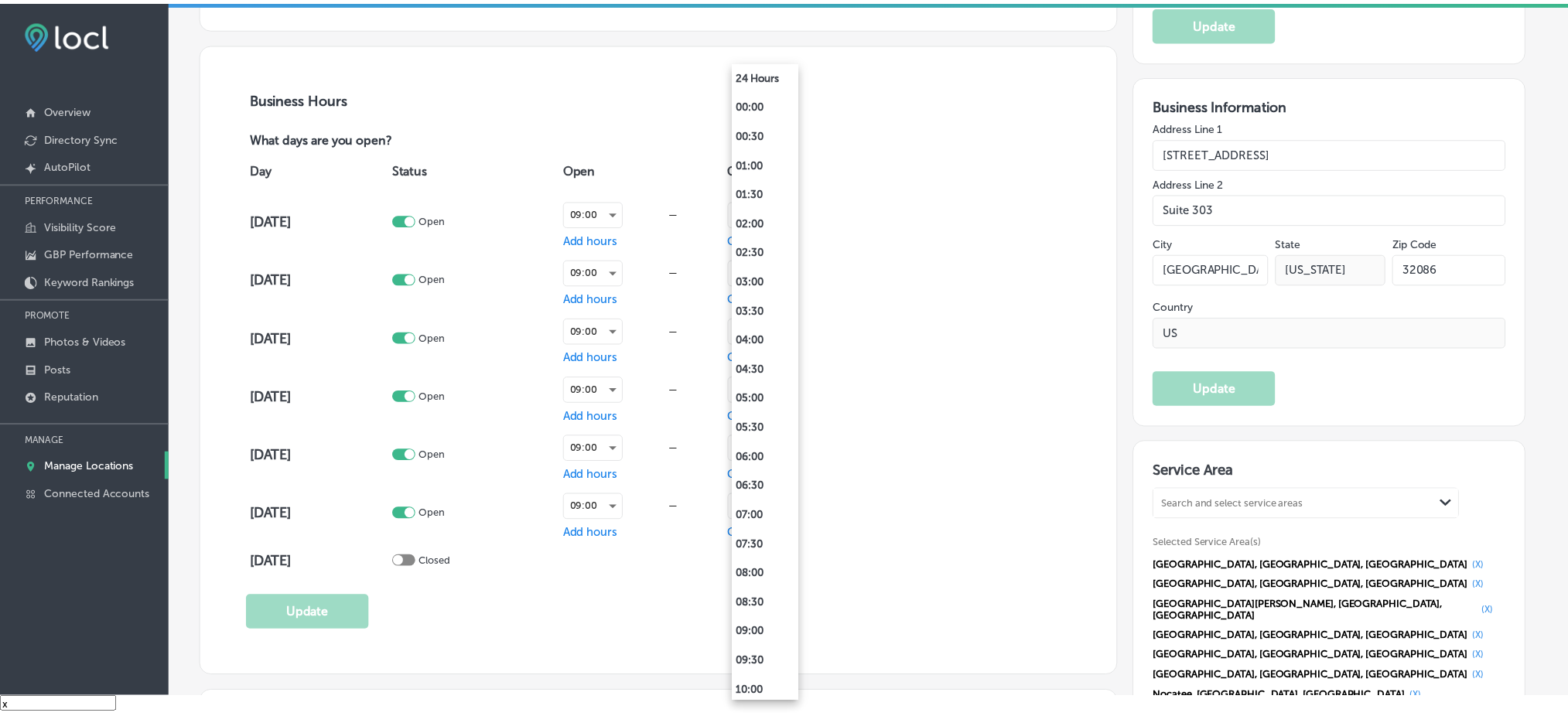
scroll to position [722, 0]
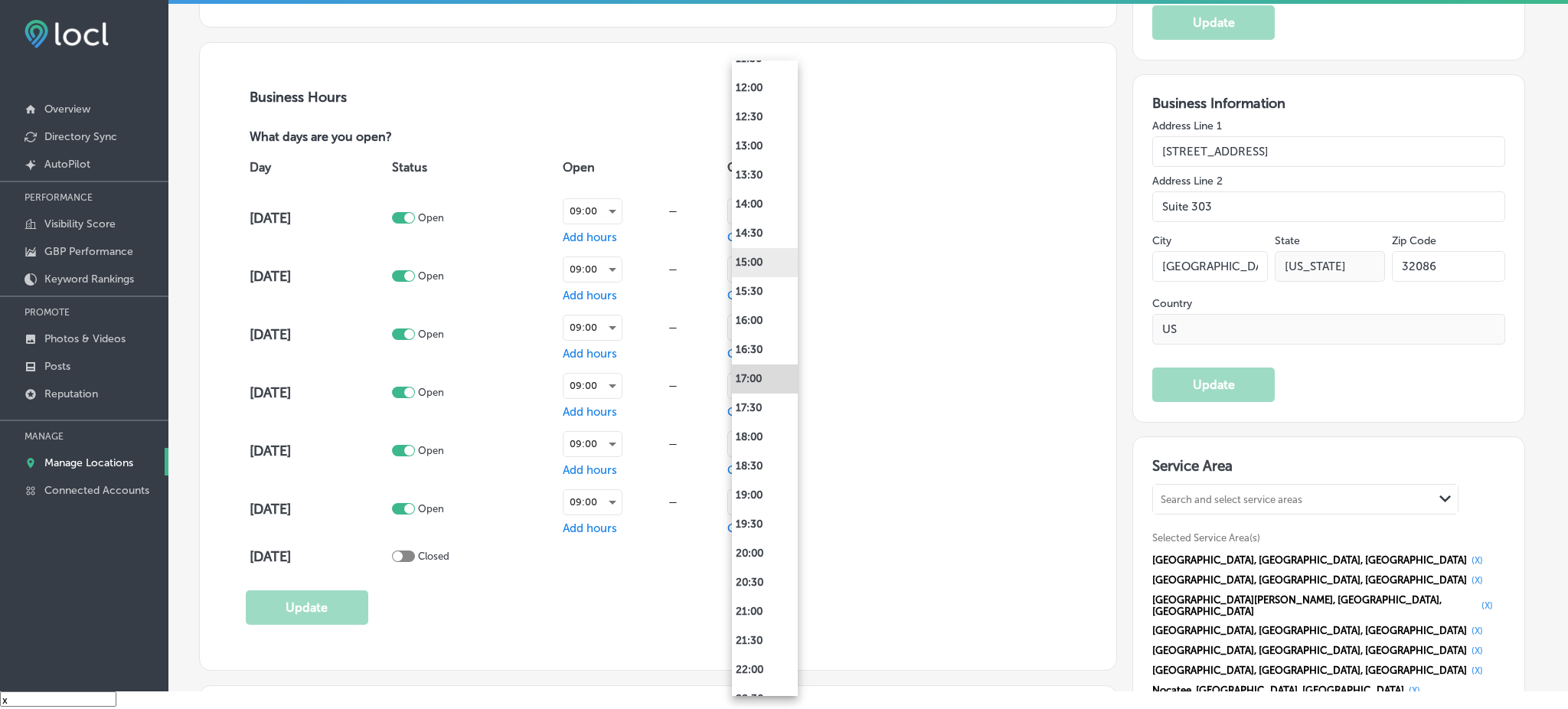
click at [765, 267] on li "15:00" at bounding box center [764, 263] width 65 height 30
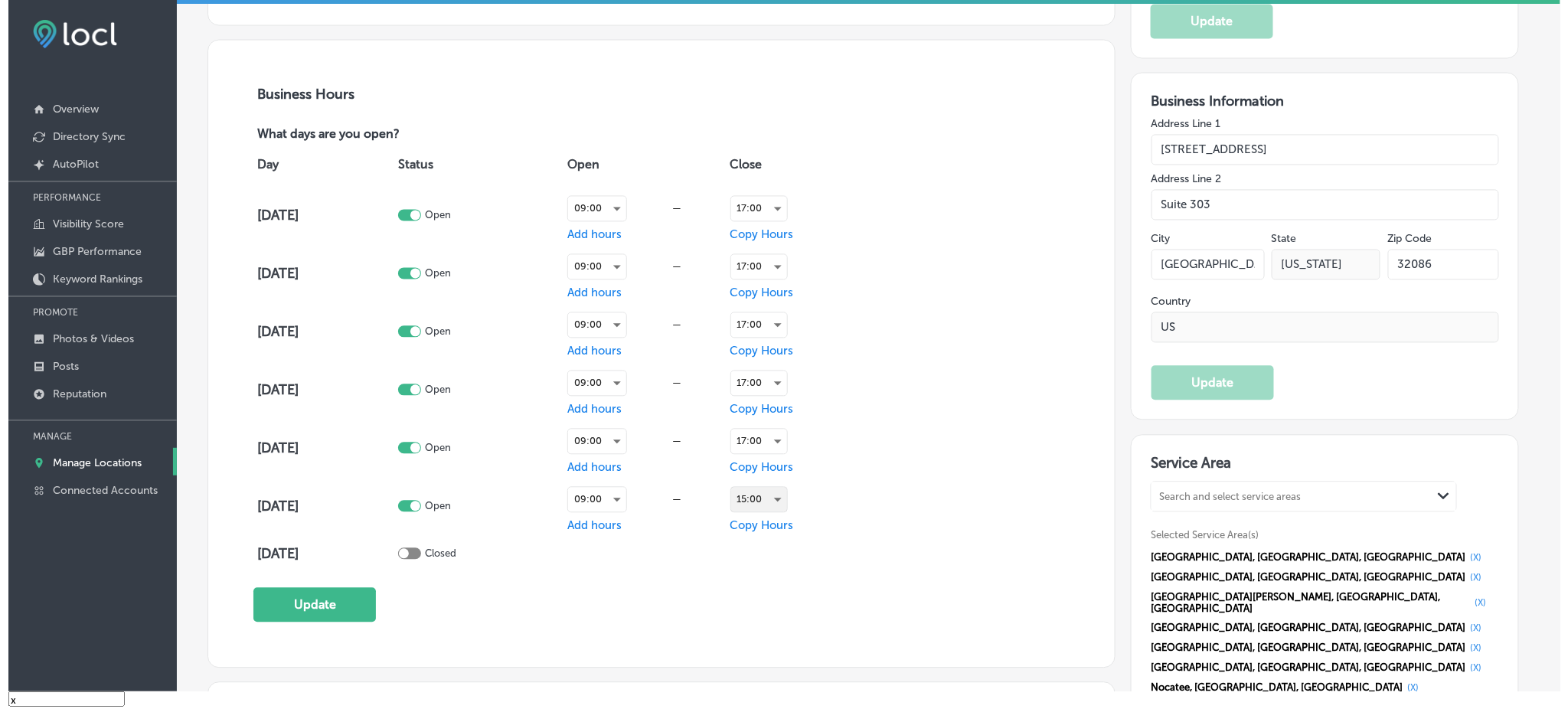
scroll to position [1021, 0]
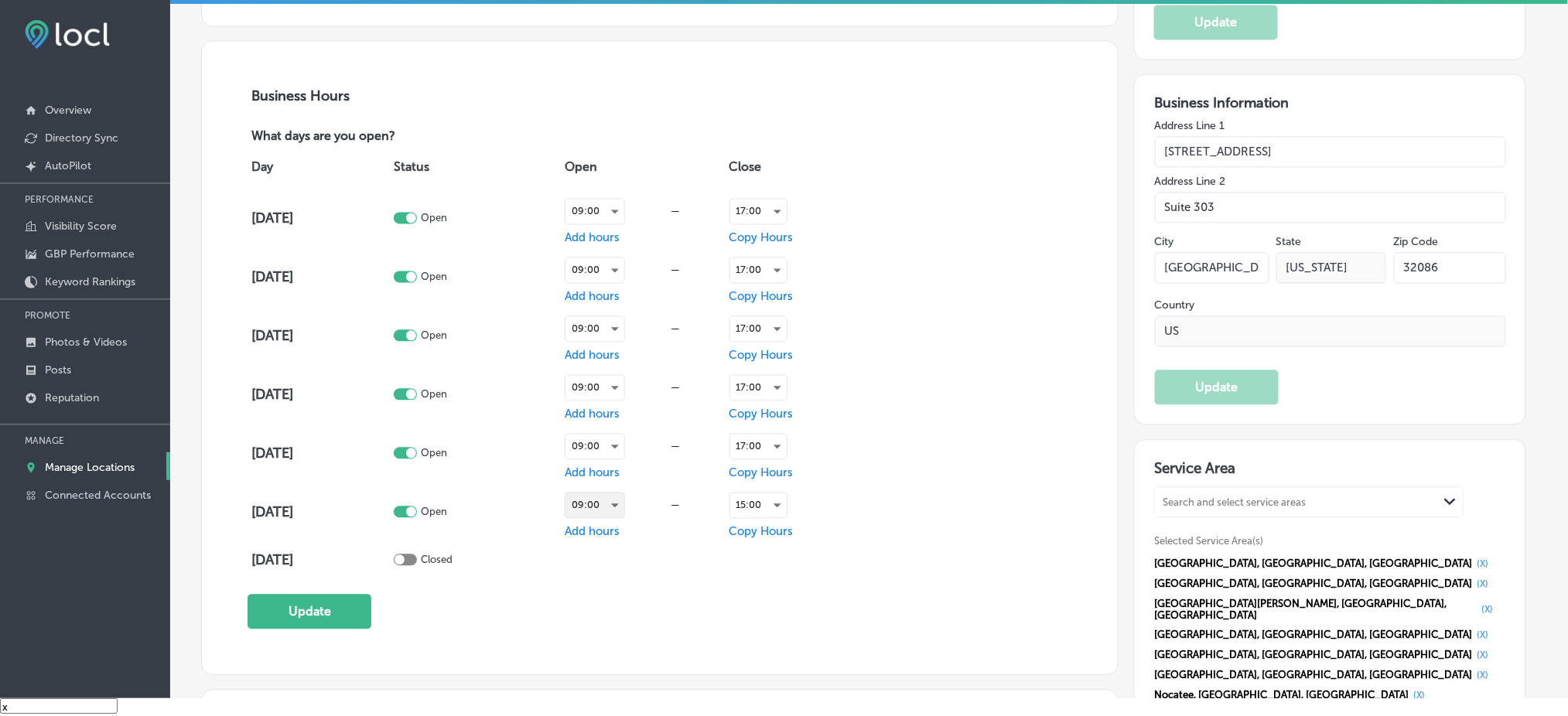
click at [624, 502] on div "09:00" at bounding box center [594, 506] width 59 height 25
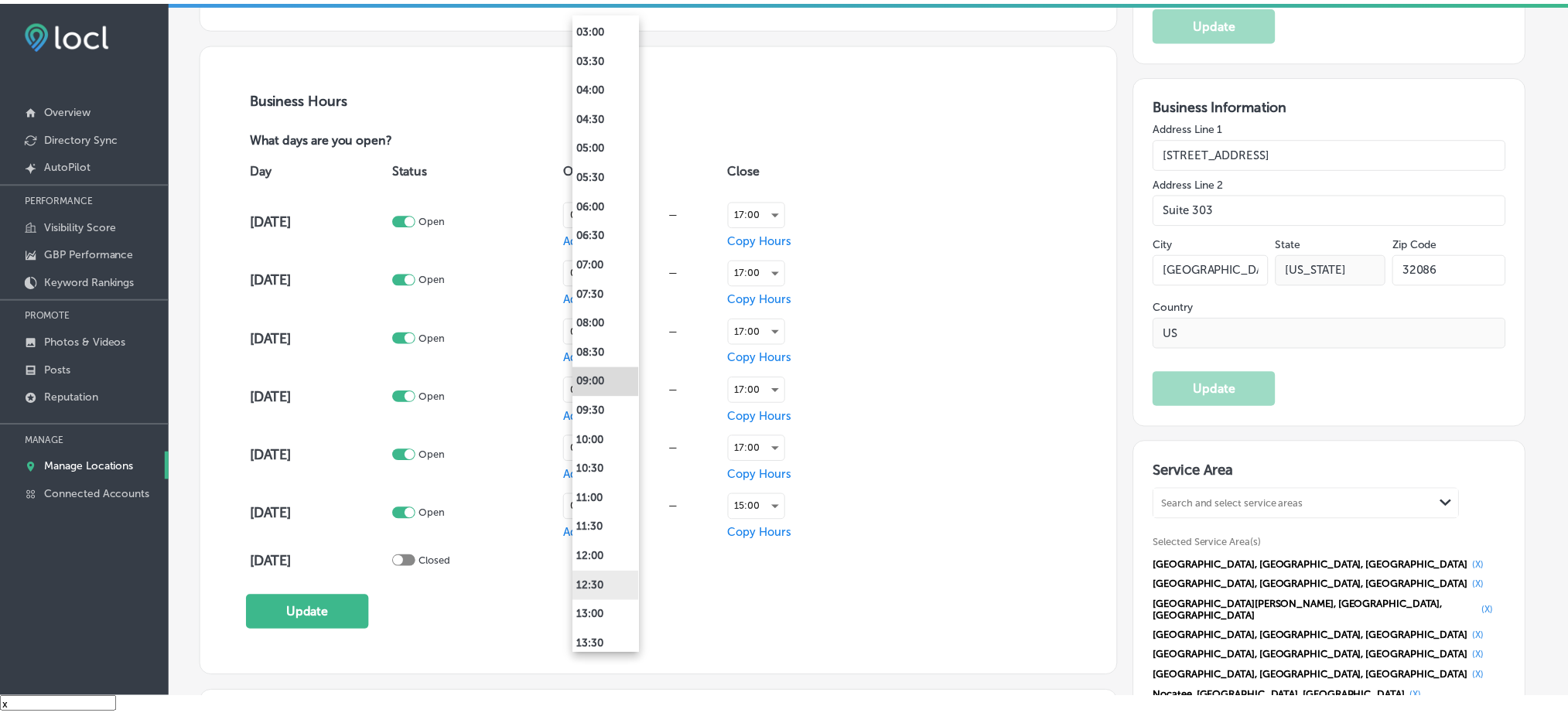
scroll to position [206, 0]
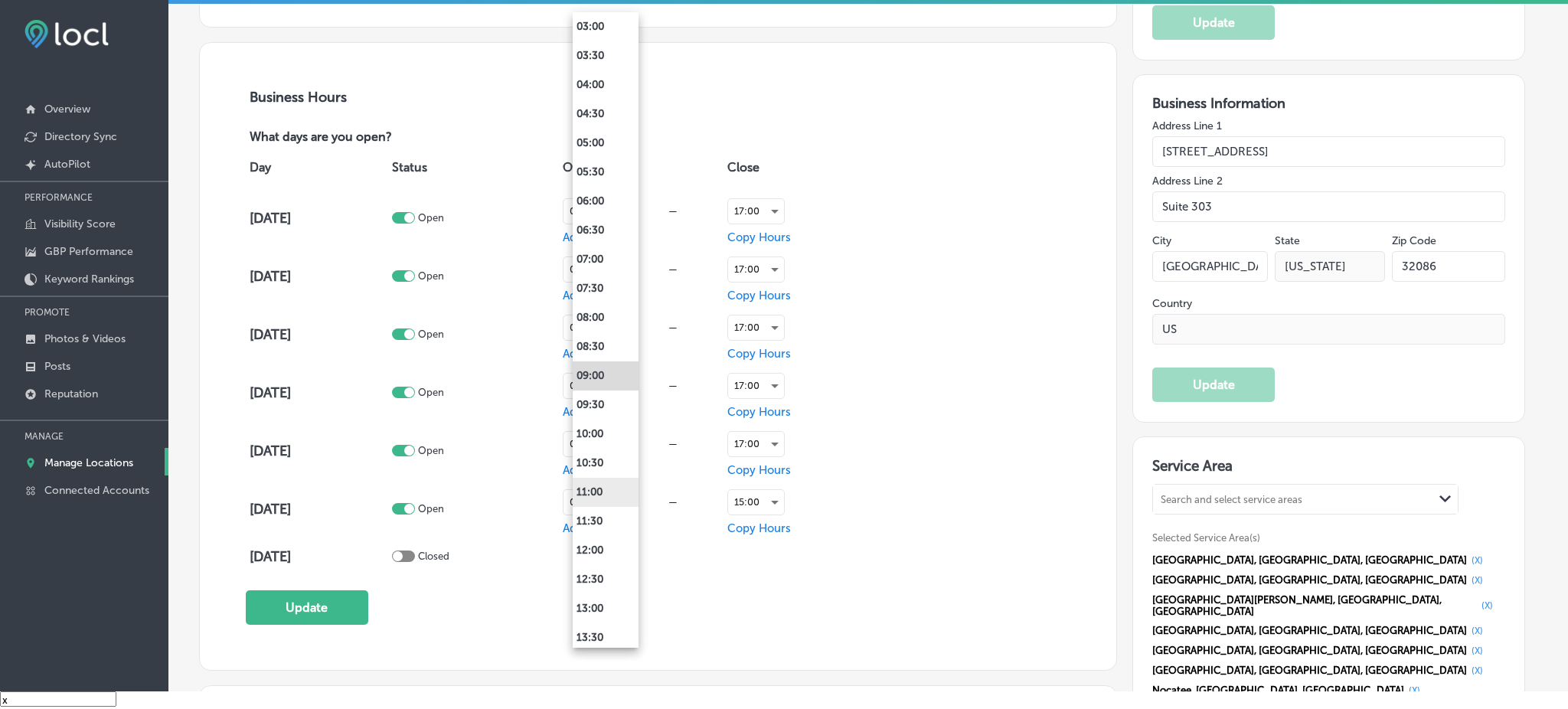
click at [615, 490] on li "11:00" at bounding box center [605, 492] width 65 height 30
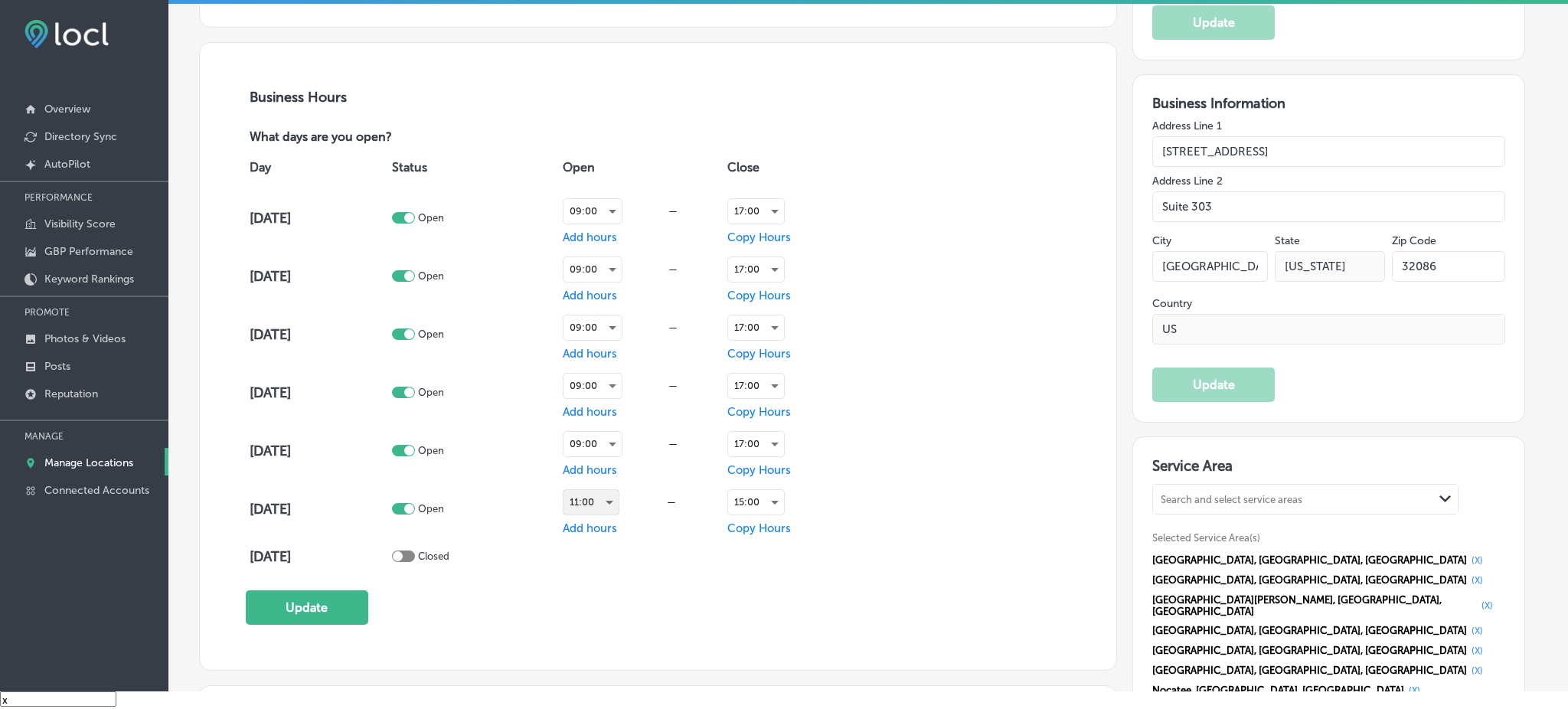
scroll to position [1021, 0]
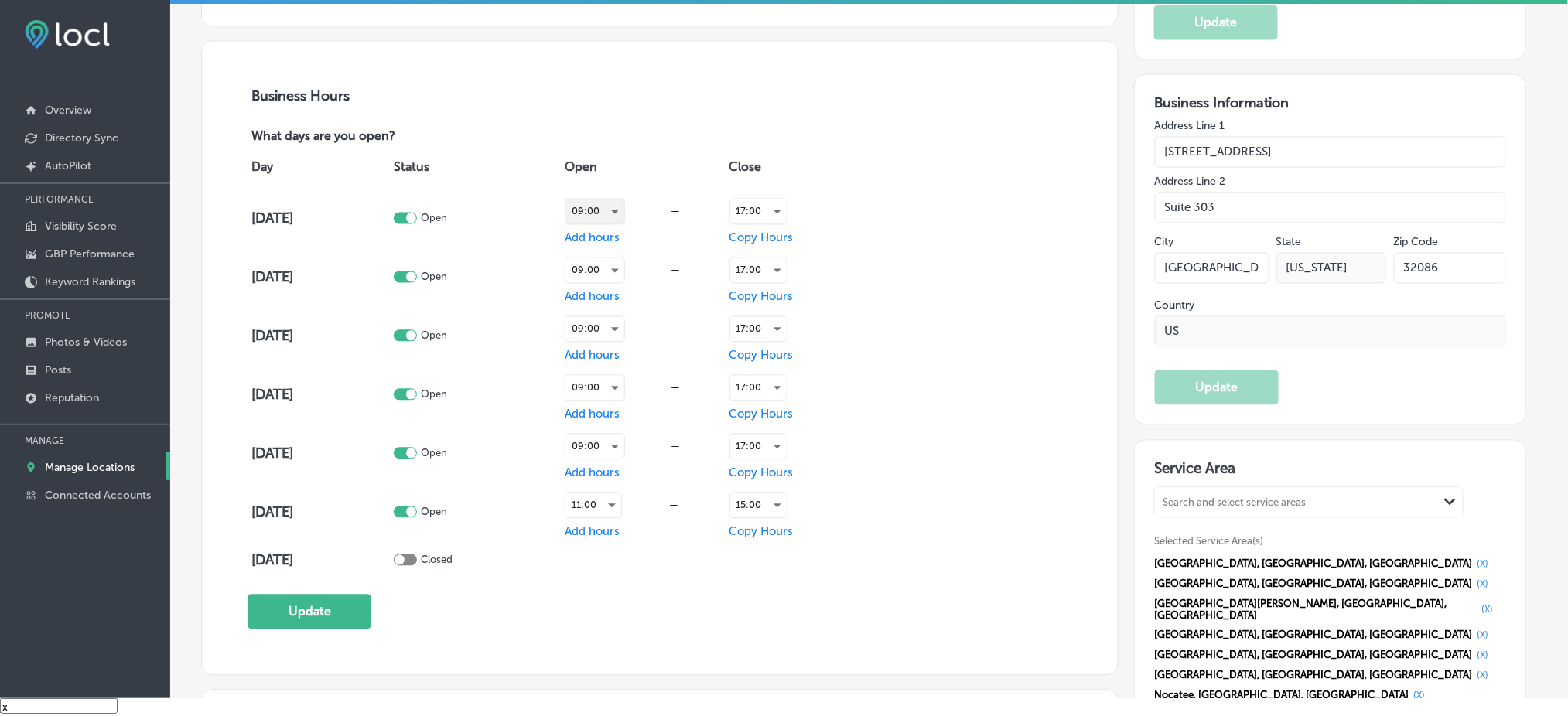
click at [624, 211] on div "09:00" at bounding box center [594, 211] width 59 height 25
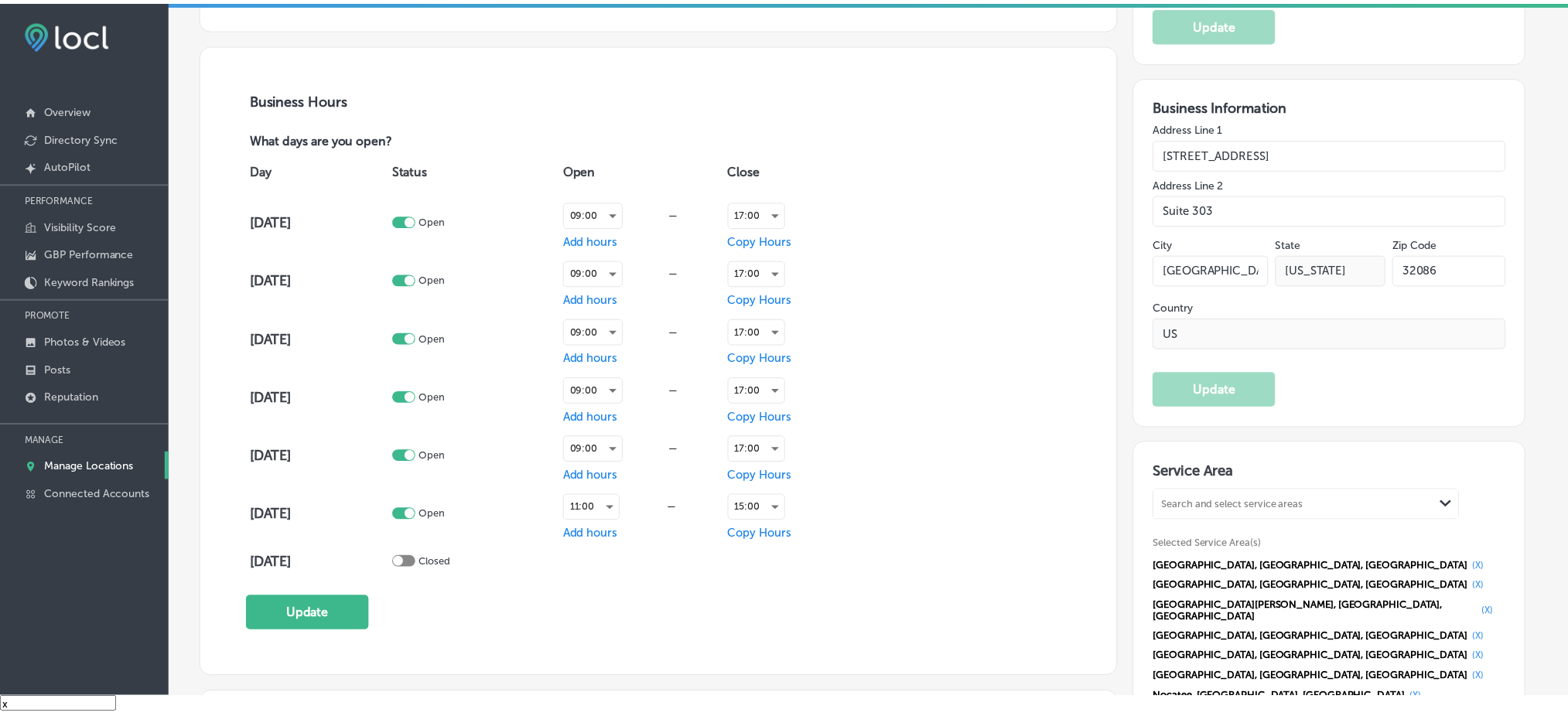
scroll to position [1032, 0]
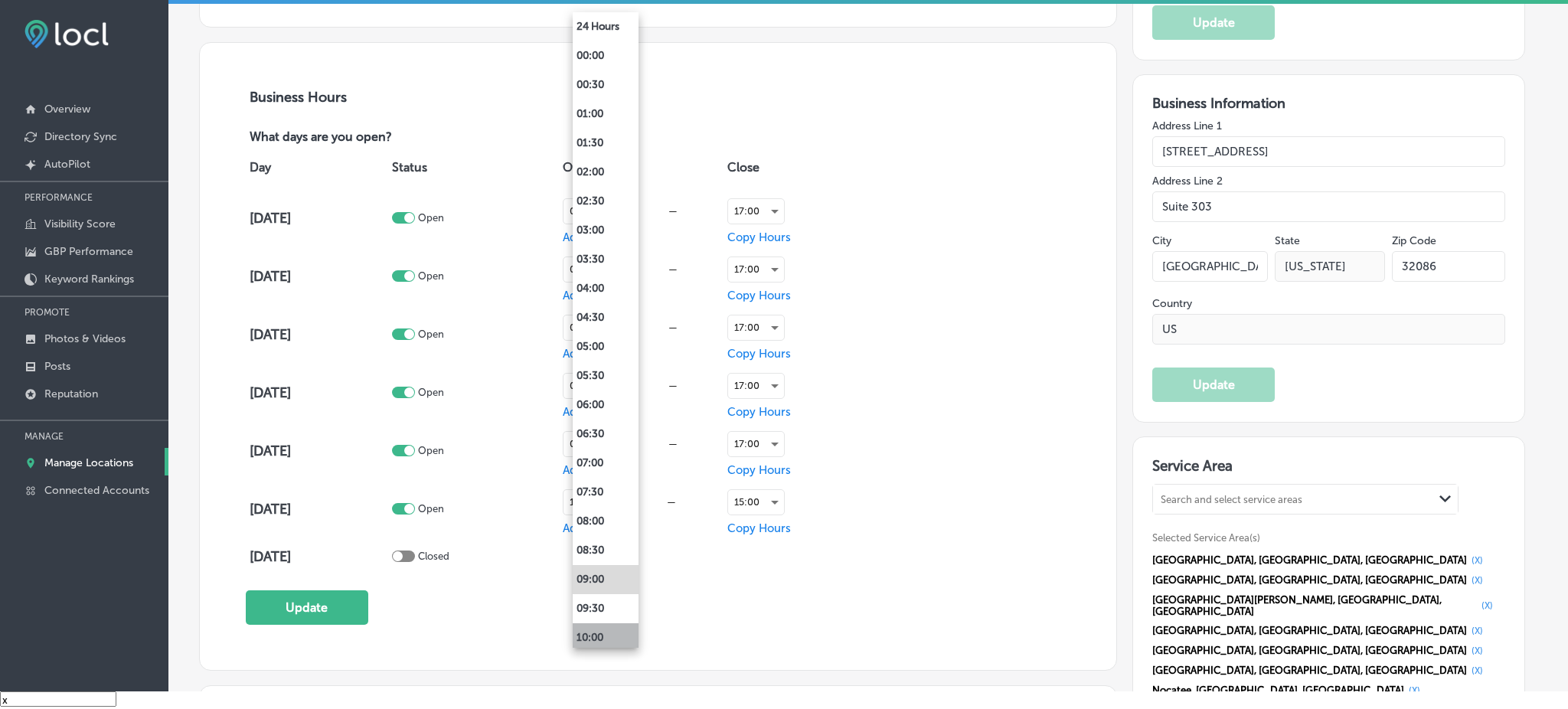
click at [605, 630] on li "10:00" at bounding box center [605, 638] width 65 height 30
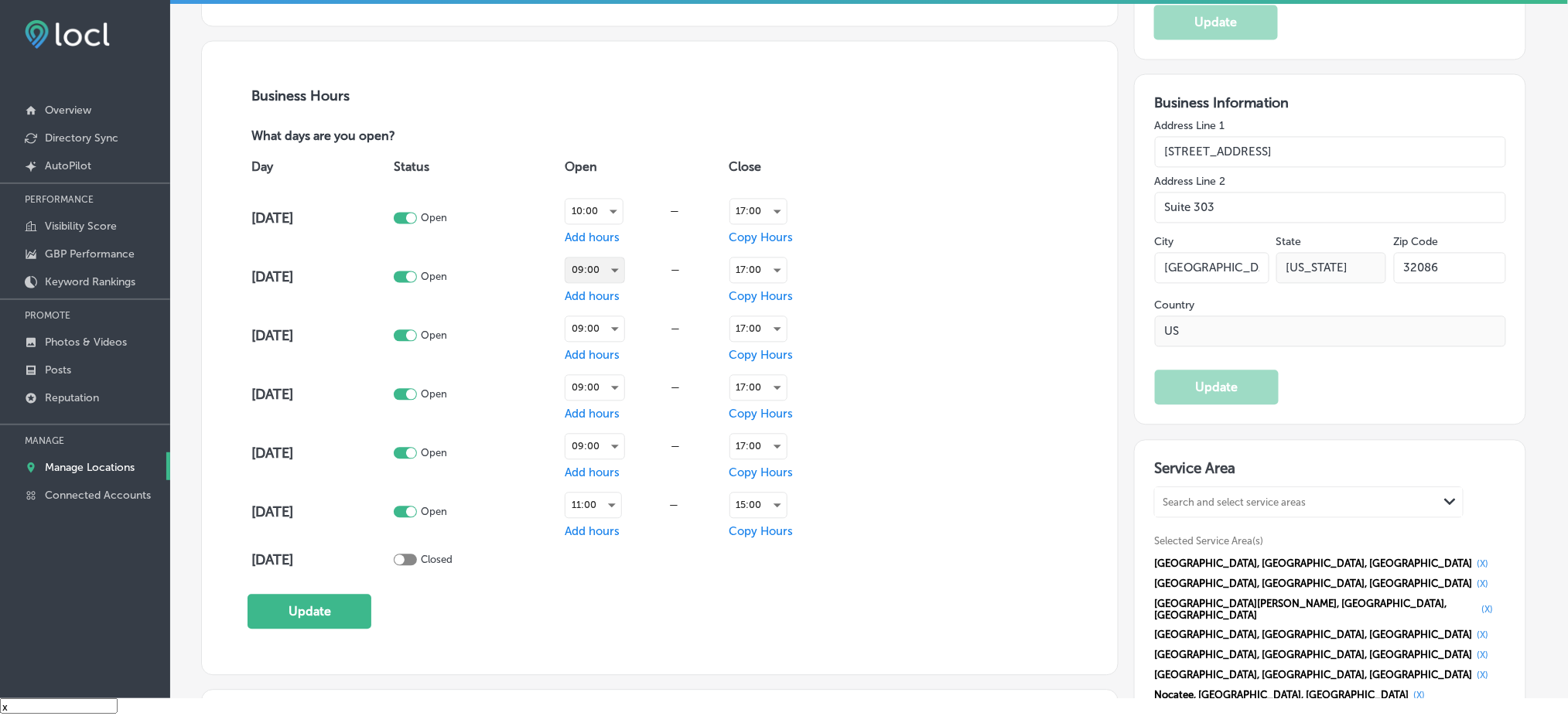
click at [614, 259] on div "09:00" at bounding box center [594, 270] width 59 height 25
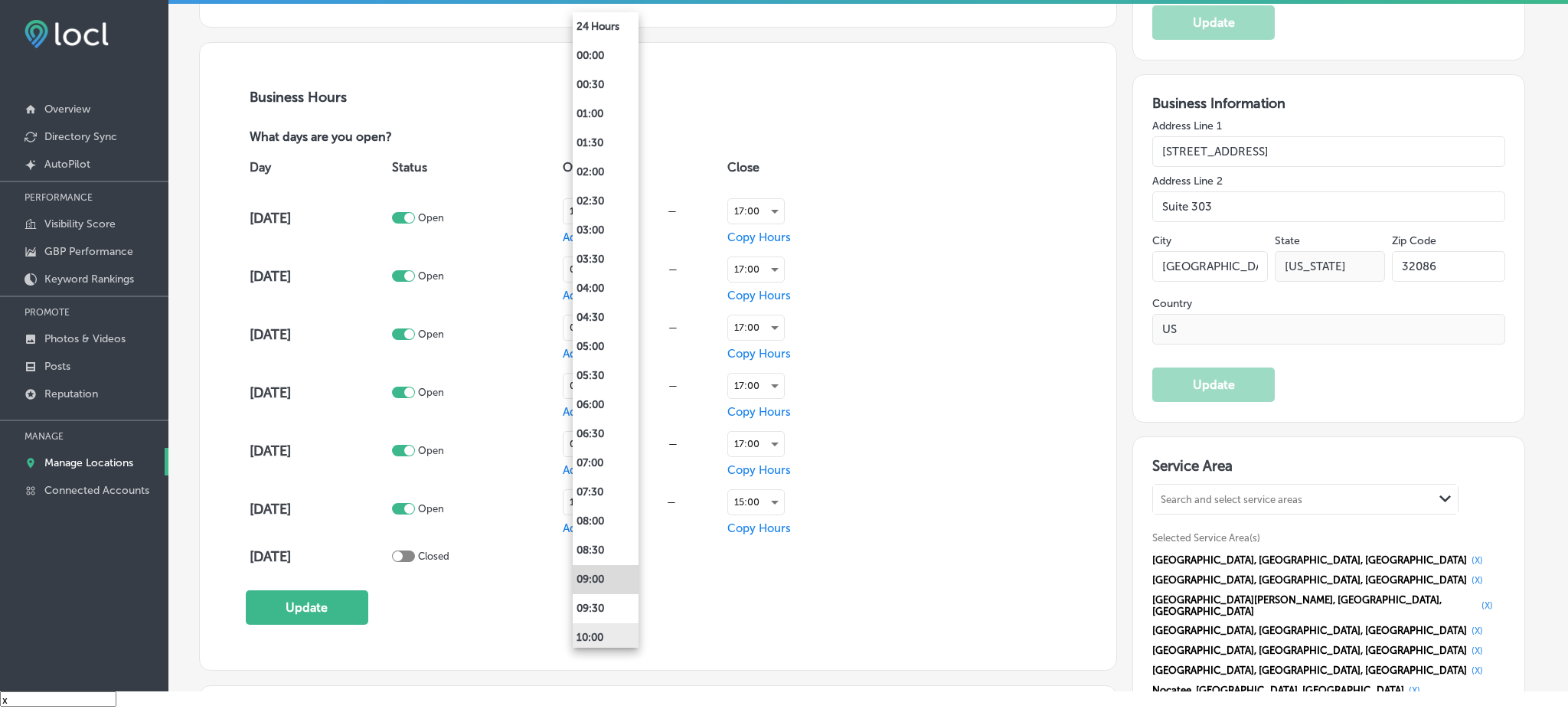
click at [601, 644] on li "10:00" at bounding box center [605, 638] width 65 height 30
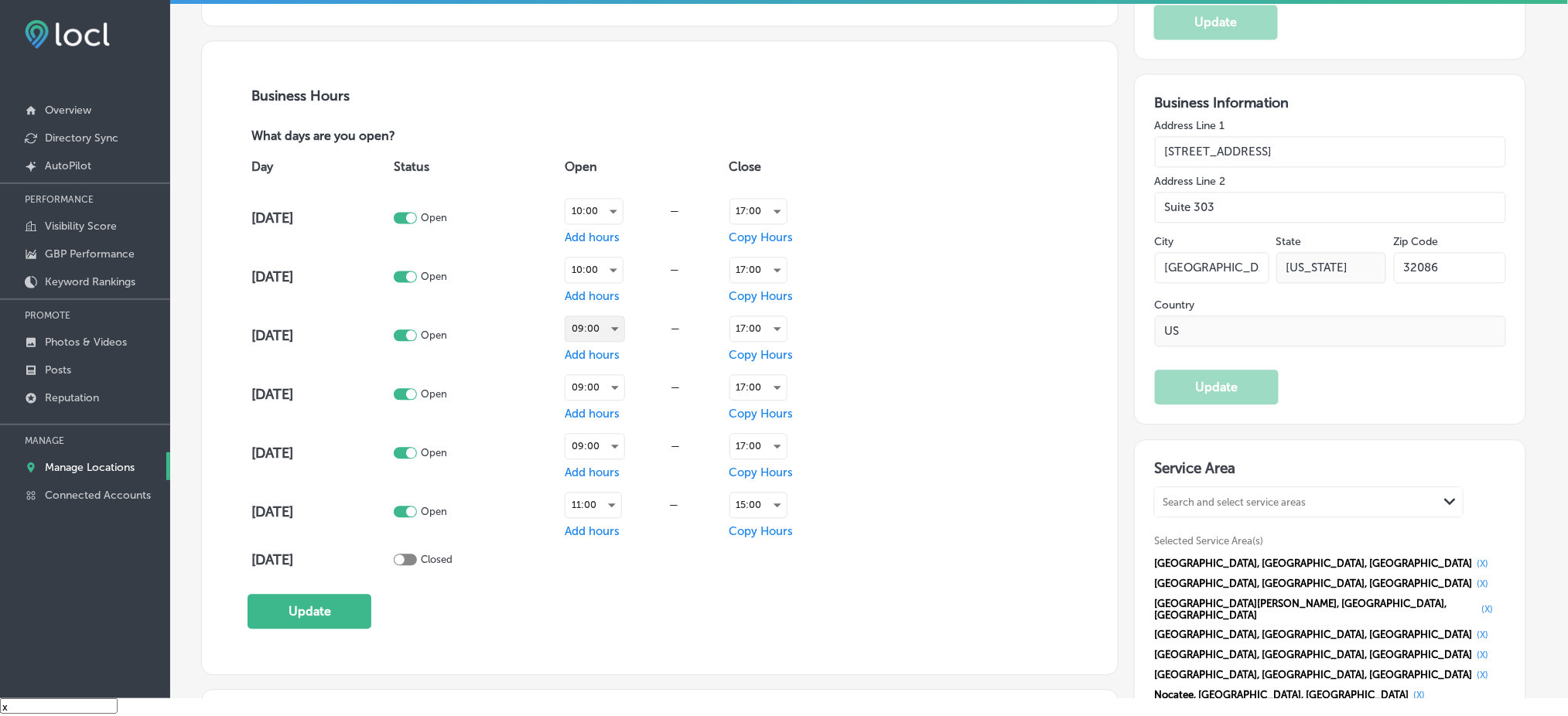
click at [620, 327] on div "09:00" at bounding box center [594, 330] width 59 height 25
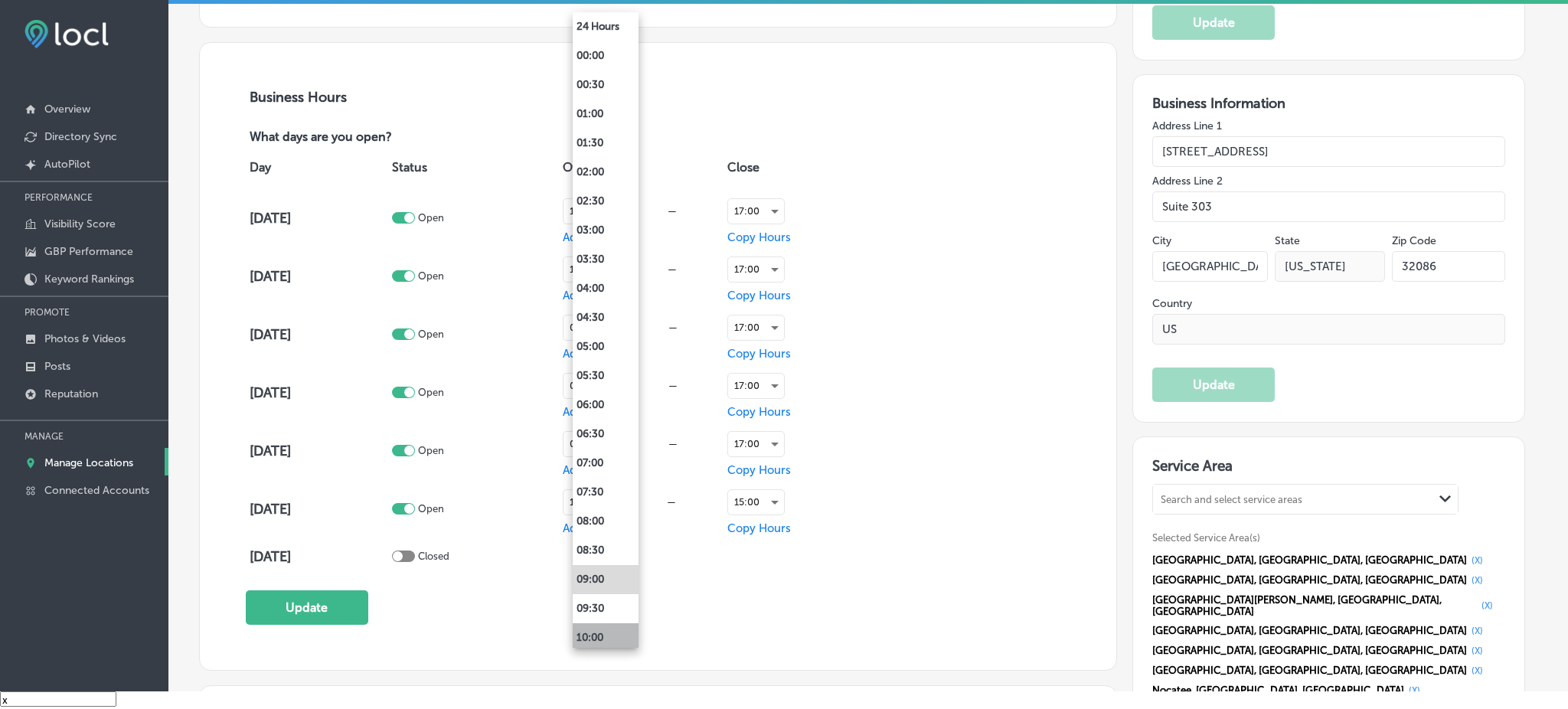
click at [606, 639] on li "10:00" at bounding box center [605, 638] width 65 height 30
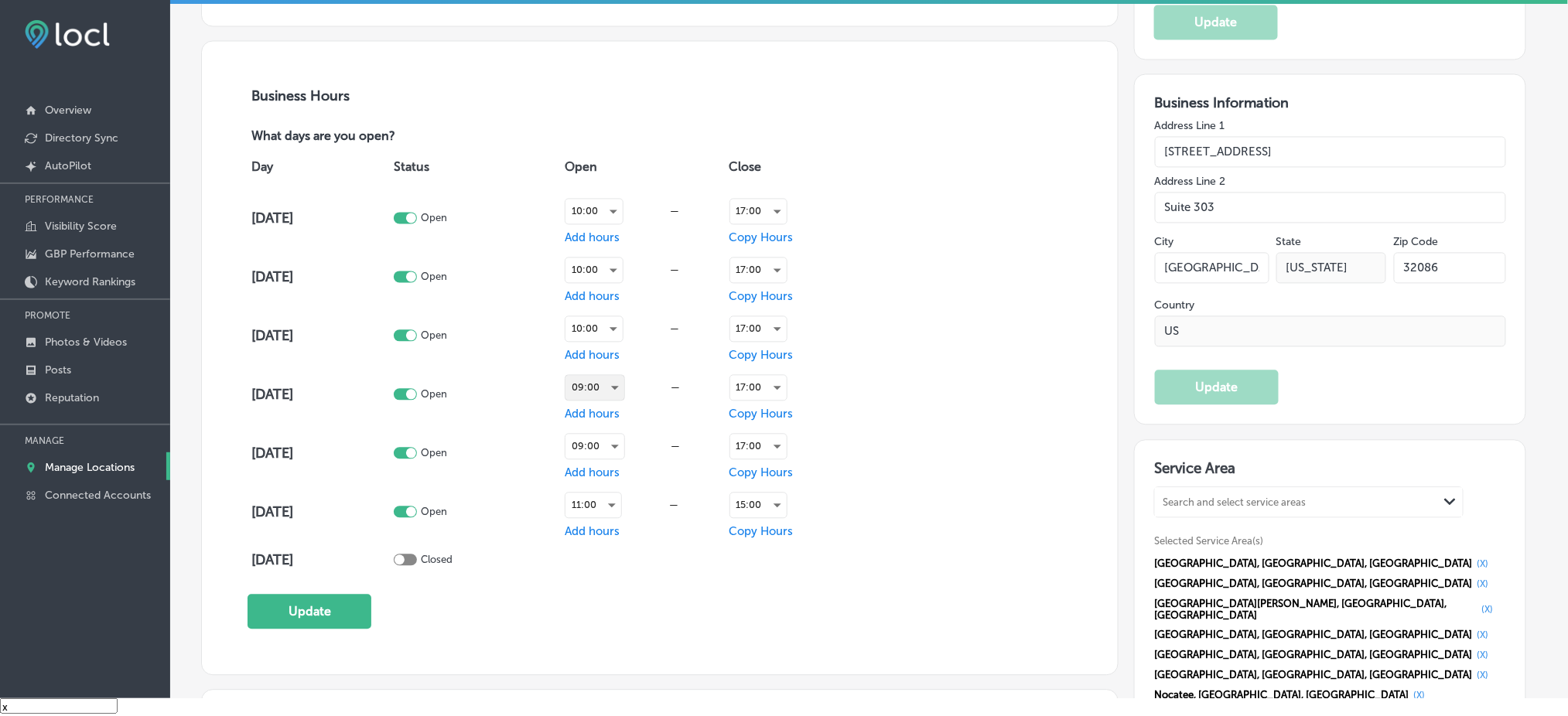
click at [615, 389] on div "09:00" at bounding box center [594, 388] width 59 height 25
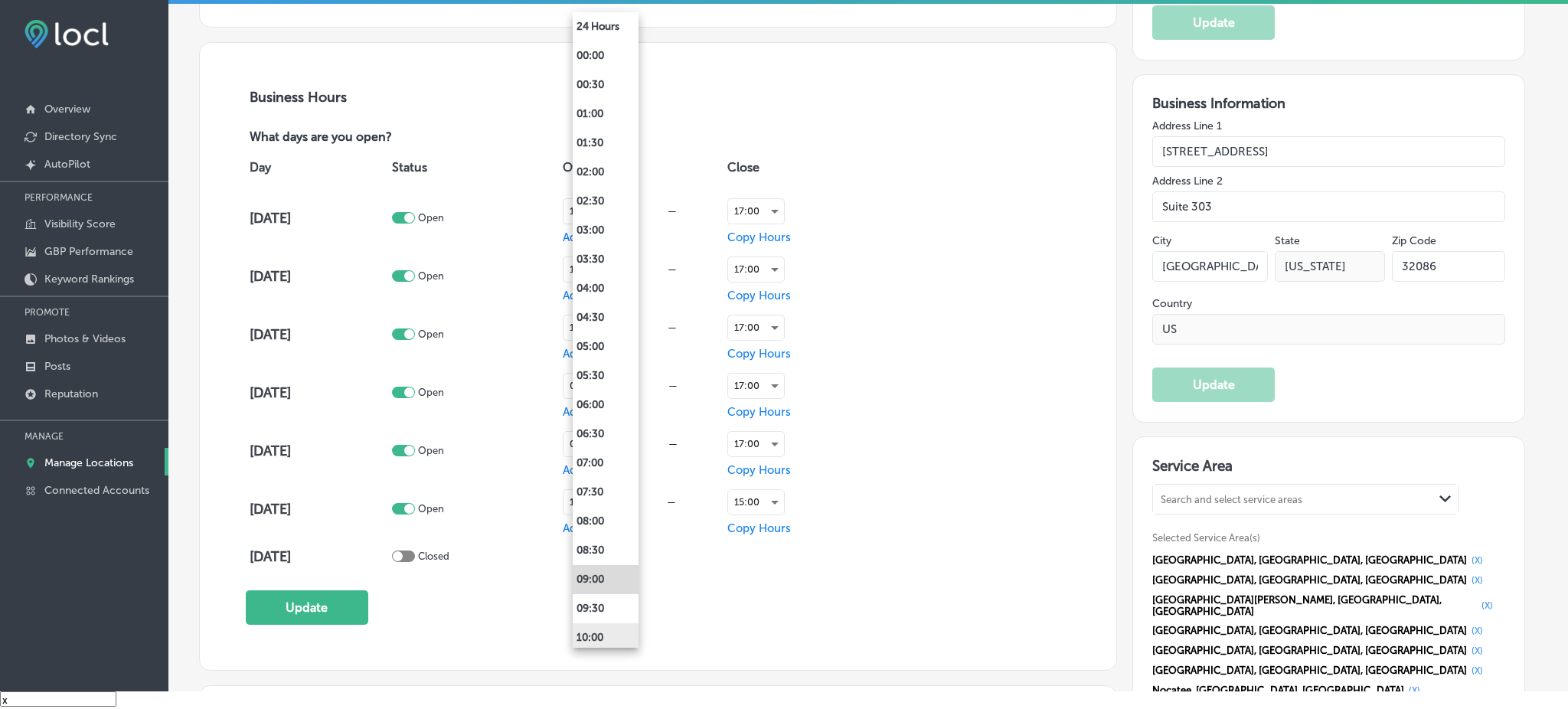
click at [621, 631] on li "10:00" at bounding box center [605, 638] width 65 height 30
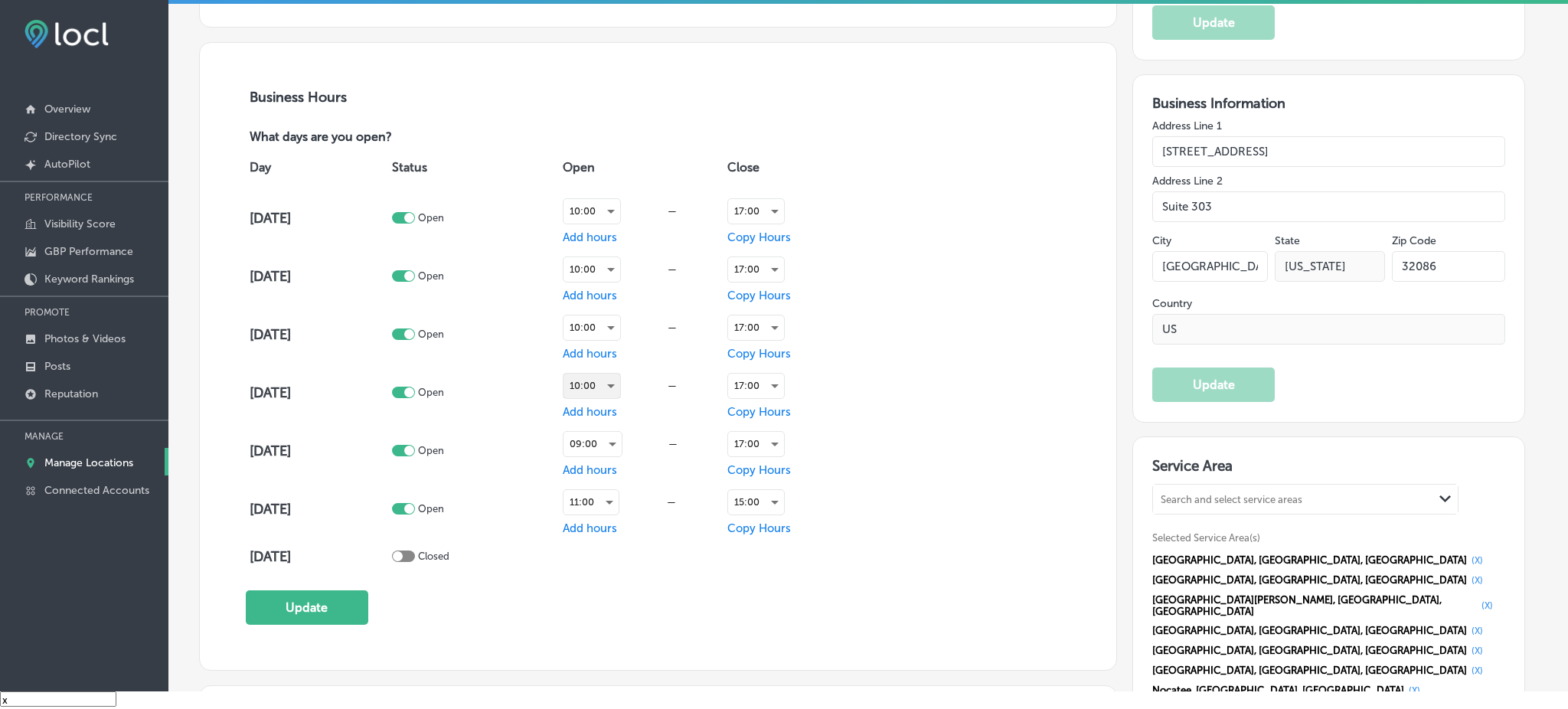
scroll to position [1021, 0]
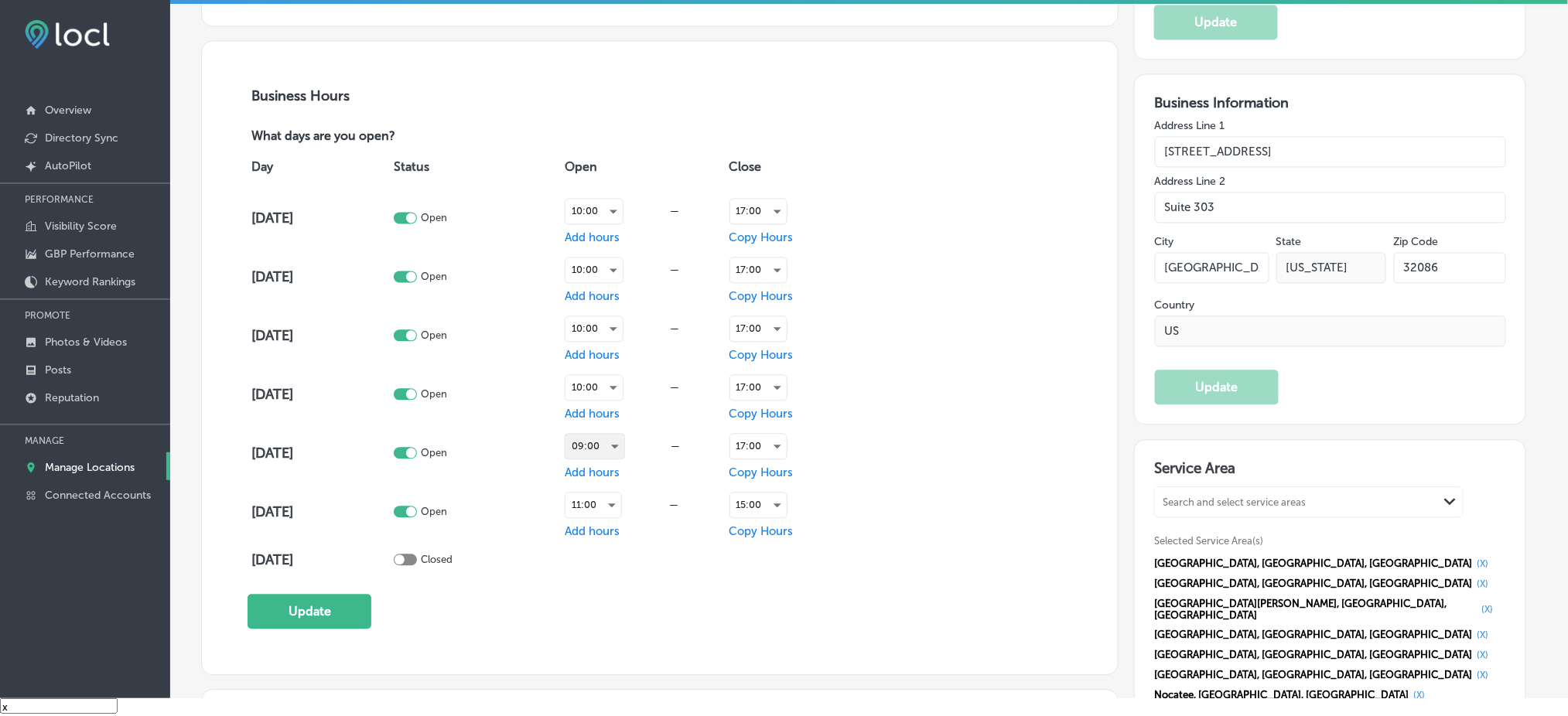
click at [615, 437] on div "09:00" at bounding box center [594, 447] width 59 height 25
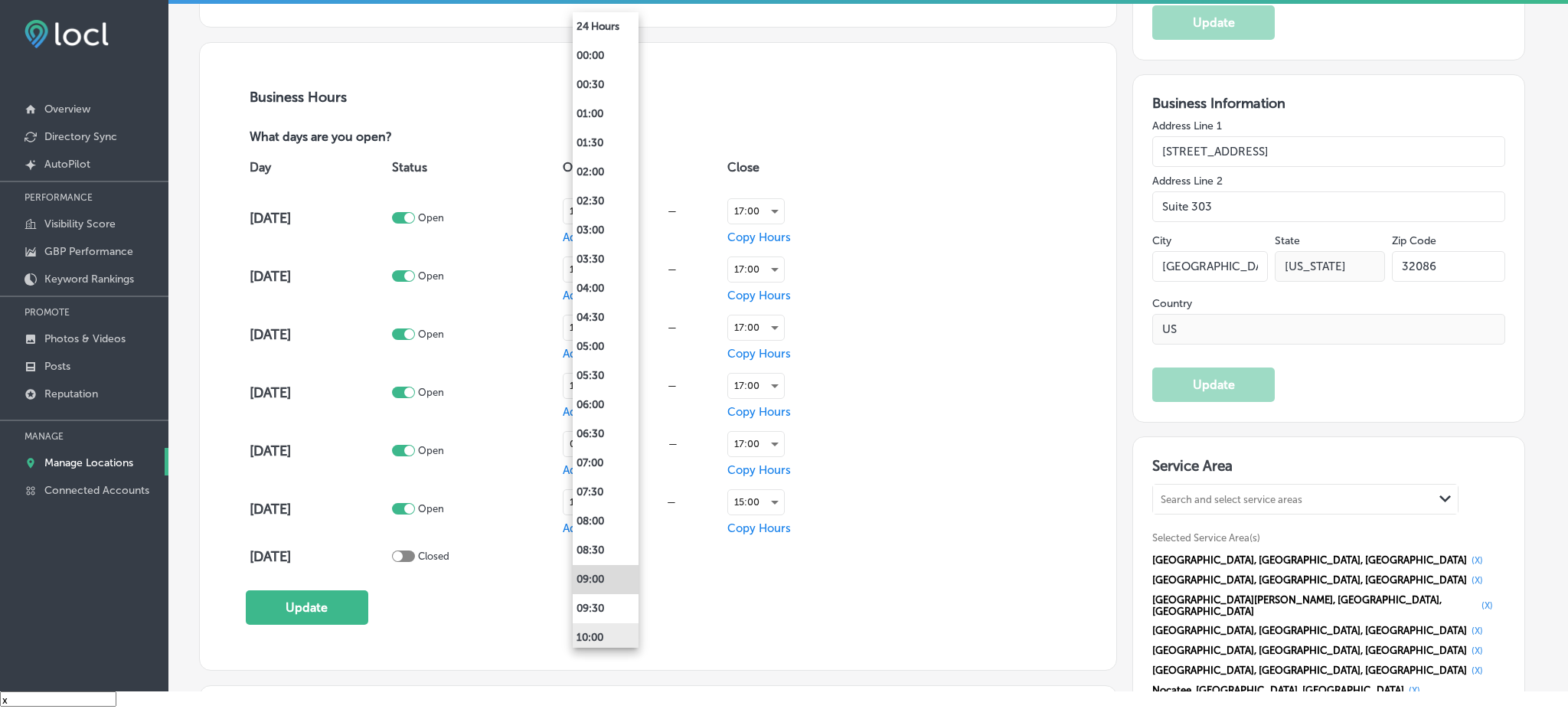
click at [630, 633] on li "10:00" at bounding box center [605, 638] width 65 height 30
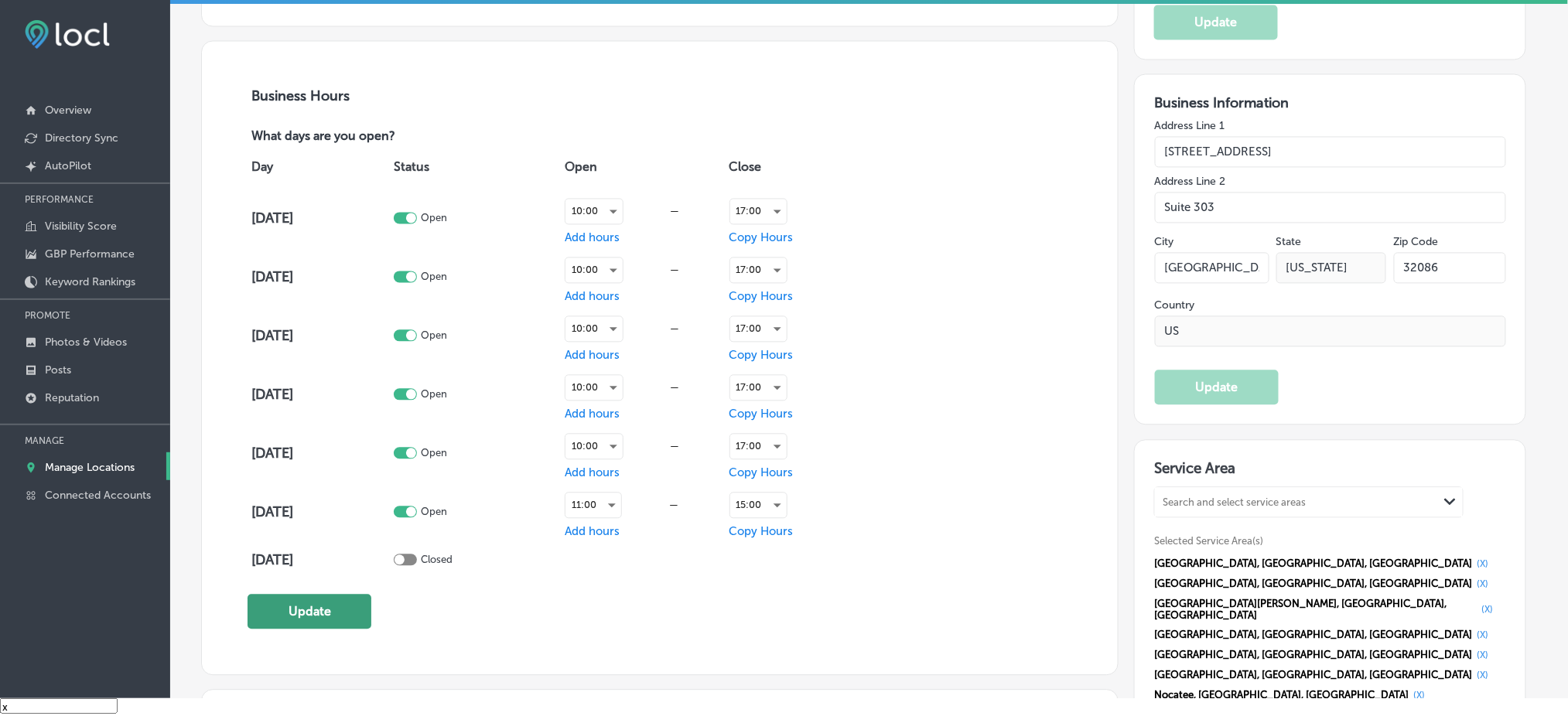
click at [343, 604] on button "Update" at bounding box center [309, 612] width 124 height 34
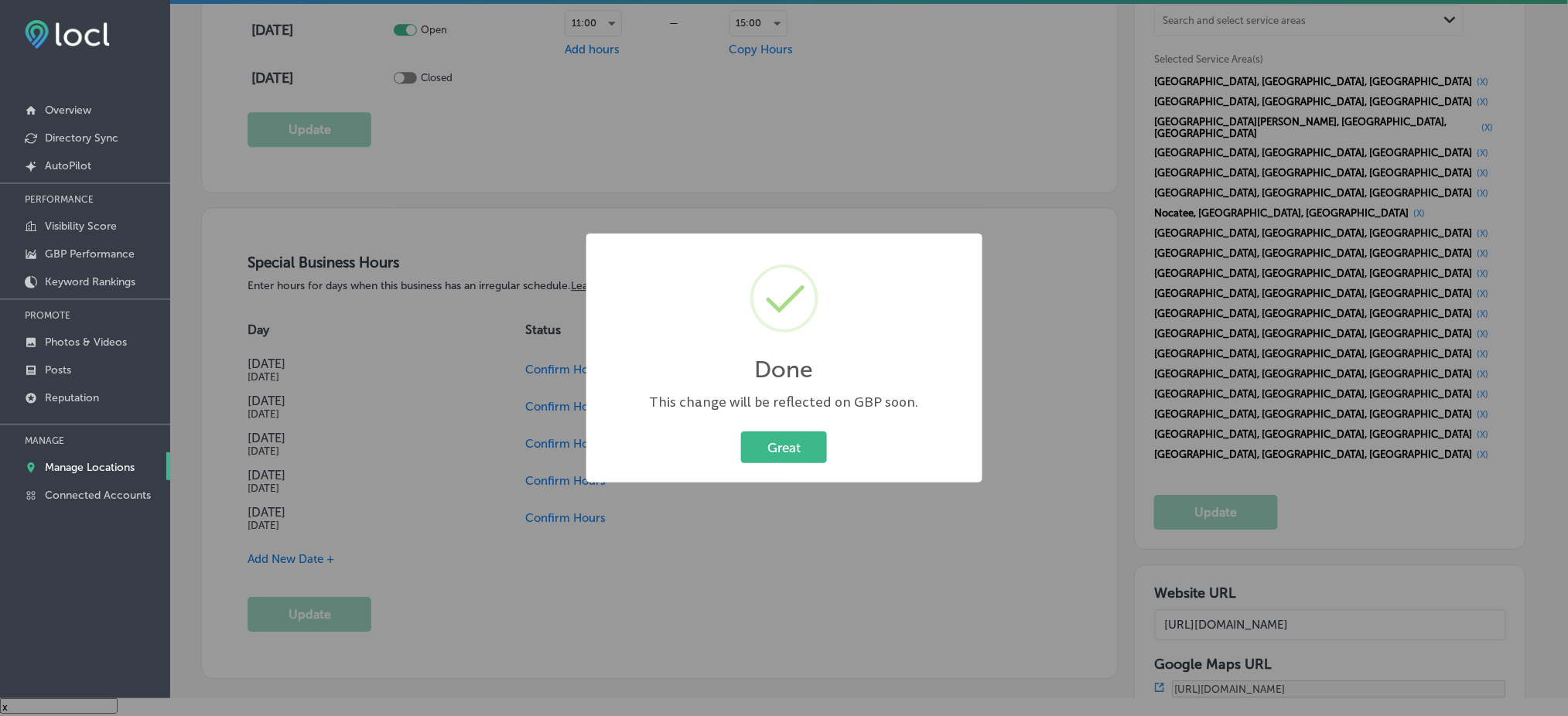
scroll to position [1547, 0]
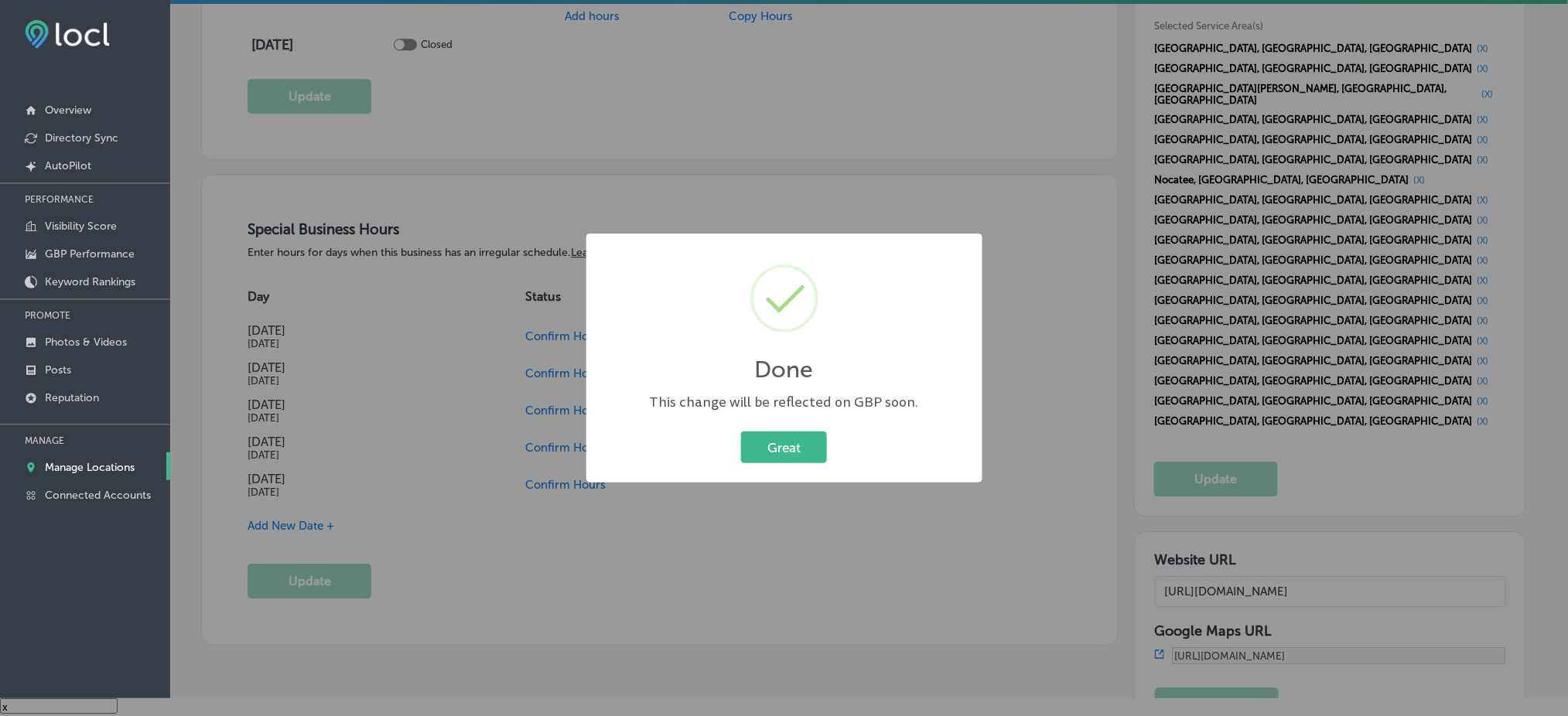
click at [749, 453] on button "Great" at bounding box center [784, 448] width 86 height 32
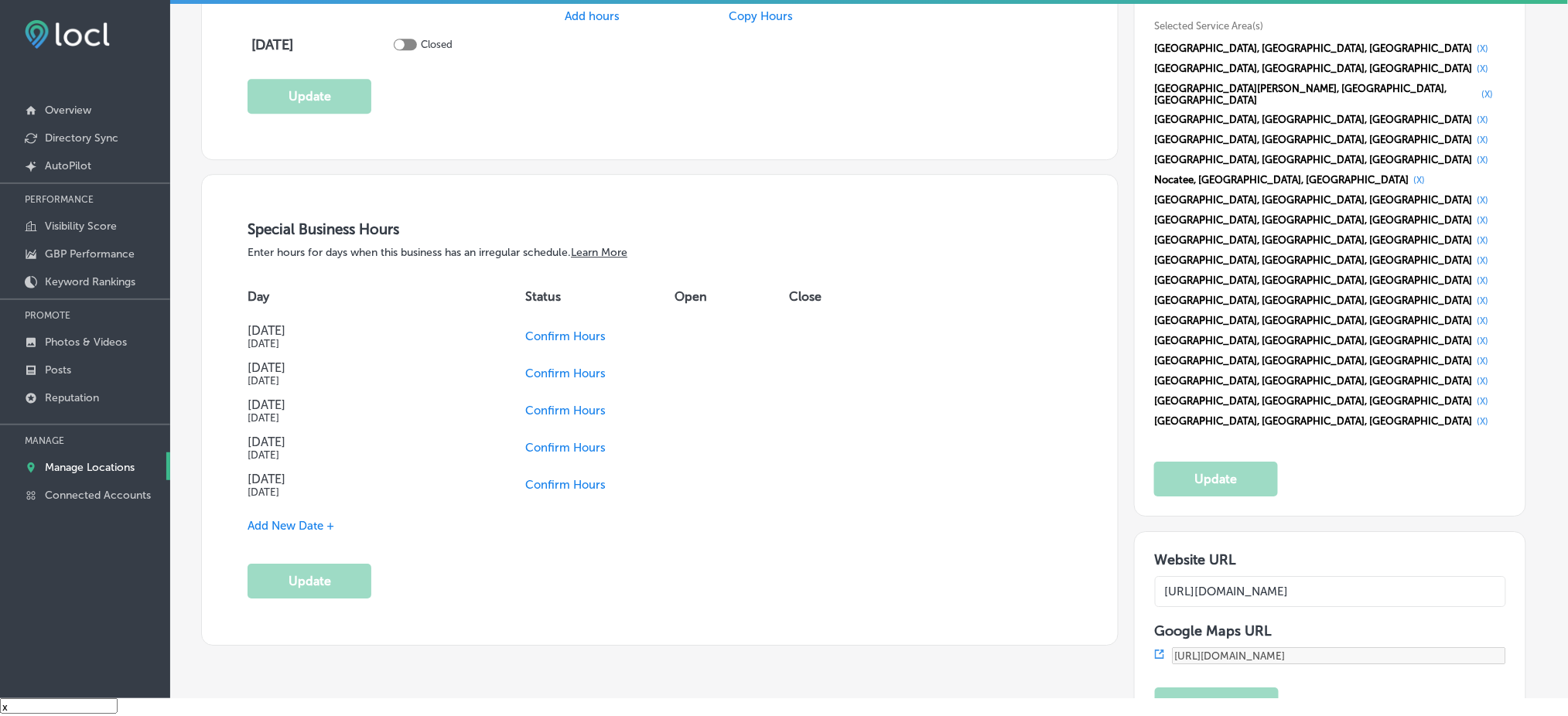
click at [564, 478] on span "Confirm Hours" at bounding box center [565, 484] width 80 height 14
click at [529, 441] on span "Confirm Hours" at bounding box center [541, 448] width 80 height 14
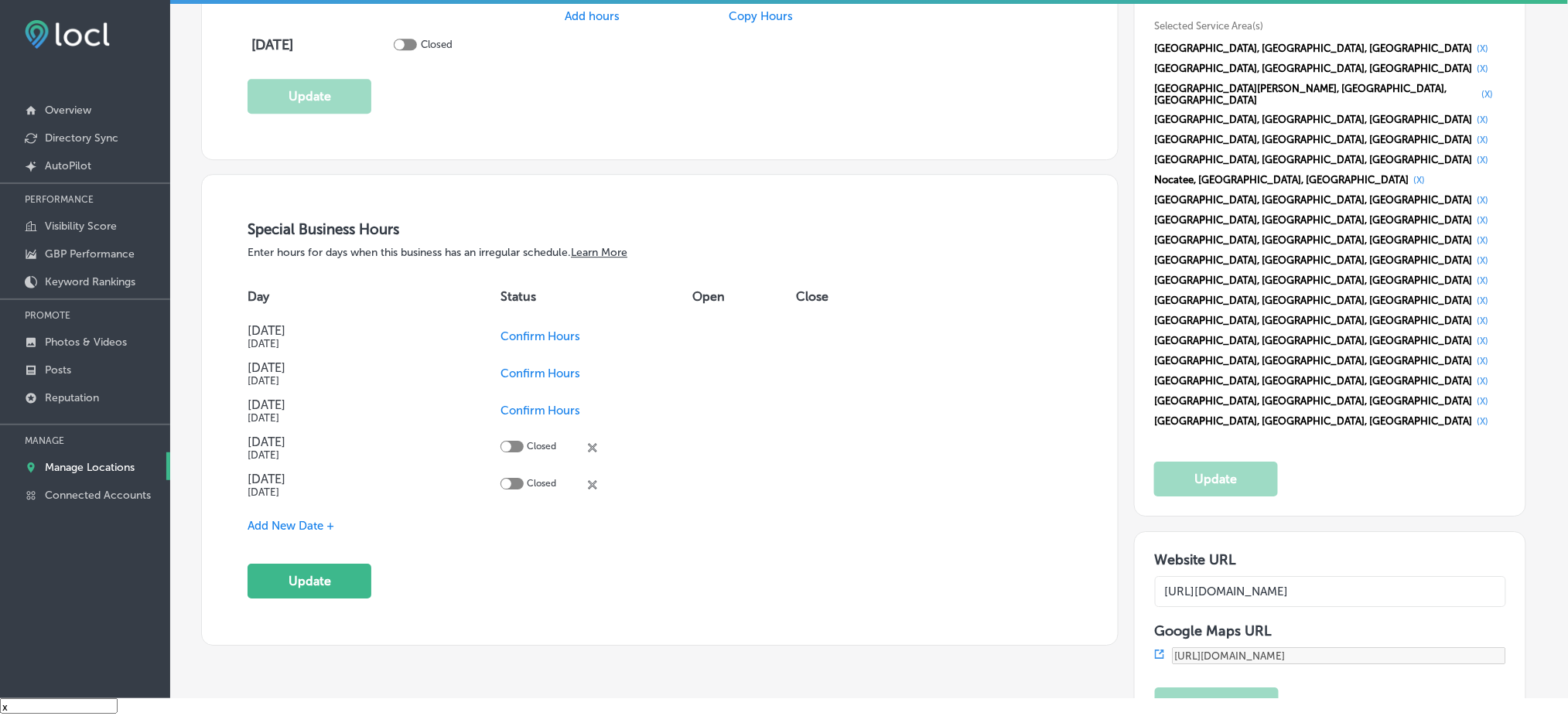
click at [317, 519] on span "Add New Date +" at bounding box center [291, 525] width 87 height 14
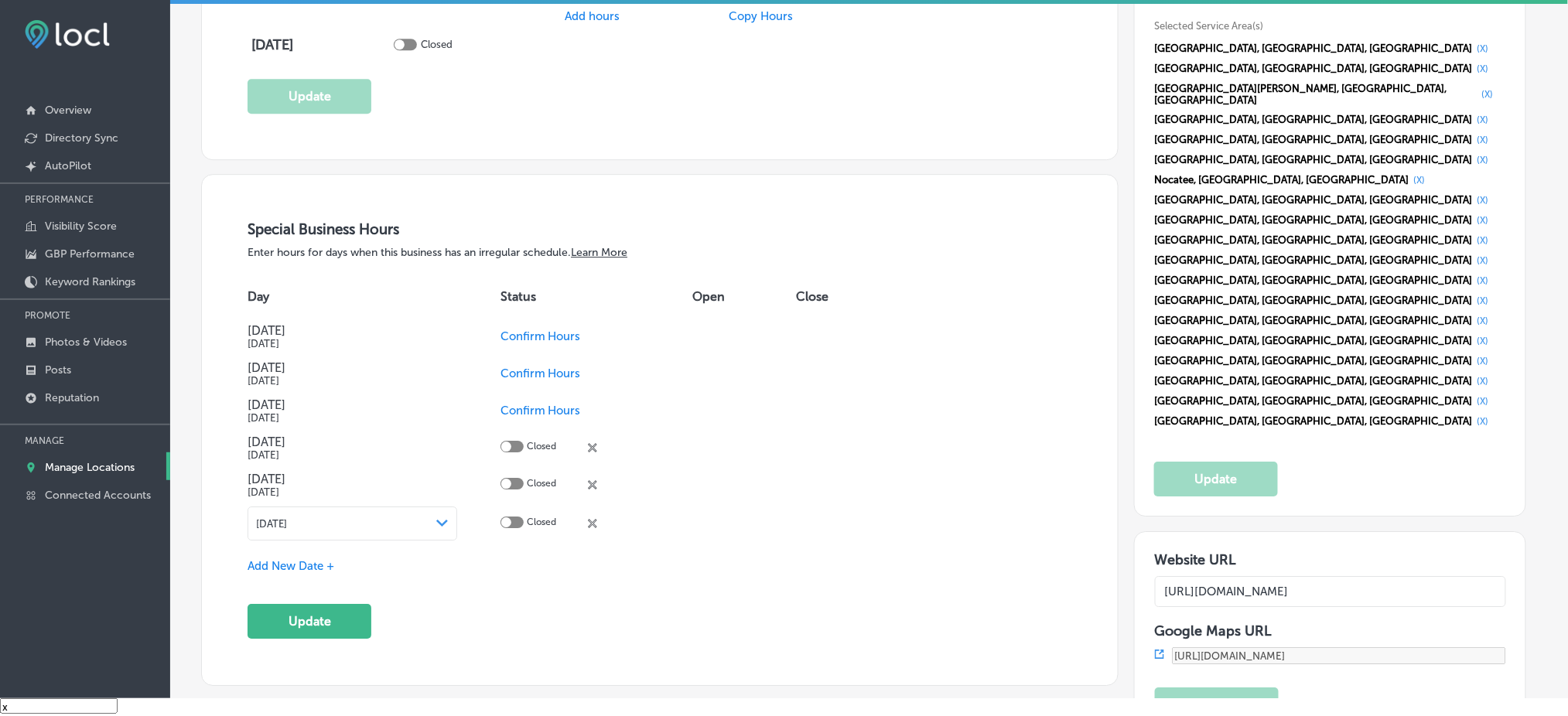
click at [386, 526] on div "[DATE] Path Created with Sketch." at bounding box center [352, 523] width 209 height 34
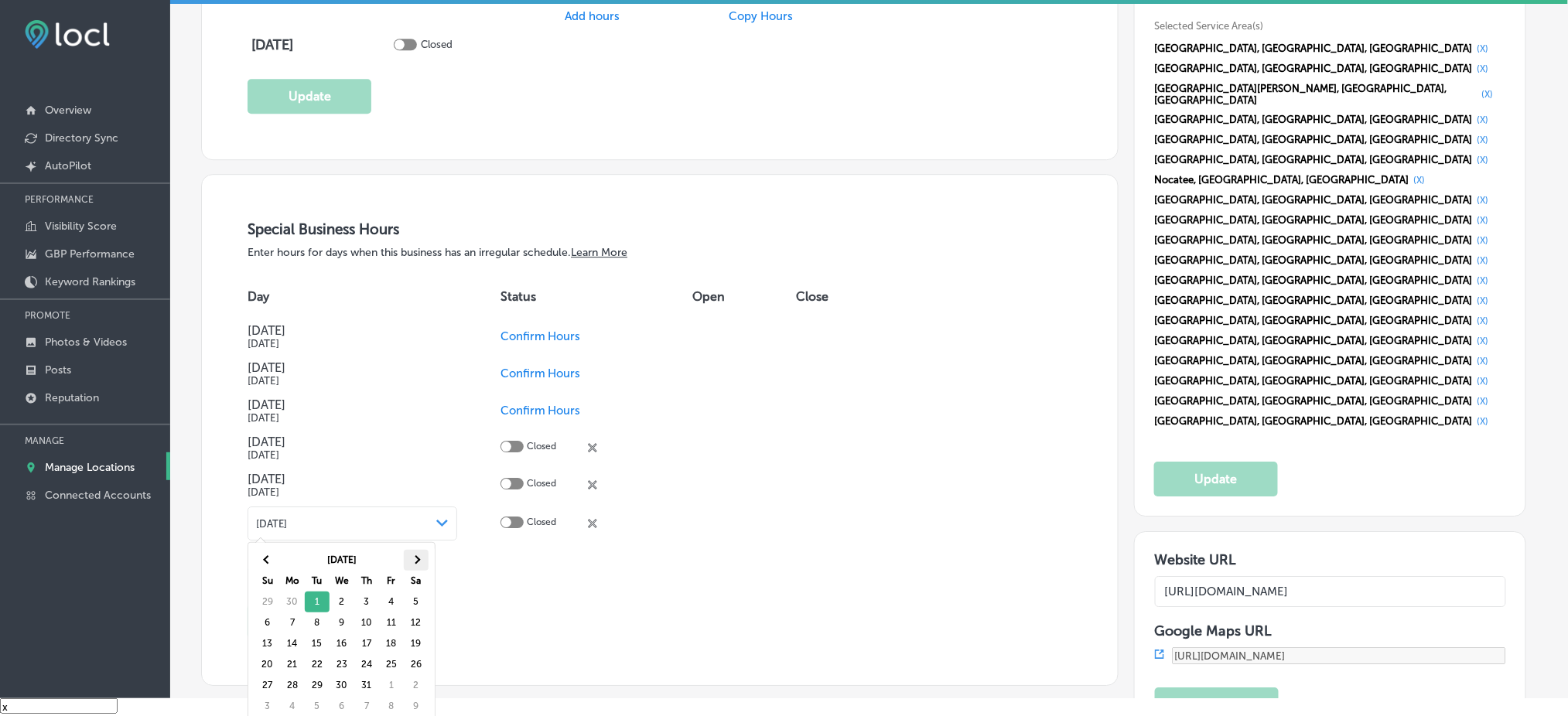
click at [421, 561] on th at bounding box center [416, 561] width 25 height 20
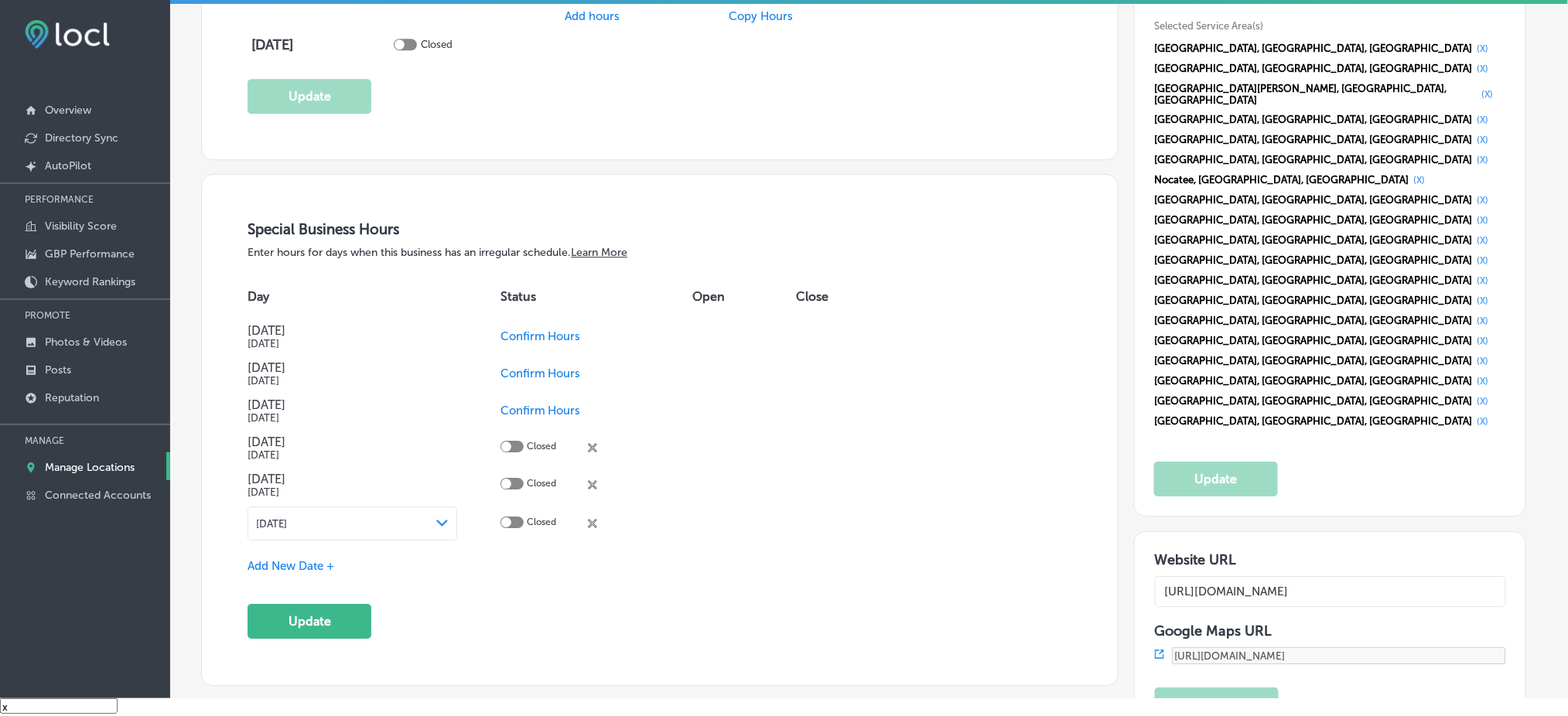
click at [315, 565] on span "Add New Date +" at bounding box center [291, 566] width 87 height 14
click at [370, 566] on div "[DATE] Path Created with Sketch." at bounding box center [352, 563] width 209 height 34
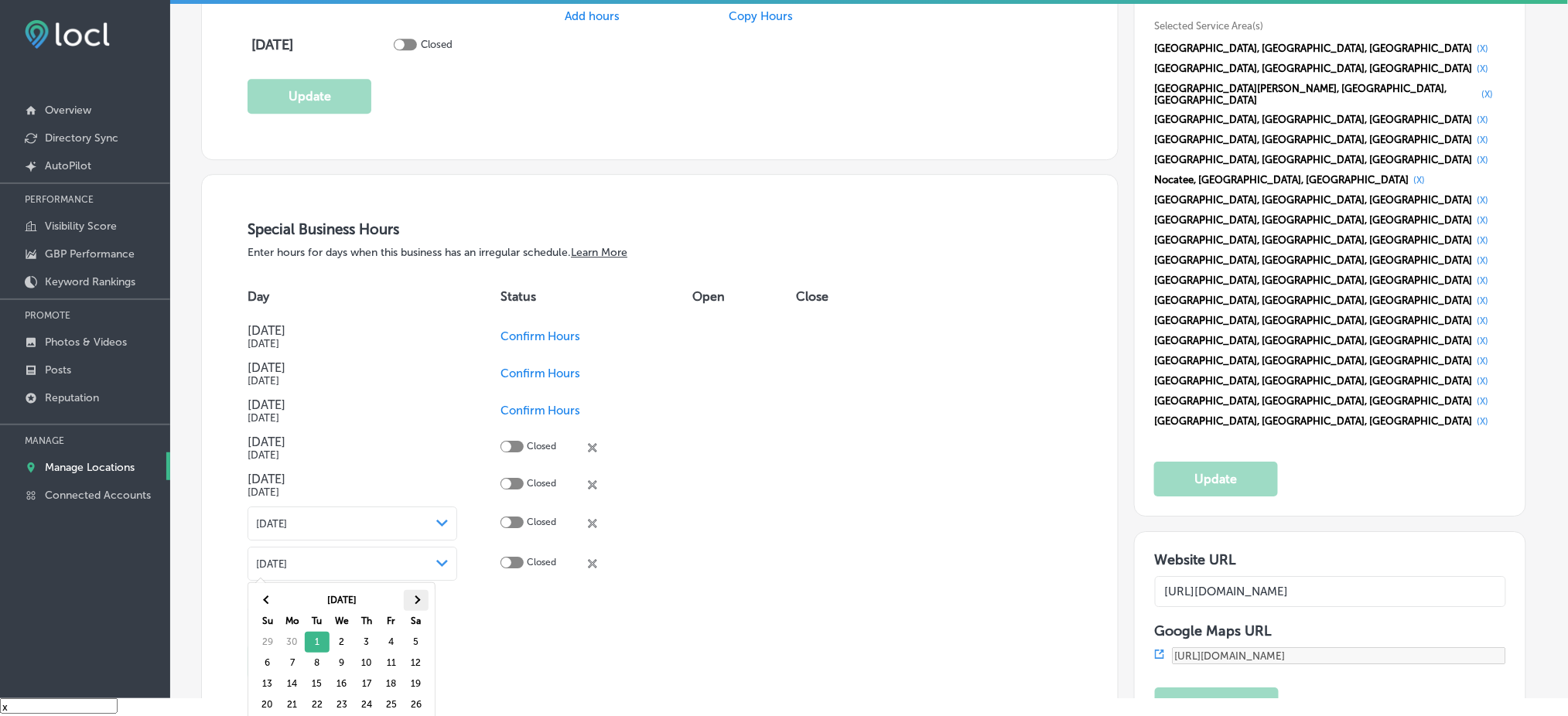
click at [410, 600] on th at bounding box center [416, 601] width 25 height 20
click at [412, 600] on span at bounding box center [415, 601] width 8 height 8
click at [412, 602] on th at bounding box center [416, 601] width 25 height 20
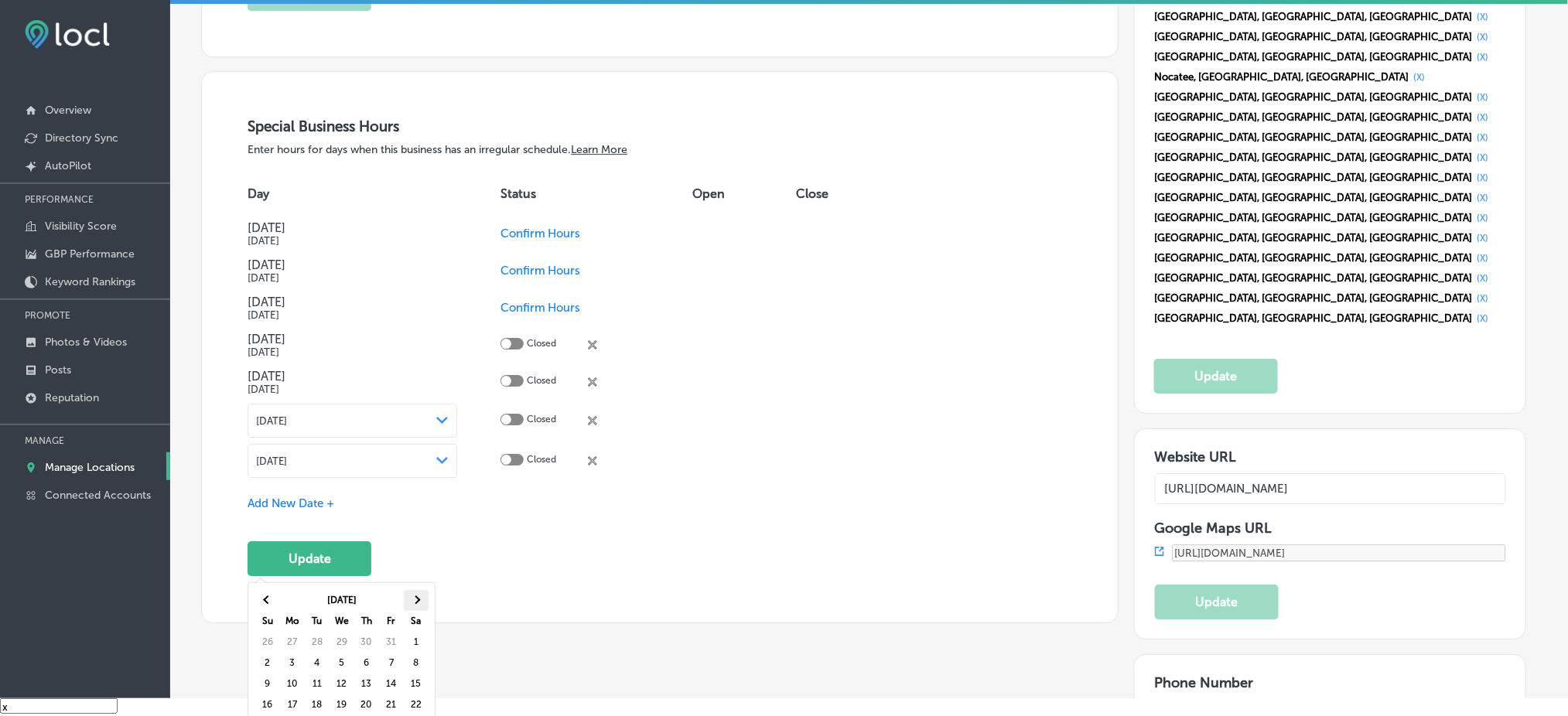
click at [421, 595] on th at bounding box center [416, 601] width 25 height 20
click at [316, 496] on span "Add New Date +" at bounding box center [291, 503] width 87 height 14
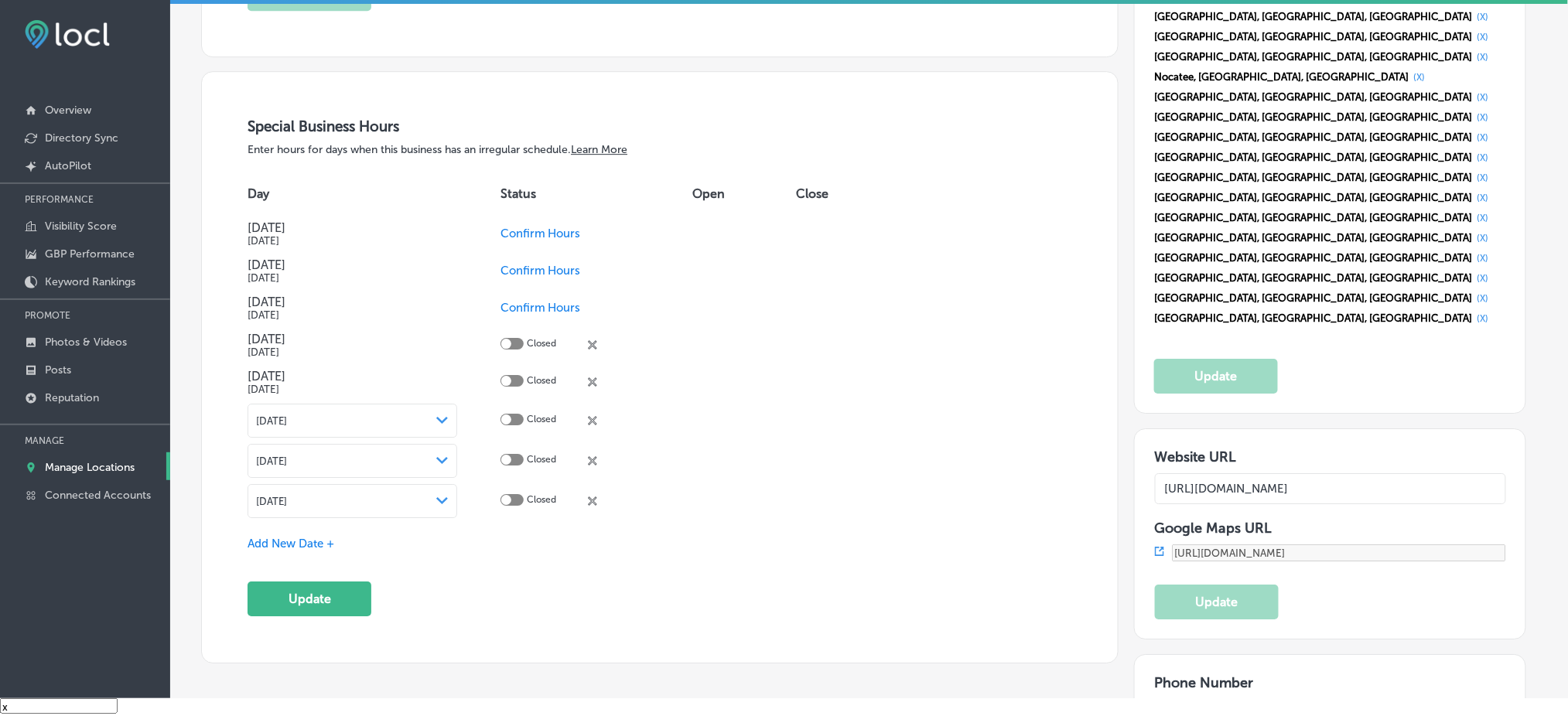
click at [372, 503] on div "[DATE] Path Created with Sketch." at bounding box center [352, 501] width 209 height 34
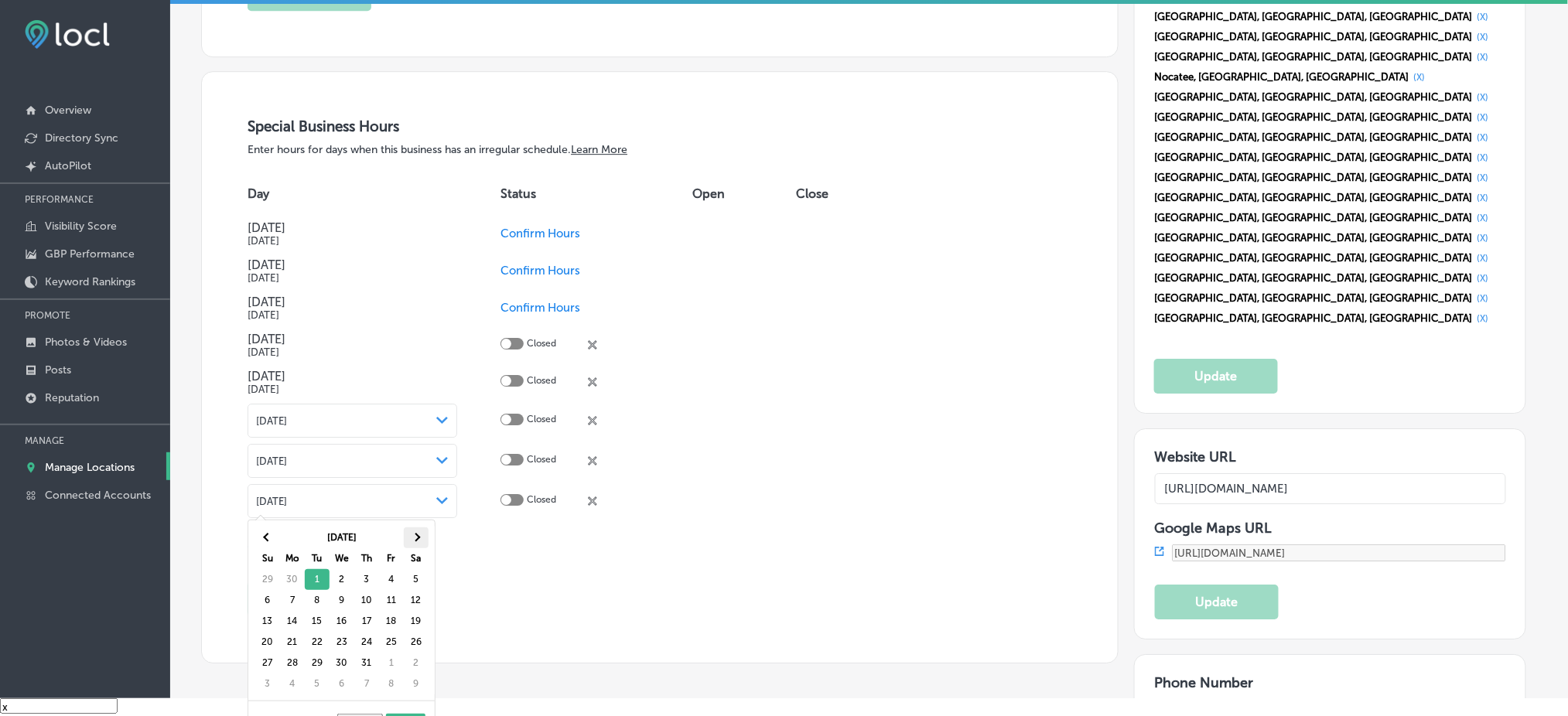
click at [421, 545] on th at bounding box center [416, 538] width 25 height 20
click at [418, 545] on th at bounding box center [416, 538] width 25 height 20
click at [412, 542] on th at bounding box center [416, 538] width 25 height 20
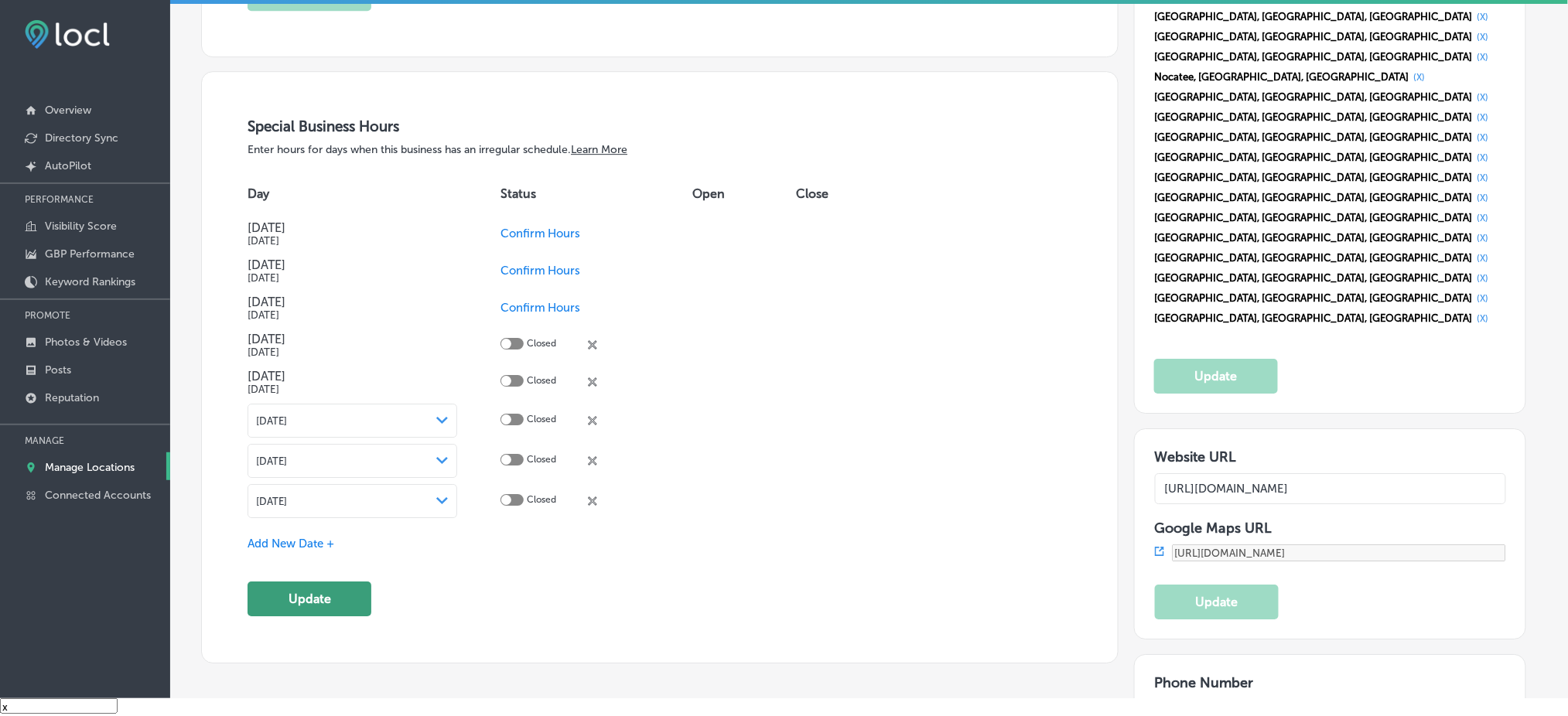
click at [331, 588] on button "Update" at bounding box center [309, 599] width 124 height 34
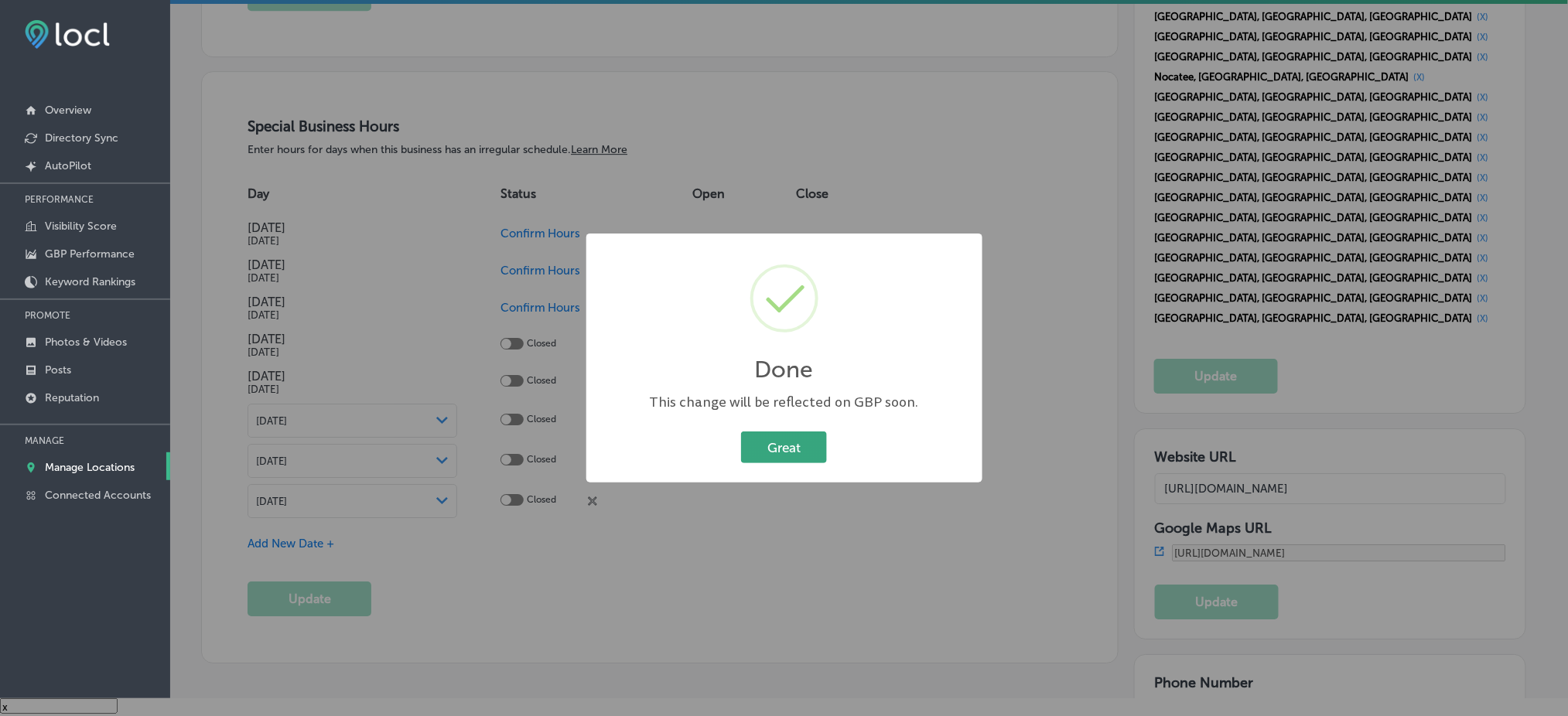
click at [802, 450] on button "Great" at bounding box center [784, 448] width 86 height 32
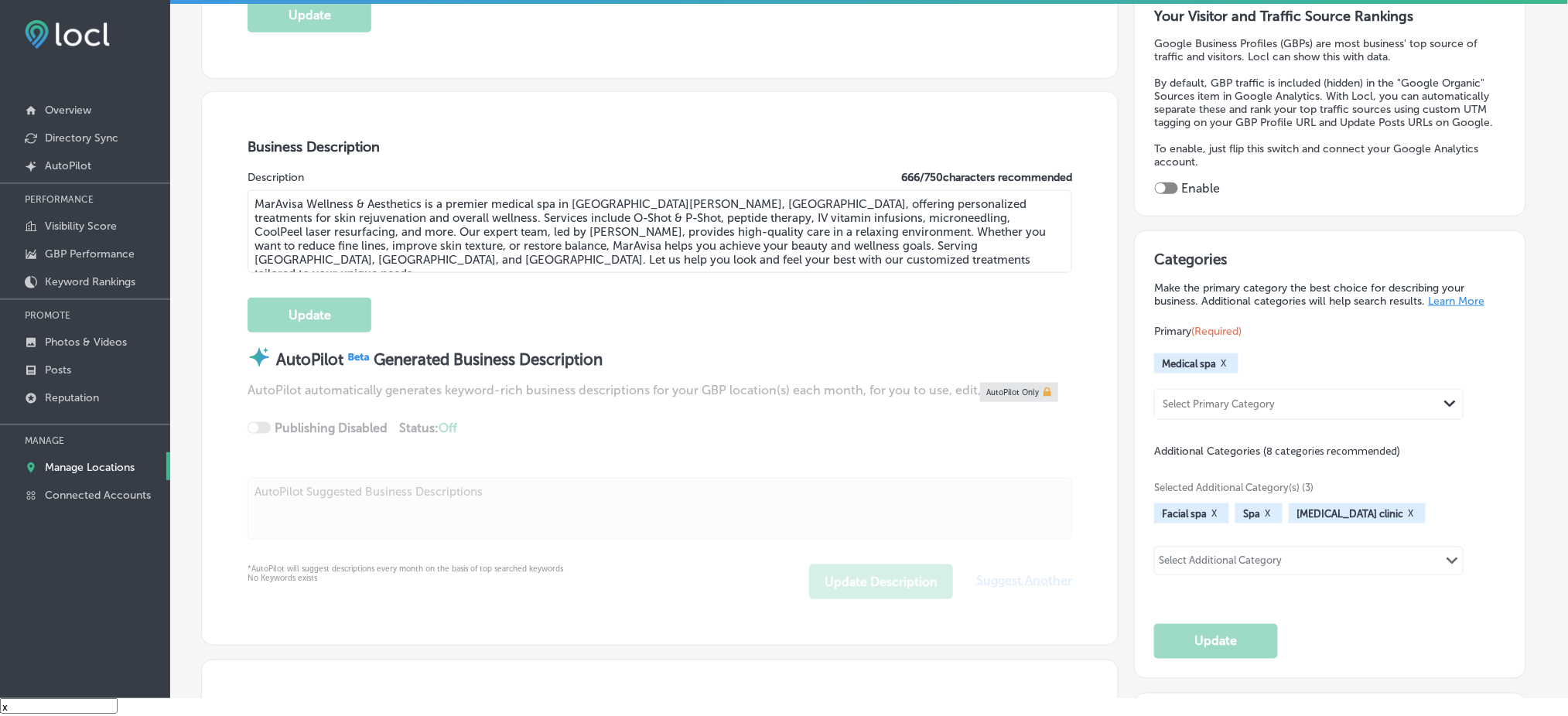
scroll to position [102, 0]
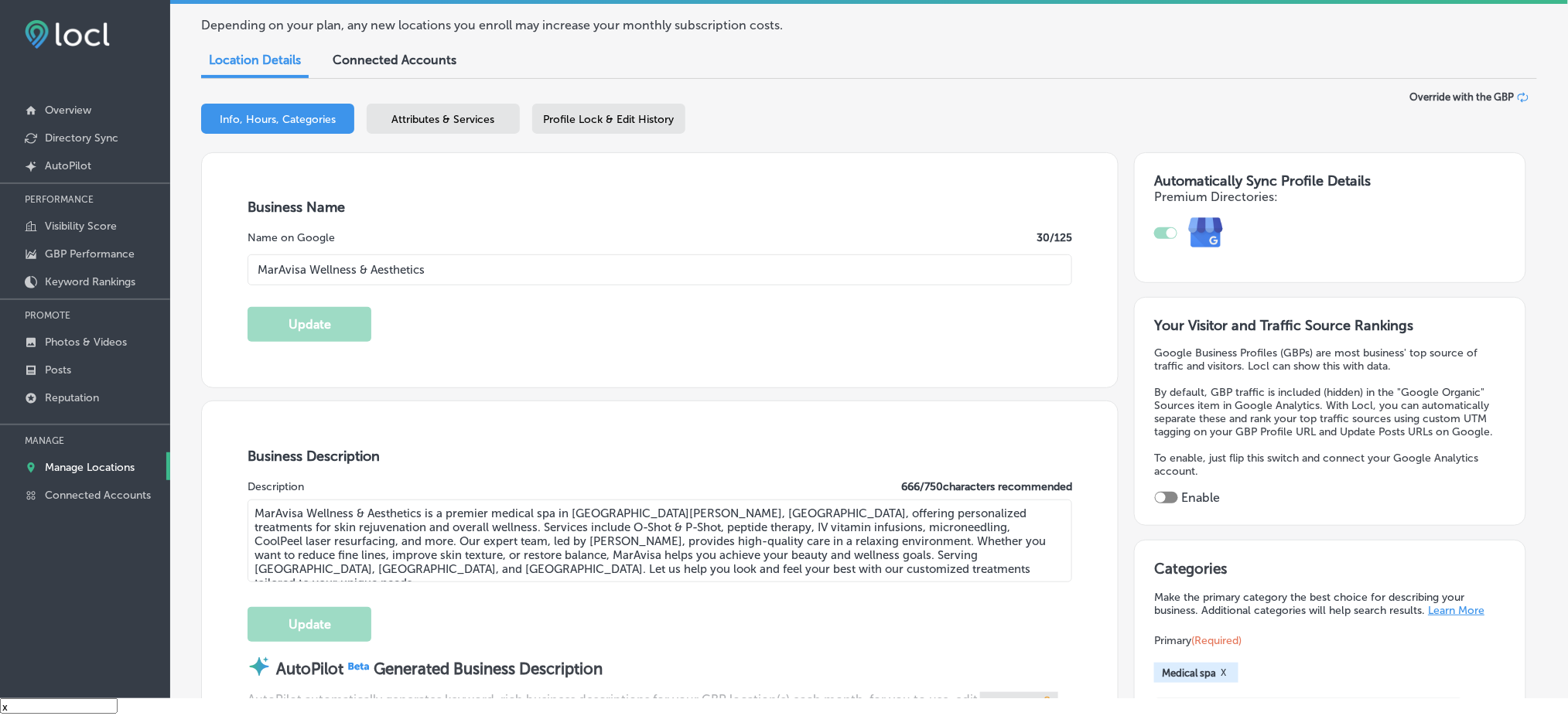
click at [1162, 493] on div at bounding box center [1160, 497] width 10 height 10
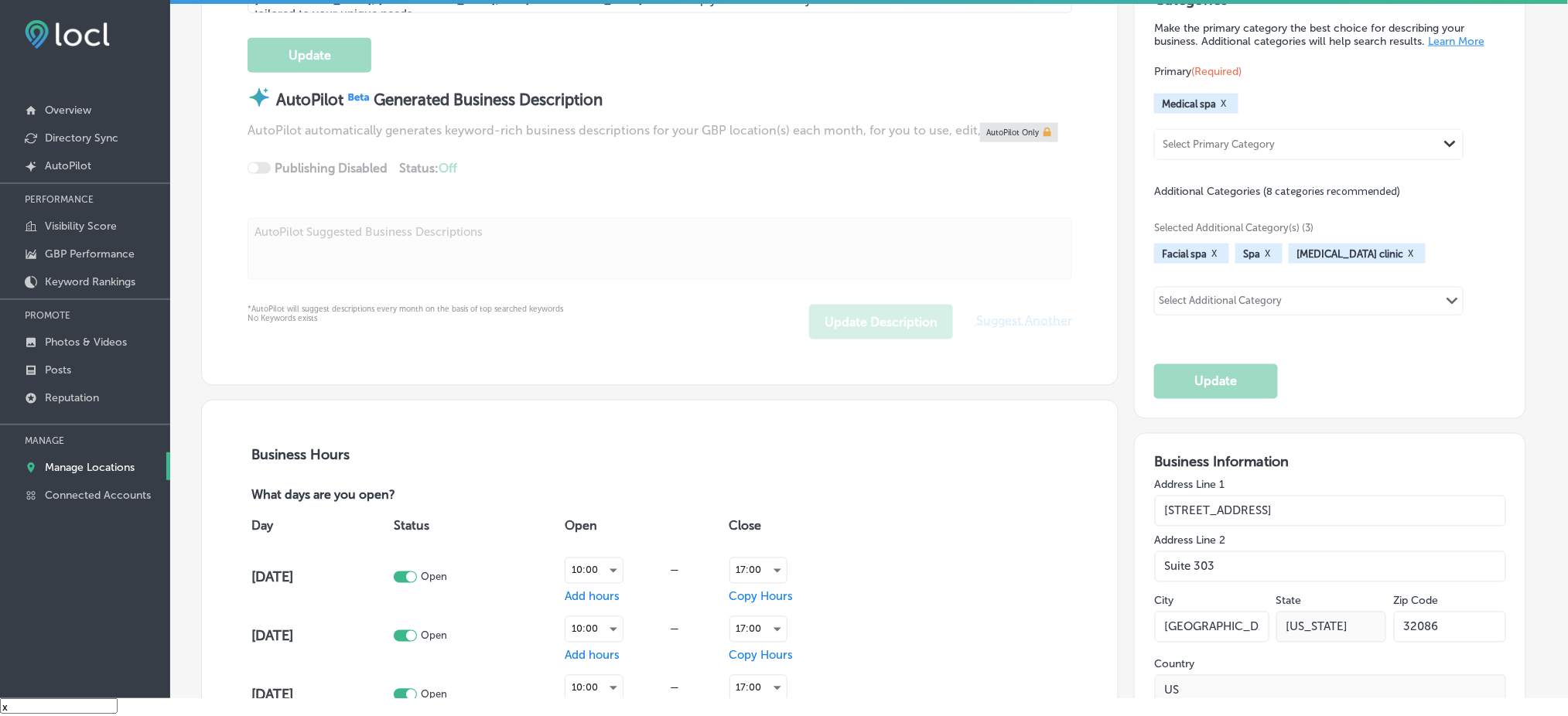
checkbox input "true"
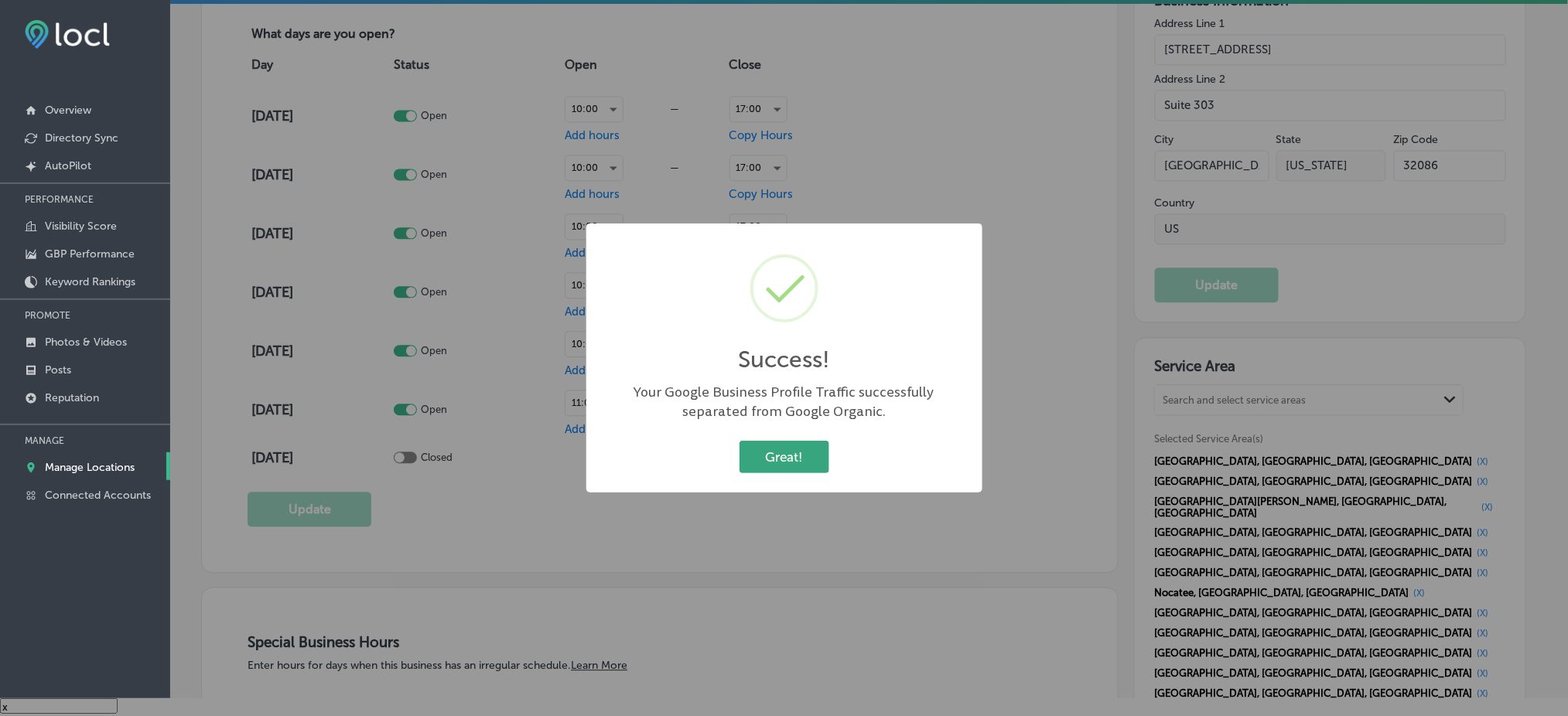
click at [789, 461] on button "Great!" at bounding box center [784, 457] width 89 height 32
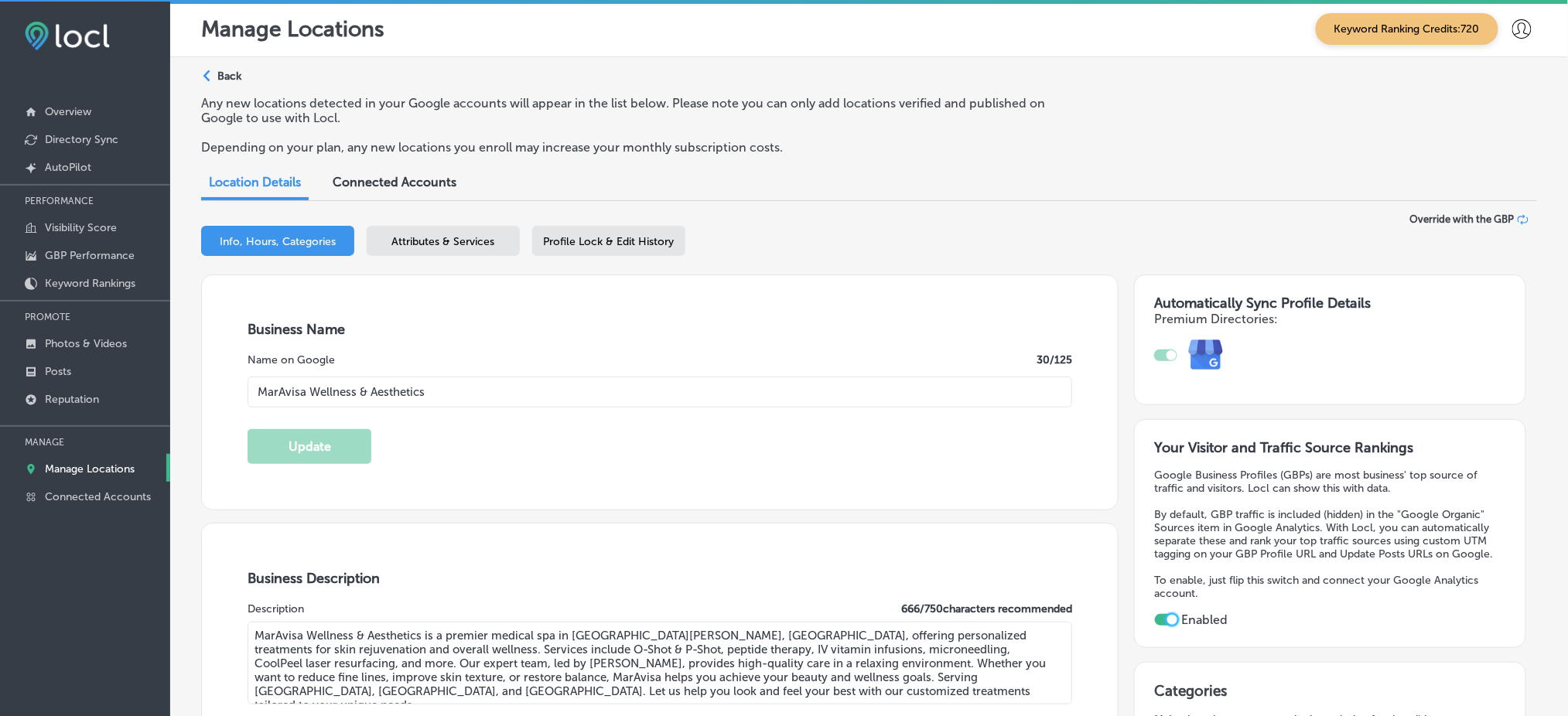
scroll to position [0, 0]
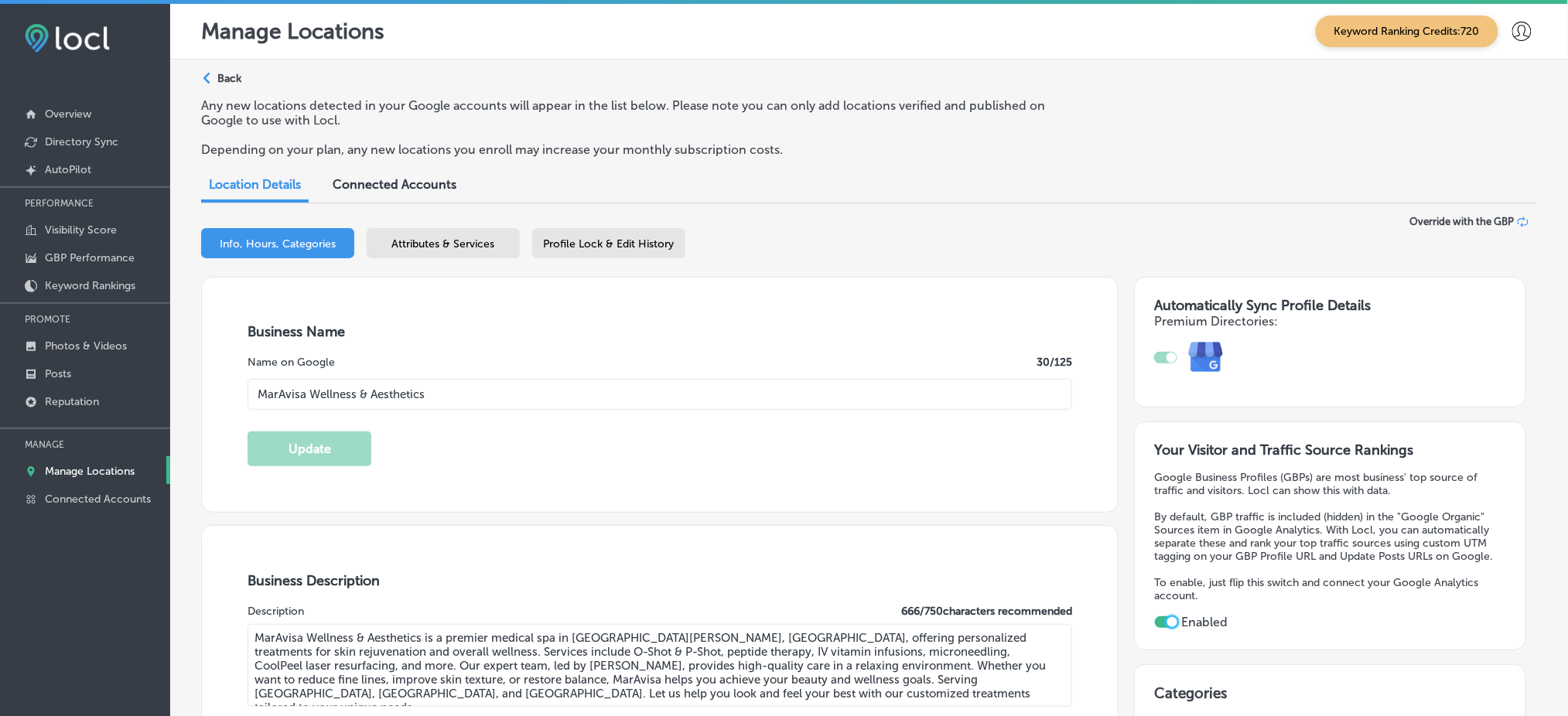
click at [539, 253] on div "Profile Lock & Edit History" at bounding box center [609, 243] width 153 height 30
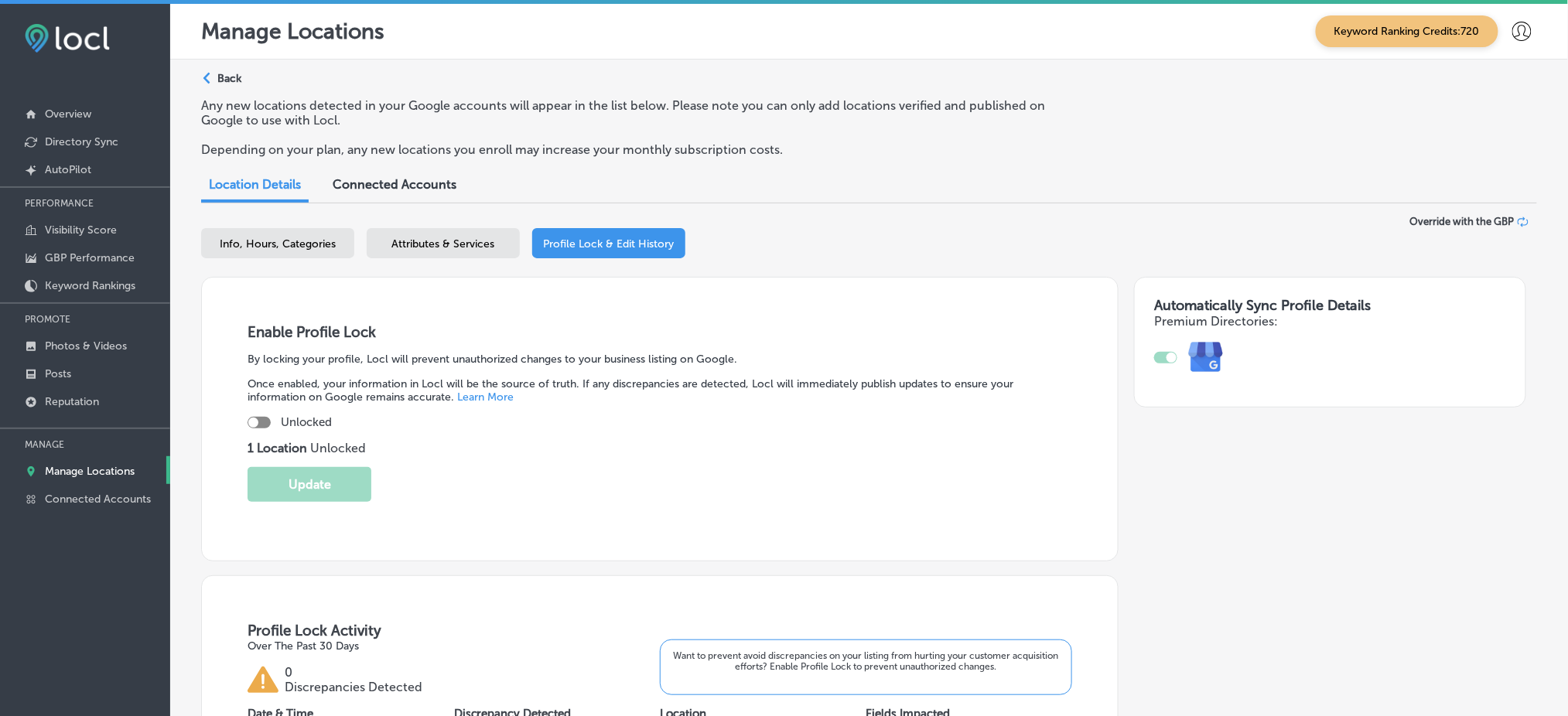
click at [253, 418] on div at bounding box center [253, 423] width 10 height 10
checkbox input "true"
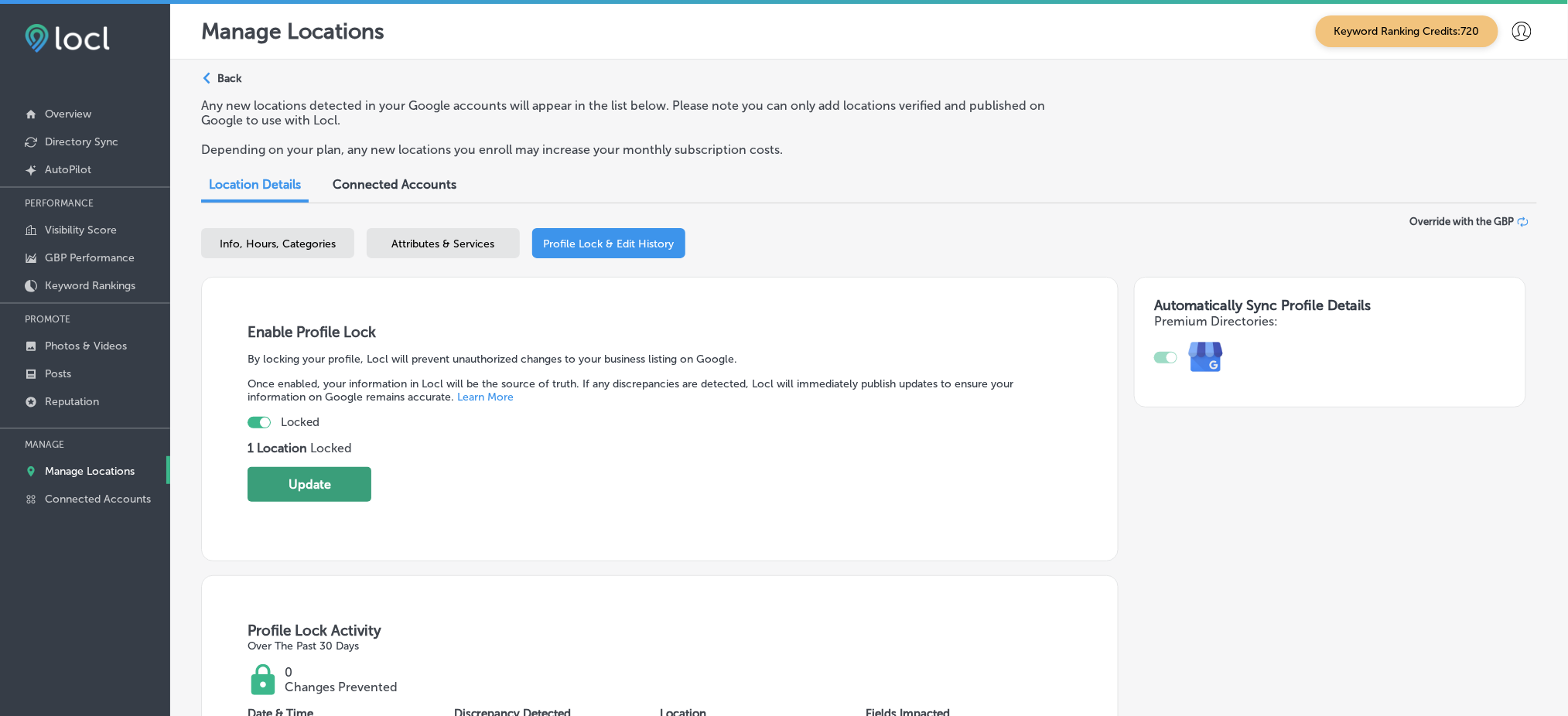
click at [327, 487] on button "Update" at bounding box center [309, 484] width 124 height 34
click at [437, 244] on span "Attributes & Services" at bounding box center [443, 244] width 102 height 13
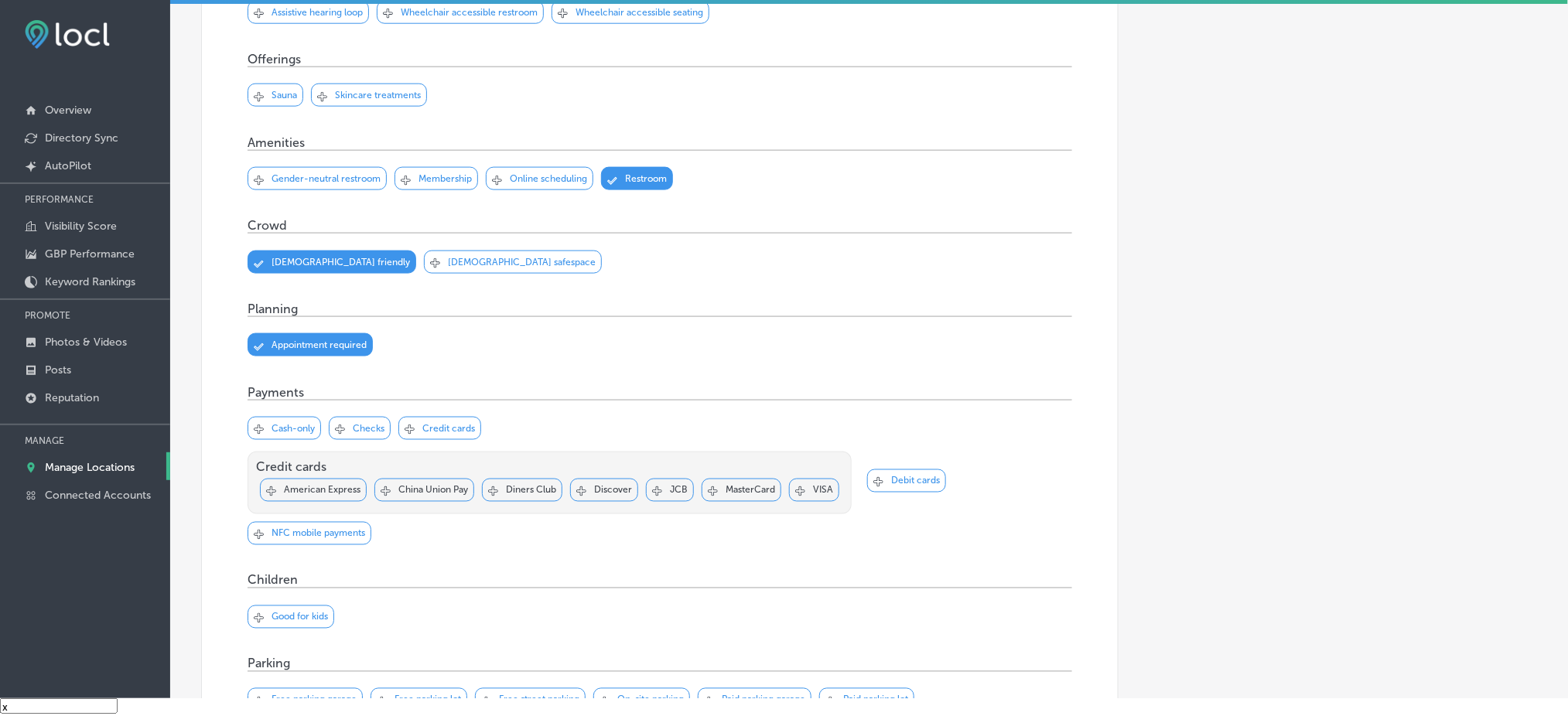
scroll to position [633, 0]
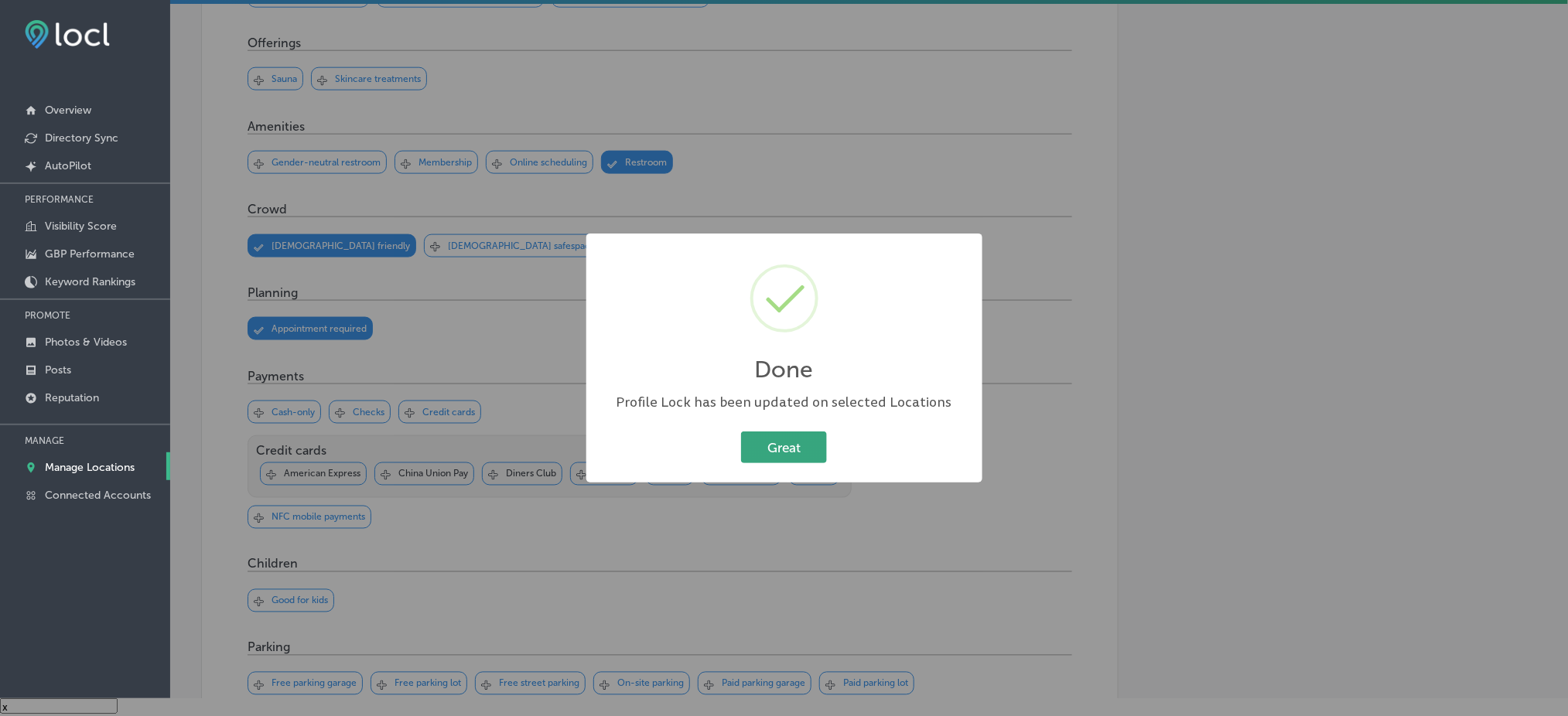
click at [790, 451] on button "Great" at bounding box center [784, 448] width 86 height 32
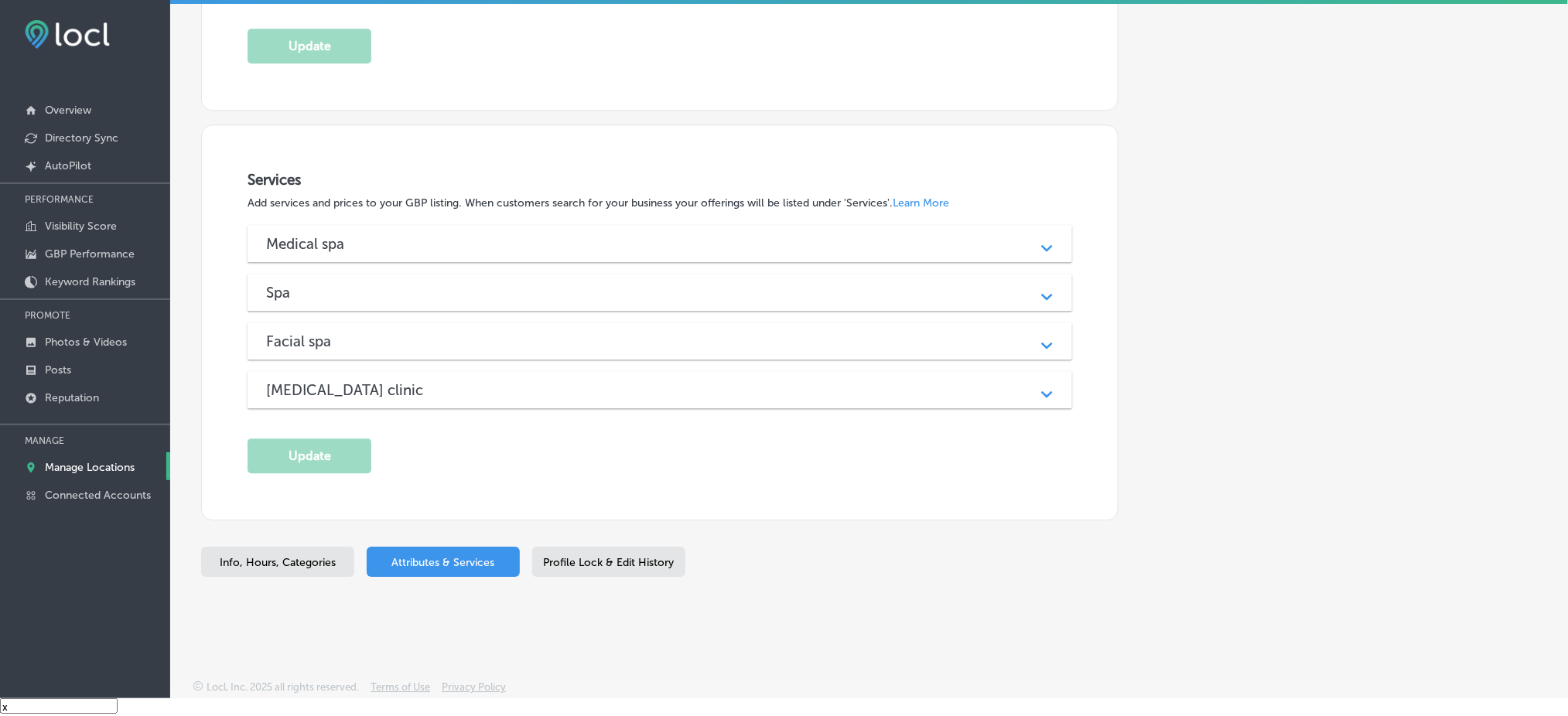
scroll to position [1391, 0]
click at [547, 240] on div "Medical spa" at bounding box center [660, 241] width 788 height 18
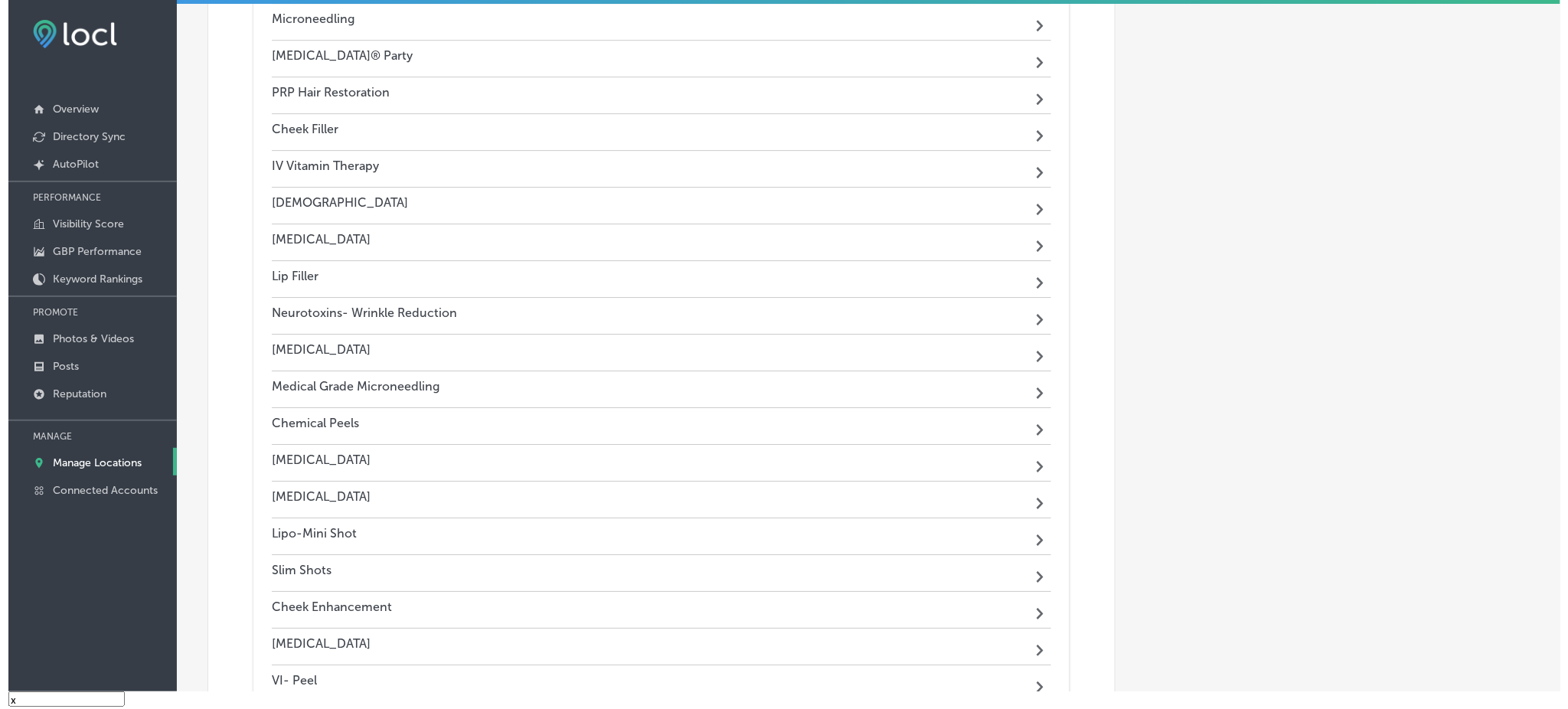
scroll to position [1582, 0]
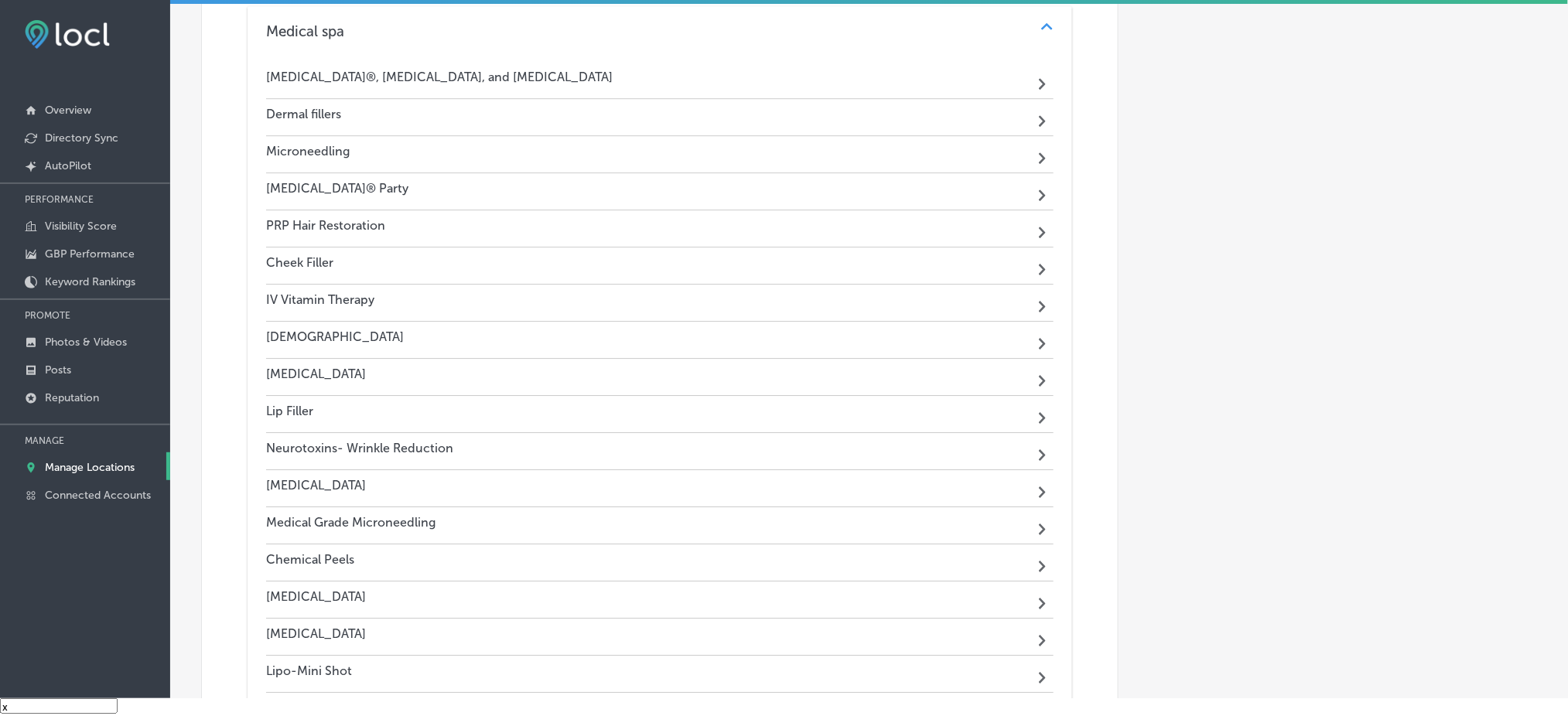
click at [345, 78] on div "[MEDICAL_DATA]®, [MEDICAL_DATA], and [MEDICAL_DATA] Path Created with Sketch." at bounding box center [660, 80] width 788 height 37
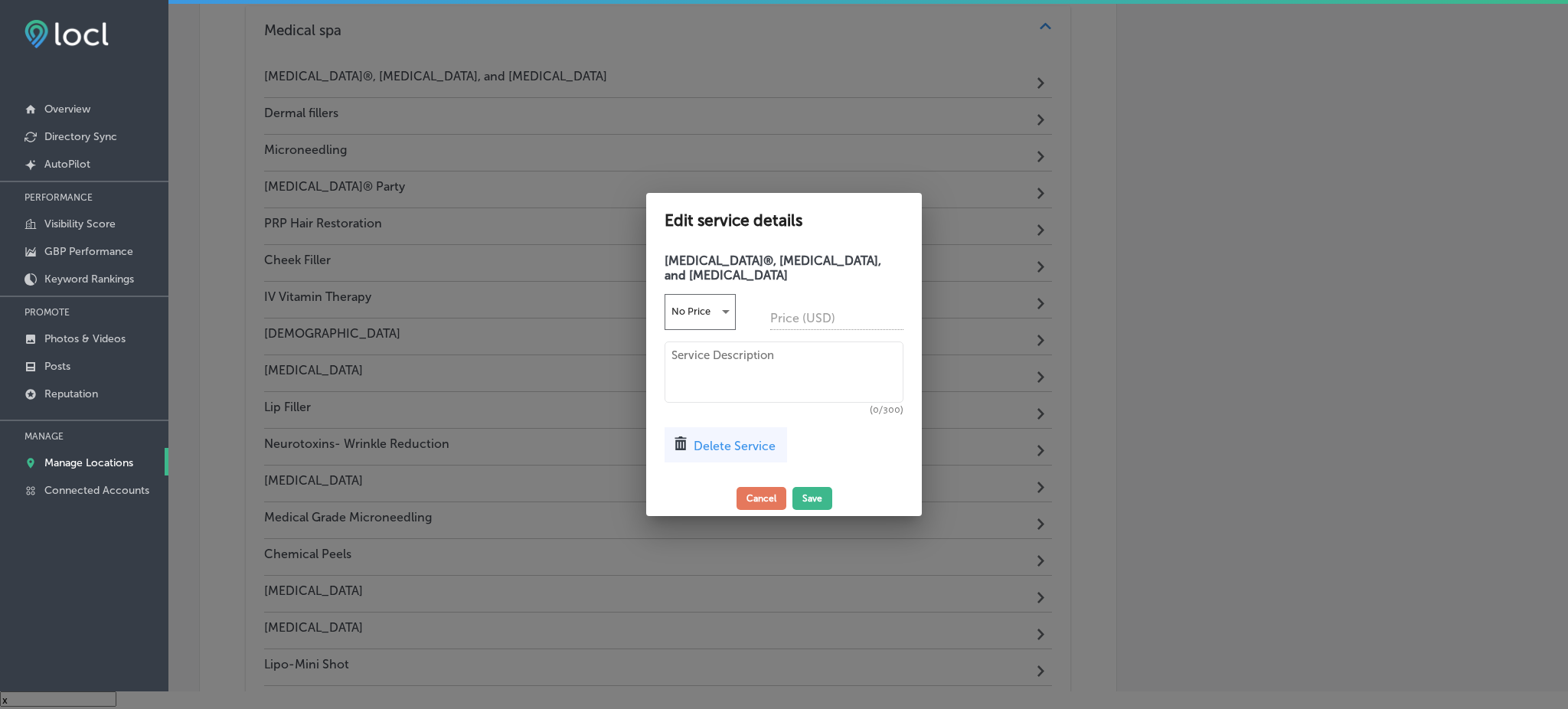
click at [1278, 294] on div at bounding box center [784, 354] width 1568 height 709
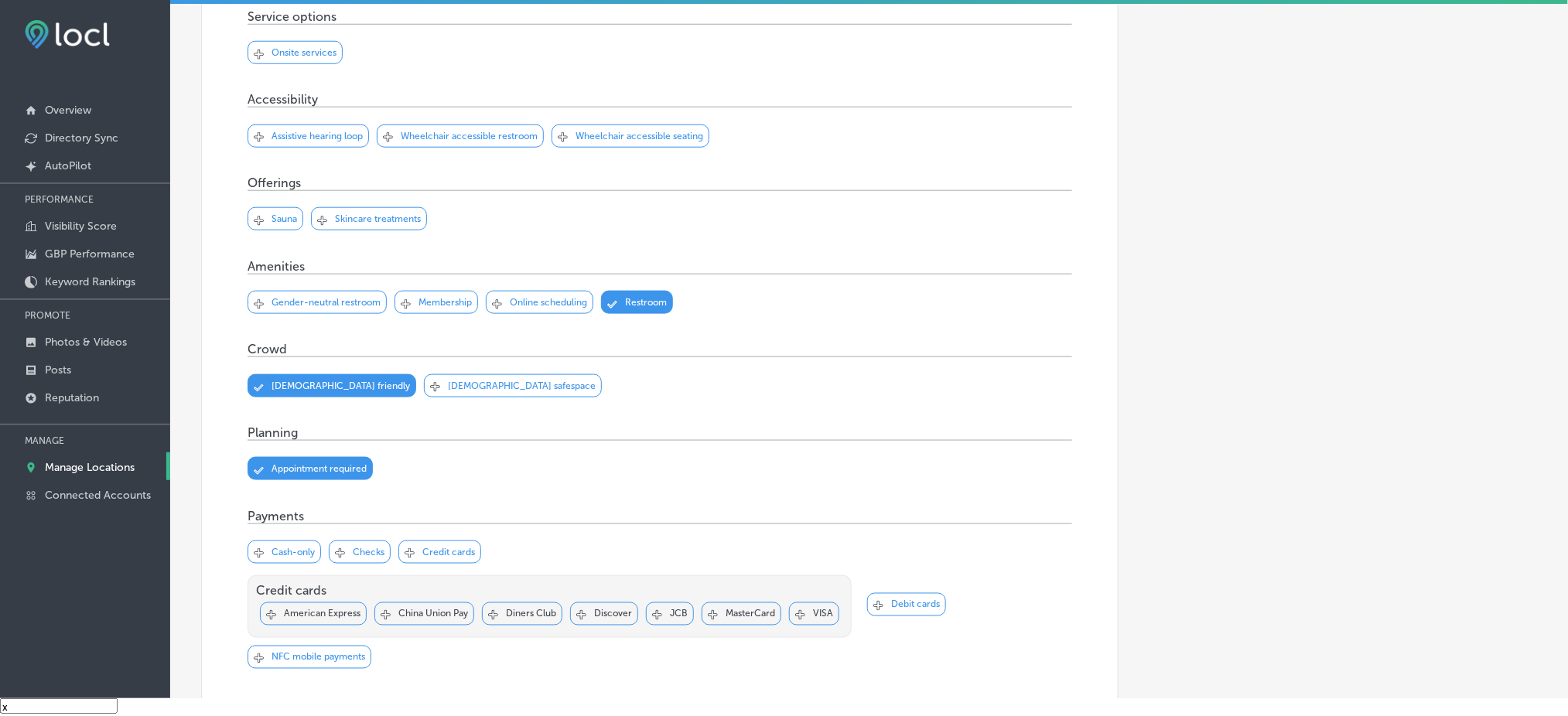
scroll to position [435, 0]
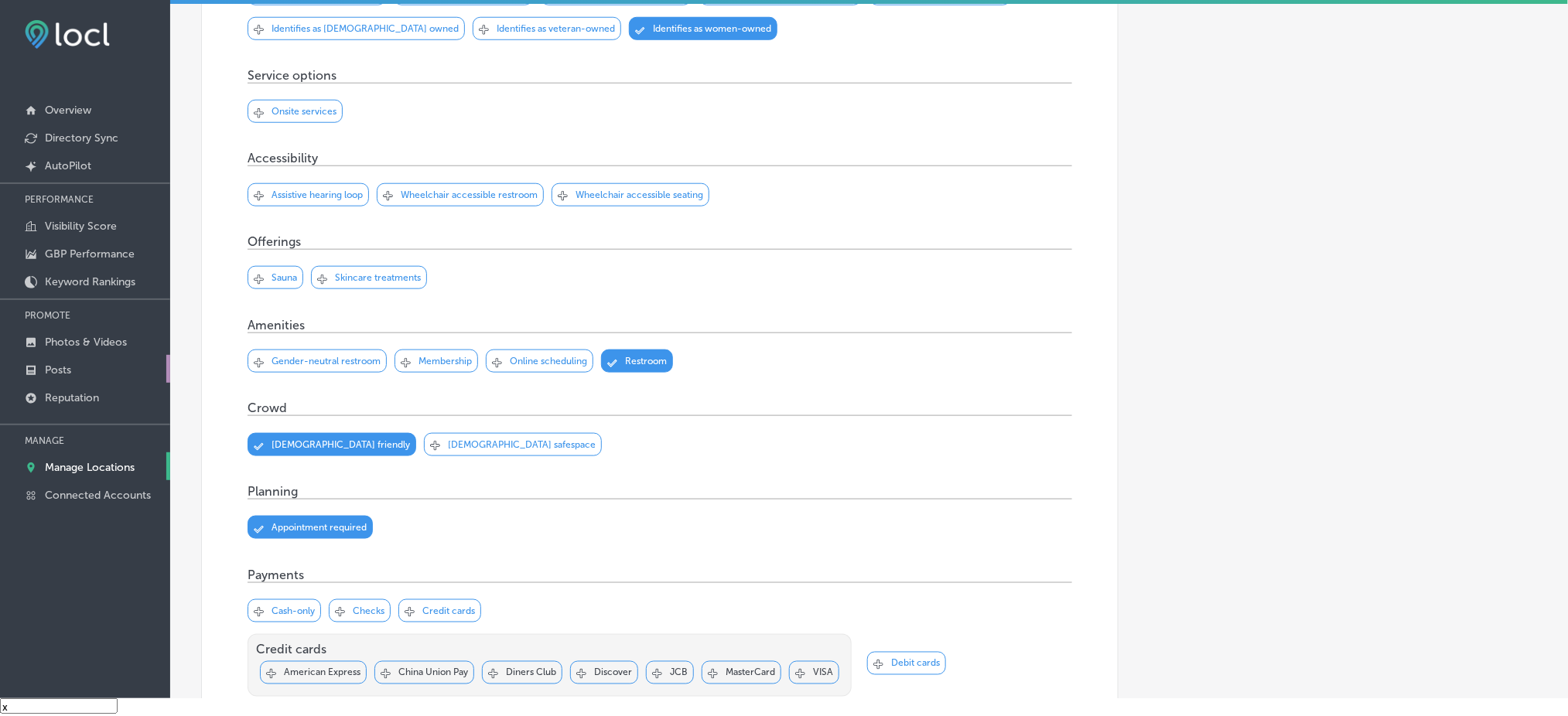
click at [91, 368] on link "Posts" at bounding box center [85, 369] width 170 height 28
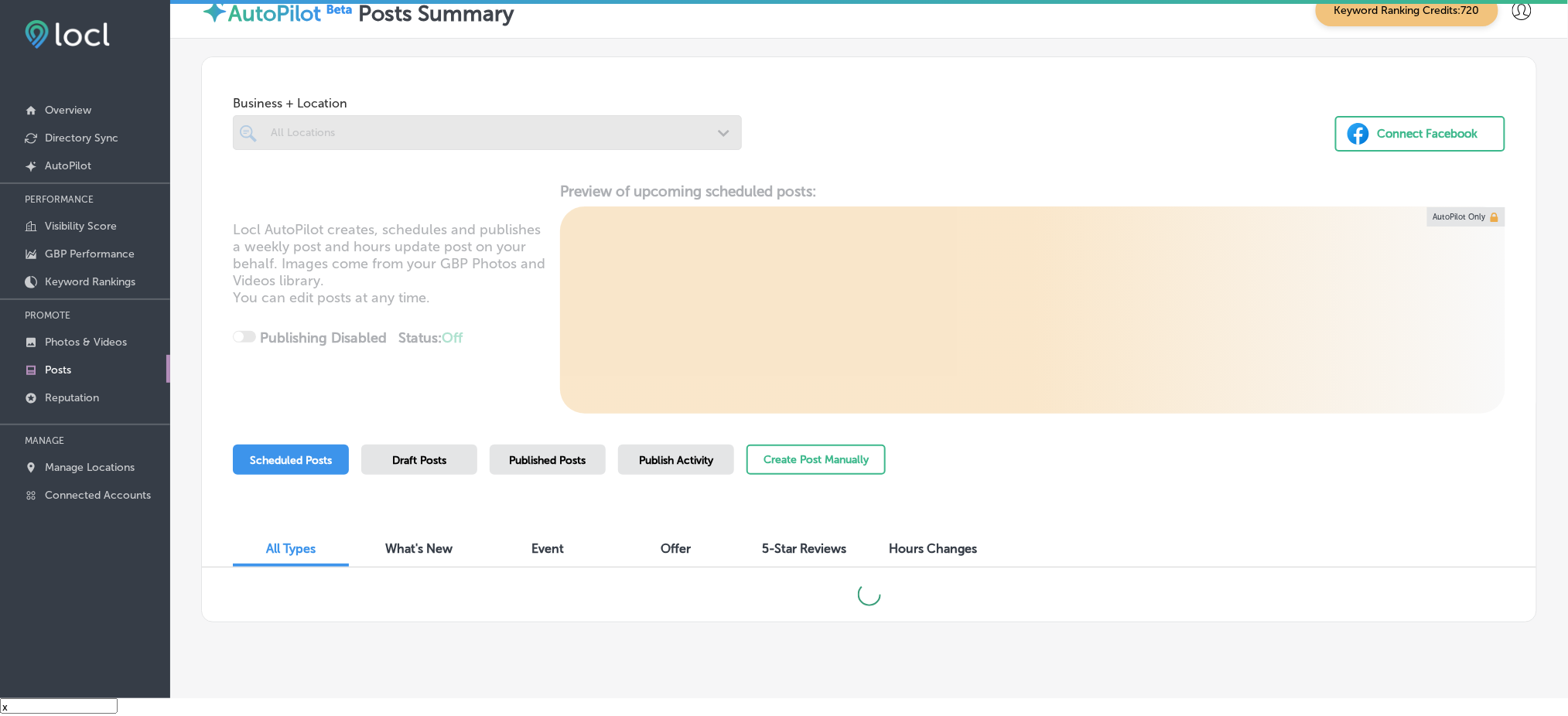
click at [386, 134] on div at bounding box center [487, 132] width 509 height 34
click at [390, 134] on div at bounding box center [487, 132] width 509 height 34
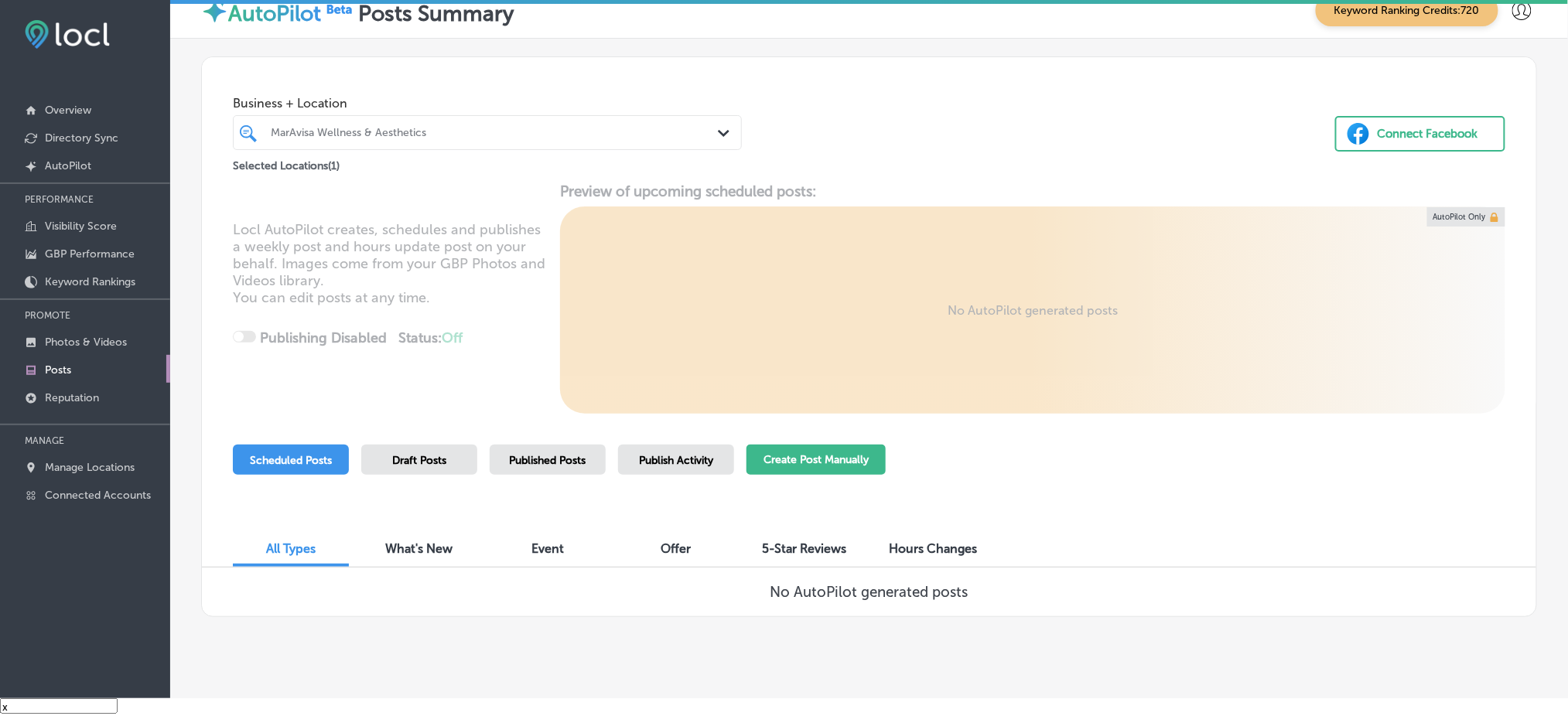
click at [825, 453] on button "Create Post Manually" at bounding box center [817, 460] width 140 height 30
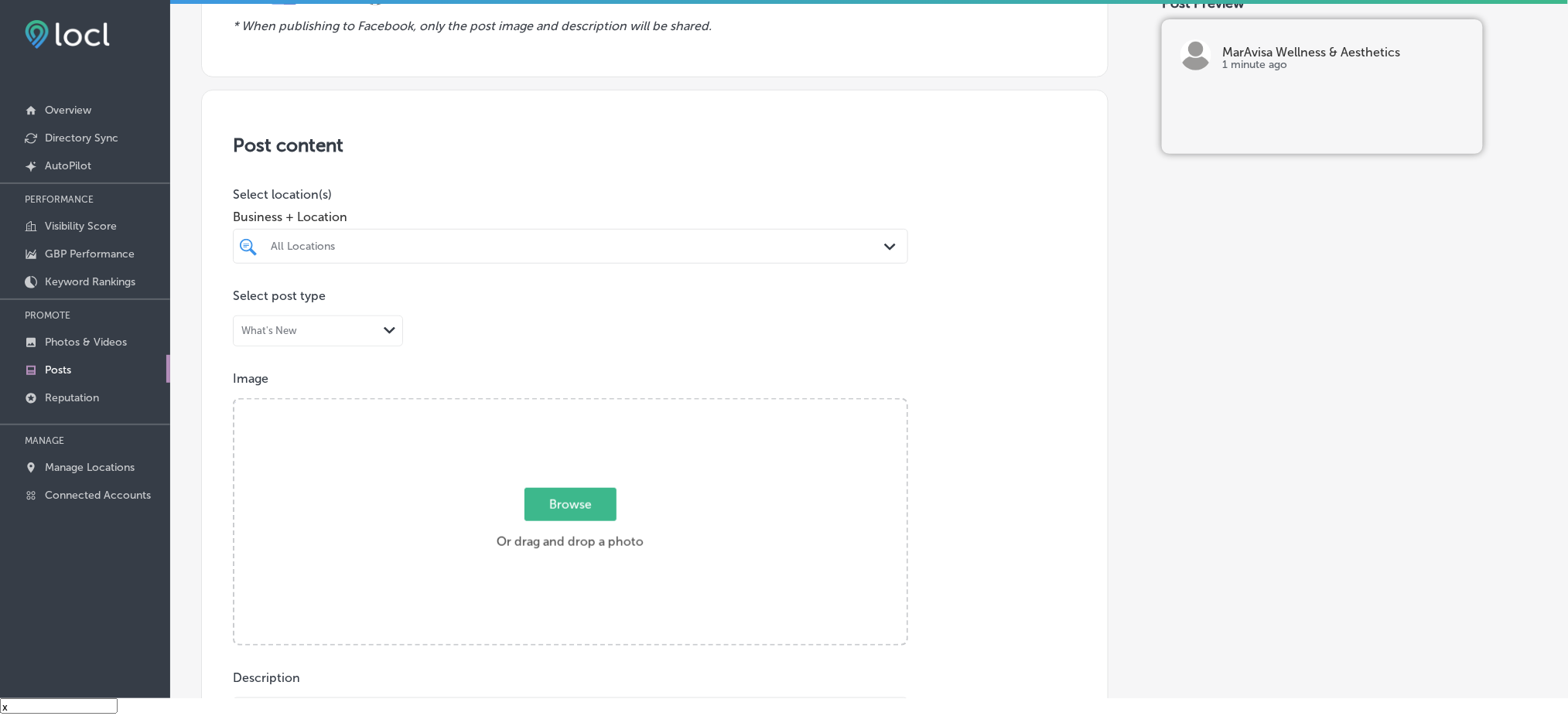
scroll to position [206, 0]
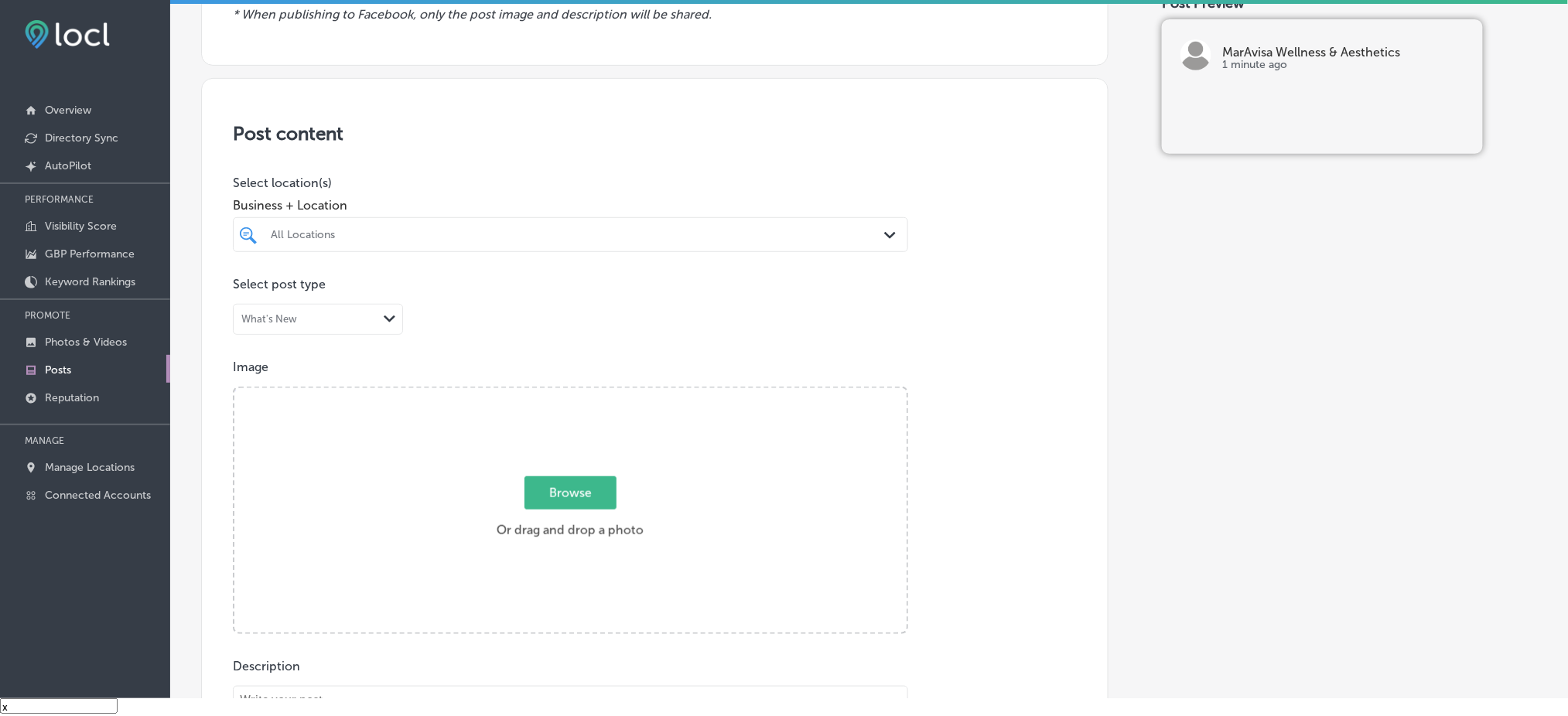
click at [342, 242] on div at bounding box center [540, 235] width 542 height 20
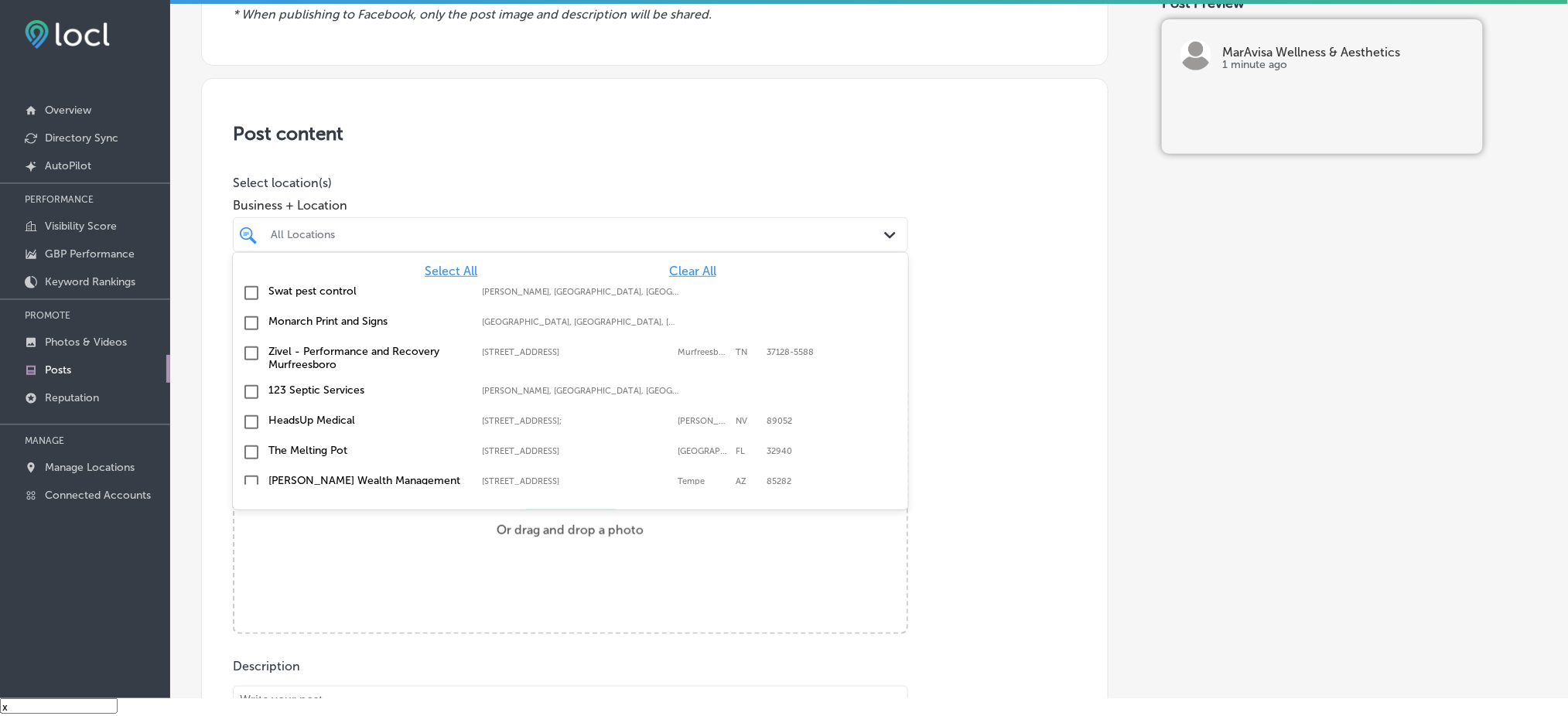
click at [669, 266] on span "Clear All" at bounding box center [693, 271] width 47 height 15
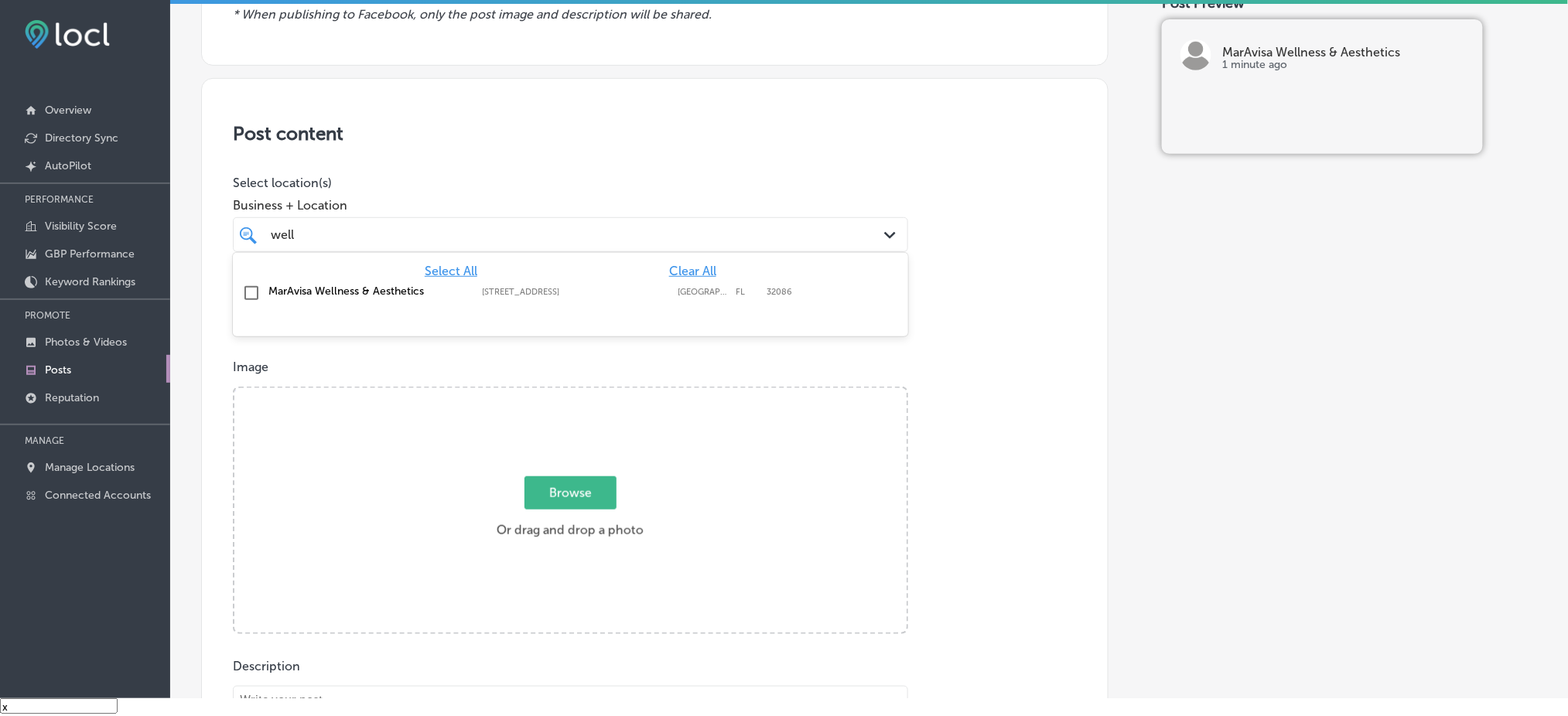
click at [558, 293] on label "[STREET_ADDRESS]" at bounding box center [576, 291] width 188 height 10
type input "well"
click at [661, 165] on div "Post content Select location(s) Business + Location option [STREET_ADDRESS]. [S…" at bounding box center [655, 568] width 907 height 979
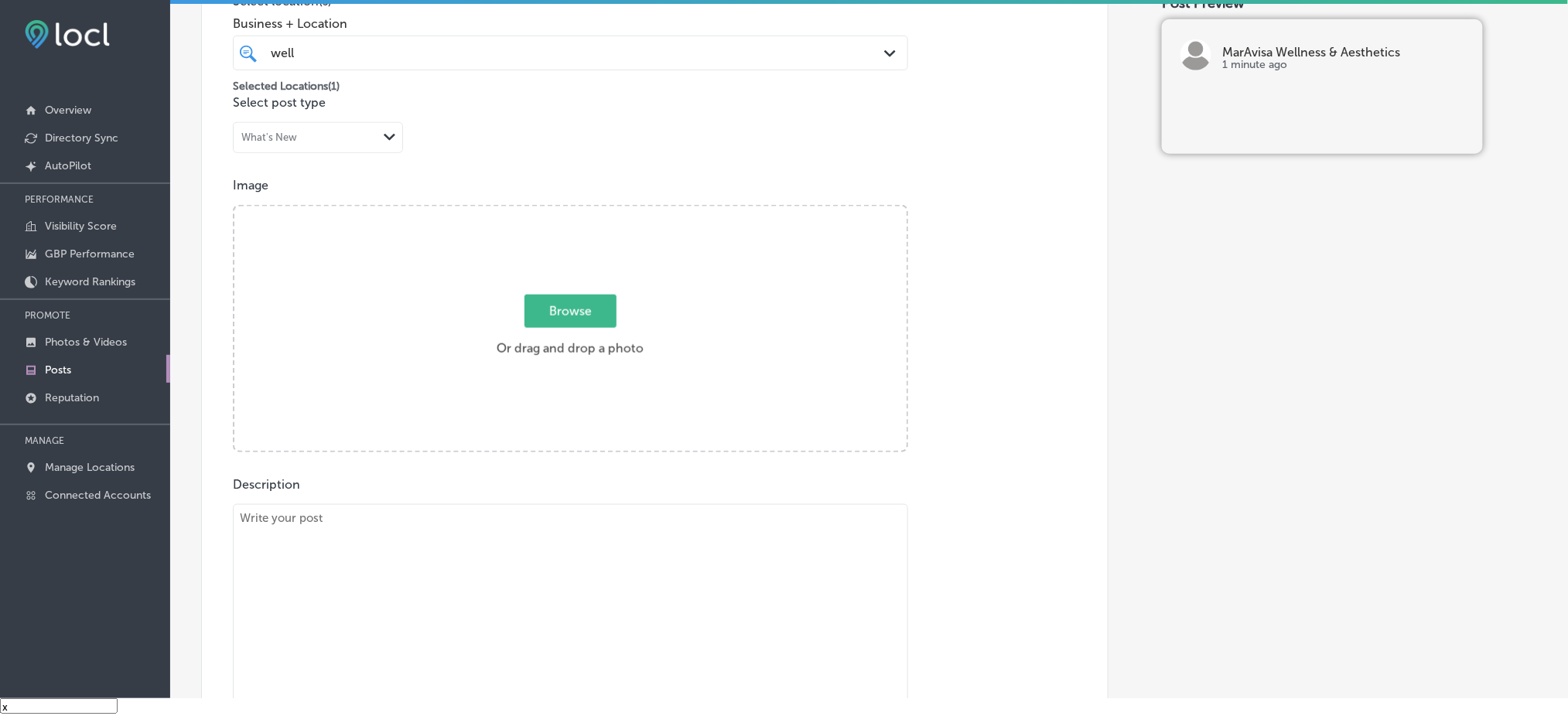
scroll to position [412, 0]
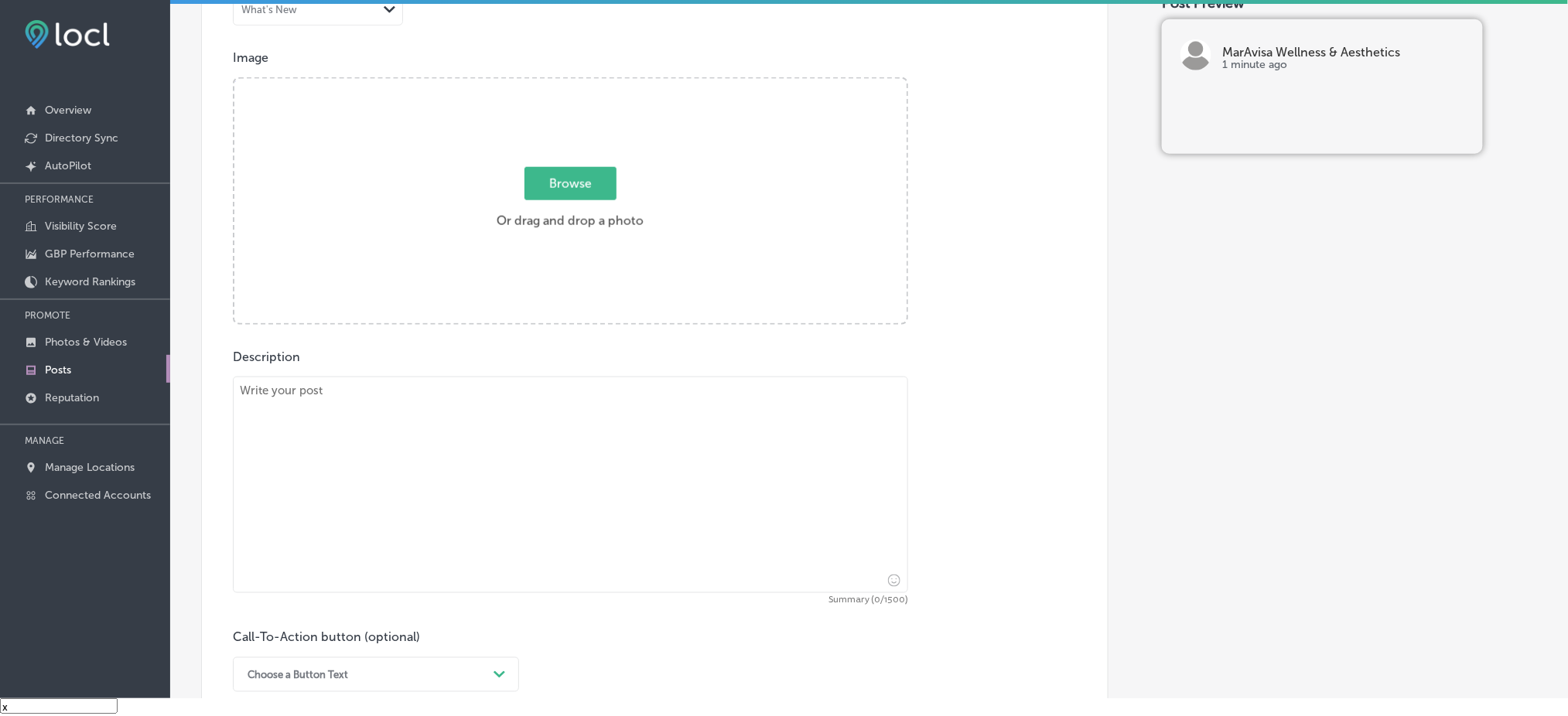
click at [386, 399] on textarea at bounding box center [570, 485] width 675 height 217
paste textarea "Looking to reduce fine lines and wrinkles? Our [MEDICAL_DATA] and [MEDICAL_DATA…"
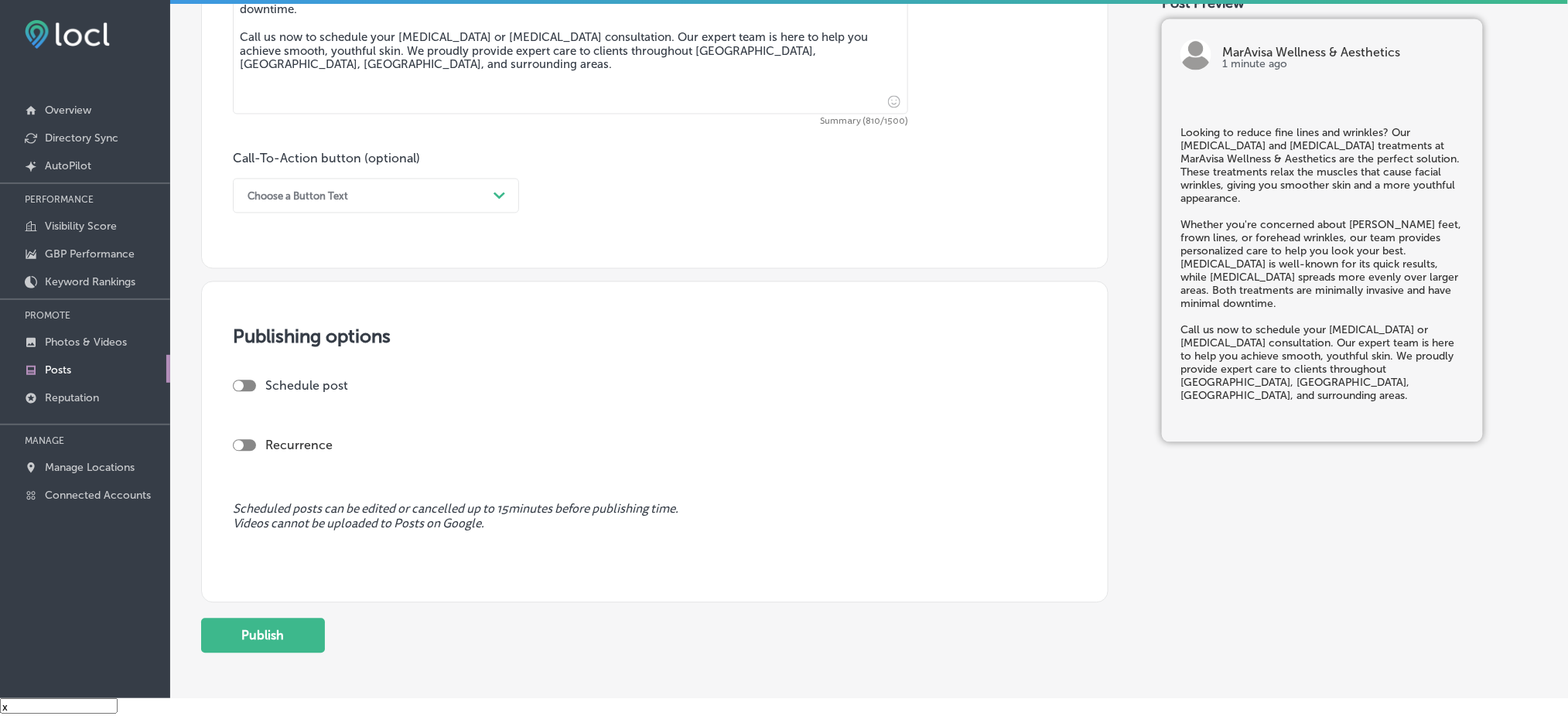
scroll to position [1031, 0]
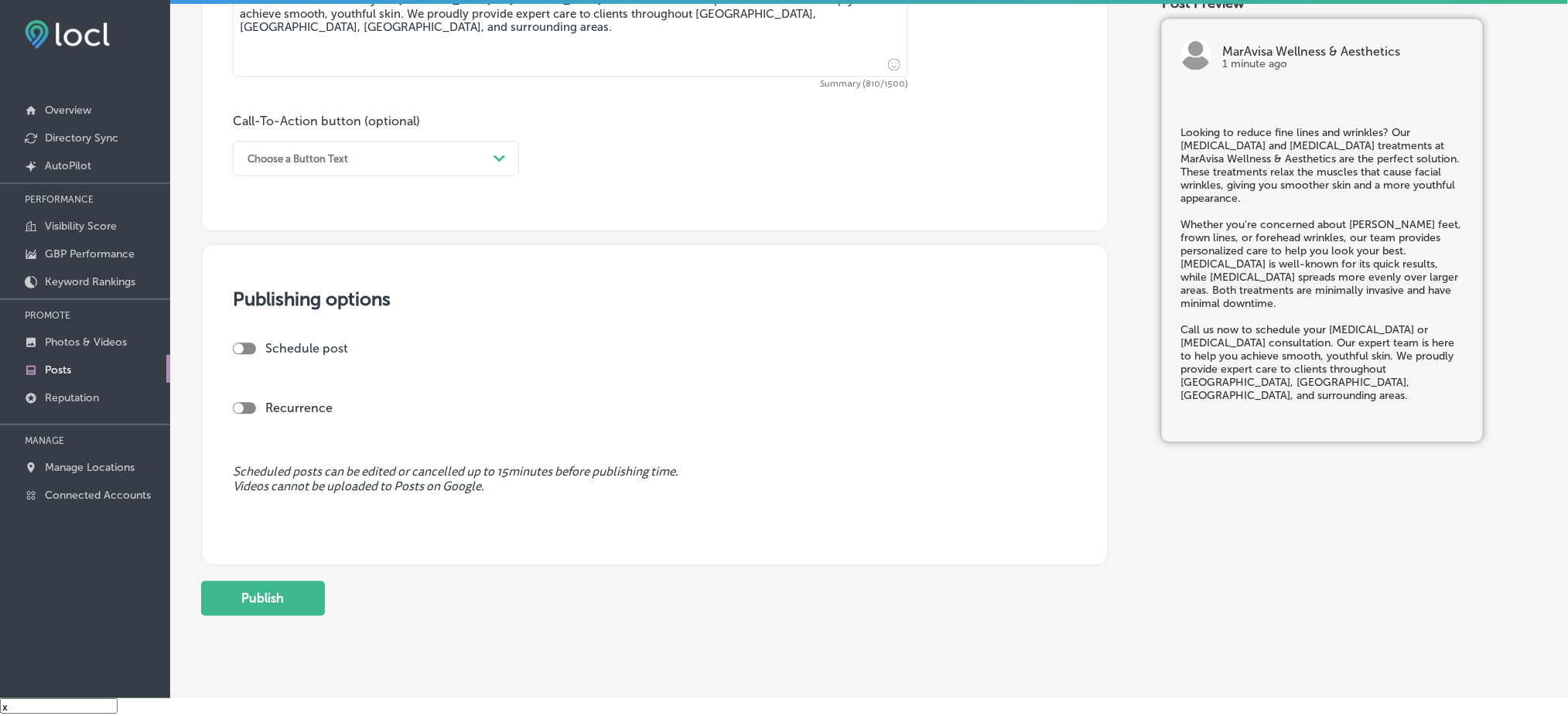
type textarea "Looking to reduce fine lines and wrinkles? Our [MEDICAL_DATA] and [MEDICAL_DATA…"
click at [339, 170] on div "Choose a Button Text Path Created with Sketch." at bounding box center [375, 158] width 286 height 34
click at [294, 356] on div "Call Now" at bounding box center [375, 355] width 286 height 27
click at [250, 345] on div at bounding box center [244, 349] width 23 height 11
checkbox input "true"
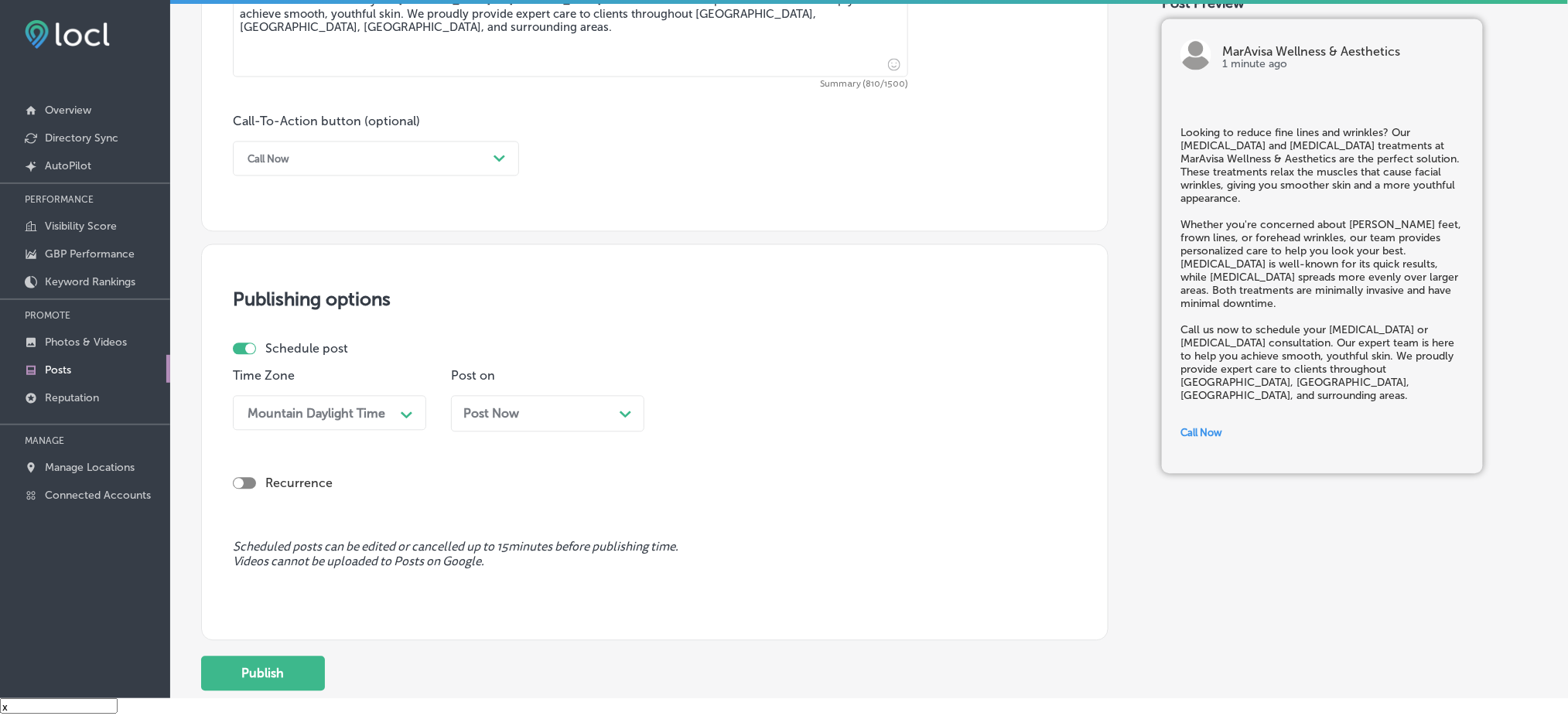
click at [519, 415] on span "Post Now" at bounding box center [492, 414] width 56 height 15
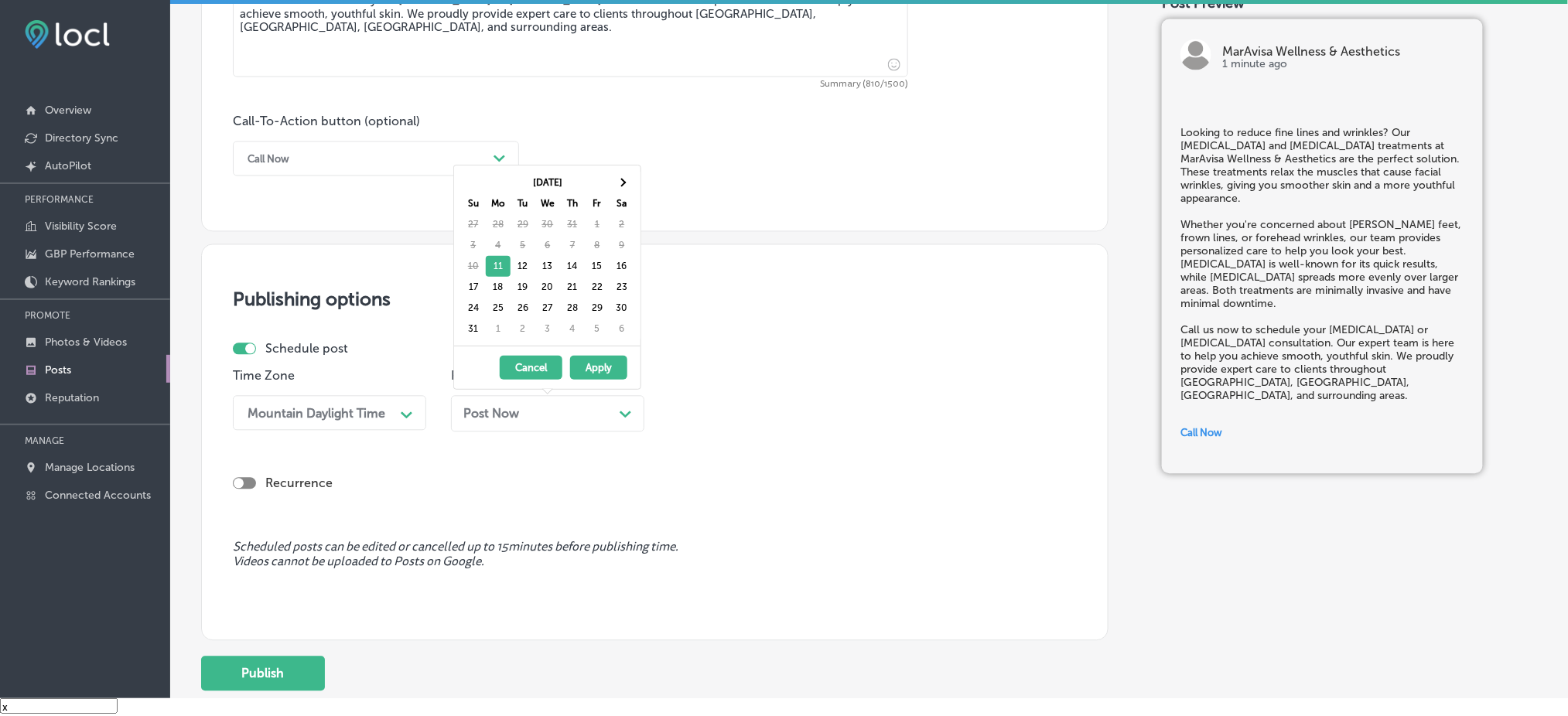
click at [591, 363] on button "Apply" at bounding box center [598, 368] width 57 height 24
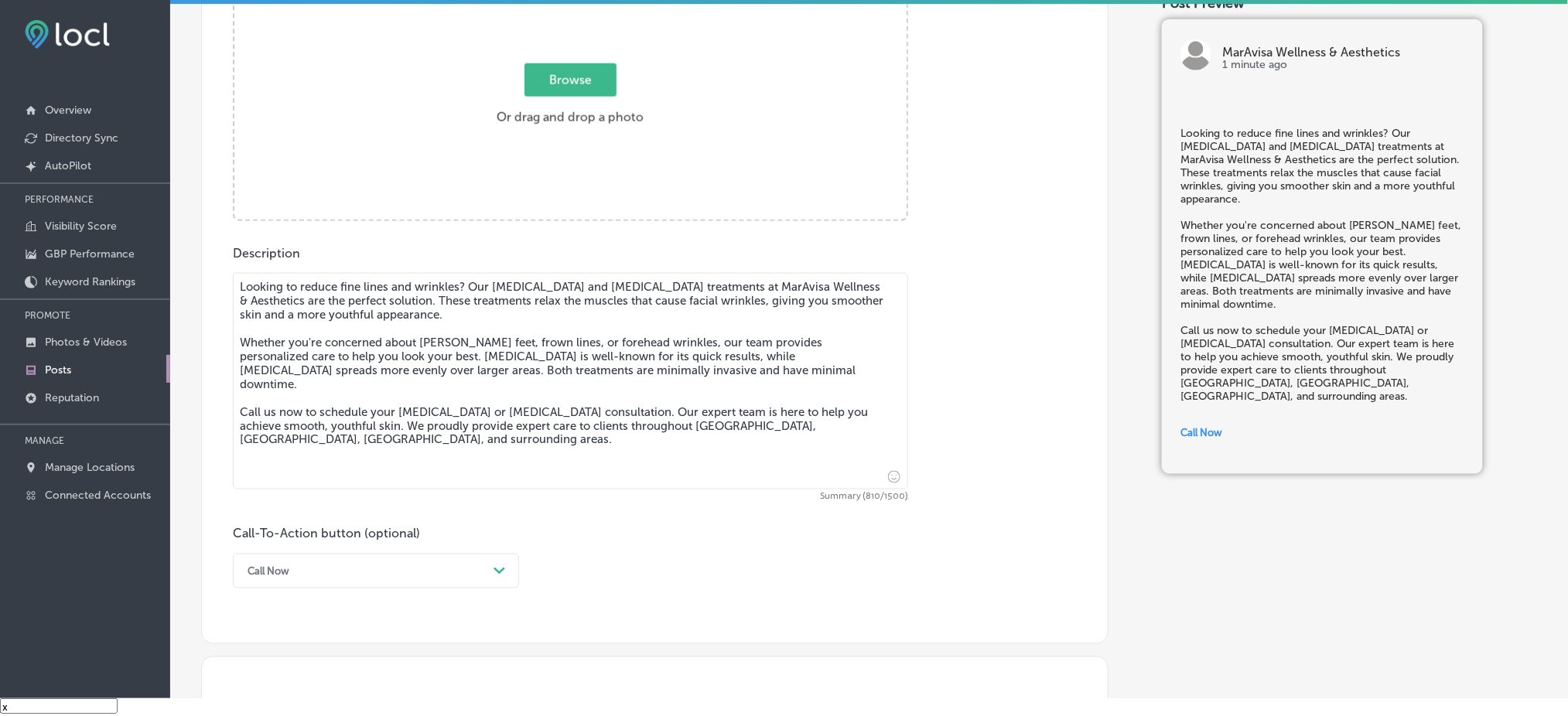
click at [499, 51] on div "Browse Or drag and drop a photo" at bounding box center [571, 99] width 672 height 248
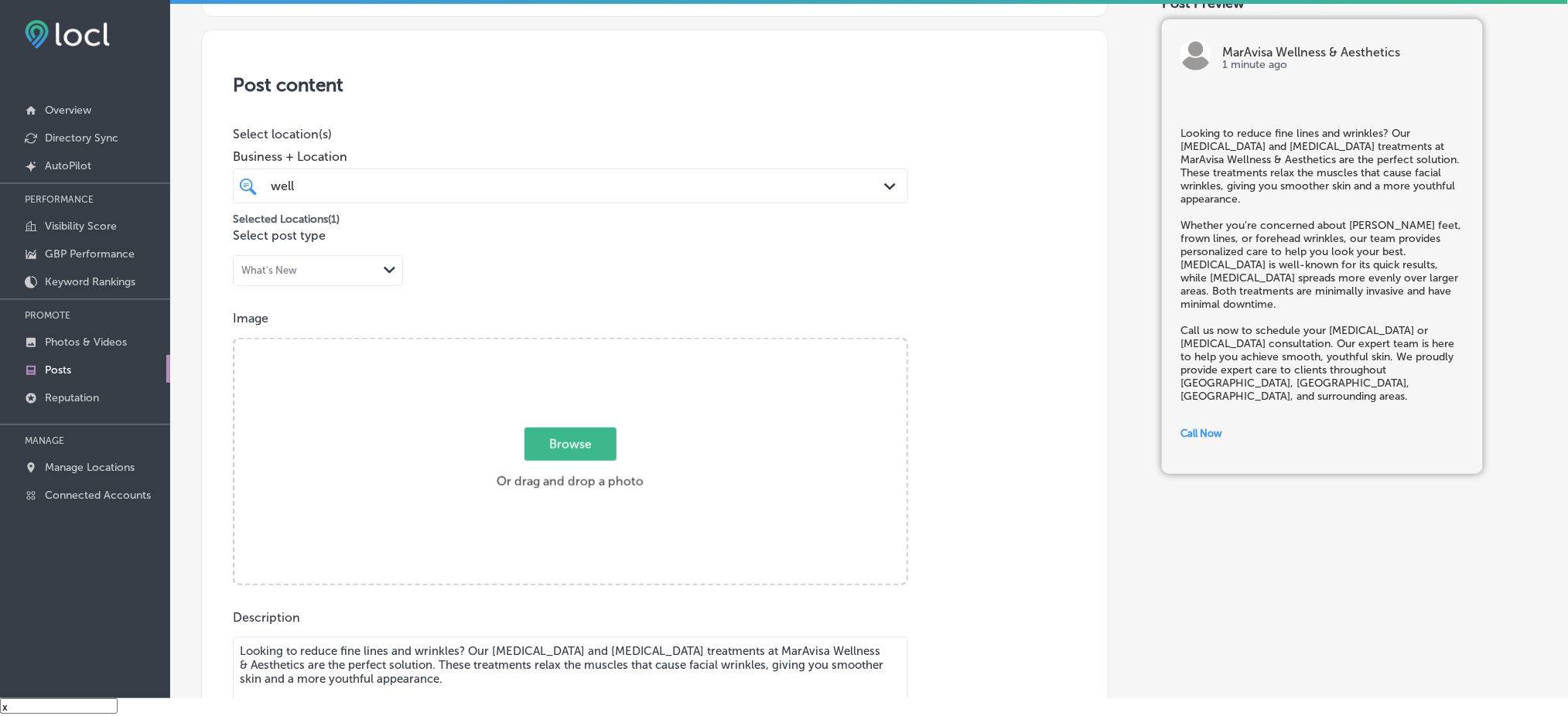
type input "C:\fakepath\MarAvisa Wellness (9).jpg"
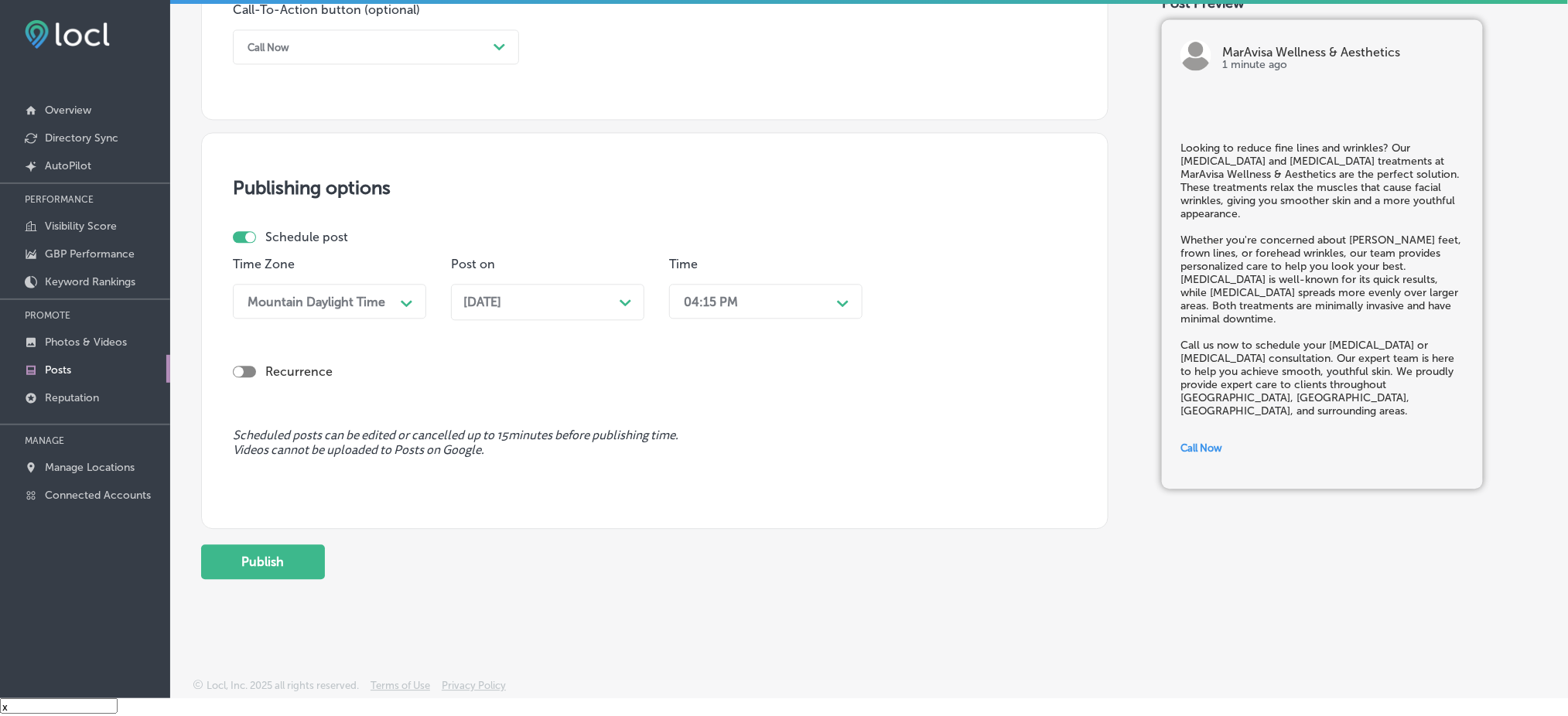
scroll to position [1144, 0]
click at [268, 549] on button "Publish" at bounding box center [263, 561] width 124 height 34
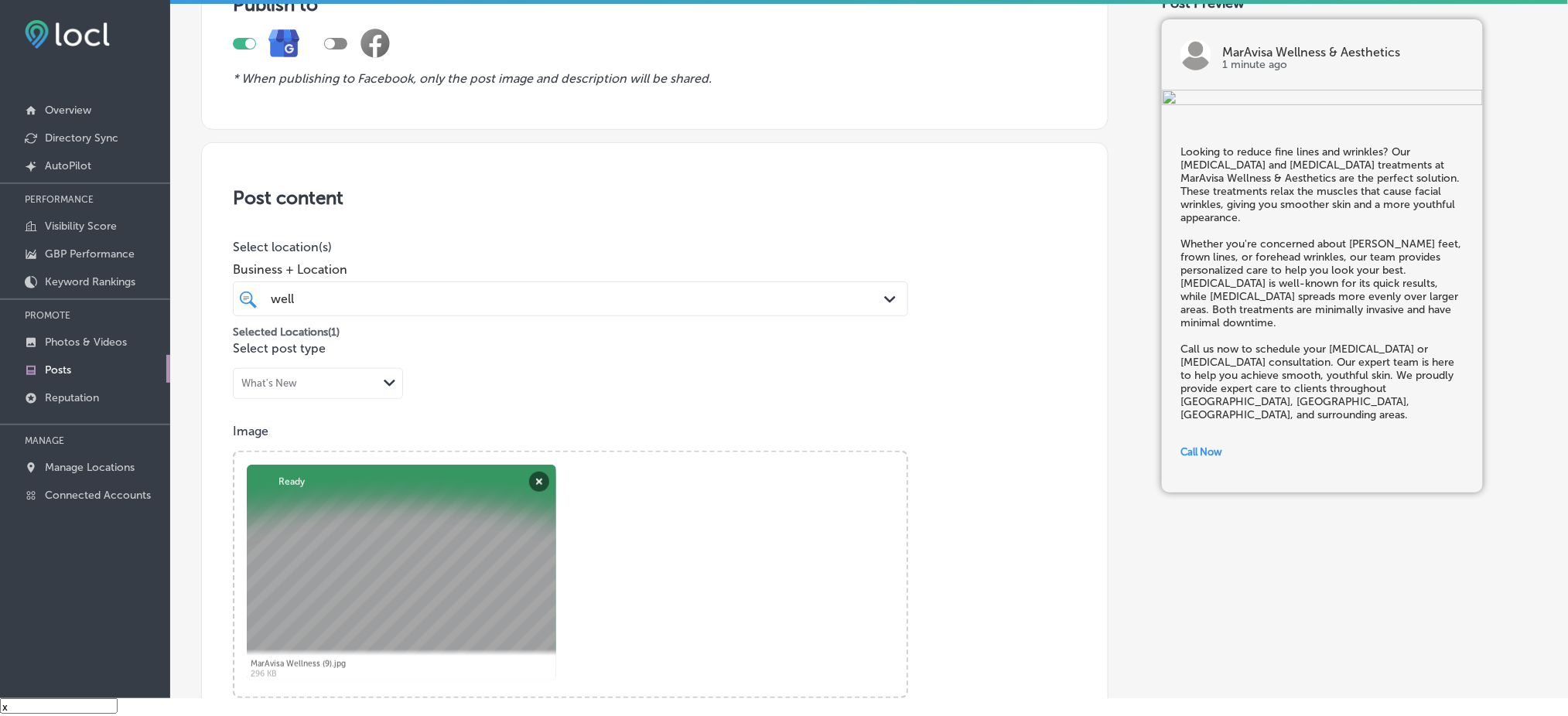
scroll to position [136, 0]
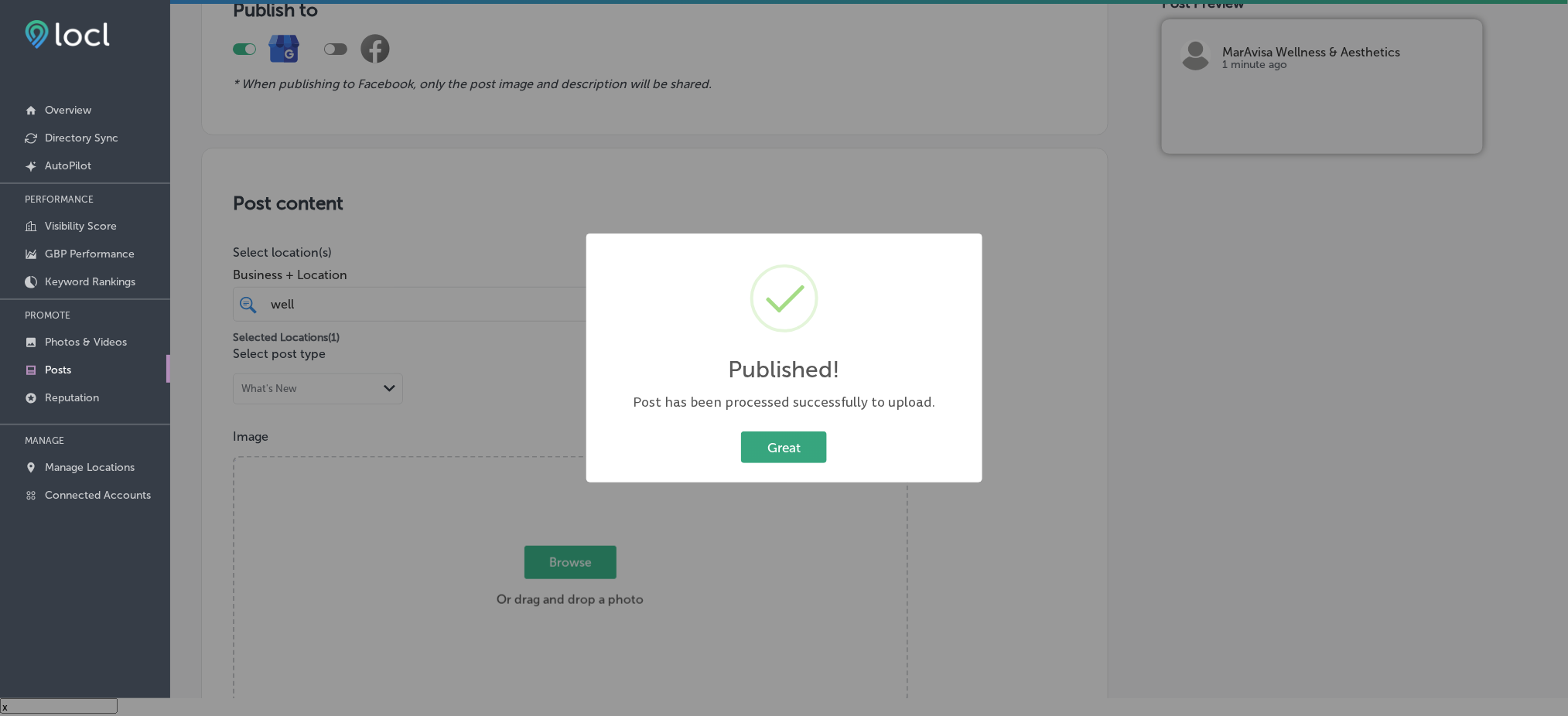
click at [771, 451] on button "Great" at bounding box center [784, 448] width 86 height 32
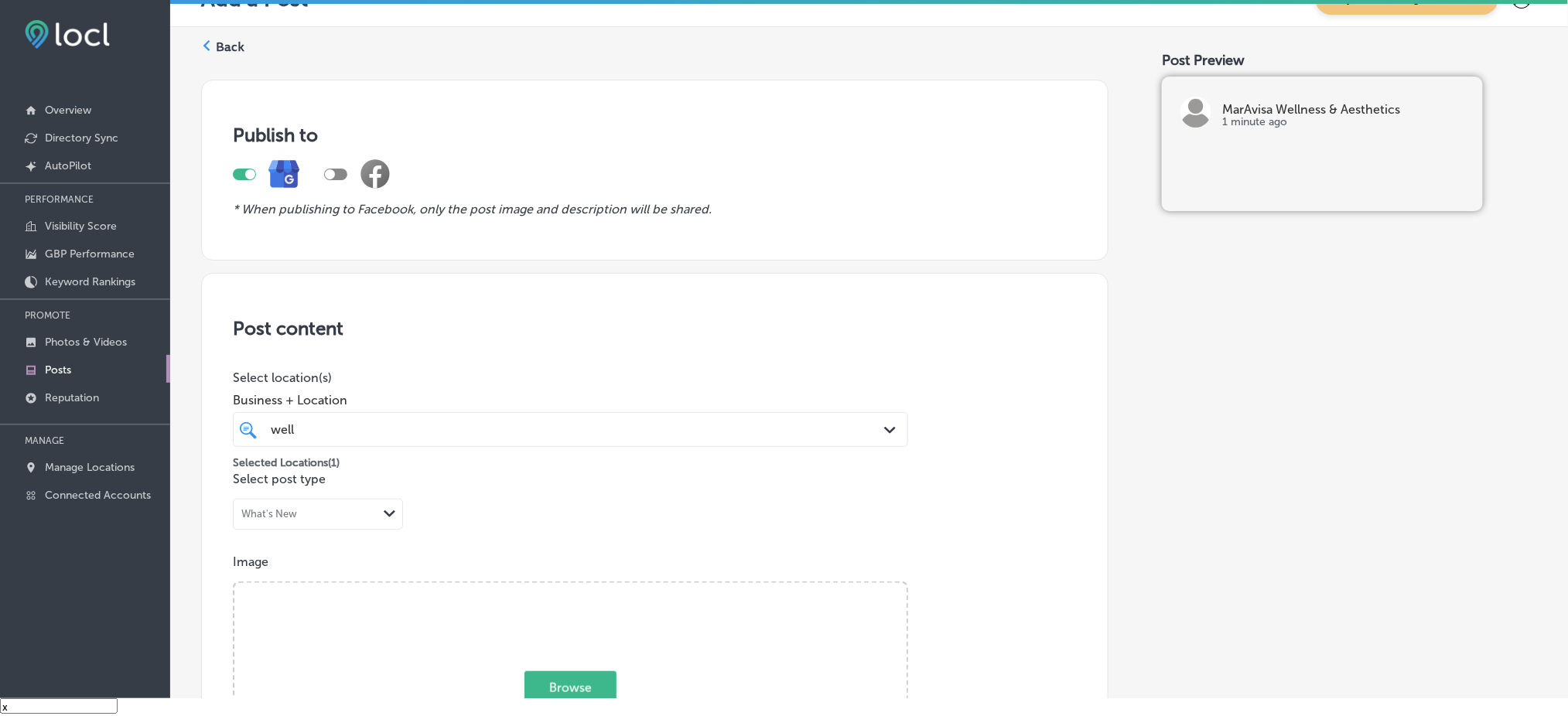
scroll to position [0, 0]
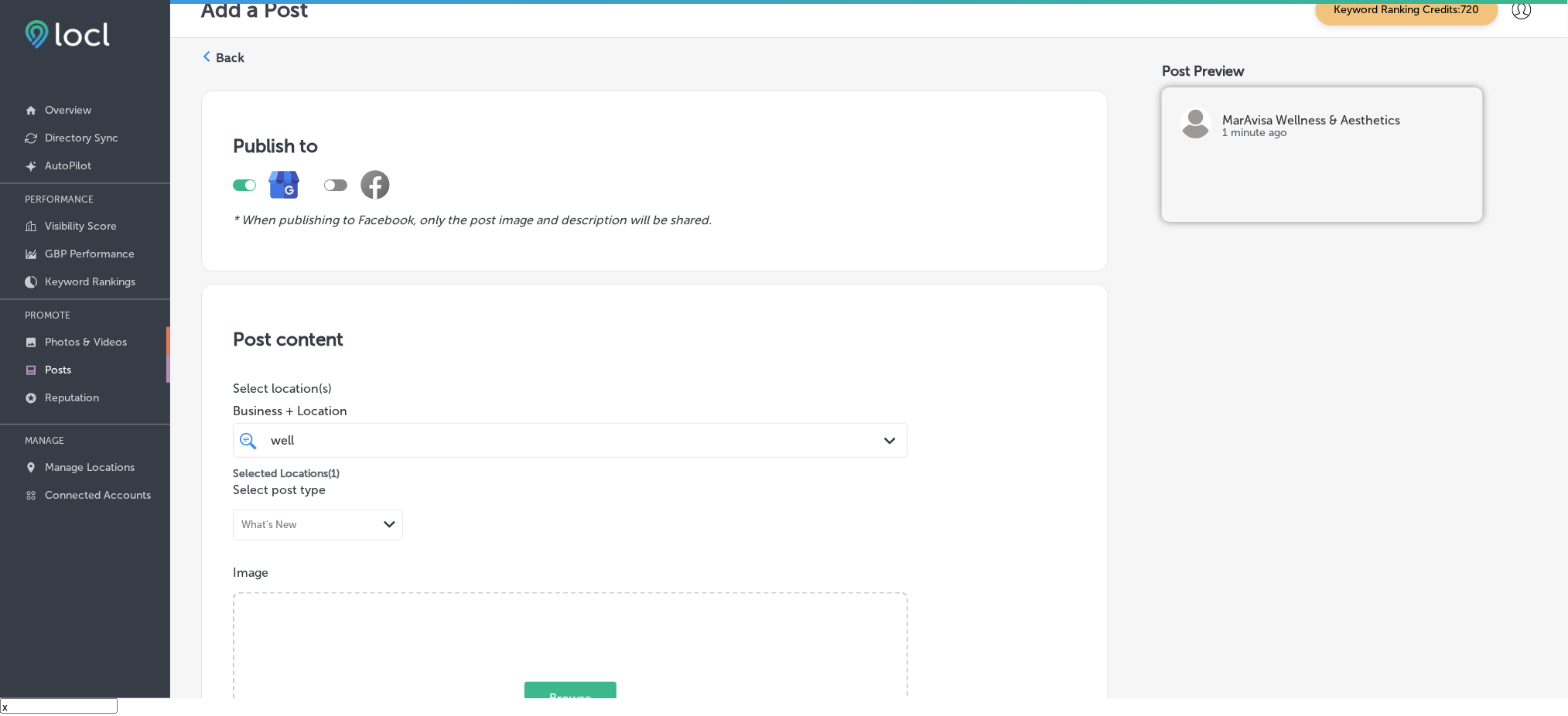
click at [82, 337] on p "Photos & Videos" at bounding box center [86, 343] width 82 height 13
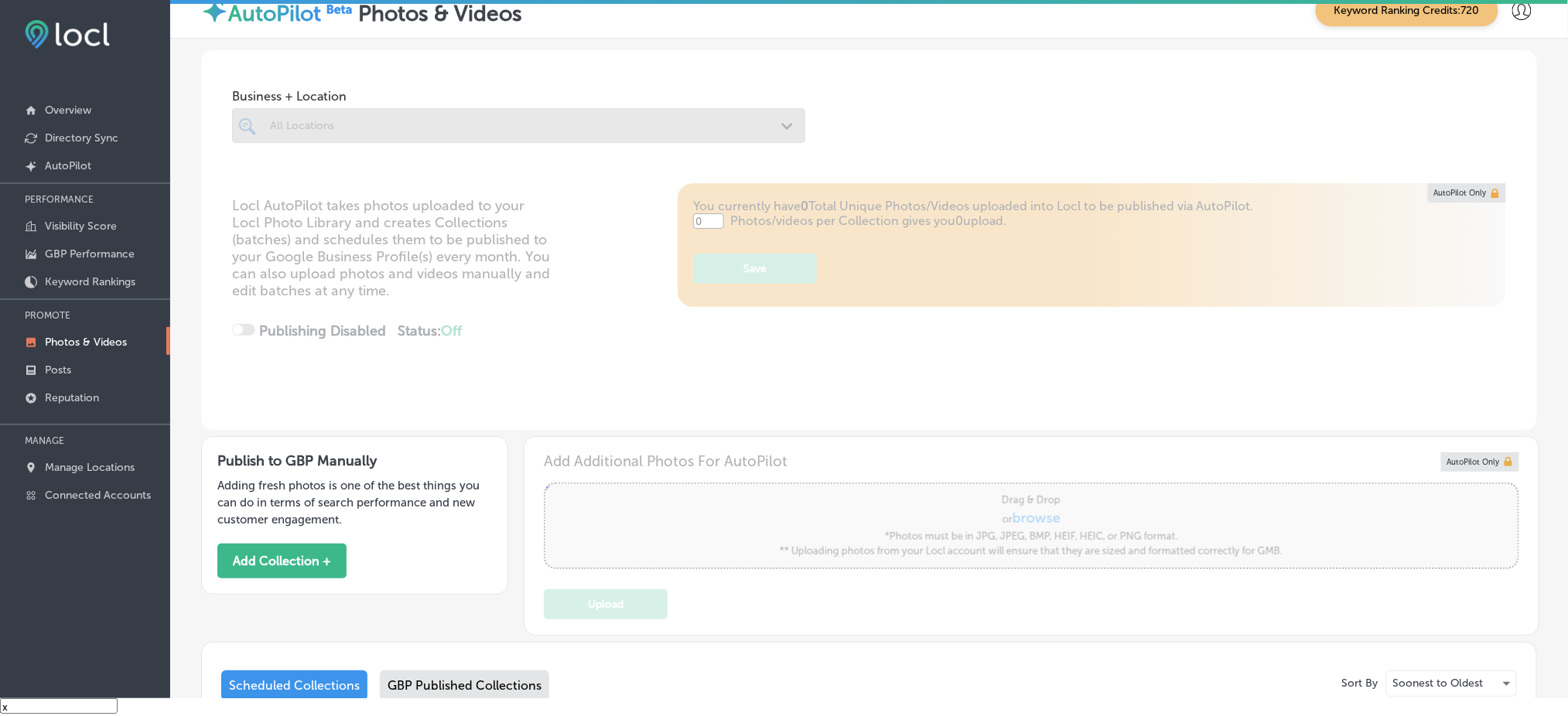
type input "5"
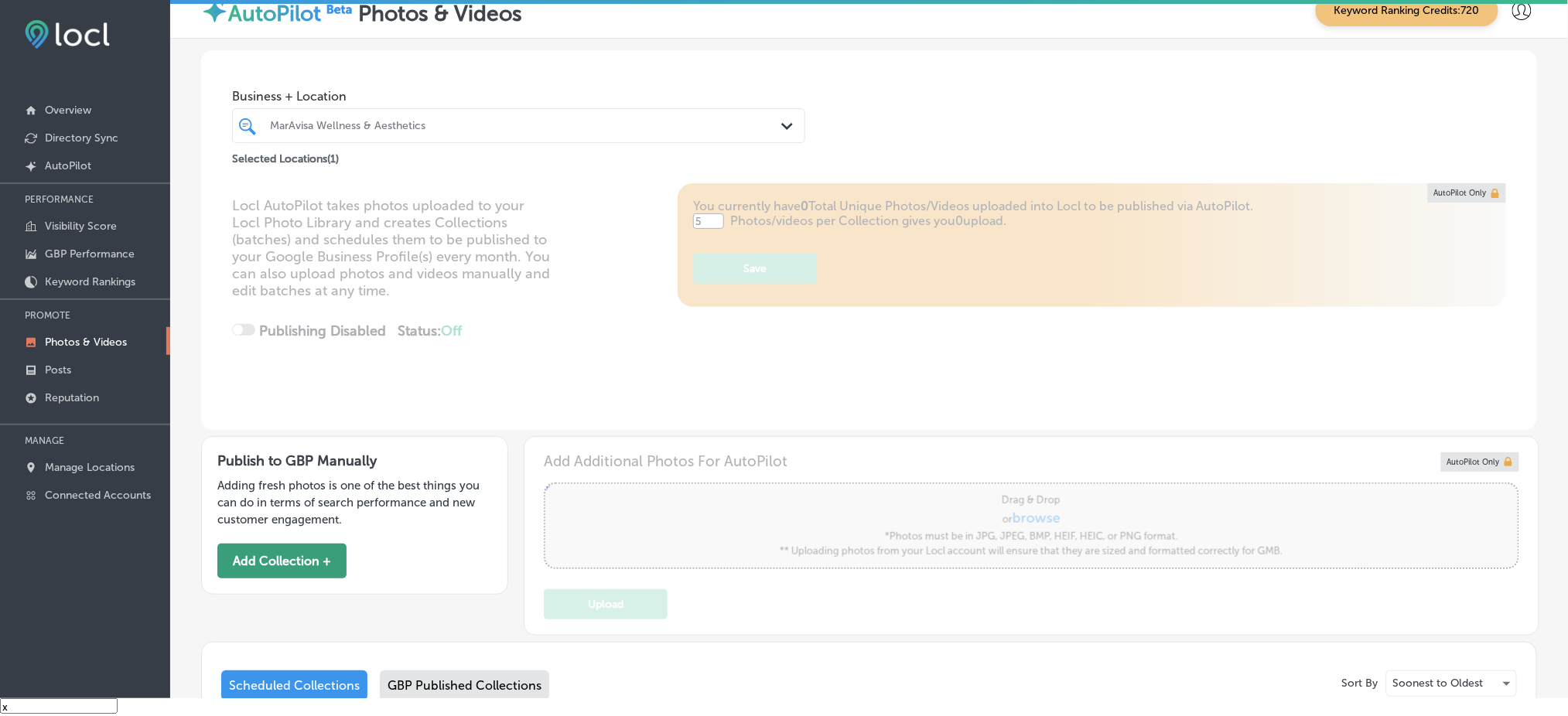
click at [312, 548] on button "Add Collection +" at bounding box center [281, 561] width 129 height 34
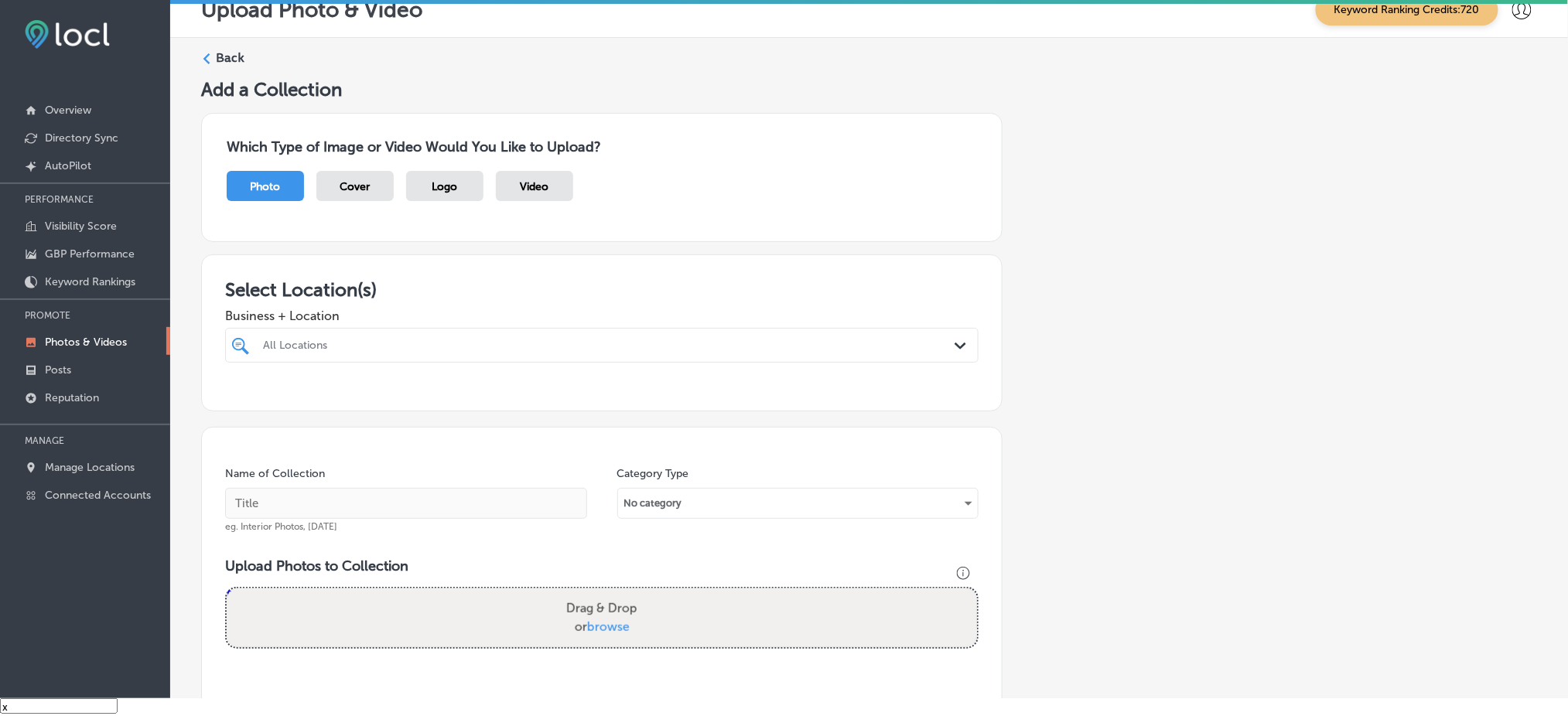
click at [499, 339] on div "All Locations" at bounding box center [609, 345] width 693 height 13
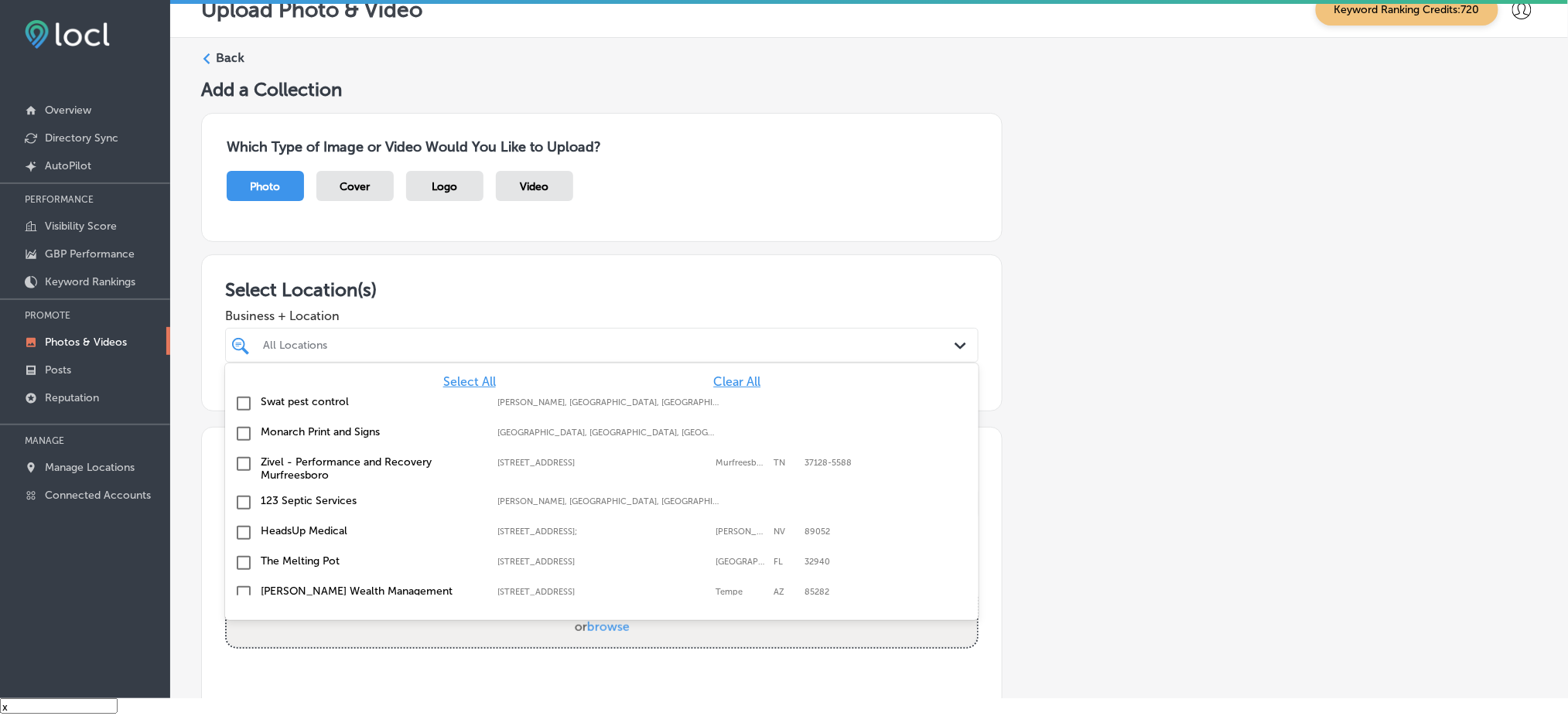
click at [501, 347] on div "All Locations" at bounding box center [609, 345] width 693 height 13
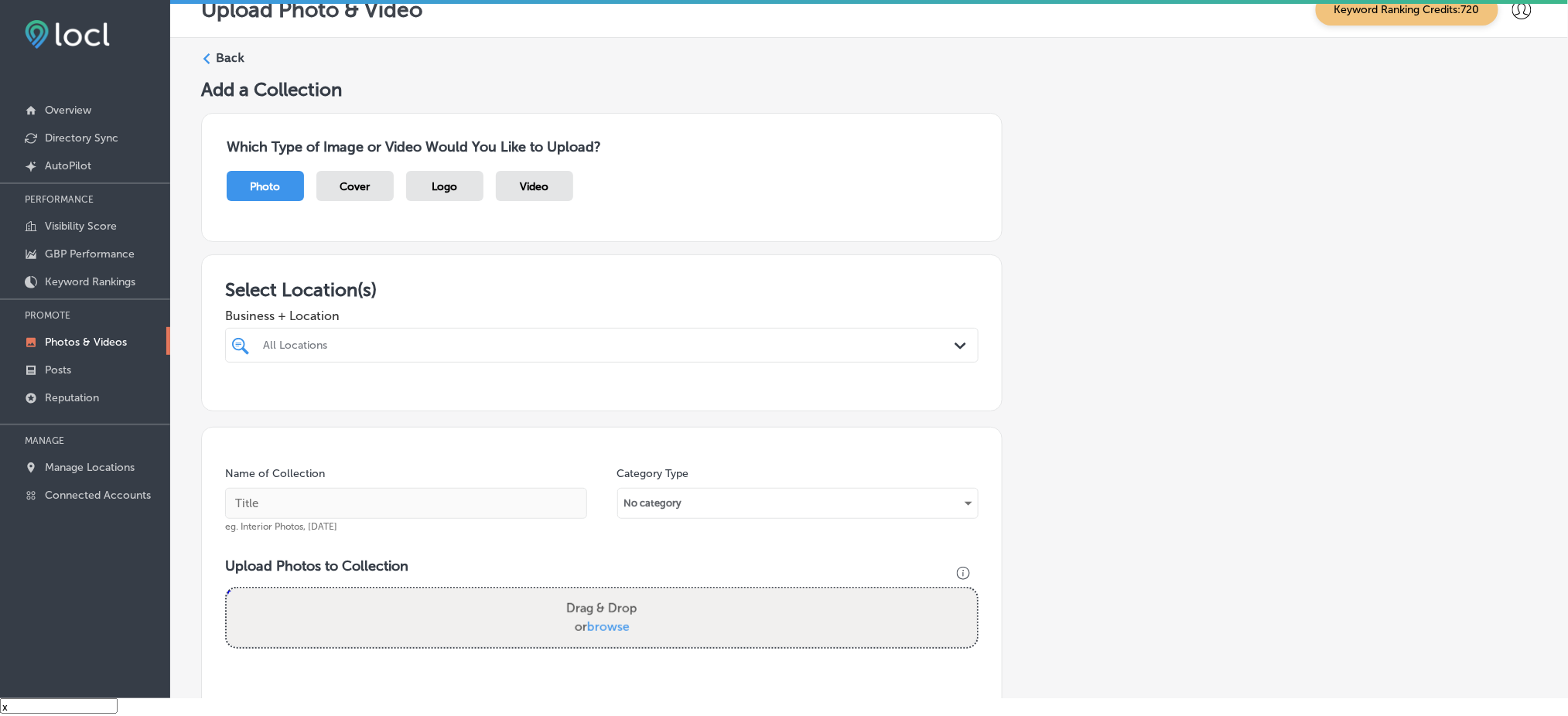
click at [501, 347] on div "All Locations" at bounding box center [609, 345] width 693 height 13
click at [603, 432] on div at bounding box center [602, 435] width 753 height 25
click at [607, 409] on div "MarAvisa Wellness & Aesthetics [STREET_ADDRESS][GEOGRAPHIC_DATA][STREET_ADDRESS]" at bounding box center [602, 404] width 741 height 24
type input "wellnes"
click at [652, 301] on div "Business + Location [STREET_ADDRESS]. [STREET_ADDRESS]. 2 results available for…" at bounding box center [602, 331] width 753 height 61
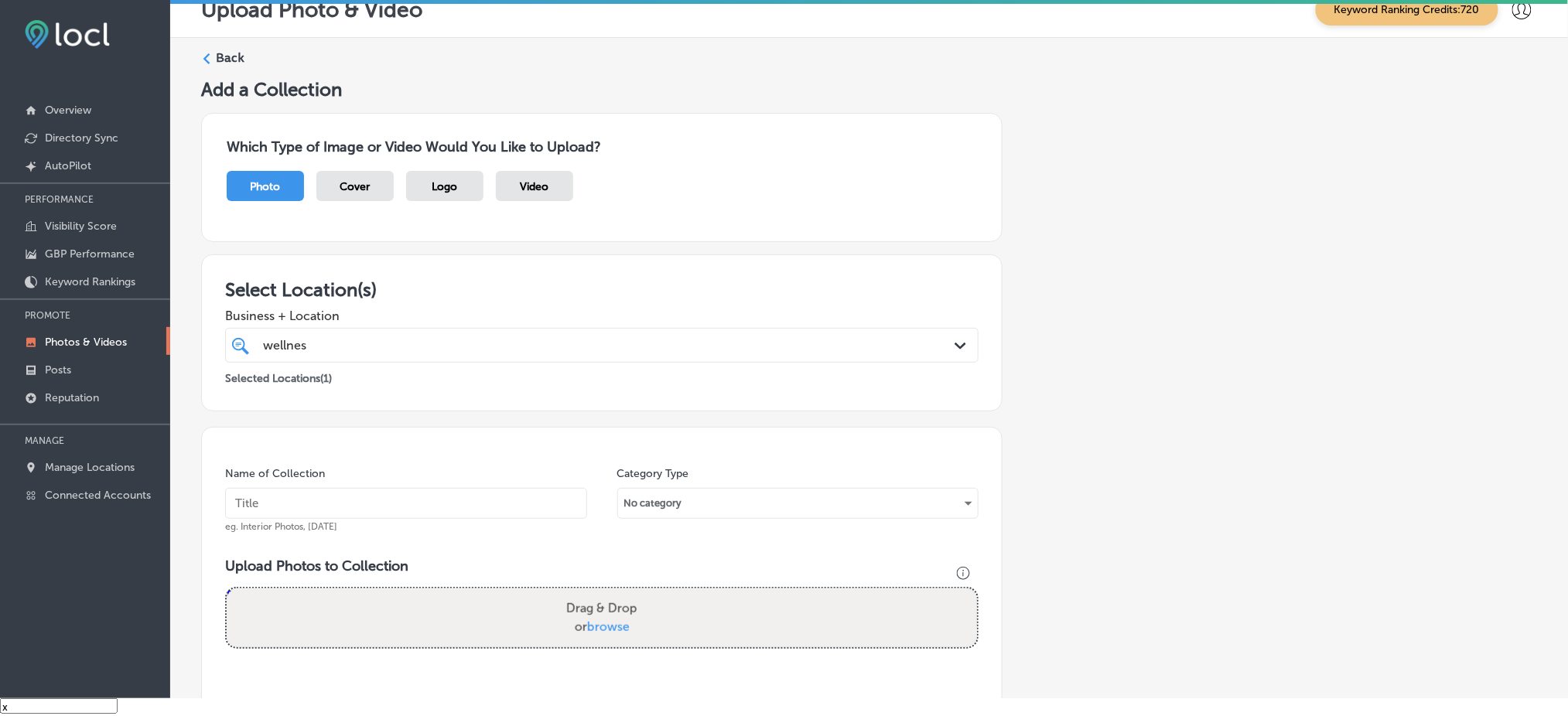
click at [336, 502] on input "text" at bounding box center [406, 503] width 362 height 31
paste input "MarAvisa Wellness & Aesthetics"
click at [287, 504] on input "MarAvisa Wellness & Aesthetics" at bounding box center [406, 503] width 362 height 31
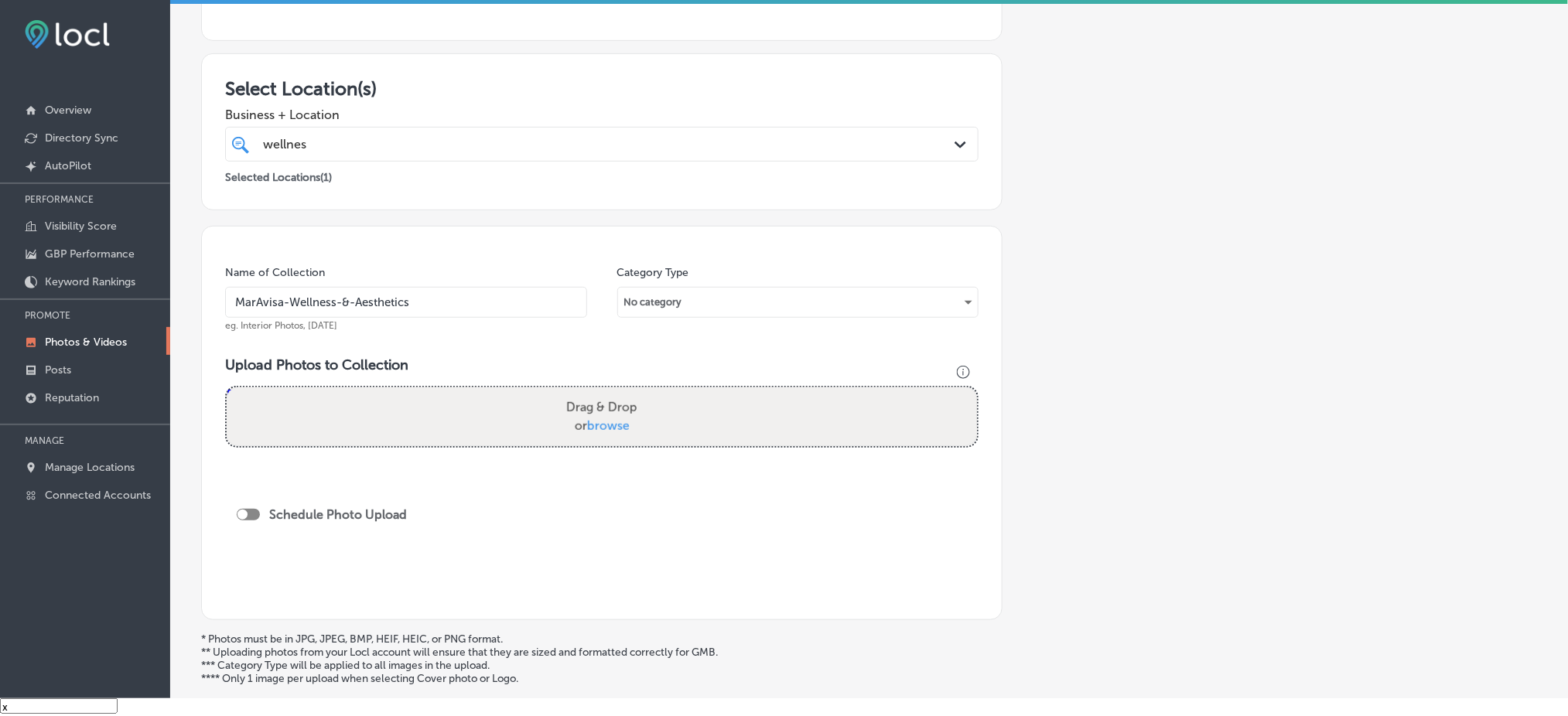
scroll to position [206, 0]
type input "MarAvisa-Wellness-&-Aesthetics"
drag, startPoint x: 433, startPoint y: 378, endPoint x: 433, endPoint y: 387, distance: 9.0
click at [433, 382] on div "Powered by PQINA Drag & Drop or browse" at bounding box center [602, 412] width 753 height 61
click at [434, 413] on div "Drag & Drop or browse" at bounding box center [602, 412] width 750 height 59
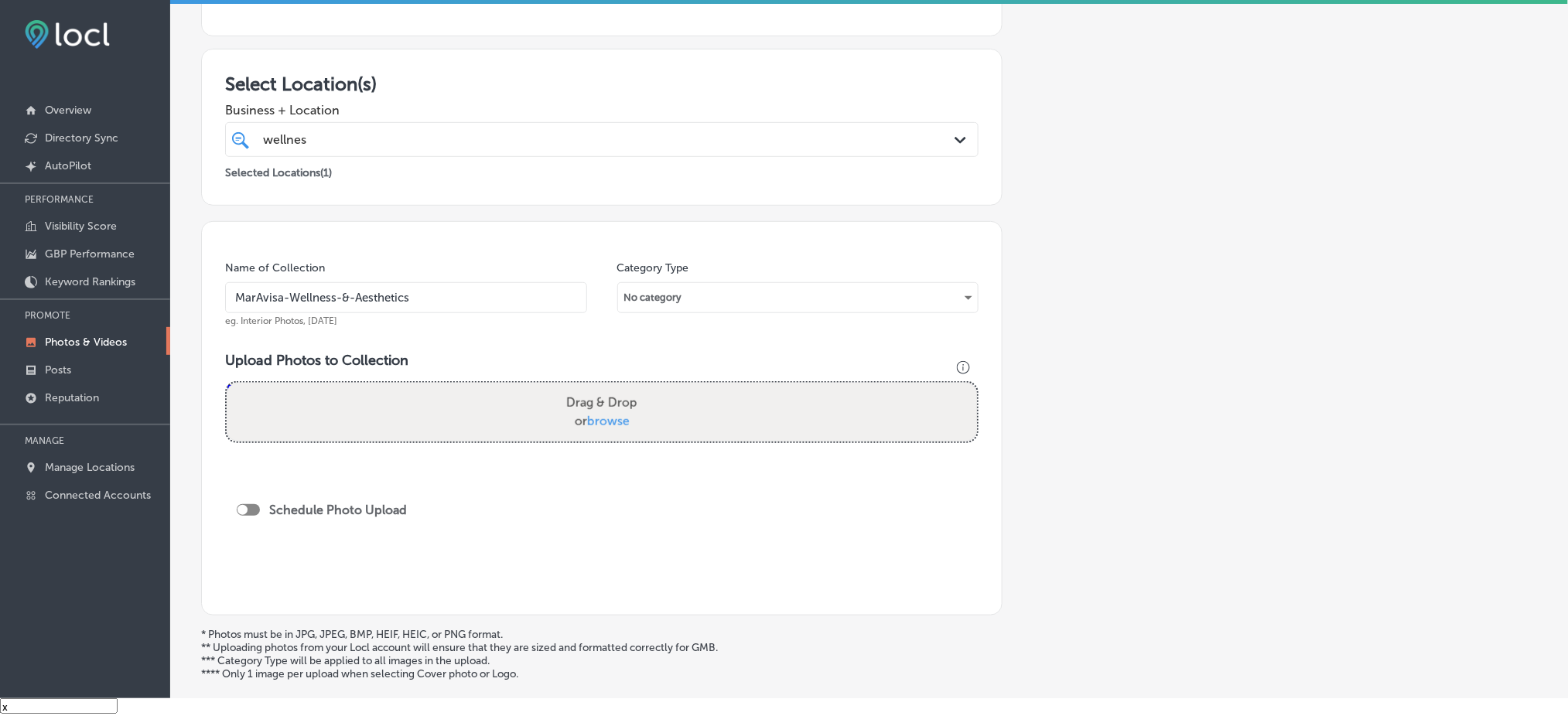
click at [226, 383] on input "Drag & Drop or browse" at bounding box center [602, 385] width 750 height 5
type input "C:\fakepath\181862380_134535518701690_5485301134860212469_n.png"
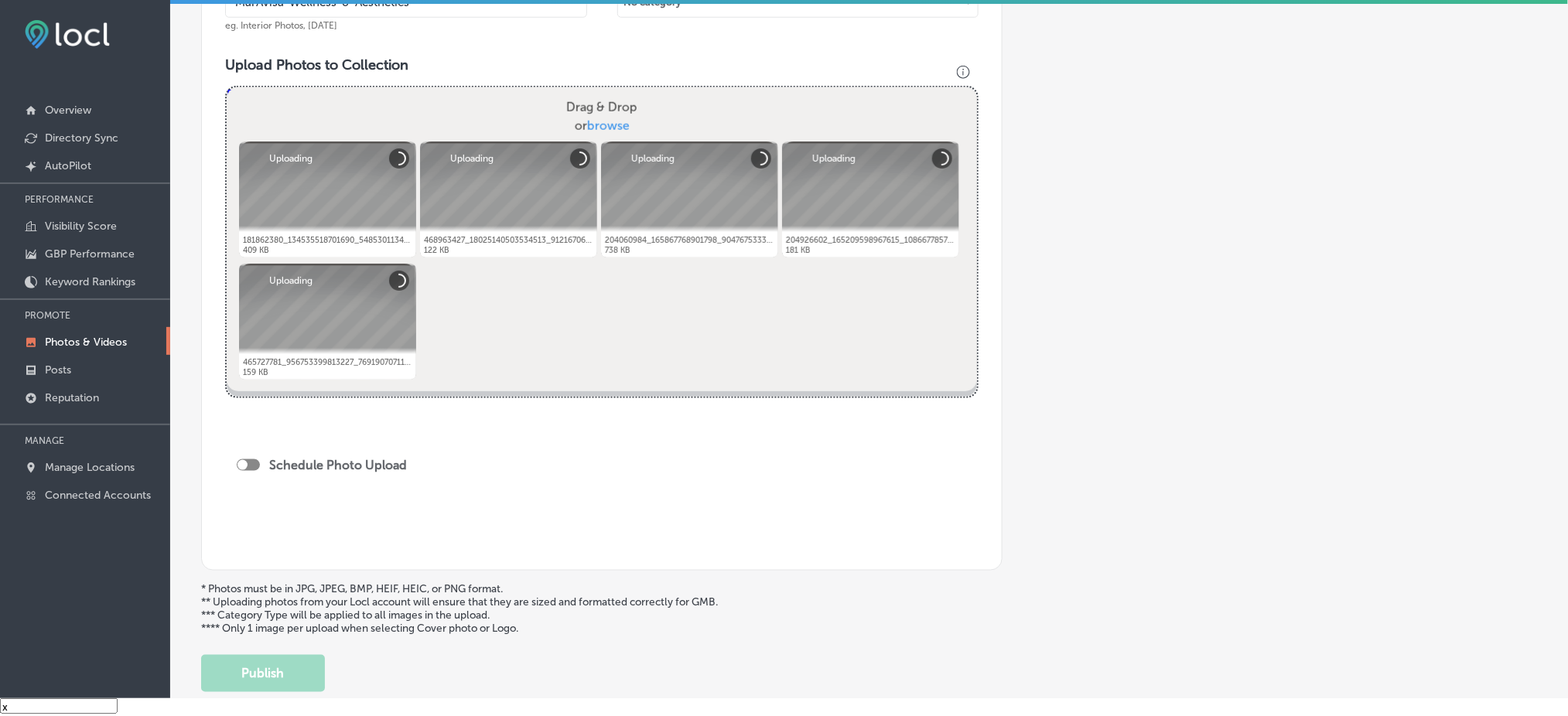
scroll to position [515, 0]
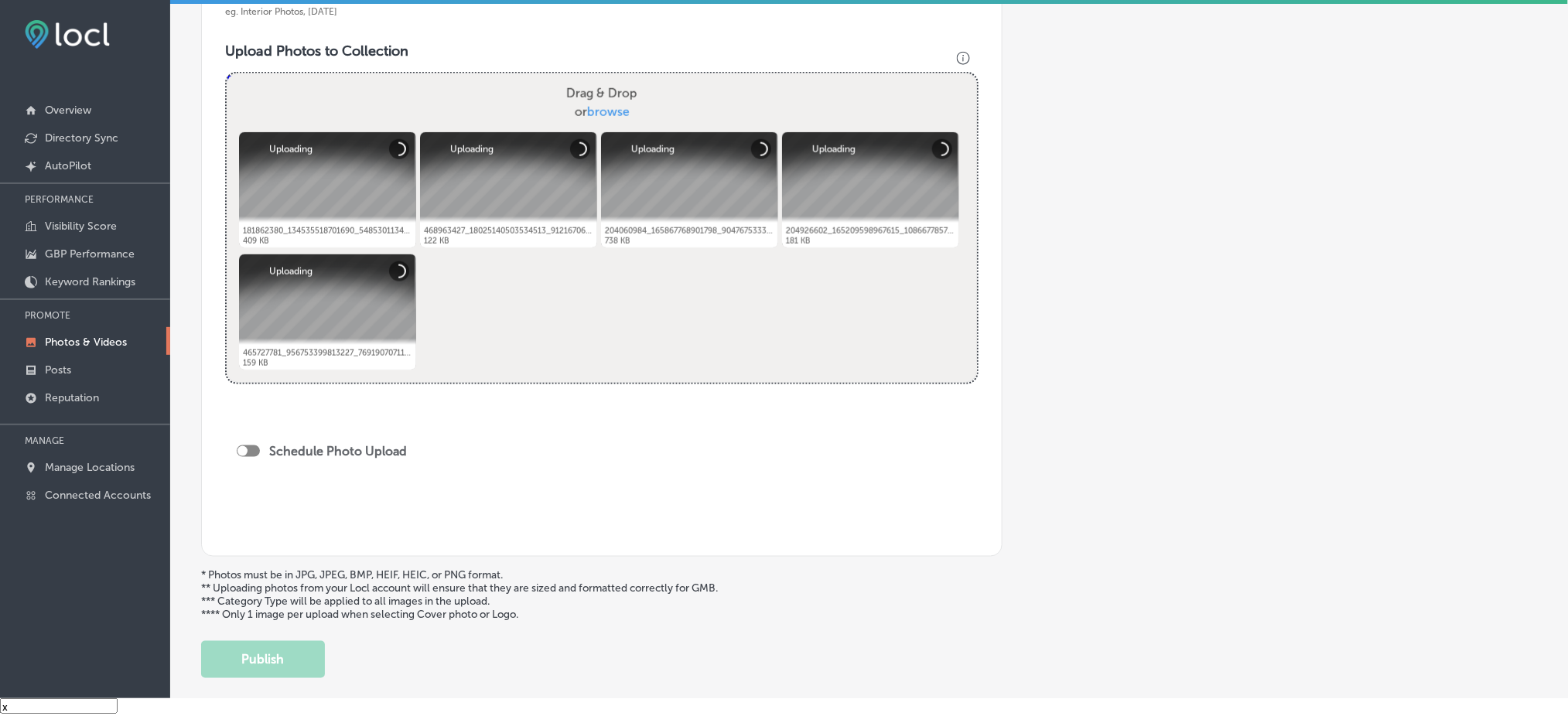
click at [240, 446] on div at bounding box center [242, 451] width 10 height 10
checkbox input "true"
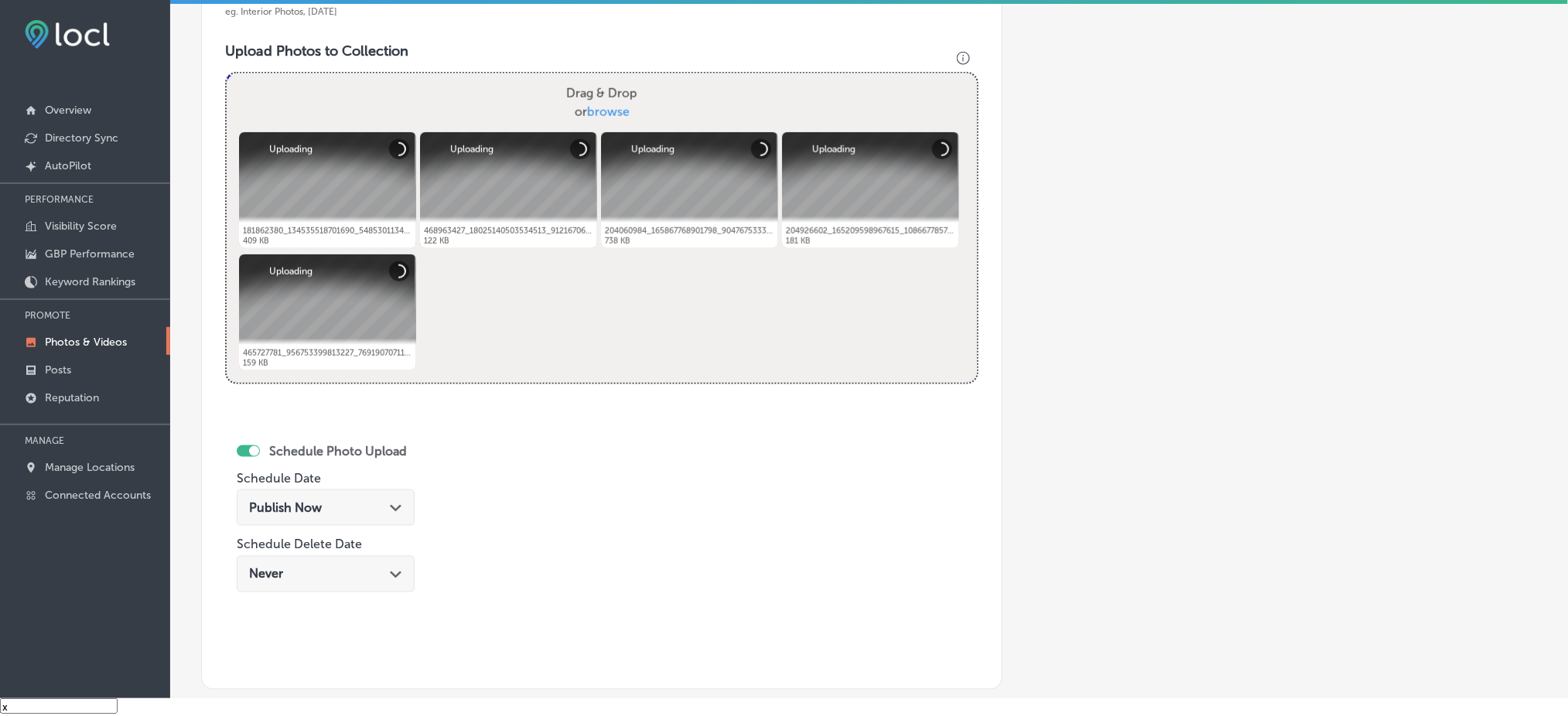
click at [344, 493] on div "Publish Now Path Created with Sketch." at bounding box center [325, 507] width 178 height 36
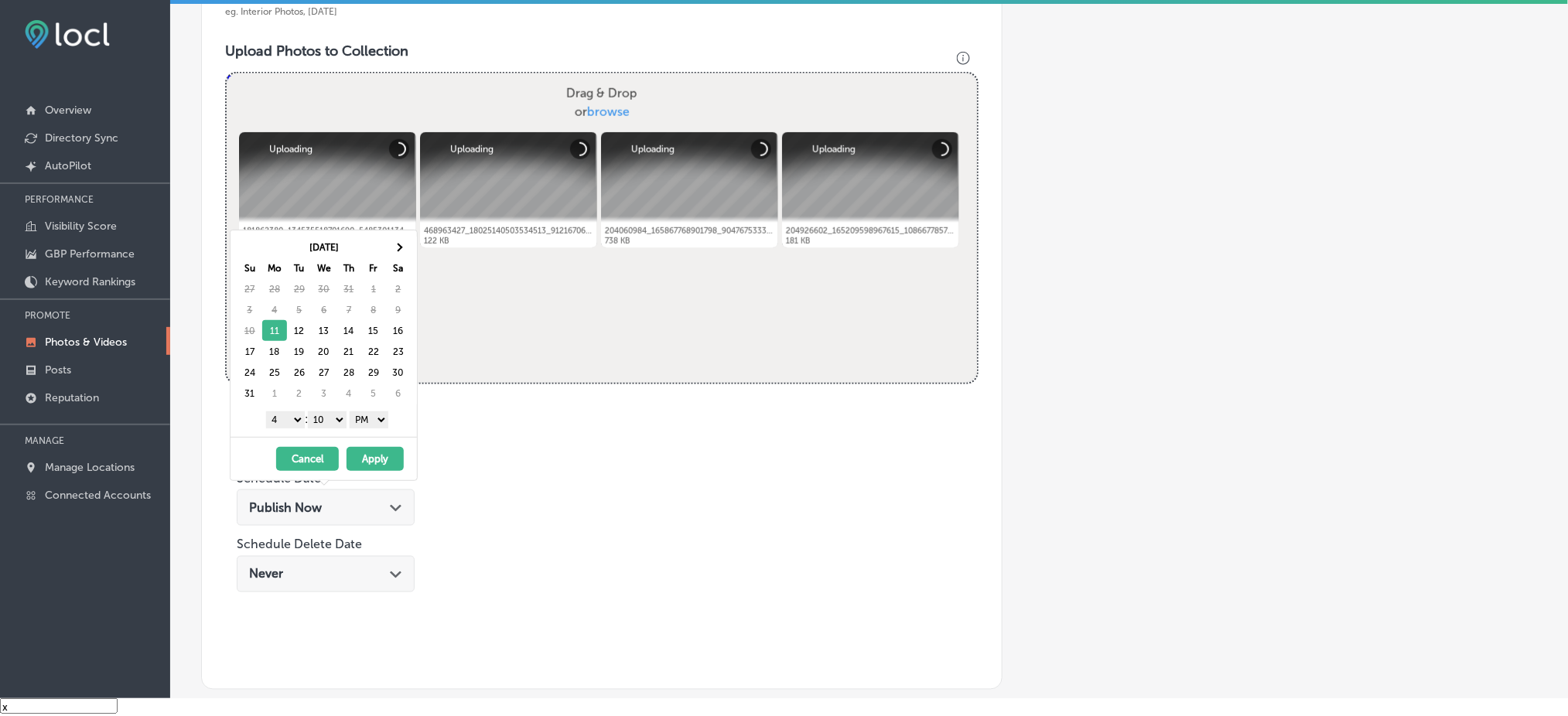
click at [376, 462] on button "Apply" at bounding box center [374, 459] width 57 height 24
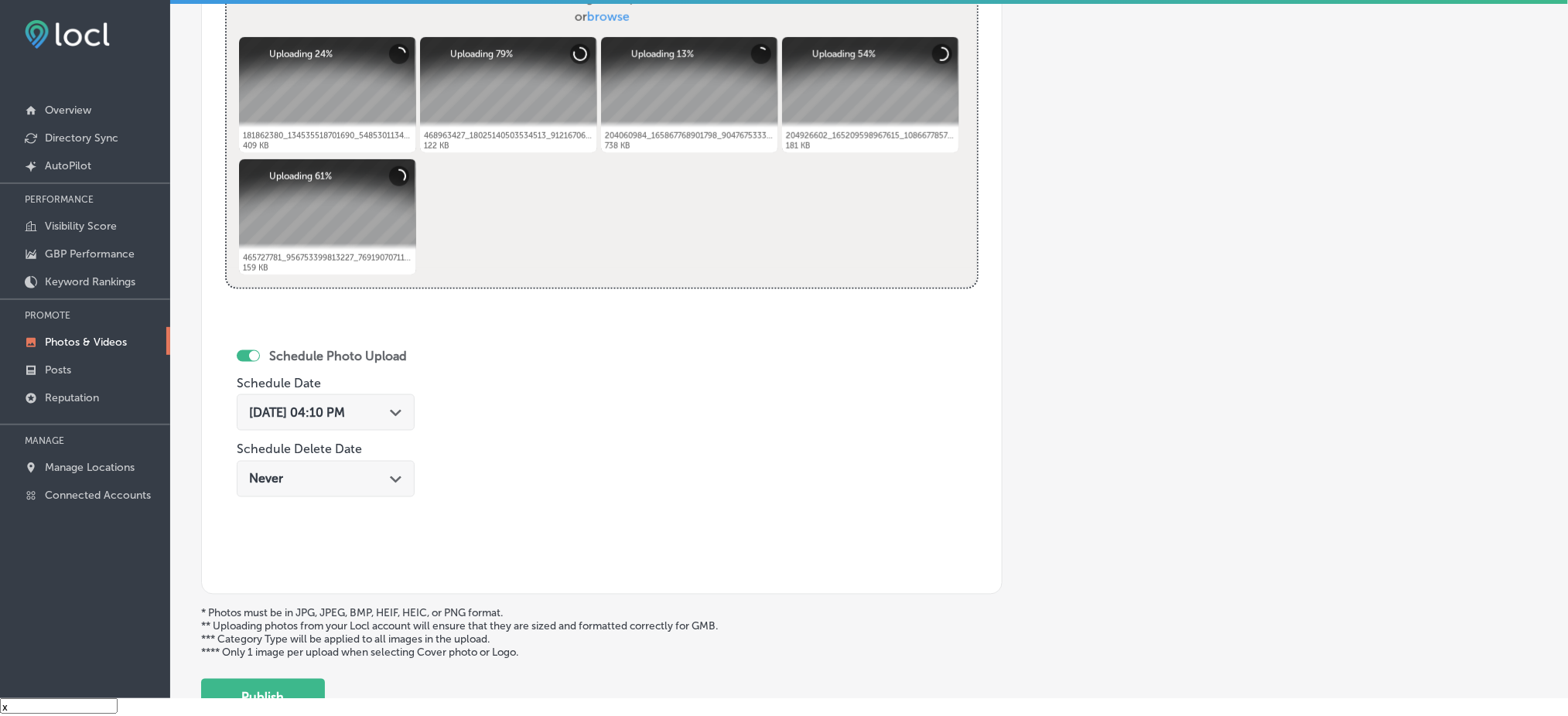
scroll to position [728, 0]
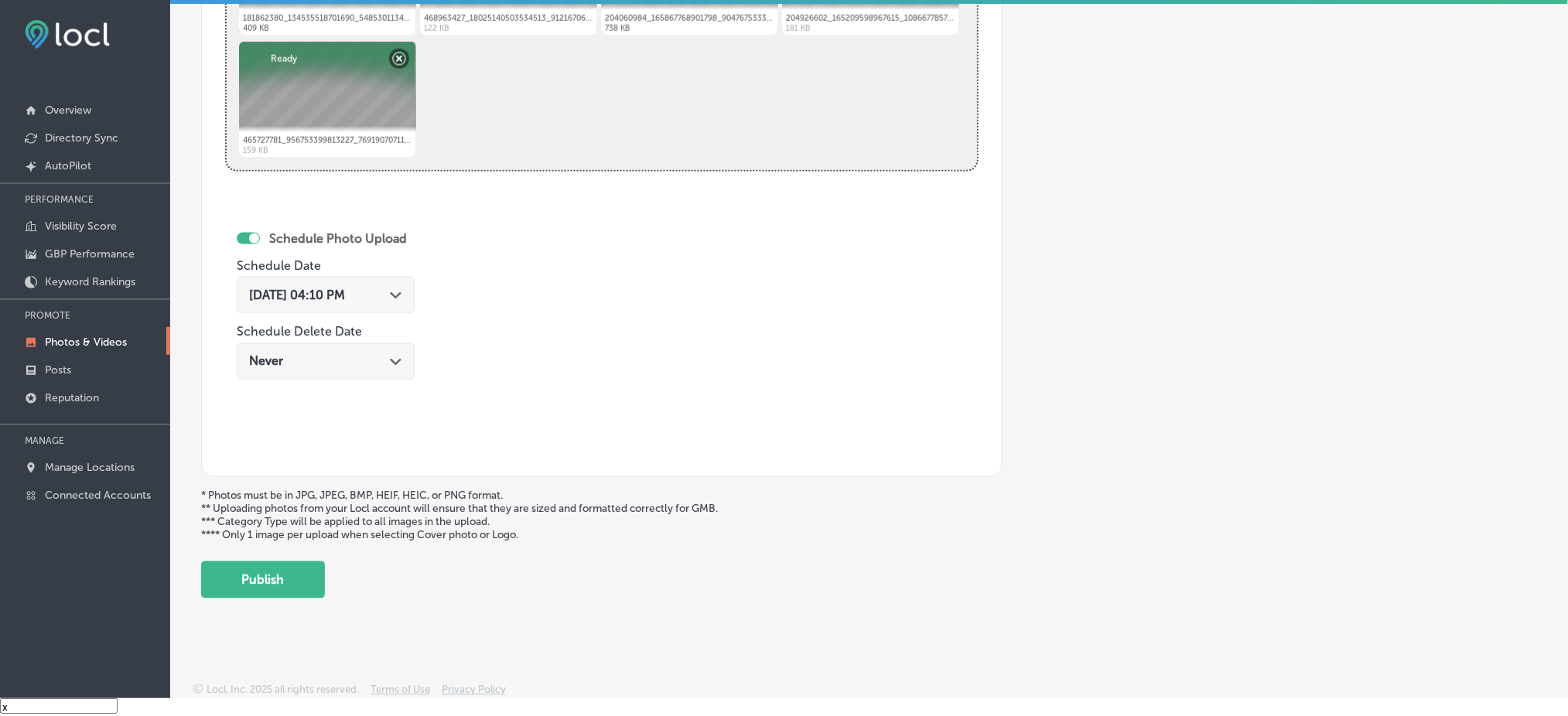
drag, startPoint x: 282, startPoint y: 567, endPoint x: 304, endPoint y: 560, distance: 23.1
click at [283, 567] on button "Publish" at bounding box center [263, 580] width 124 height 37
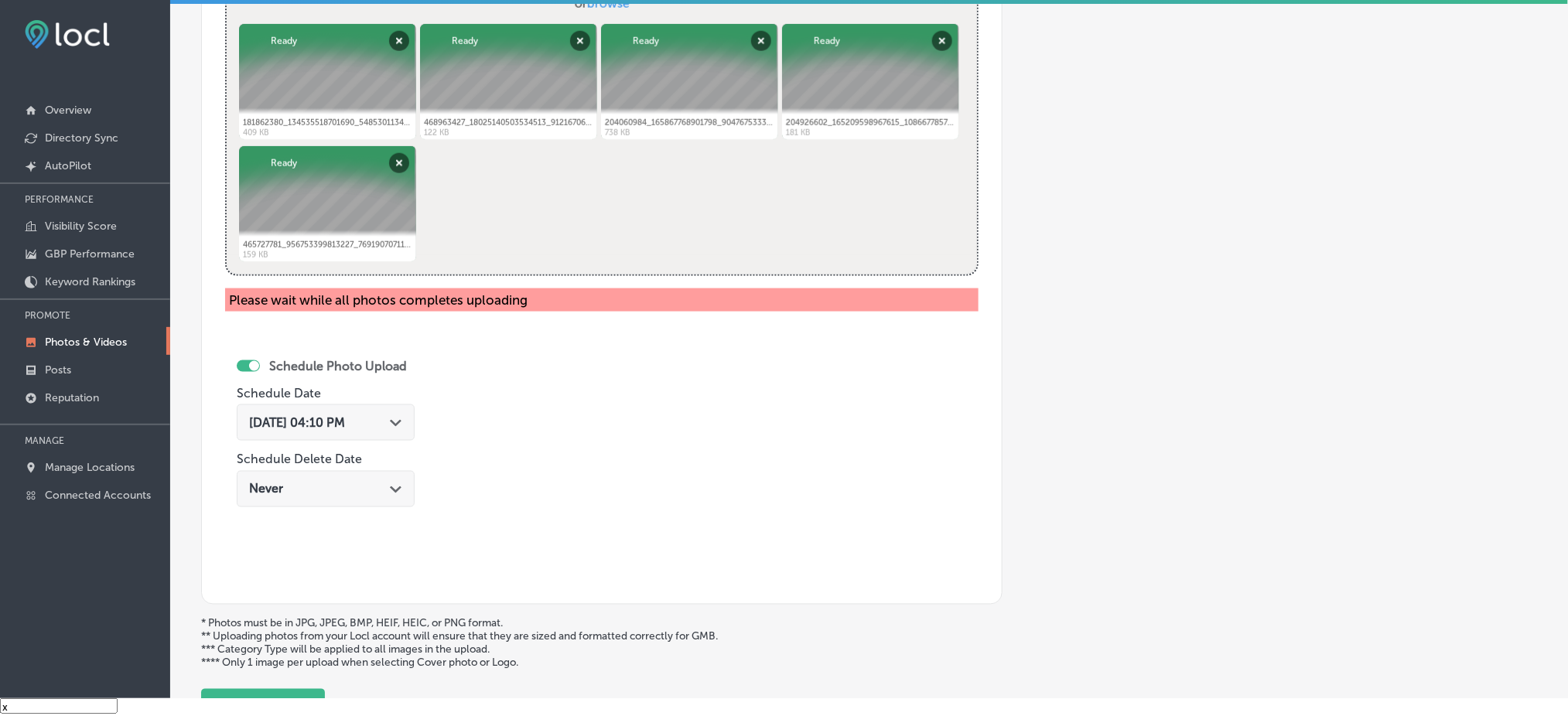
scroll to position [522, 0]
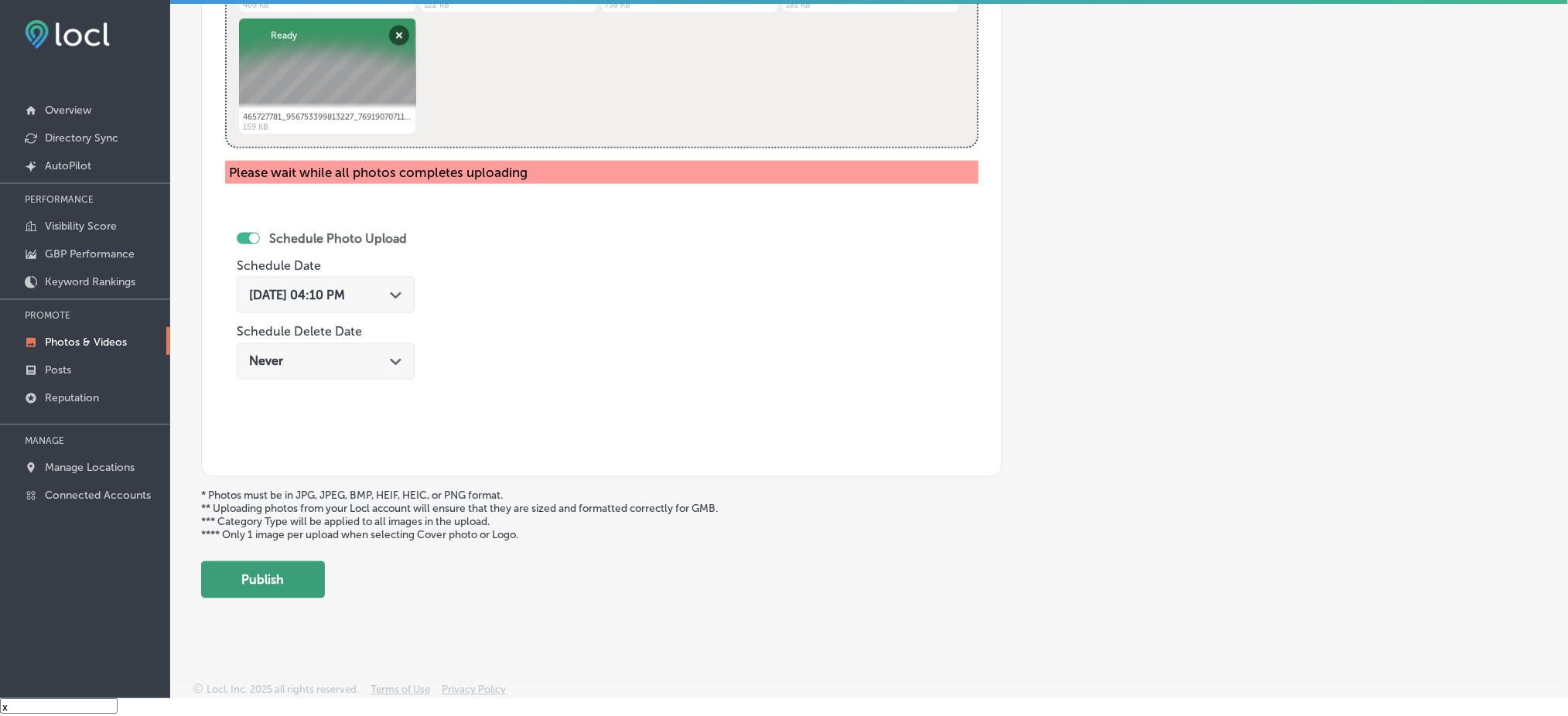
click at [317, 573] on button "Publish" at bounding box center [263, 580] width 124 height 37
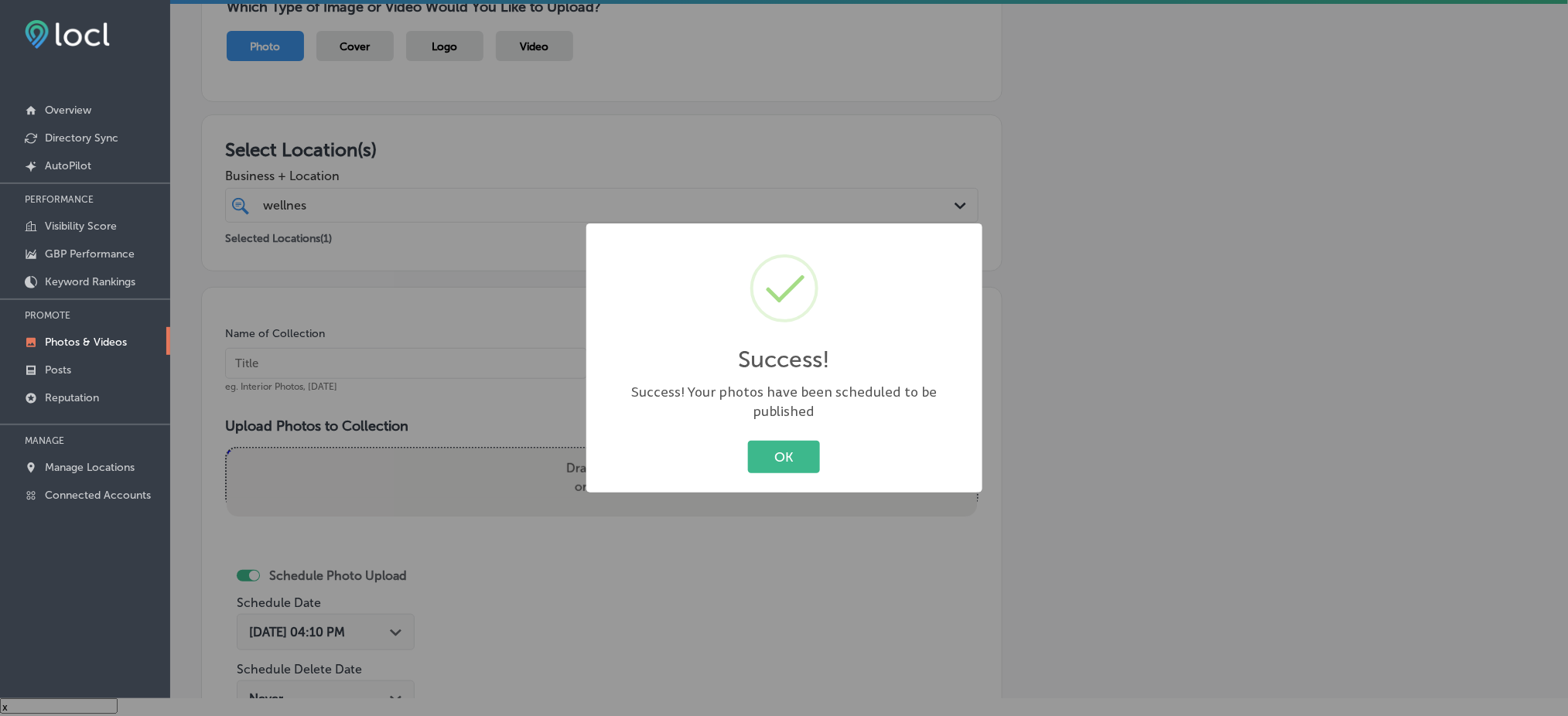
scroll to position [132, 0]
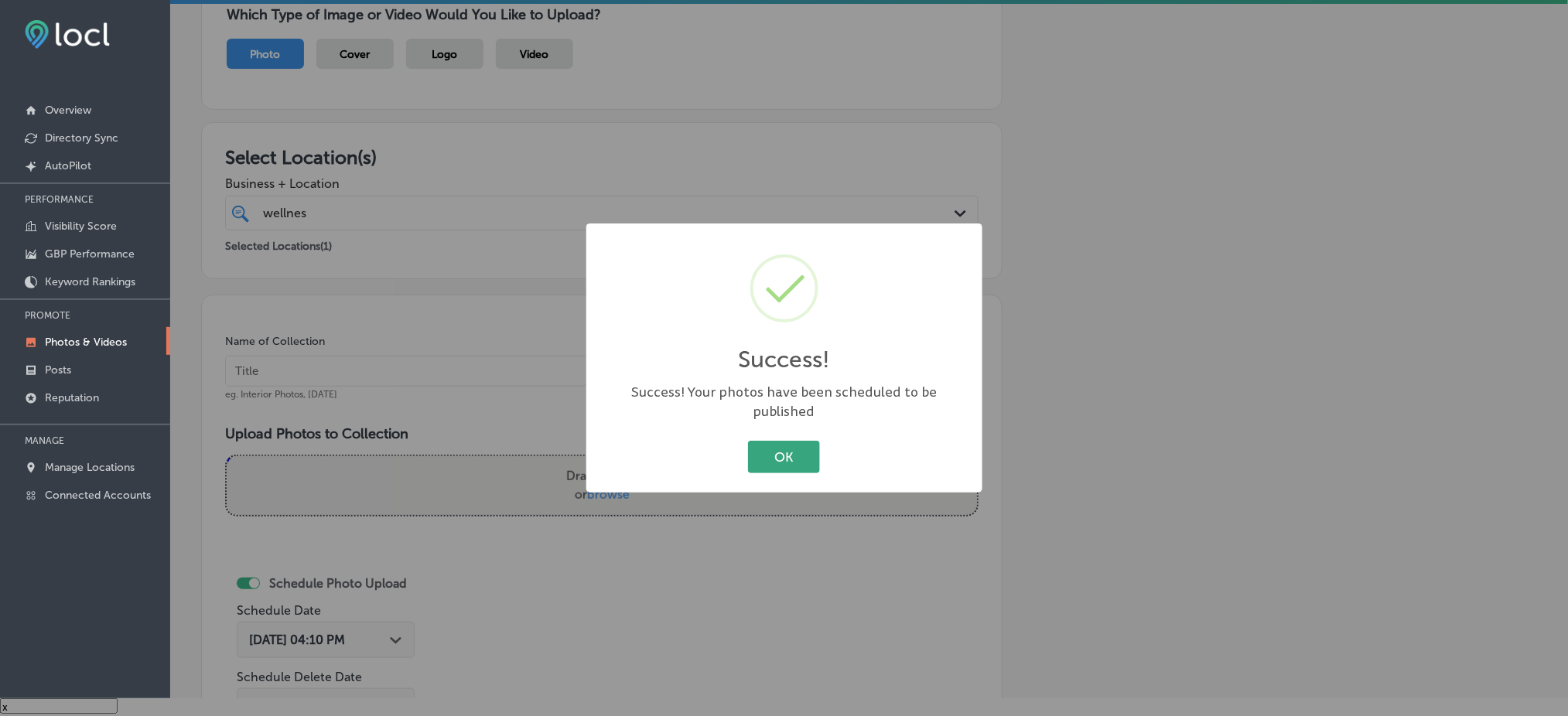
click at [784, 441] on button "OK" at bounding box center [783, 457] width 72 height 32
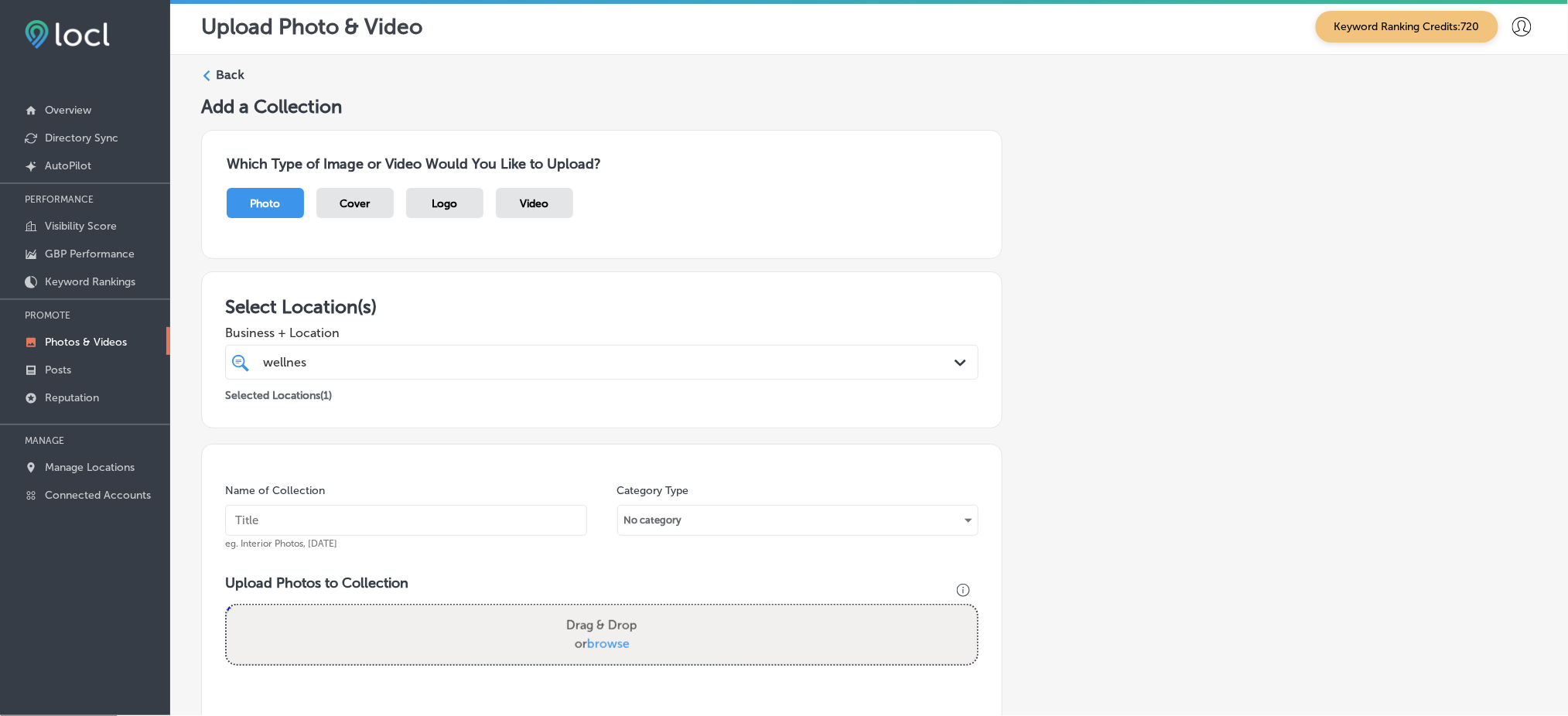
scroll to position [0, 0]
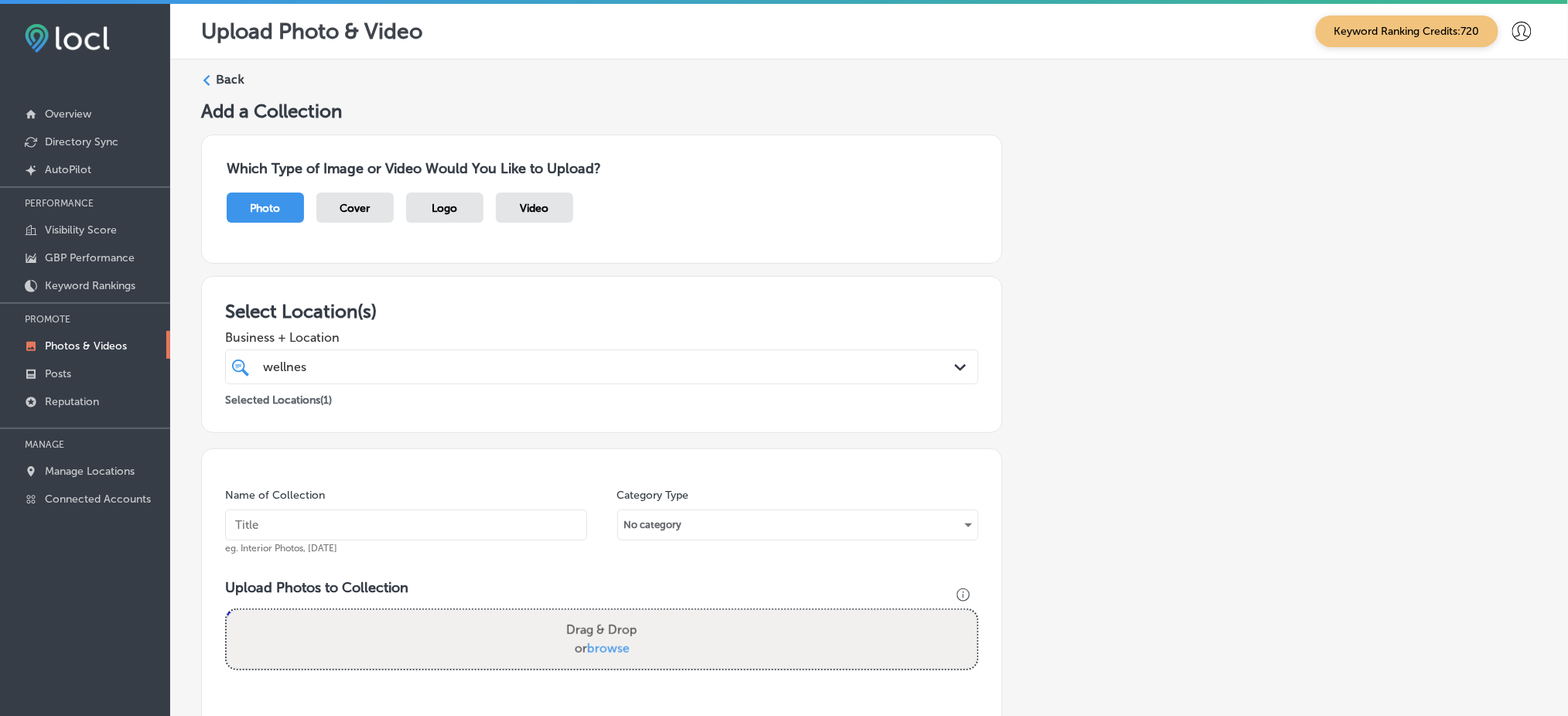
click at [231, 78] on label "Back" at bounding box center [230, 79] width 29 height 17
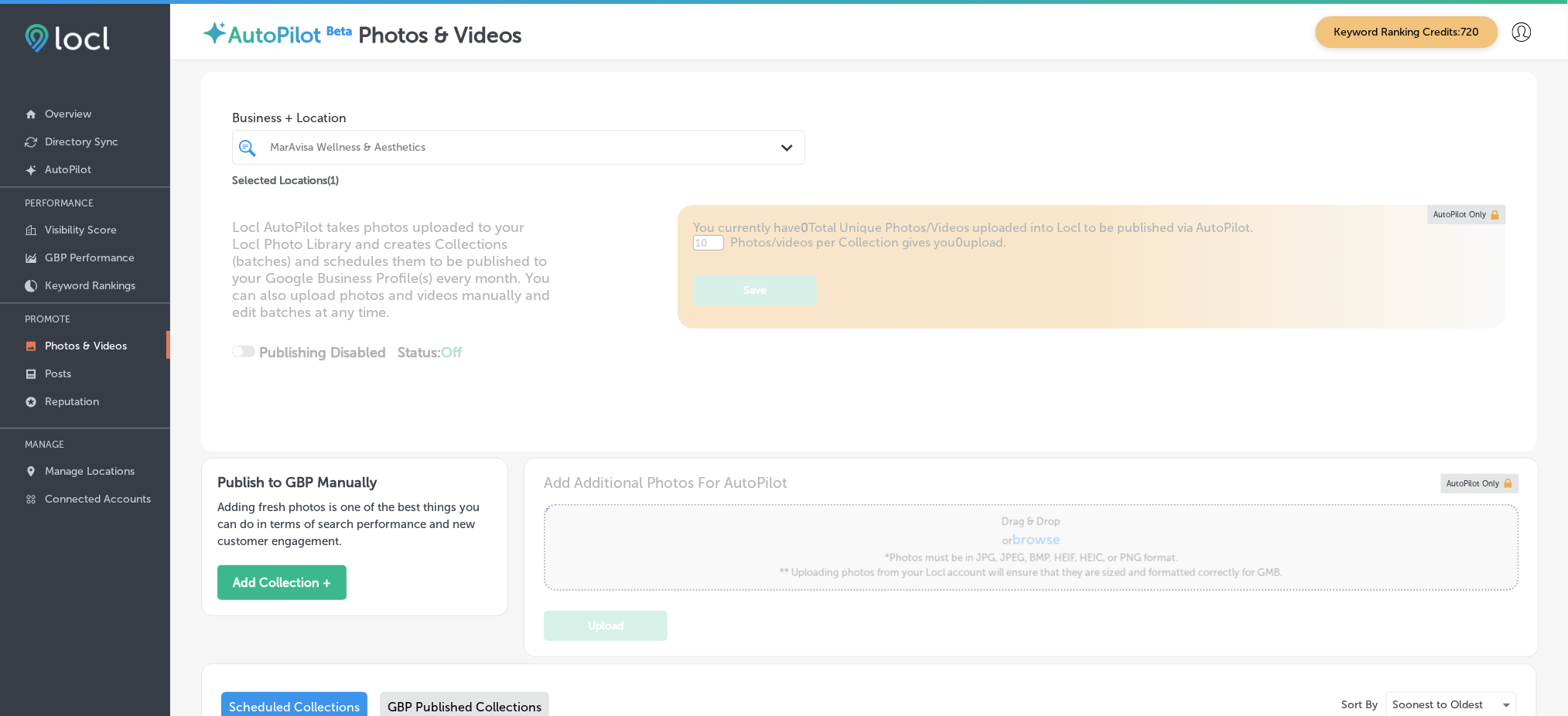
type input "5"
click at [93, 396] on p "Reputation" at bounding box center [72, 402] width 54 height 13
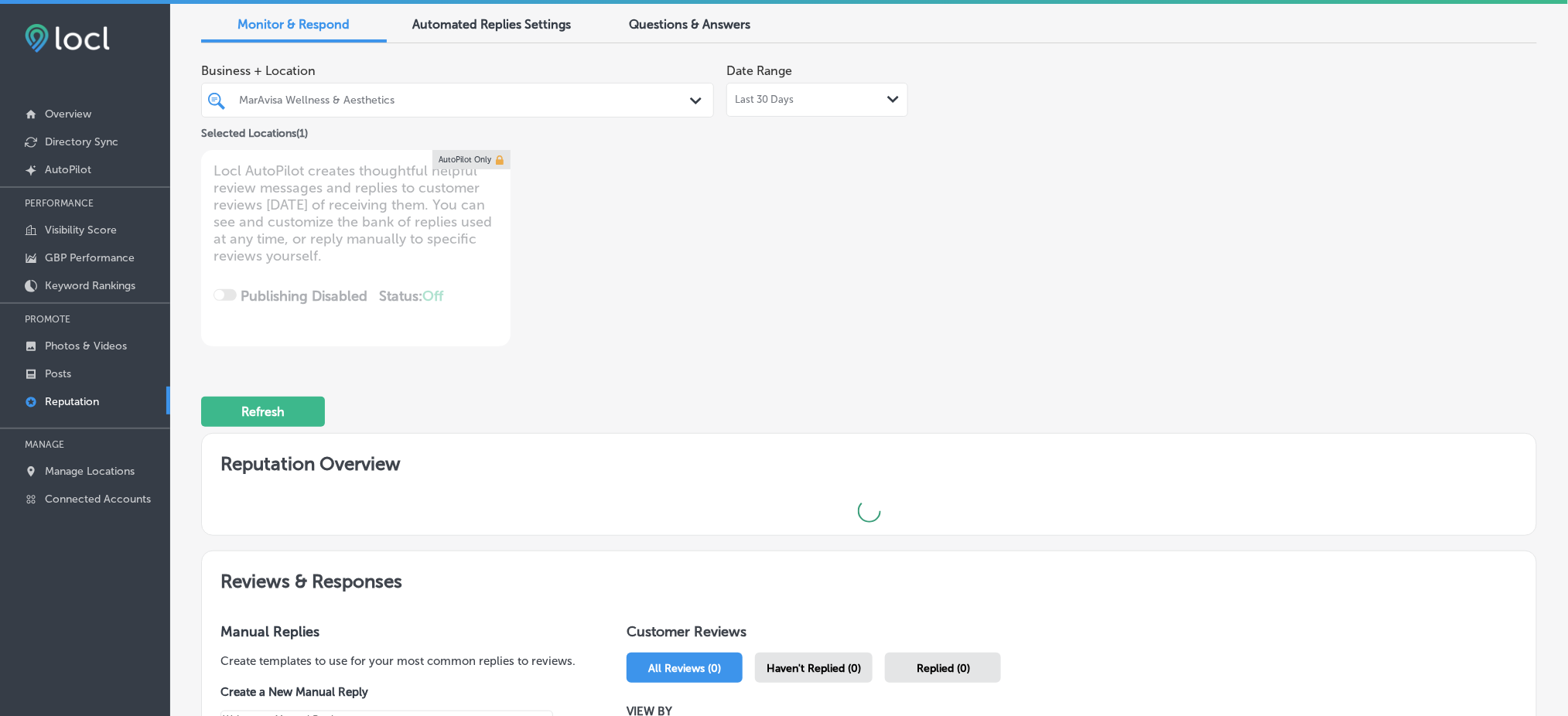
scroll to position [102, 0]
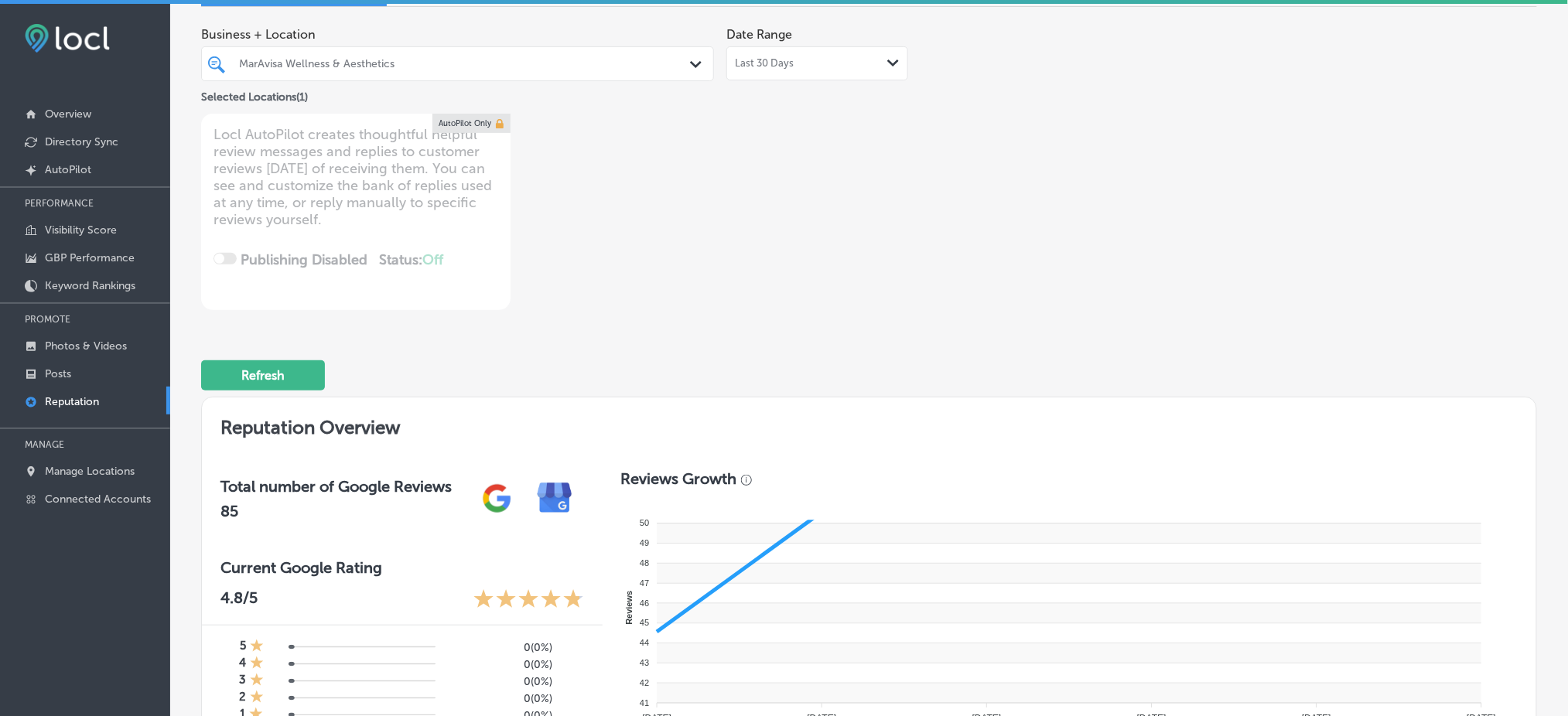
click at [553, 68] on div "MarAvisa Wellness & Aesthetics" at bounding box center [466, 63] width 453 height 13
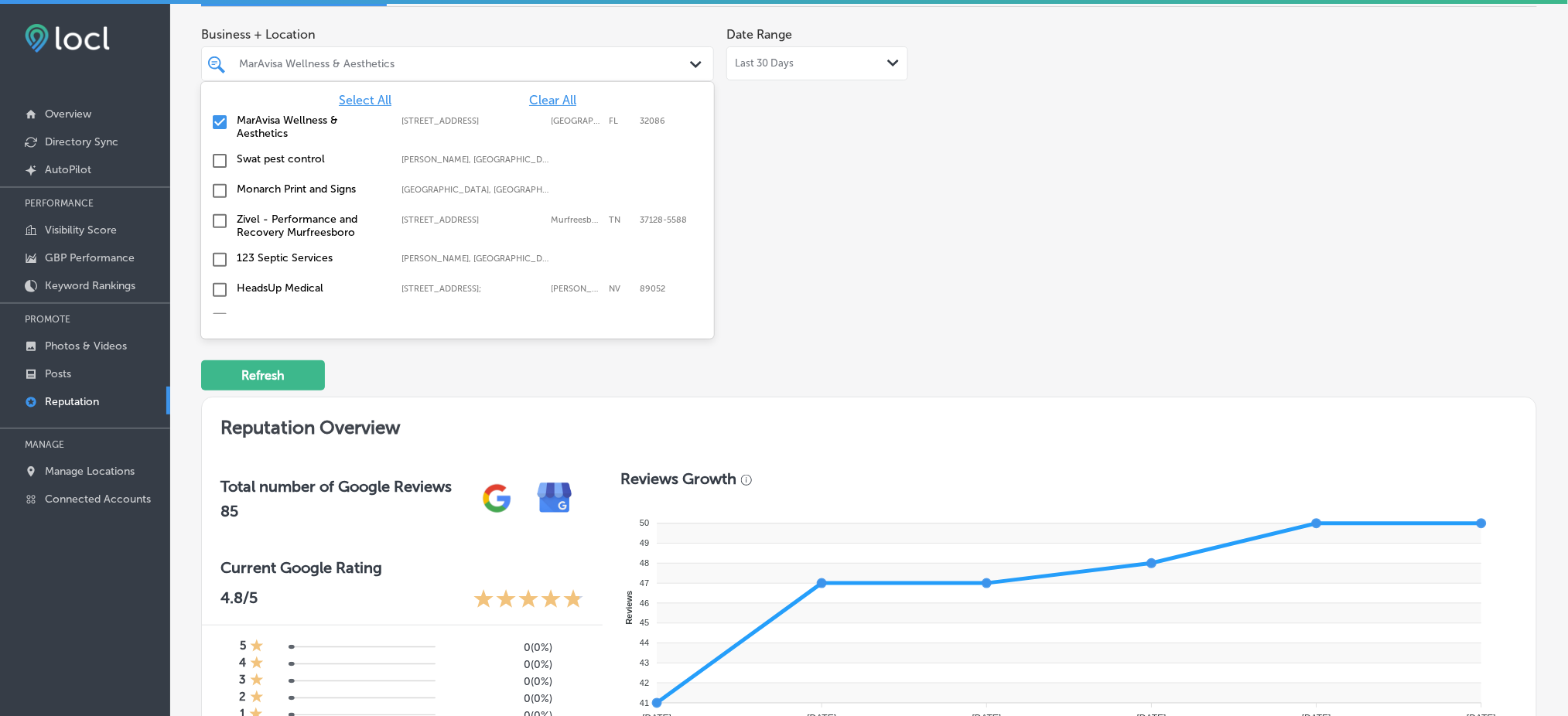
click at [551, 101] on span "Clear All" at bounding box center [552, 101] width 47 height 15
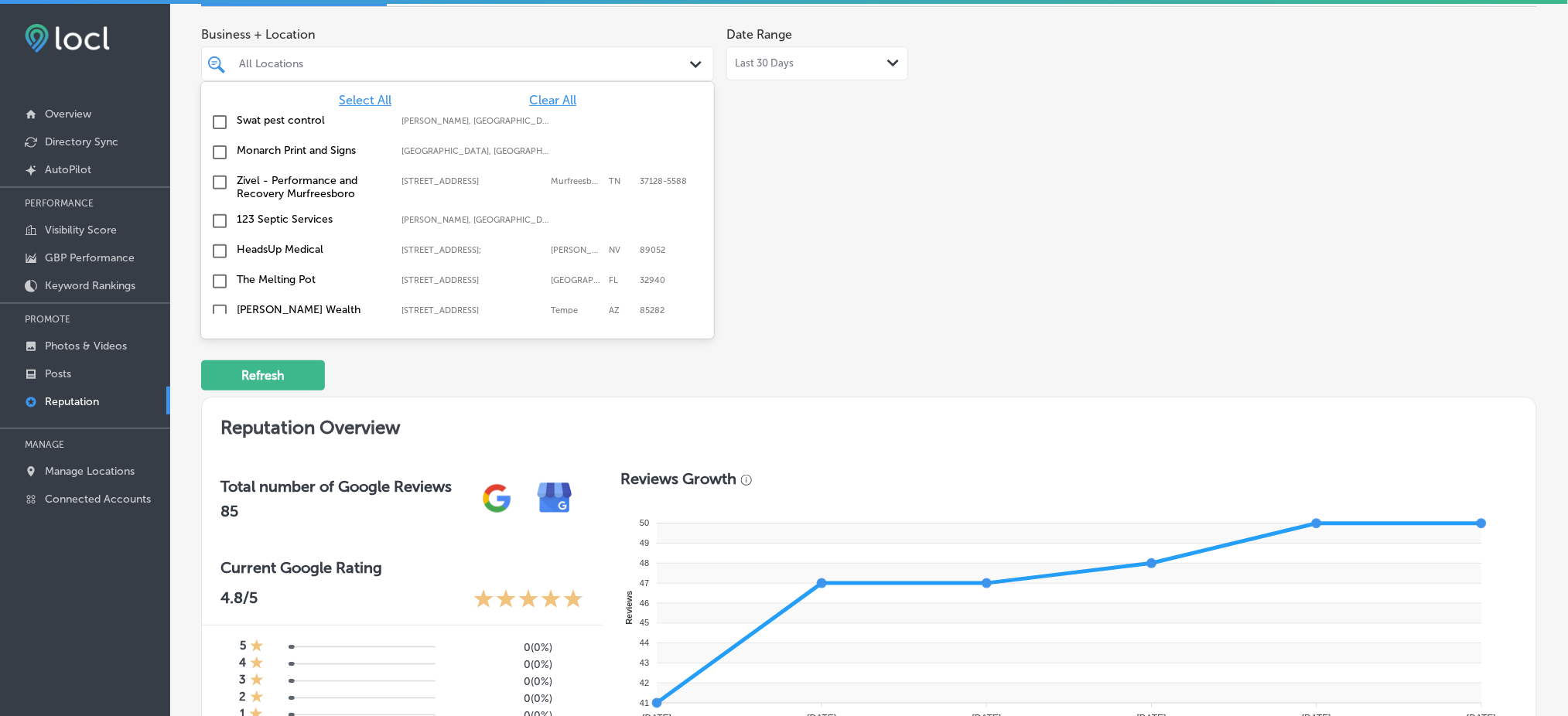
click at [1053, 185] on div "Business + Location [STREET_ADDRESS]. 144 results available. Use Up and Down to…" at bounding box center [869, 165] width 1336 height 290
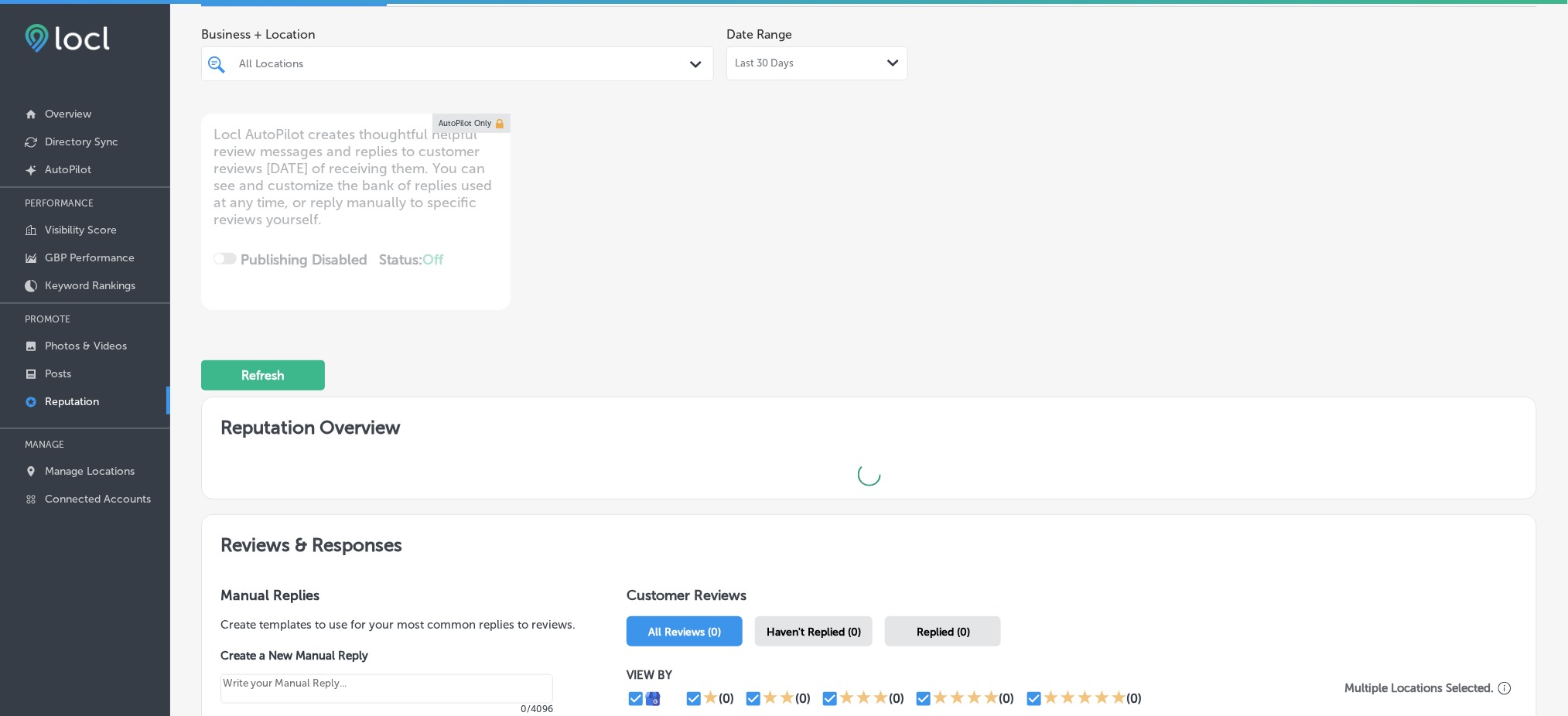
type textarea "x"
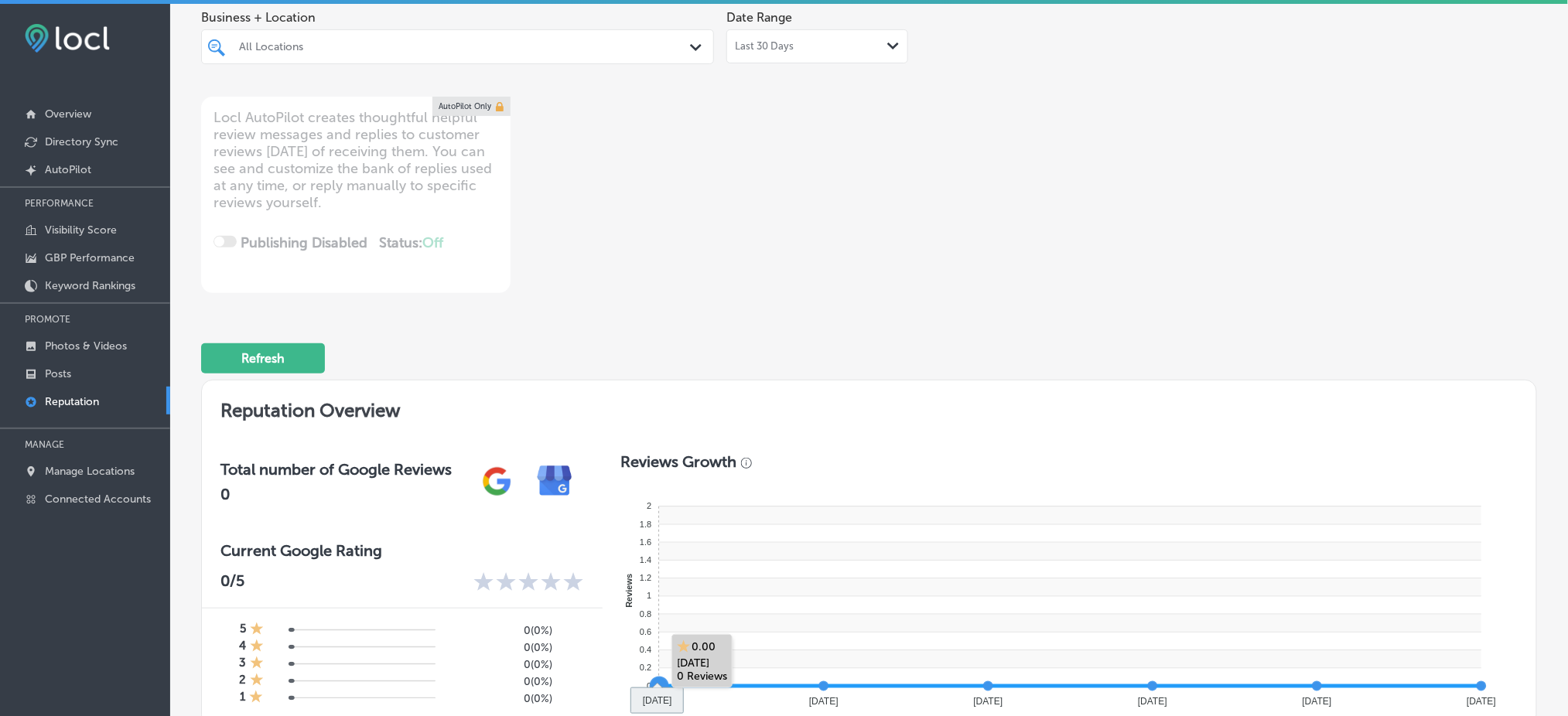
scroll to position [0, 0]
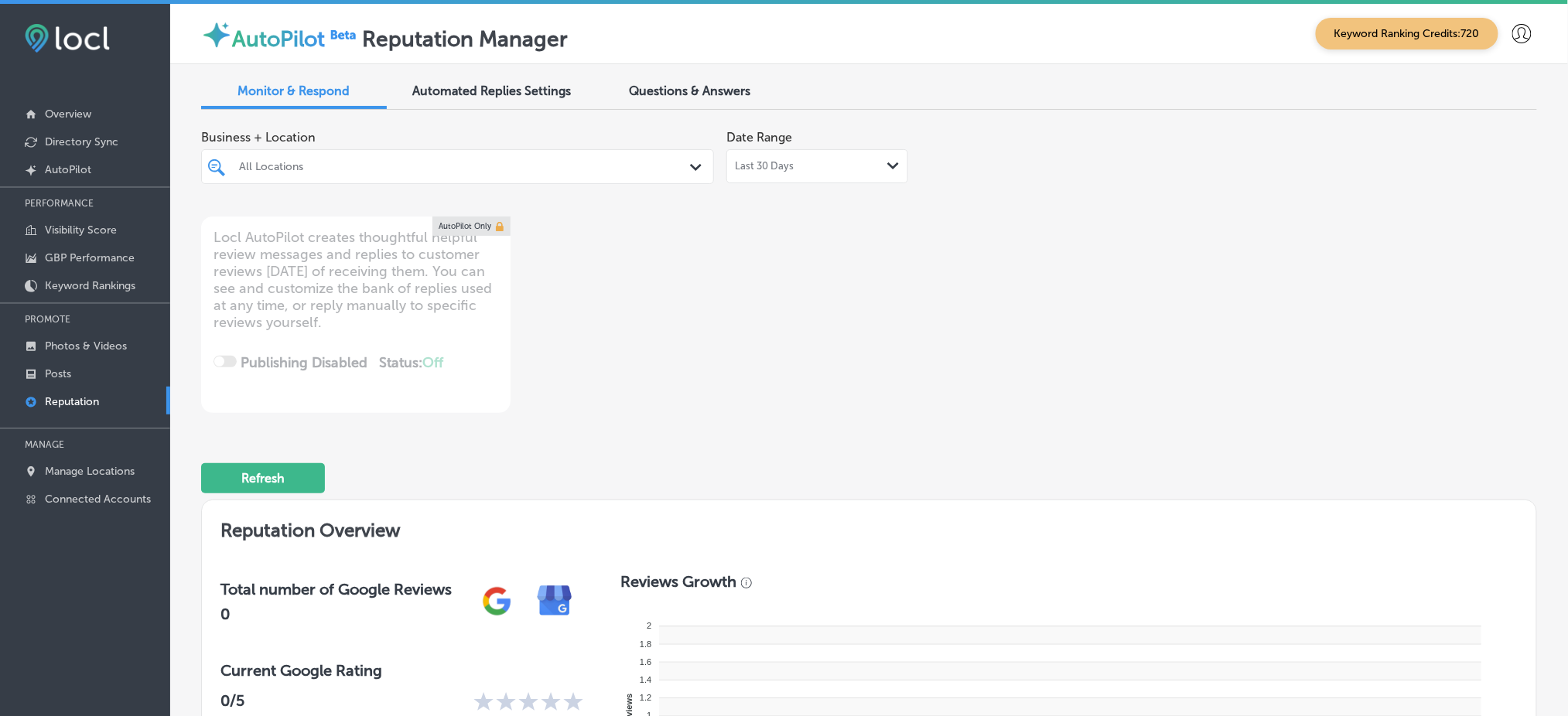
click at [409, 168] on div "All Locations" at bounding box center [466, 167] width 453 height 13
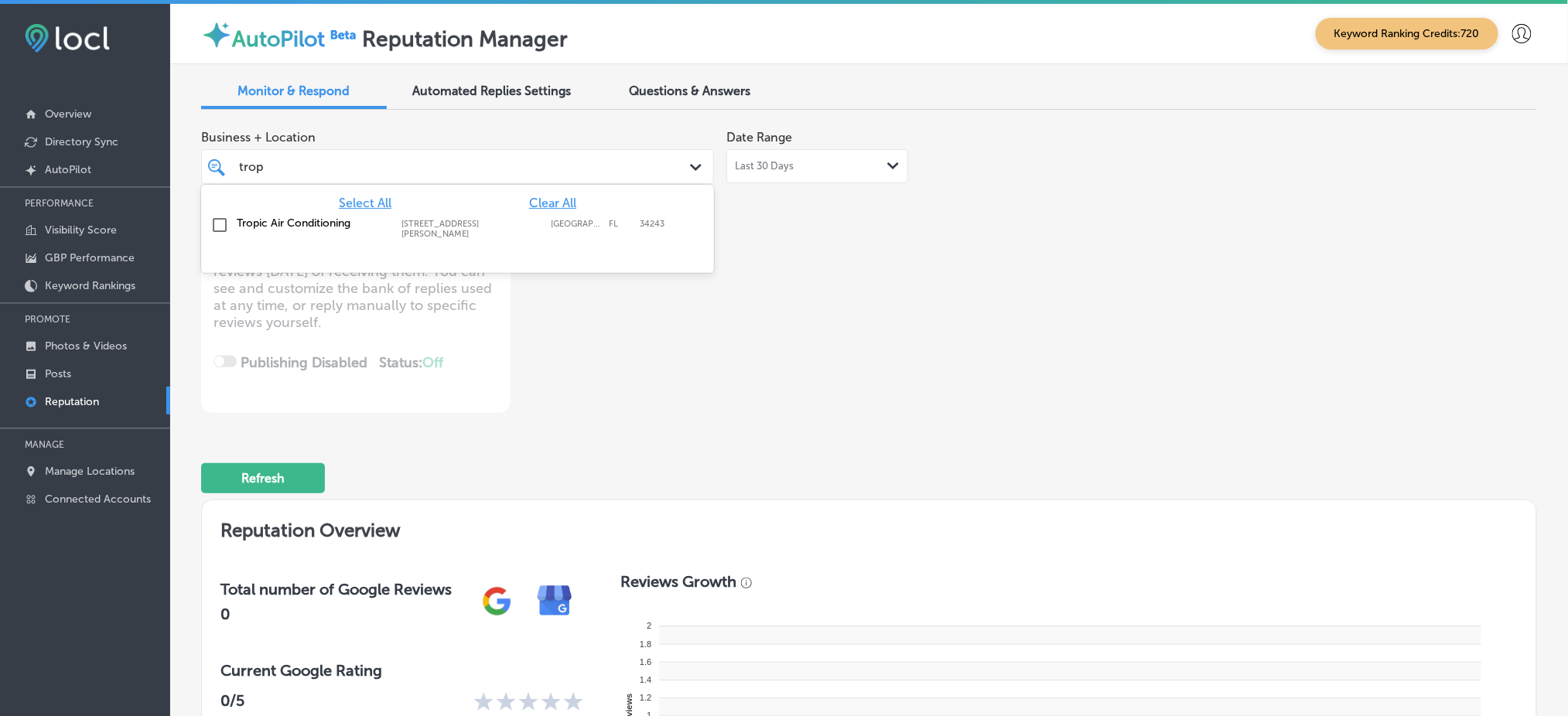
type input "tropic"
click at [437, 219] on label "[STREET_ADDRESS][PERSON_NAME]" at bounding box center [472, 229] width 142 height 20
type textarea "x"
type input "tropic"
click at [996, 259] on div "Business + Location option [STREET_ADDRESS][PERSON_NAME]. [STREET_ADDRESS][PERS…" at bounding box center [869, 267] width 1336 height 290
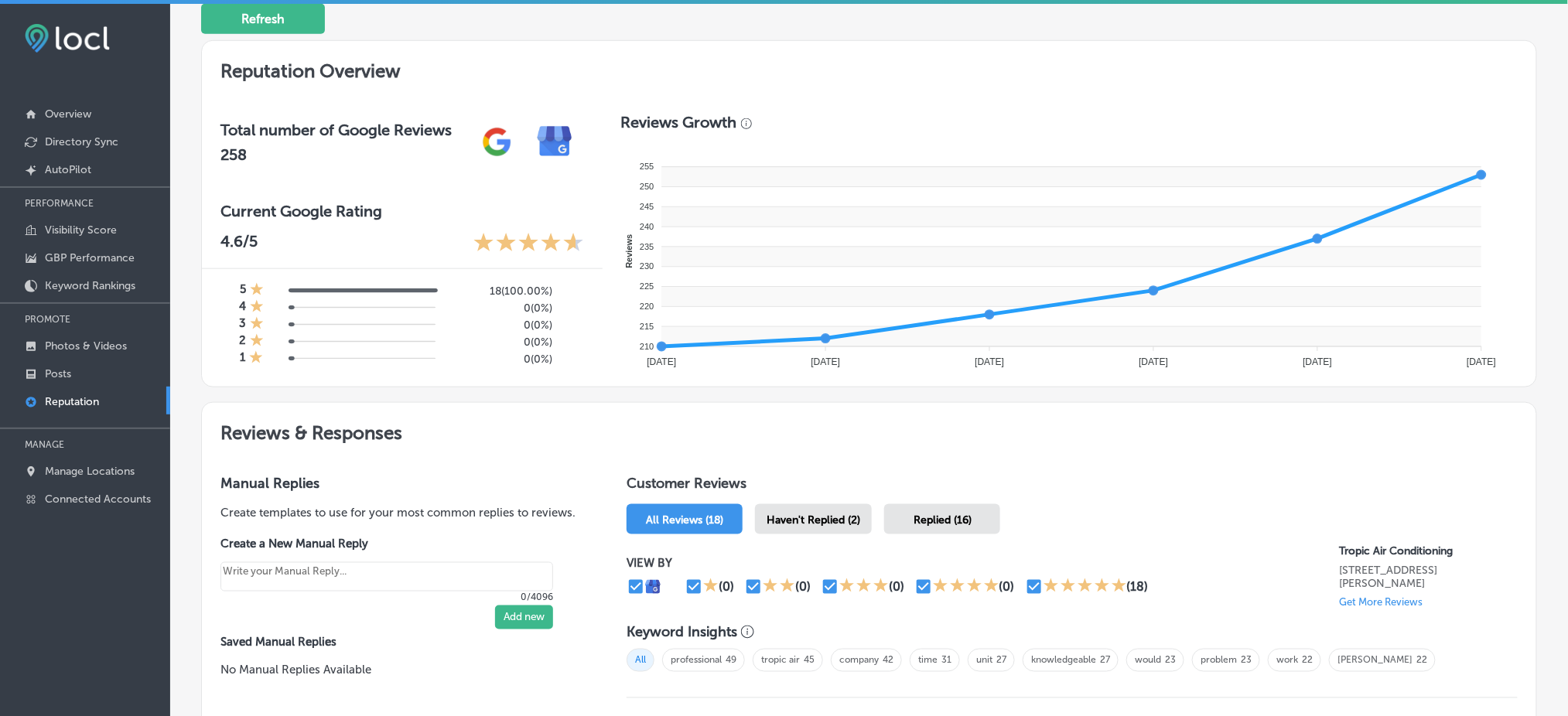
scroll to position [562, 0]
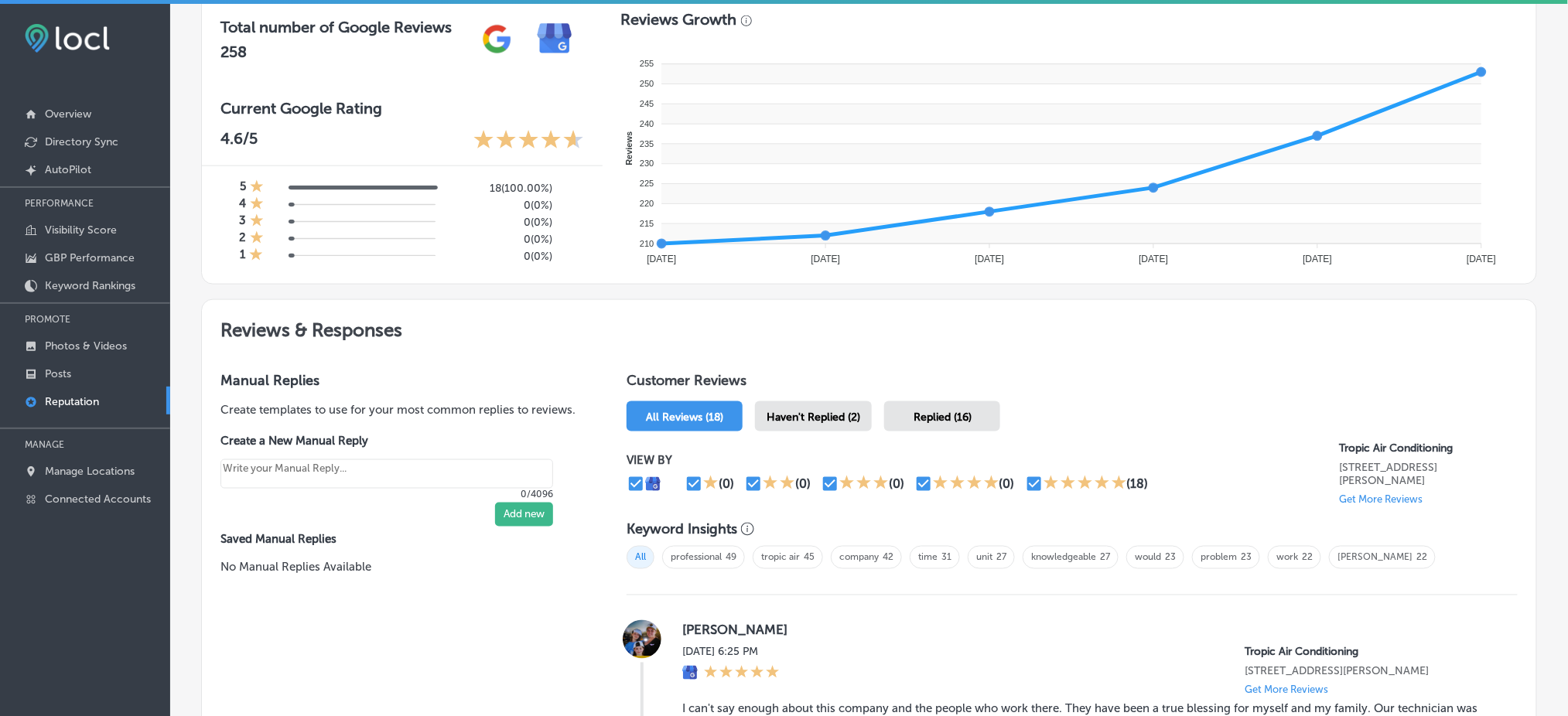
click at [819, 401] on div "Haven't Replied (2)" at bounding box center [813, 416] width 116 height 30
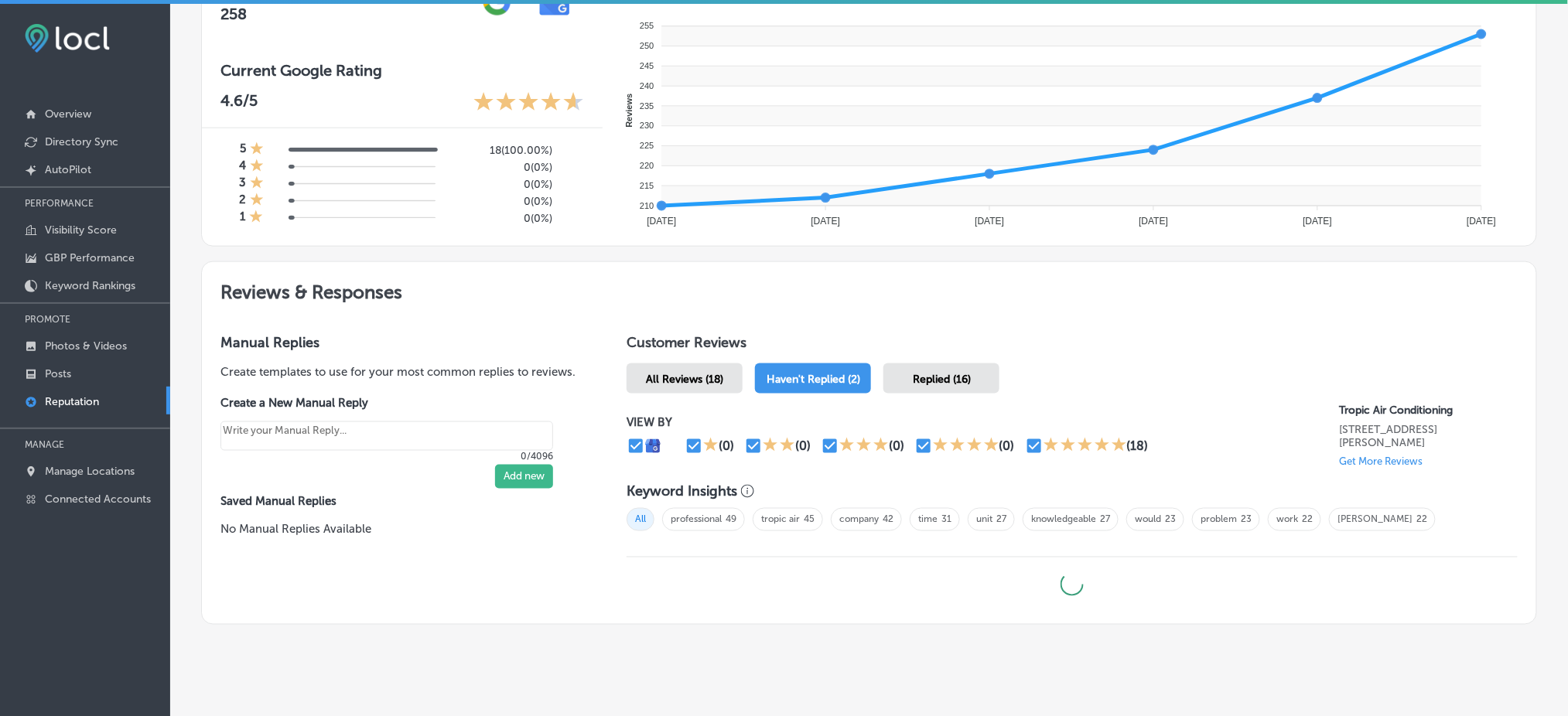
type textarea "x"
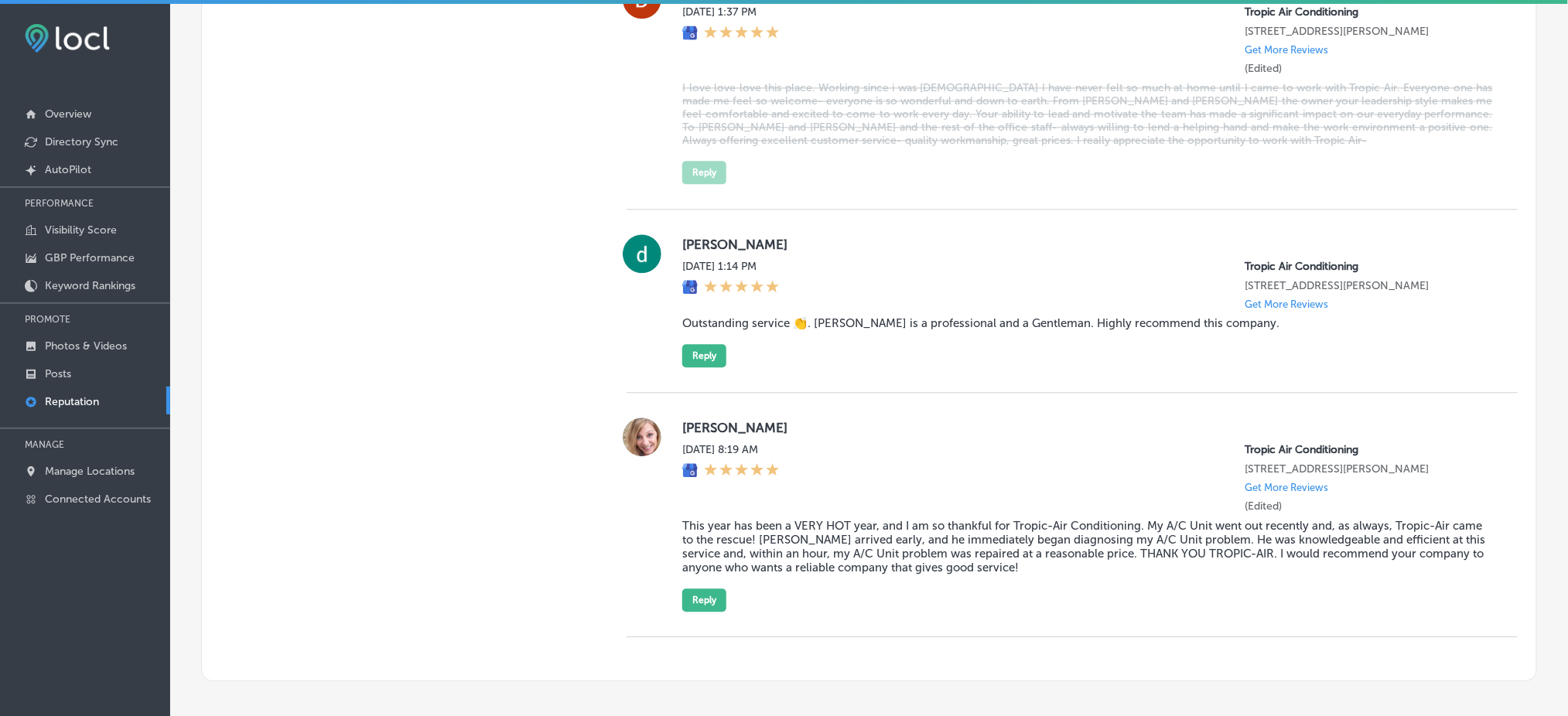
scroll to position [1239, 0]
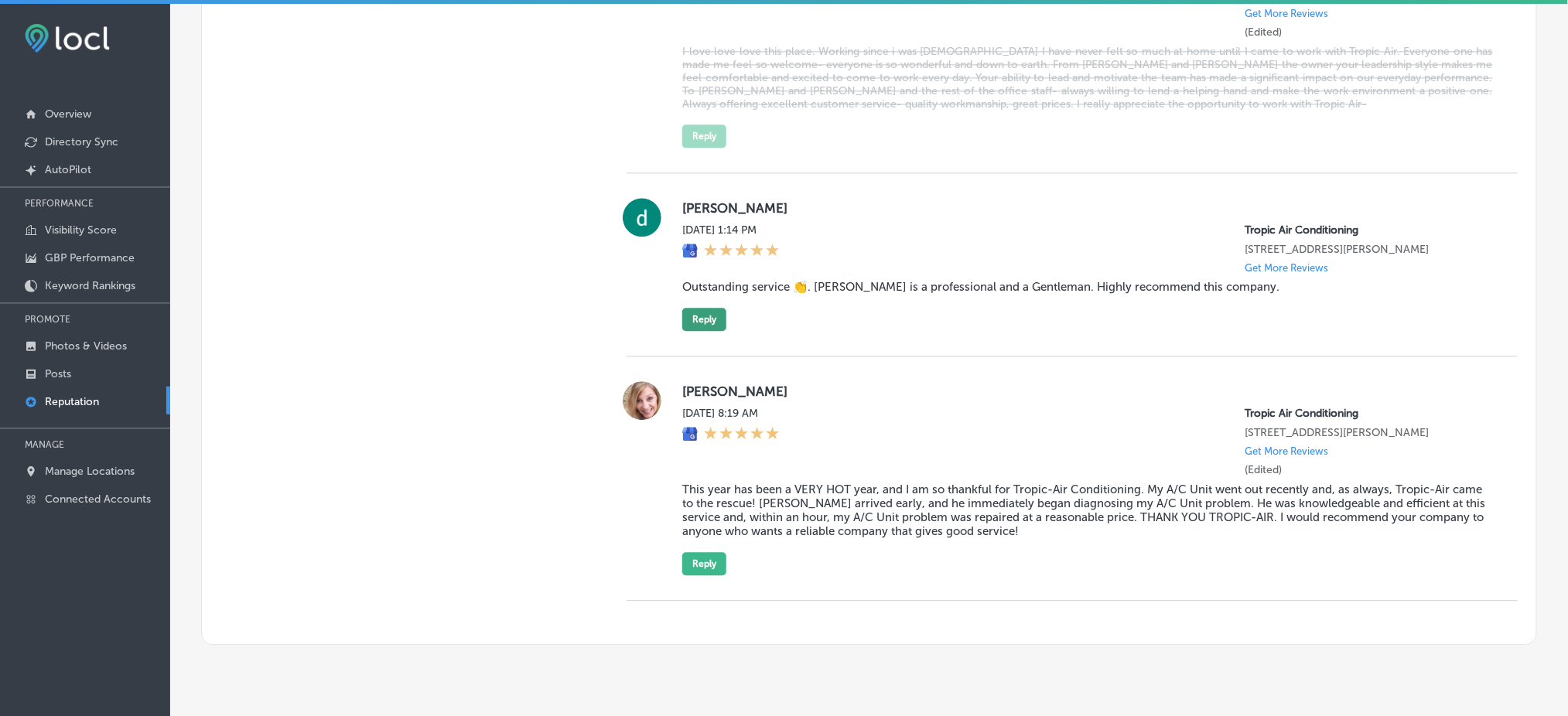
click at [714, 309] on button "Reply" at bounding box center [704, 319] width 44 height 23
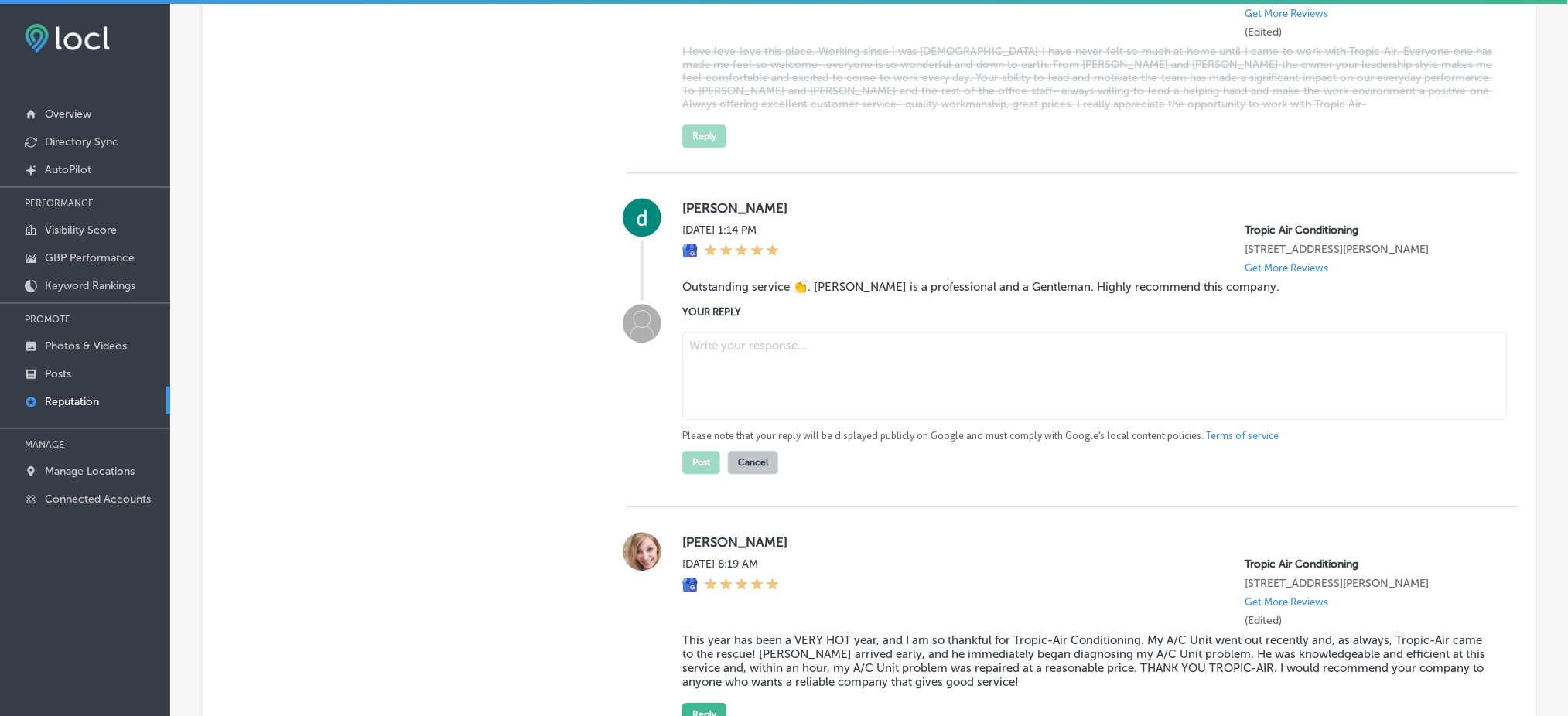
click at [776, 280] on blockquote "Outstanding service 👏. [PERSON_NAME] is a professional and a Gentleman. Highly …" at bounding box center [1088, 287] width 811 height 14
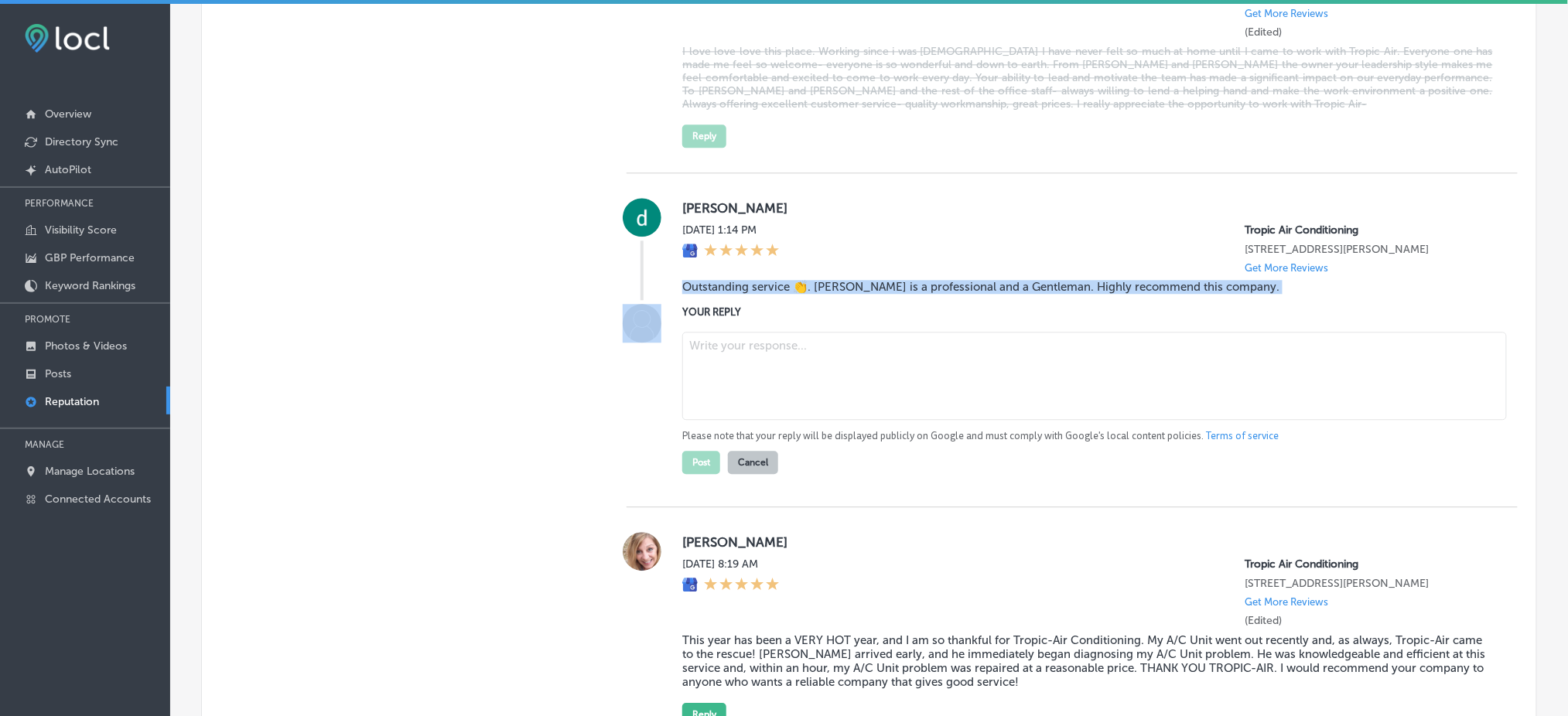
click at [776, 280] on blockquote "Outstanding service 👏. [PERSON_NAME] is a professional and a Gentleman. Highly …" at bounding box center [1088, 287] width 811 height 14
copy blockquote "Outstanding service 👏. [PERSON_NAME] is a professional and a Gentleman. Highly …"
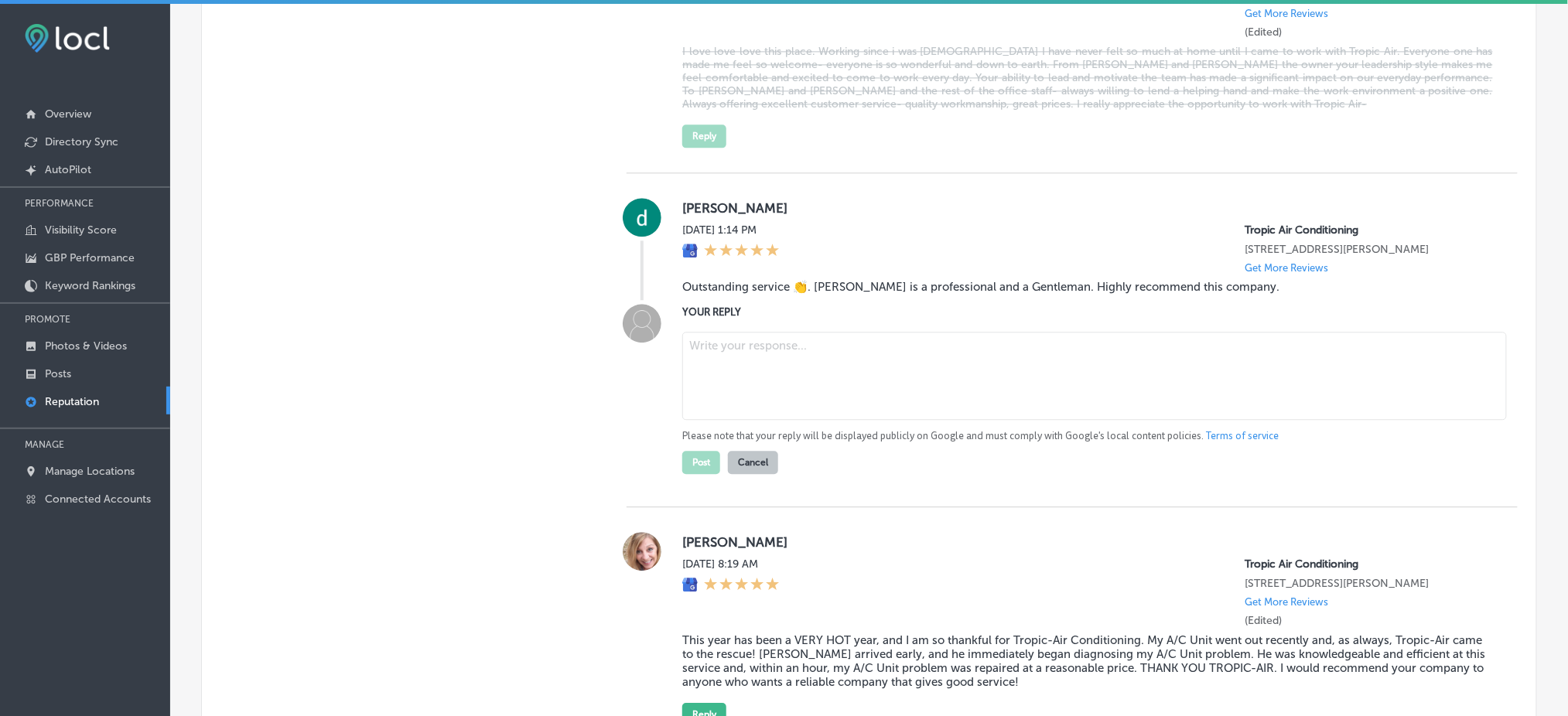
click at [737, 344] on textarea at bounding box center [1095, 375] width 825 height 88
paste textarea "Thank you for the wonderful review! We're thrilled to hear that [PERSON_NAME] p…"
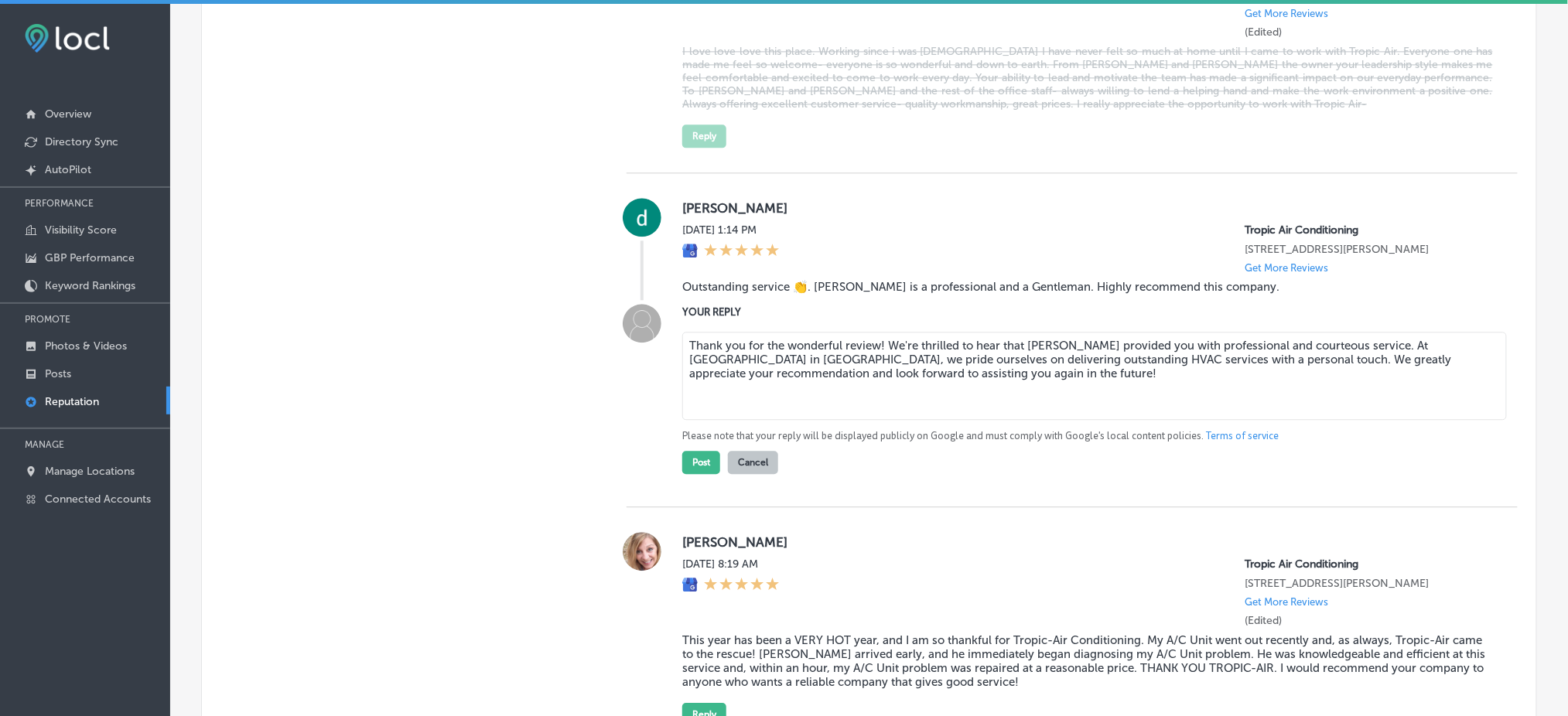
click at [876, 331] on textarea "Thank you for the wonderful review! We're thrilled to hear that [PERSON_NAME] p…" at bounding box center [1095, 375] width 825 height 88
type textarea "Thank you for the wonderful review, [PERSON_NAME]! We're thrilled to hear that …"
click at [714, 453] on button "Post" at bounding box center [701, 462] width 38 height 23
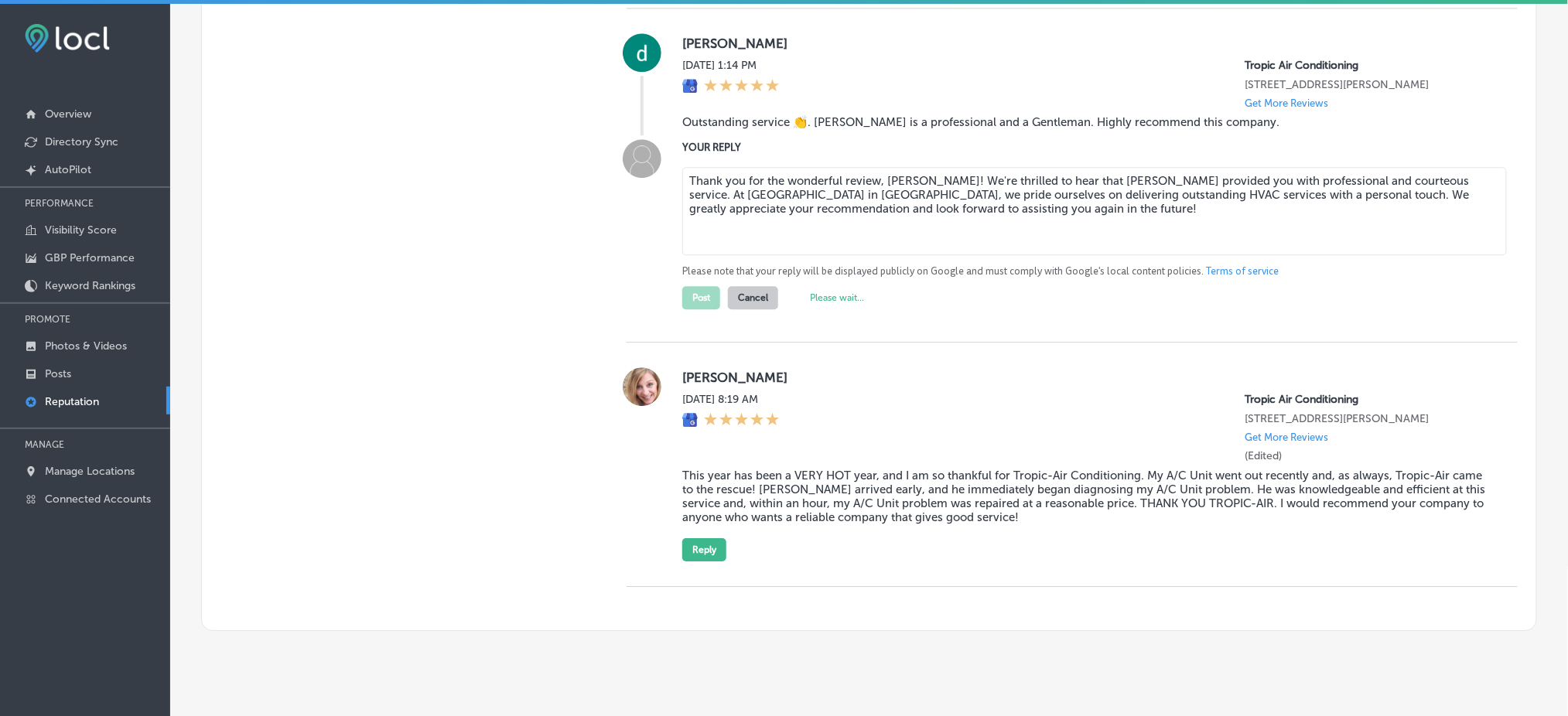
scroll to position [1425, 0]
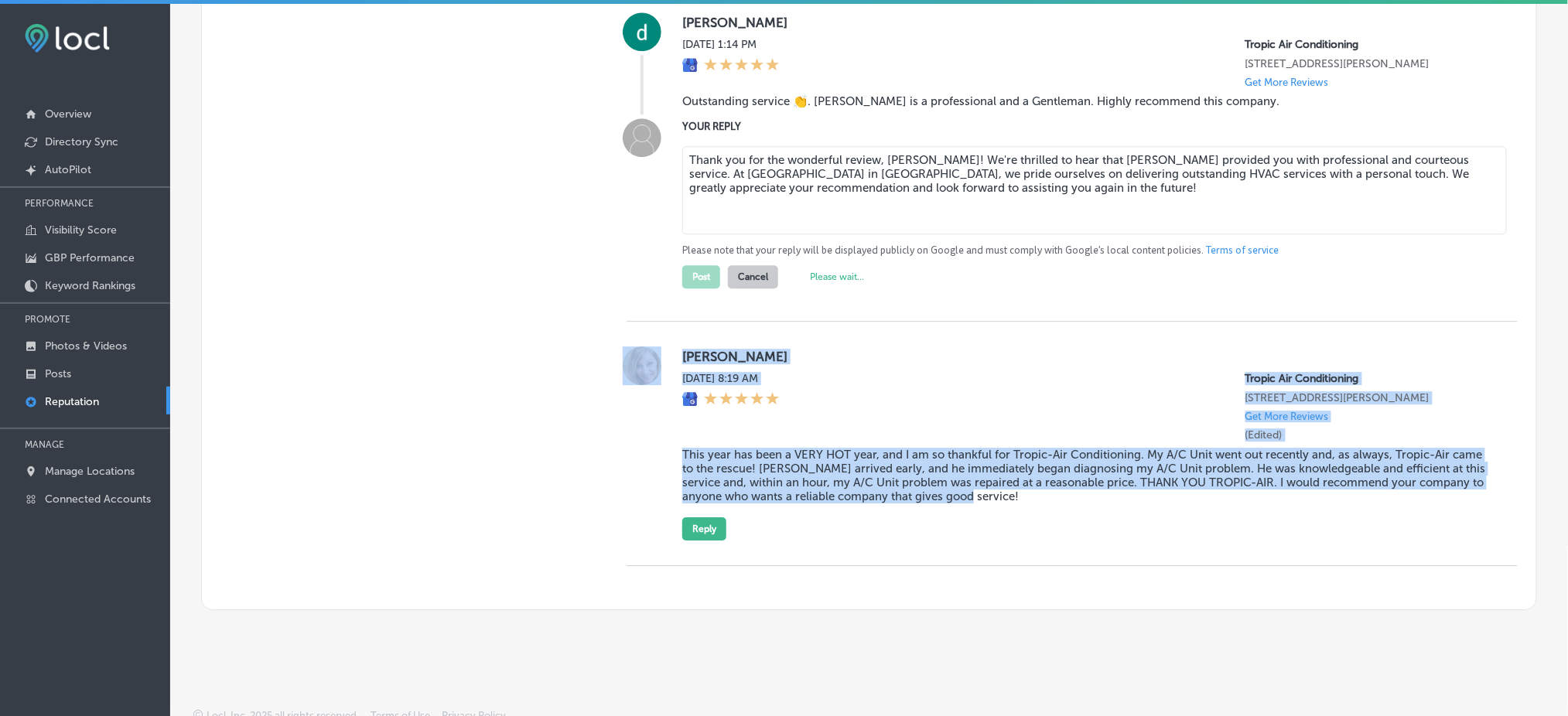
drag, startPoint x: 1036, startPoint y: 492, endPoint x: 652, endPoint y: 437, distance: 387.9
click at [650, 437] on div "[PERSON_NAME][DATE] 8:19 AM Tropic Air Conditioning [STREET_ADDRESS][PERSON_NAM…" at bounding box center [1072, 443] width 891 height 195
type textarea "x"
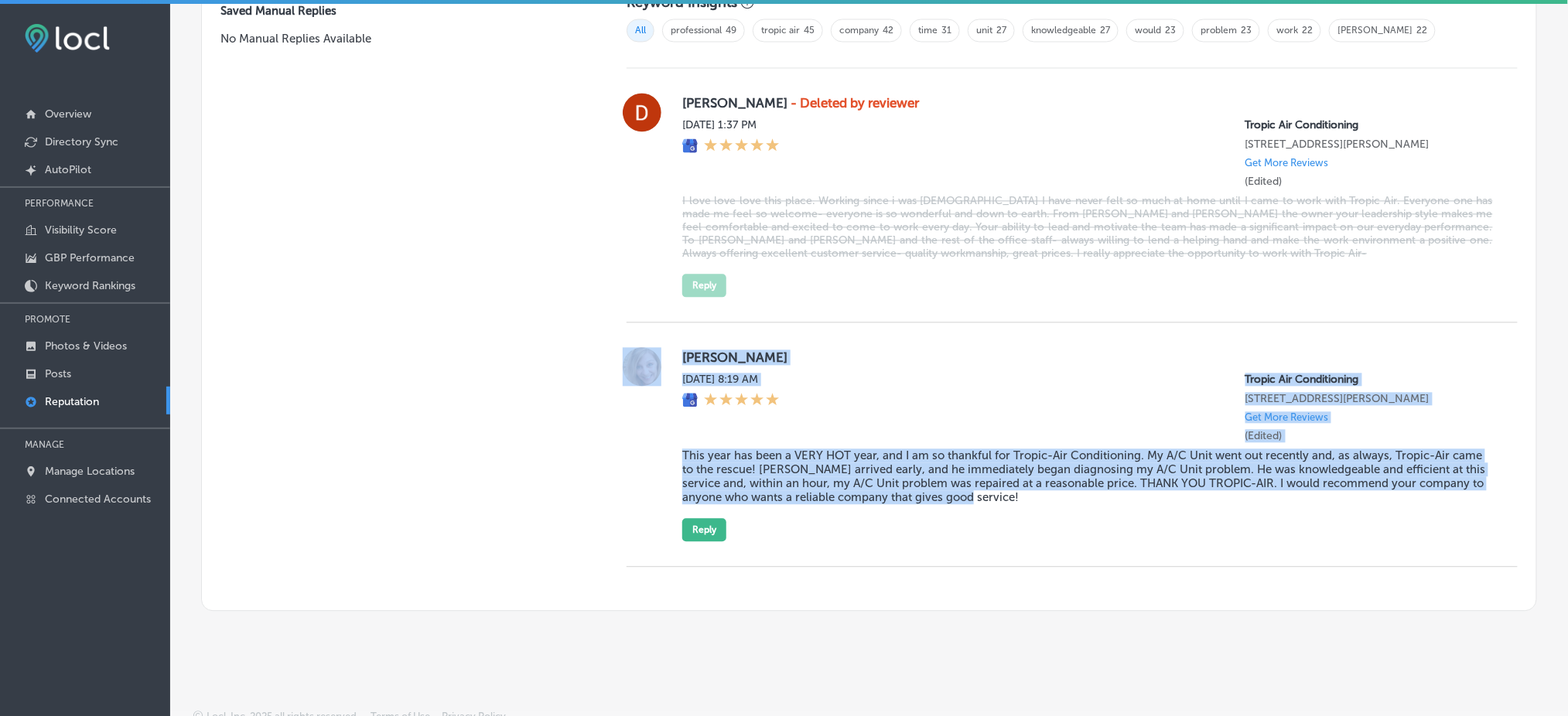
click at [935, 486] on blockquote "This year has been a VERY HOT year, and I am so thankful for Tropic-Air Conditi…" at bounding box center [1088, 477] width 811 height 56
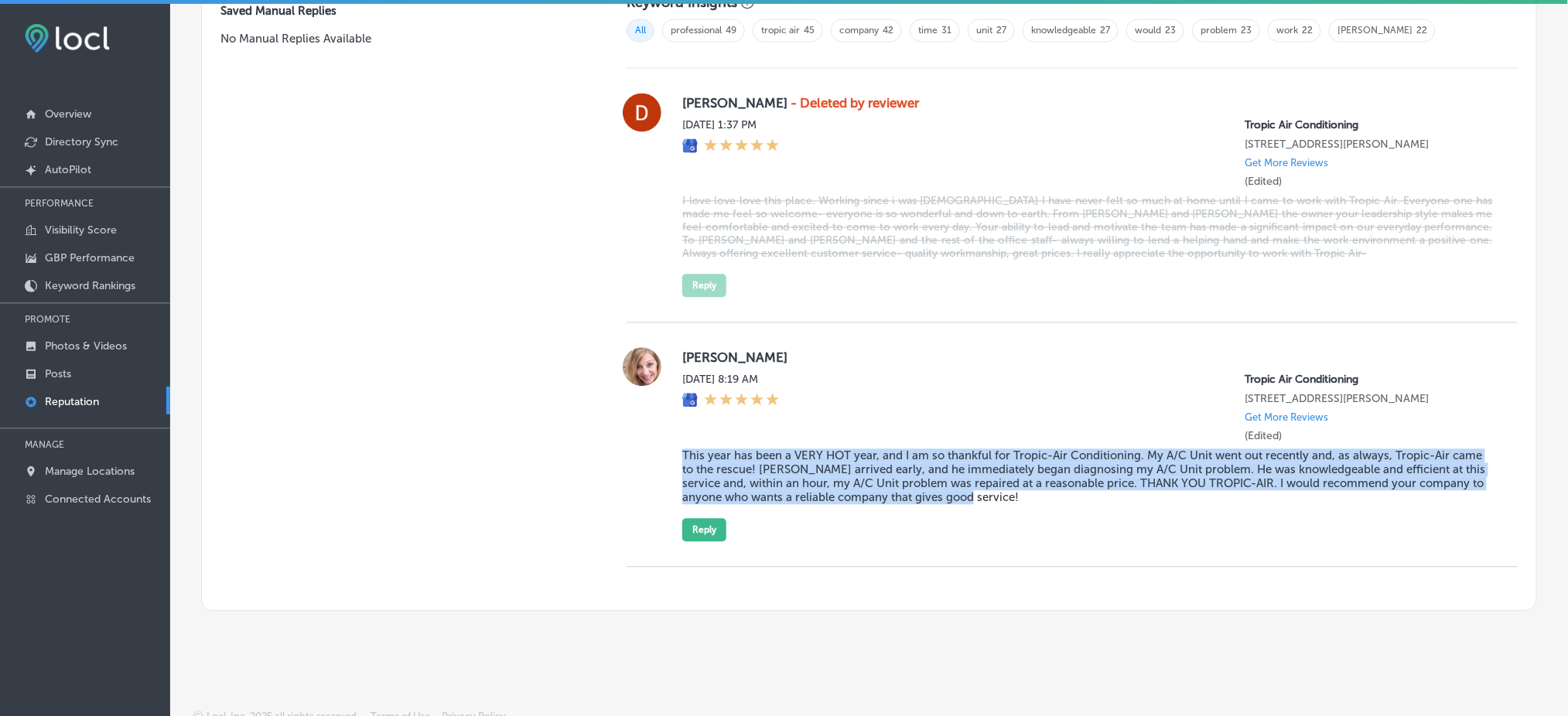
drag, startPoint x: 1057, startPoint y: 495, endPoint x: 676, endPoint y: 444, distance: 384.4
click at [676, 444] on div "[PERSON_NAME][DATE] 8:19 AM Tropic Air Conditioning [STREET_ADDRESS][PERSON_NAM…" at bounding box center [1072, 444] width 891 height 195
copy blockquote "This year has been a VERY HOT year, and I am so thankful for Tropic-Air Conditi…"
click at [719, 519] on button "Reply" at bounding box center [704, 530] width 44 height 23
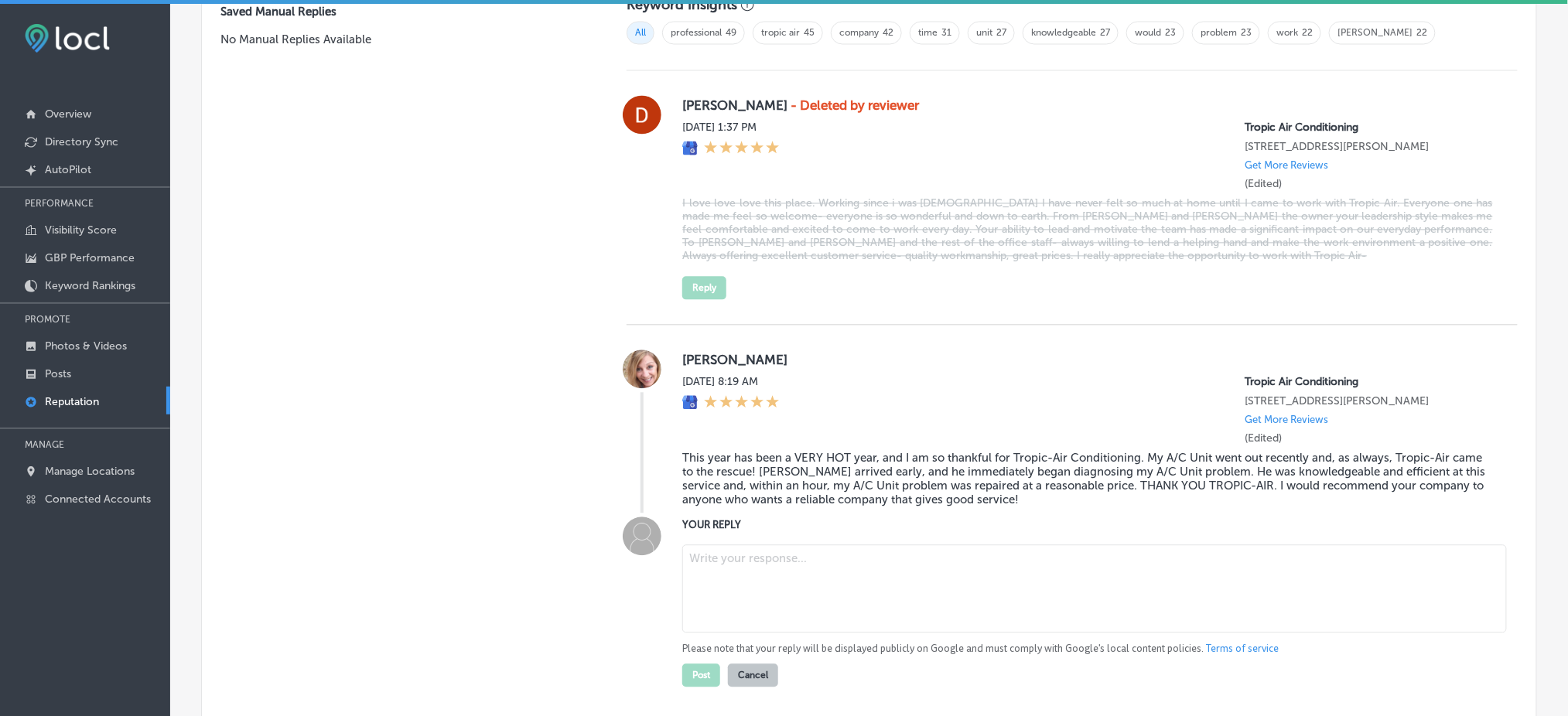
click at [777, 545] on textarea at bounding box center [1095, 588] width 825 height 88
paste textarea "Thank you for the fantastic review! We’re so glad to hear that [PERSON_NAME] wa…"
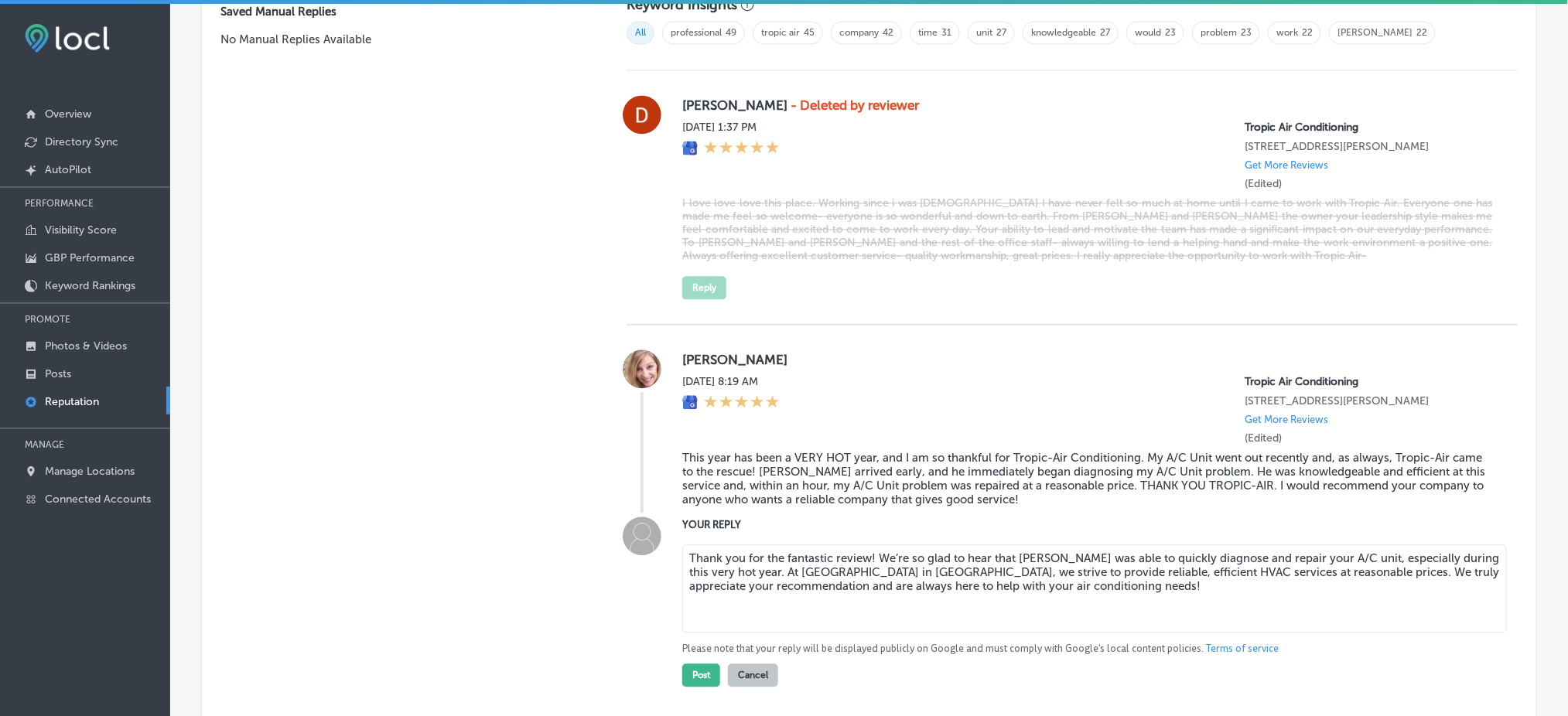
click at [868, 550] on textarea "Thank you for the fantastic review! We’re so glad to hear that [PERSON_NAME] wa…" at bounding box center [1095, 588] width 825 height 88
type textarea "Thank you for the fantastic review, [PERSON_NAME]! We’re so glad to hear that […"
click at [697, 664] on button "Post" at bounding box center [701, 675] width 38 height 23
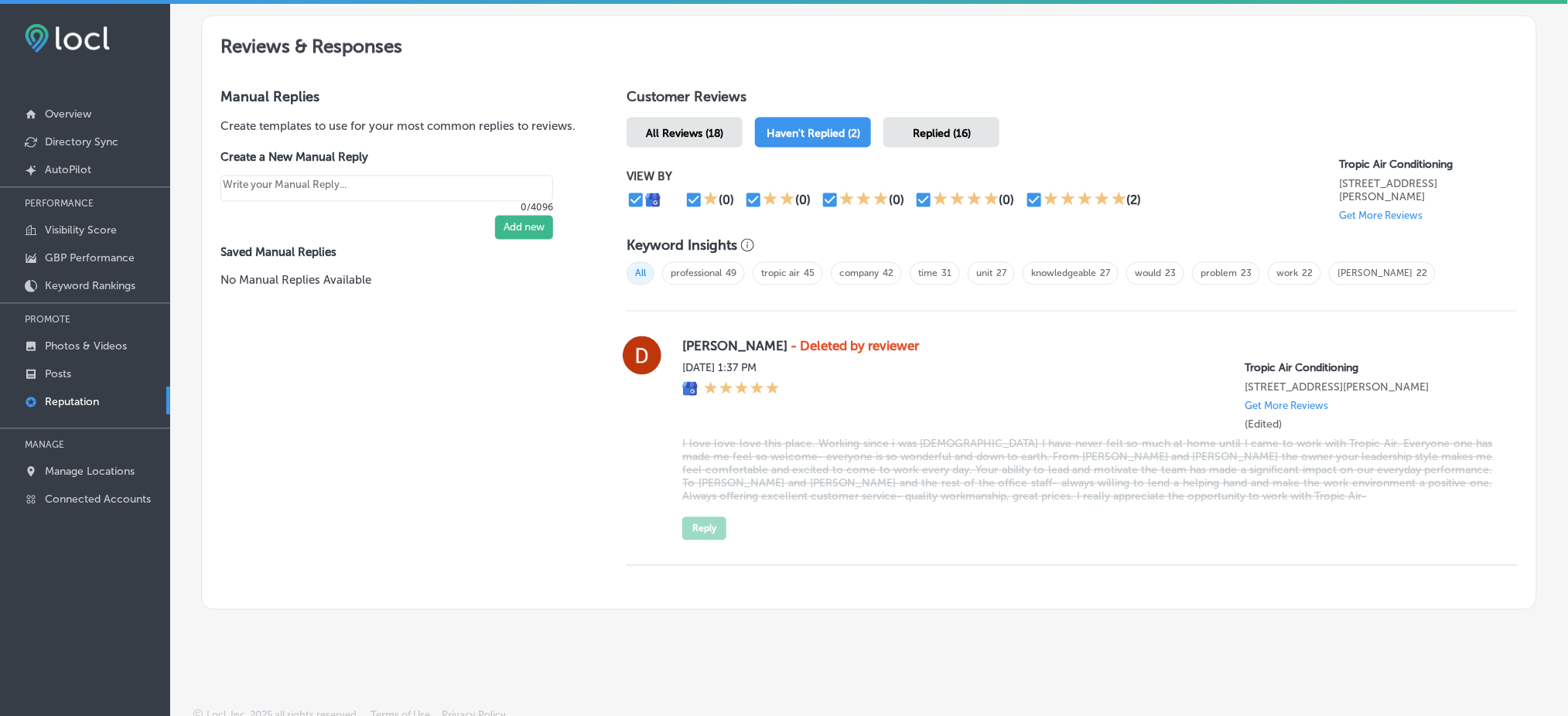
scroll to position [743, 0]
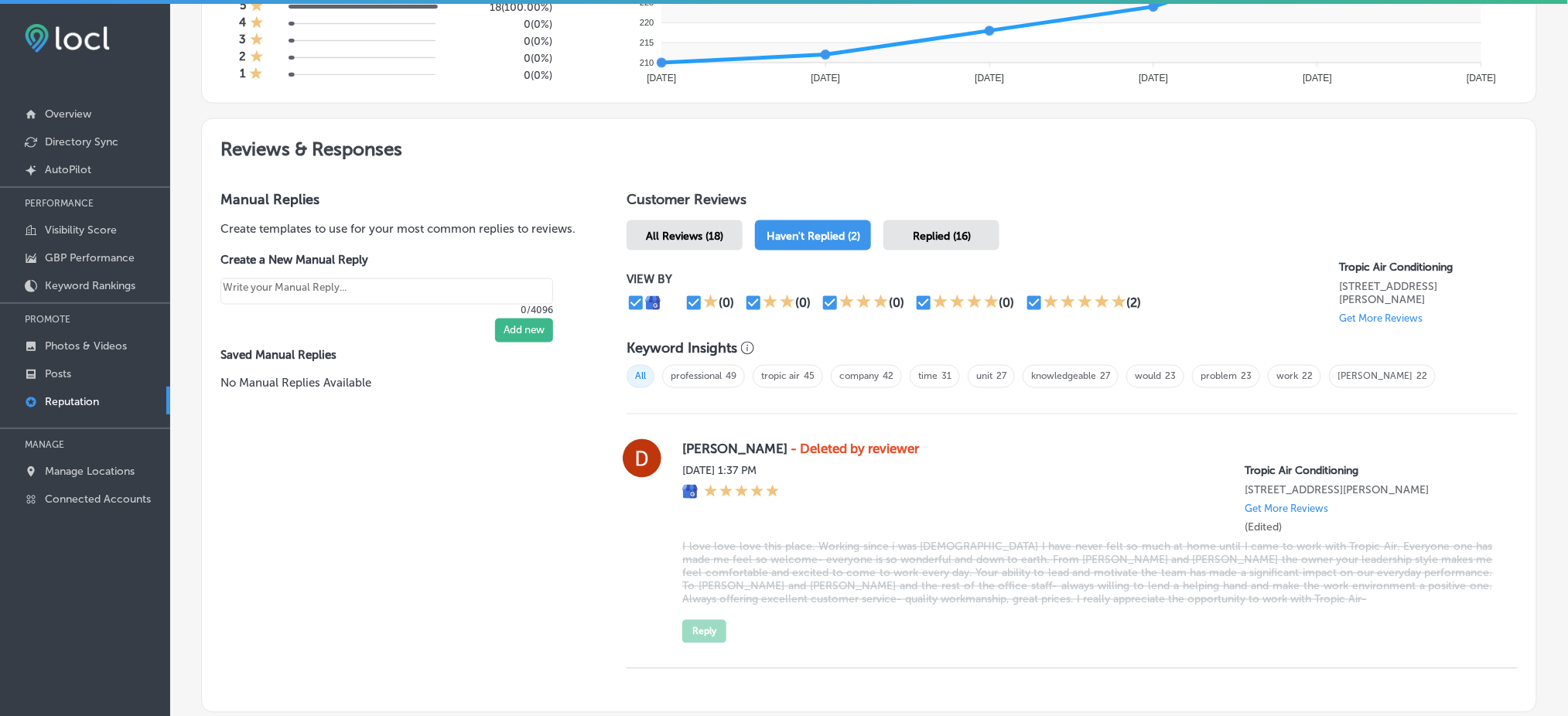
click at [711, 236] on div "All Reviews (18)" at bounding box center [684, 236] width 116 height 30
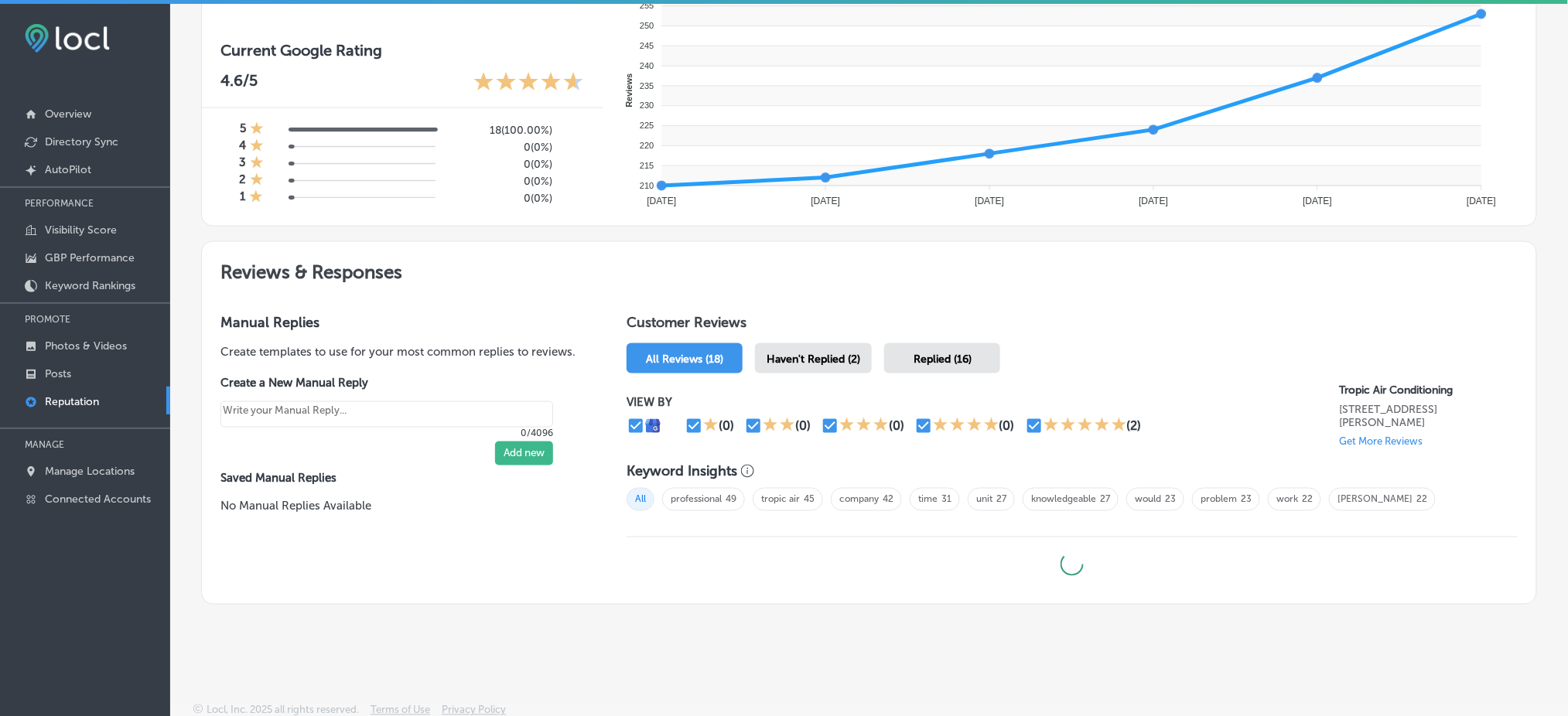
click at [817, 330] on div "Customer Reviews All Reviews (18) Haven't Replied (2) Replied (16) VIEW BY (0) …" at bounding box center [1072, 449] width 928 height 308
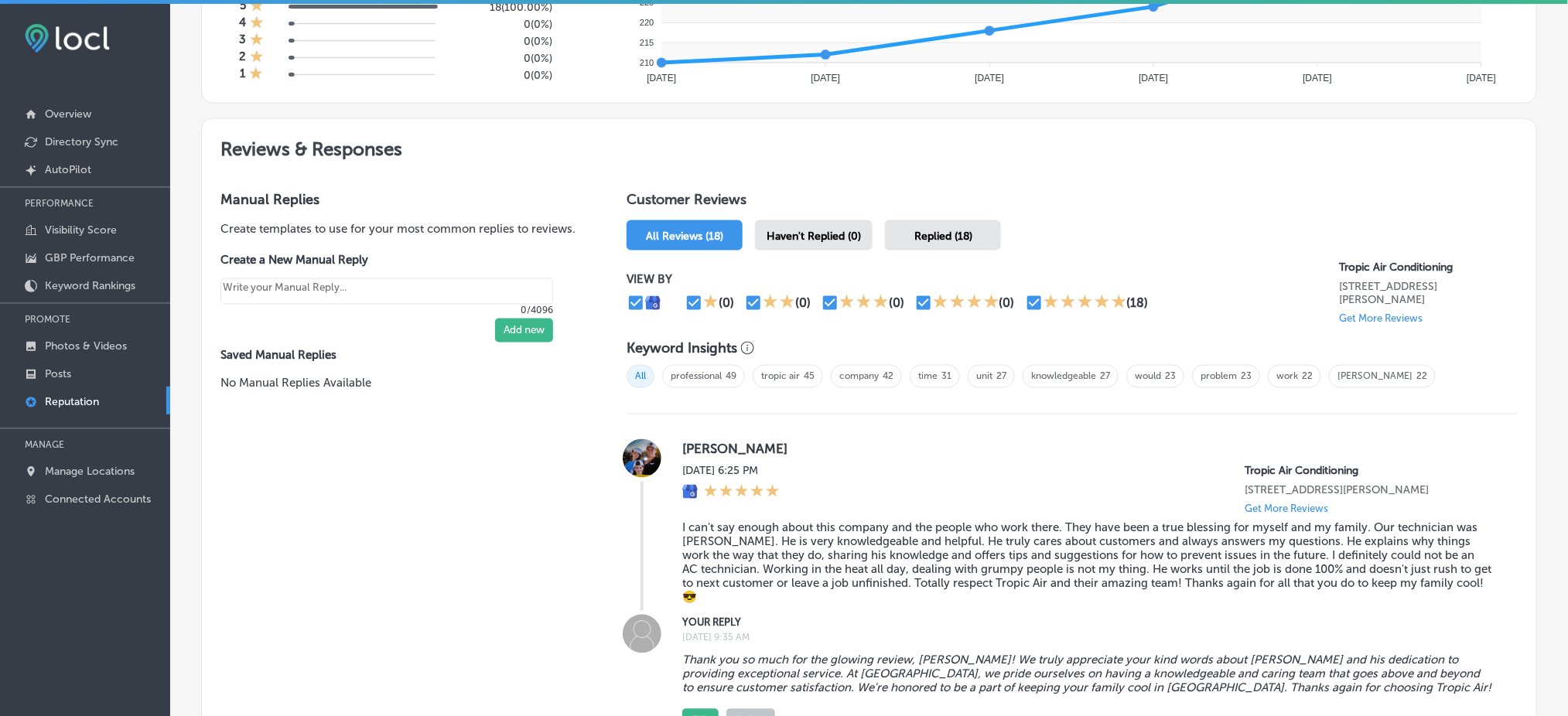
click at [814, 345] on div "Keyword Insights" at bounding box center [1072, 349] width 891 height 17
click at [808, 231] on span "Haven't Replied (0)" at bounding box center [813, 236] width 94 height 13
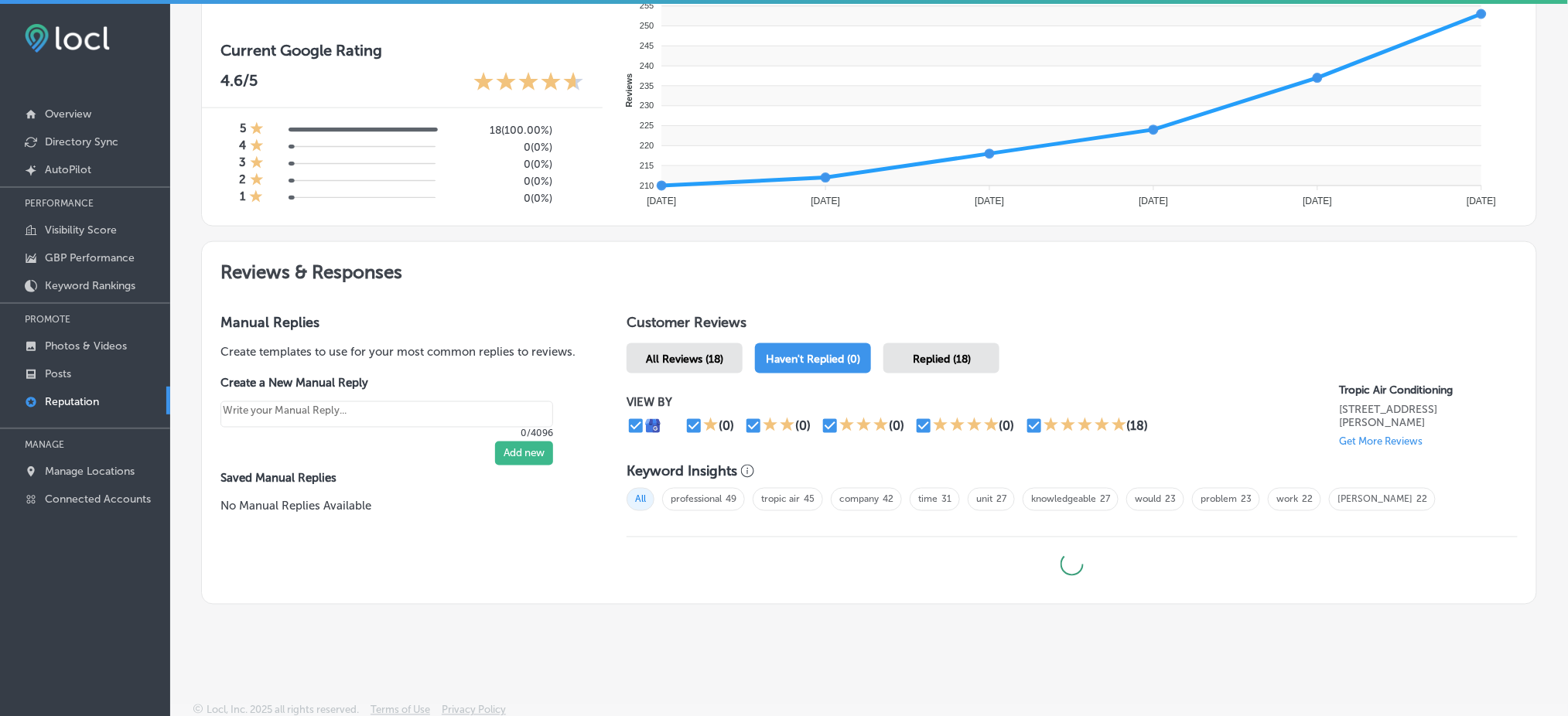
scroll to position [3, 0]
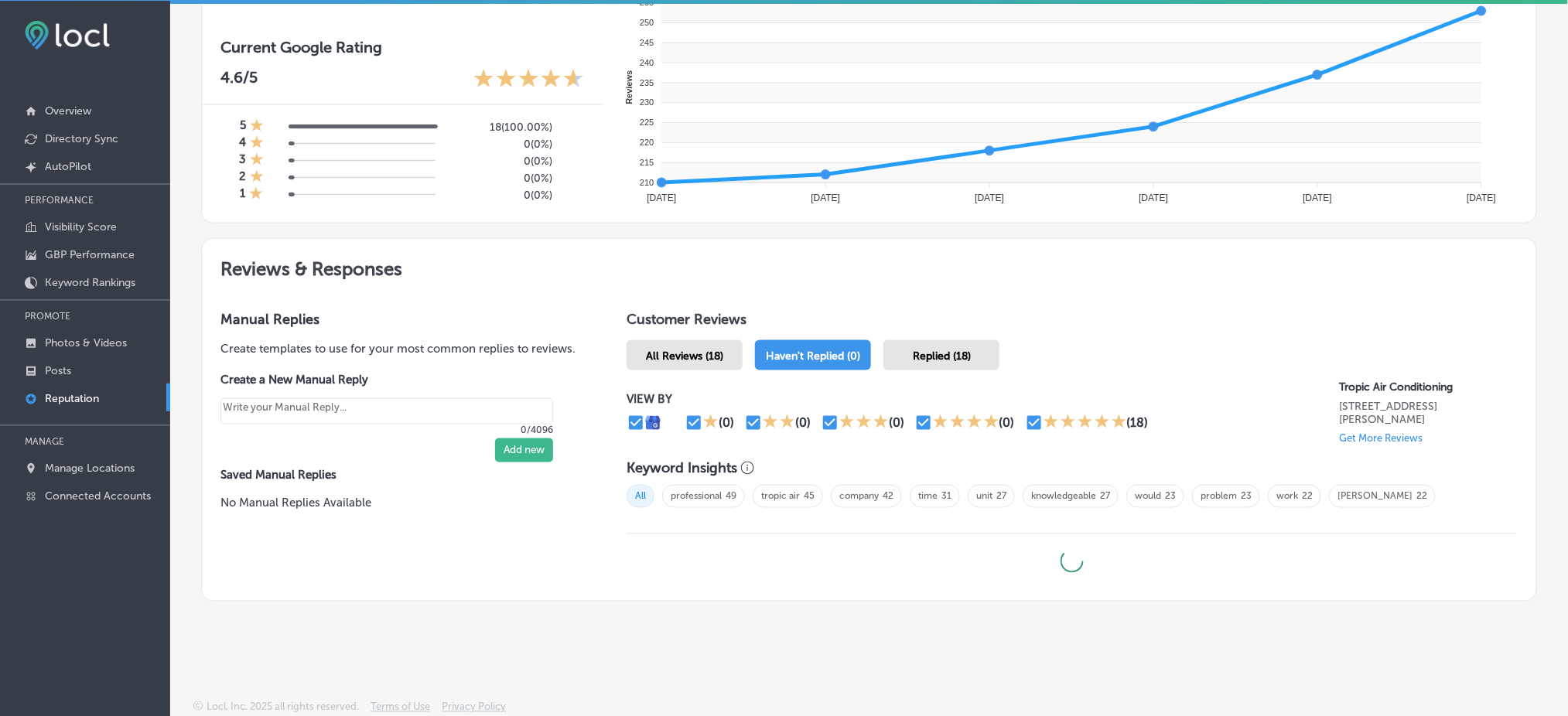
type textarea "x"
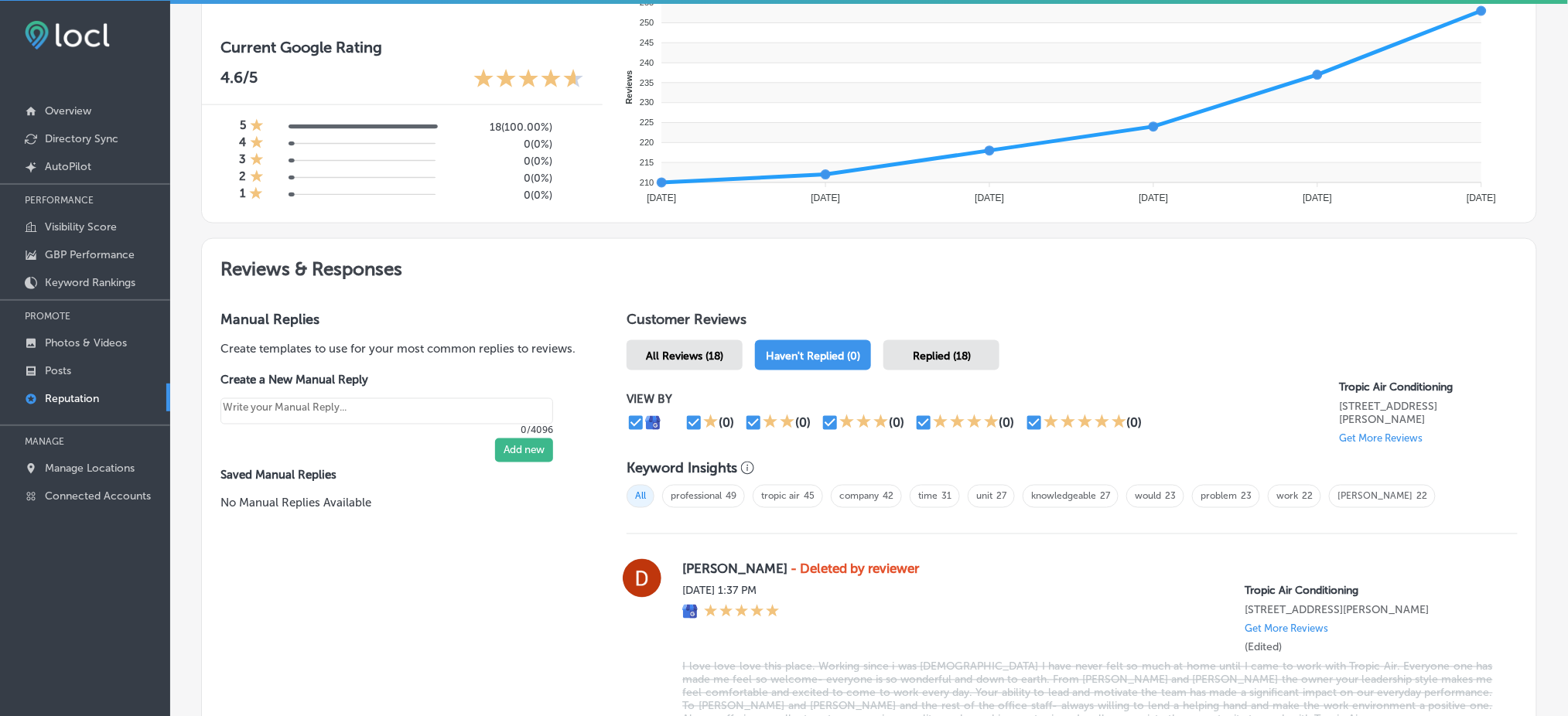
scroll to position [743, 0]
